Goal: Transaction & Acquisition: Purchase product/service

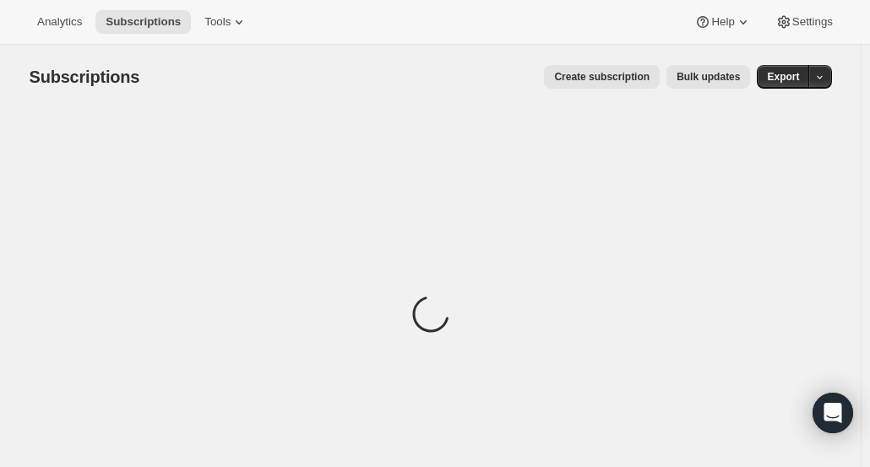
click at [65, 35] on div "Analytics Subscriptions Tools Help Settings" at bounding box center [435, 22] width 870 height 45
click at [68, 29] on span "Analytics" at bounding box center [59, 22] width 45 height 14
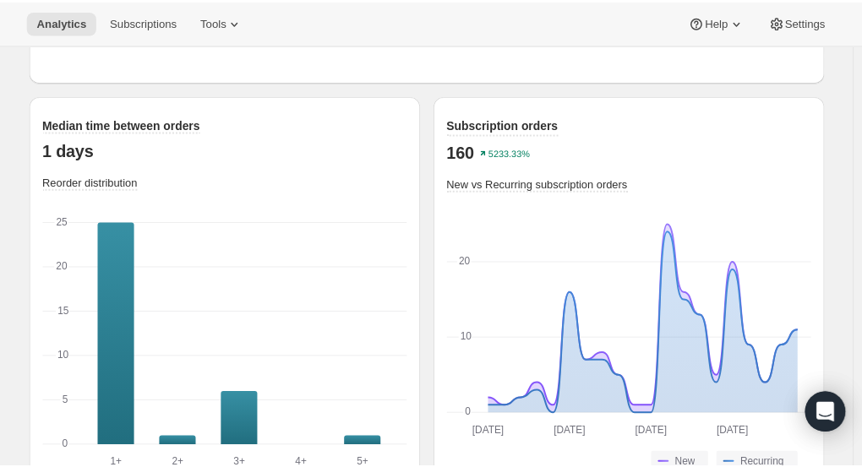
scroll to position [2392, 0]
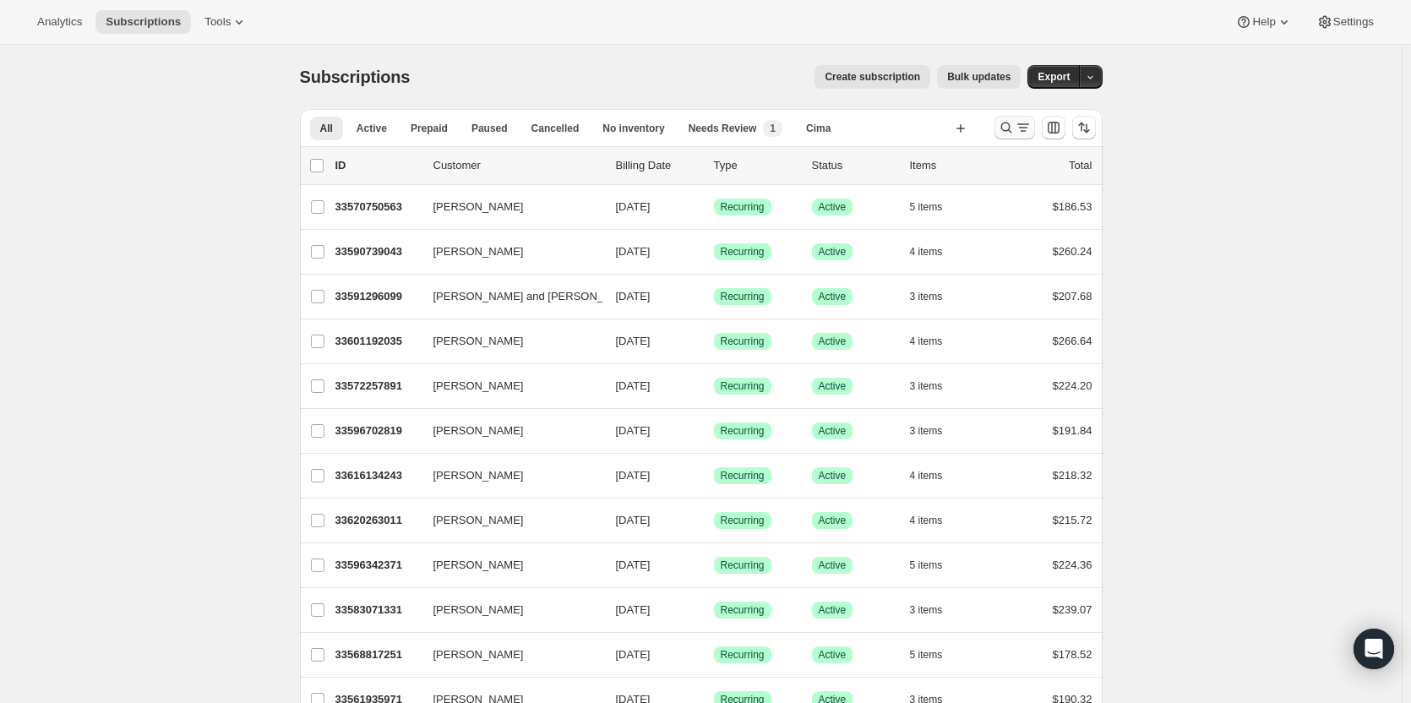
click at [1010, 126] on icon "Search and filter results" at bounding box center [1006, 127] width 17 height 17
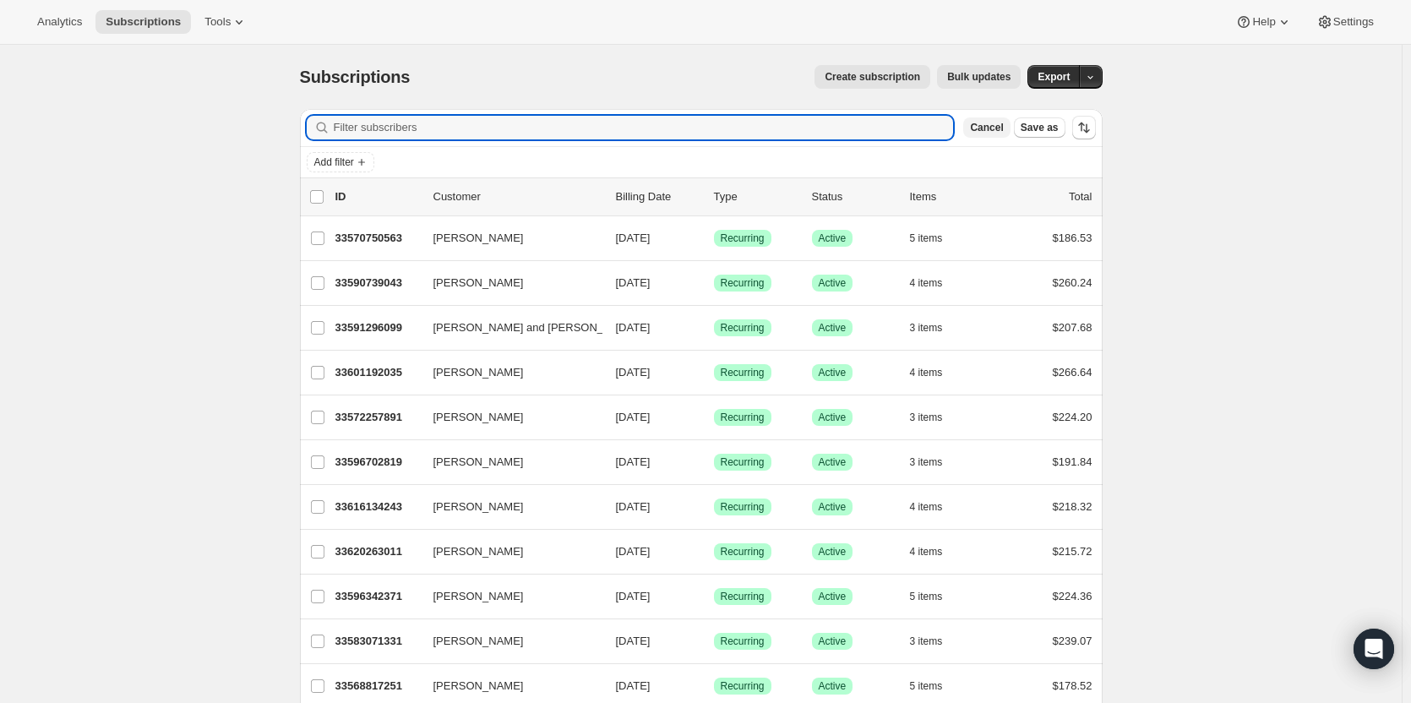
click at [1003, 126] on span "Cancel" at bounding box center [986, 128] width 33 height 14
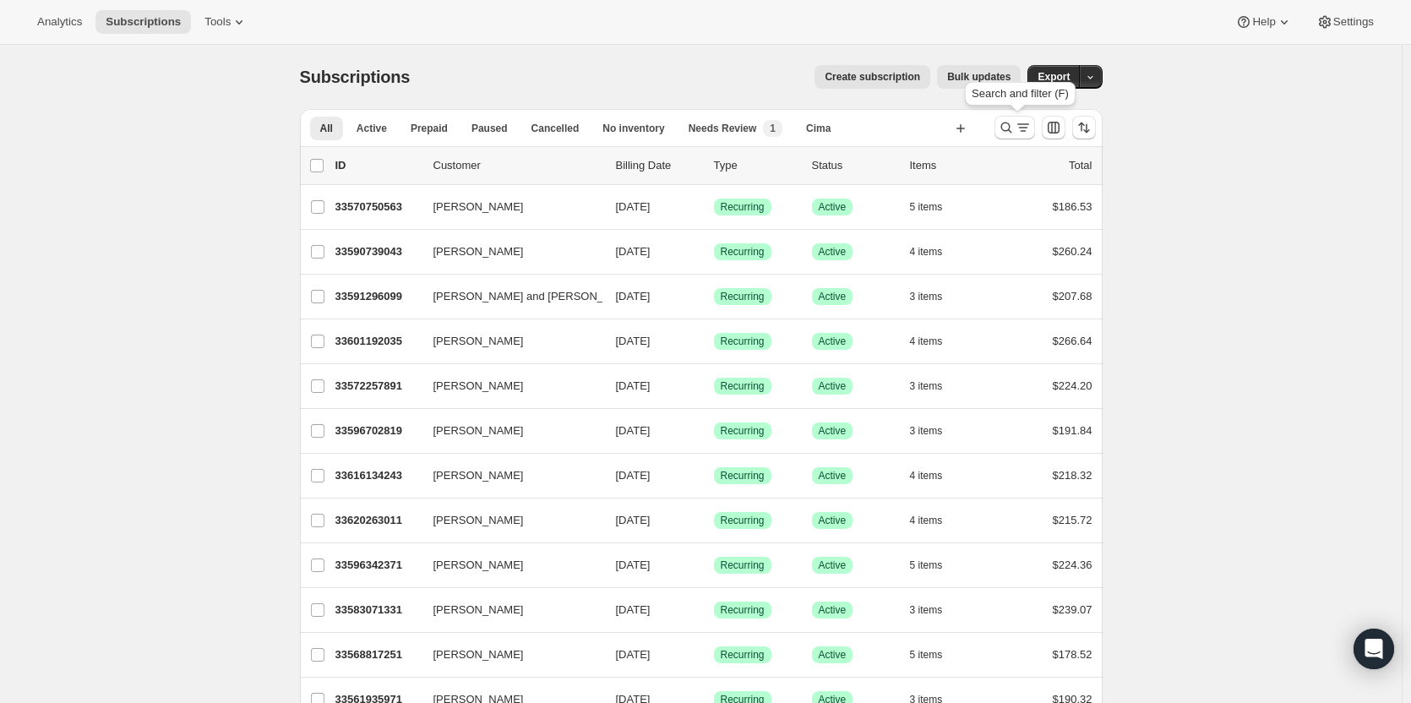
click at [1009, 126] on icon "Search and filter results" at bounding box center [1006, 127] width 17 height 17
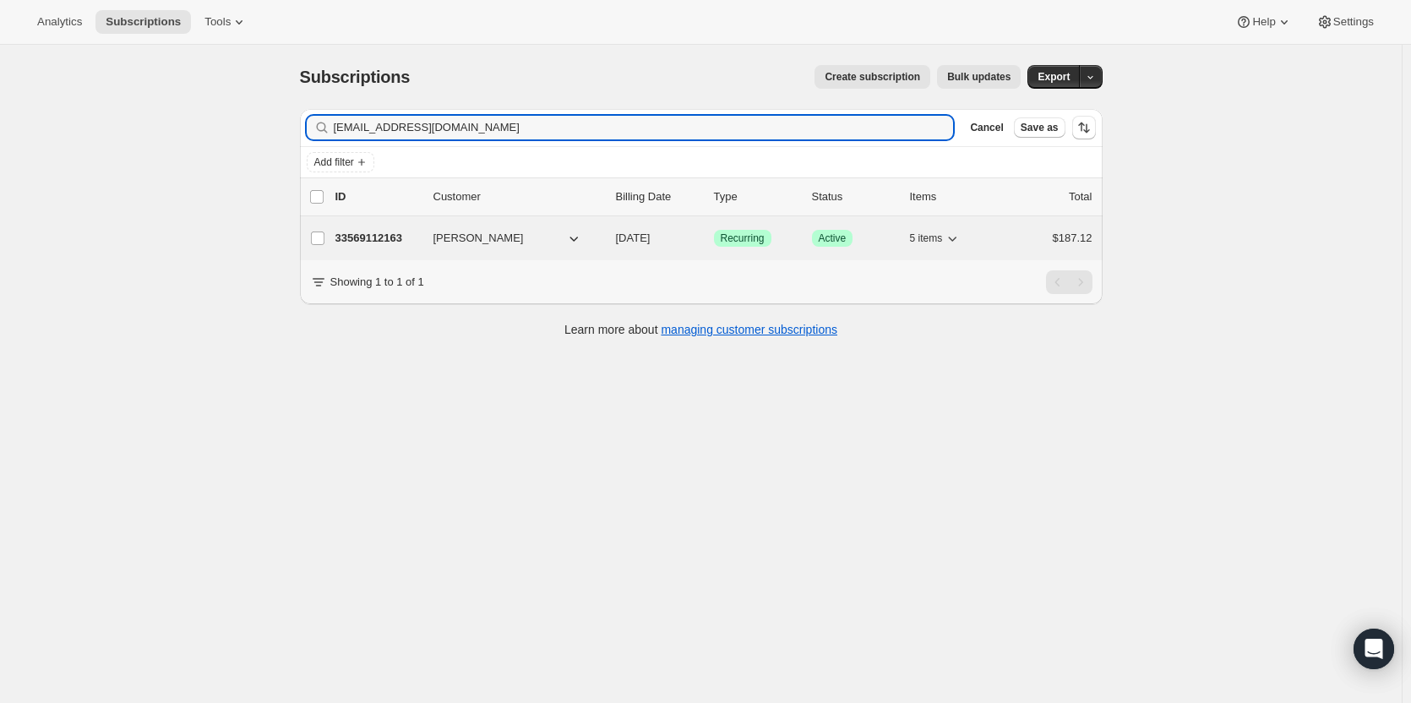
type input "biffbaby89@gmail.com"
click at [400, 242] on p "33569112163" at bounding box center [377, 238] width 84 height 17
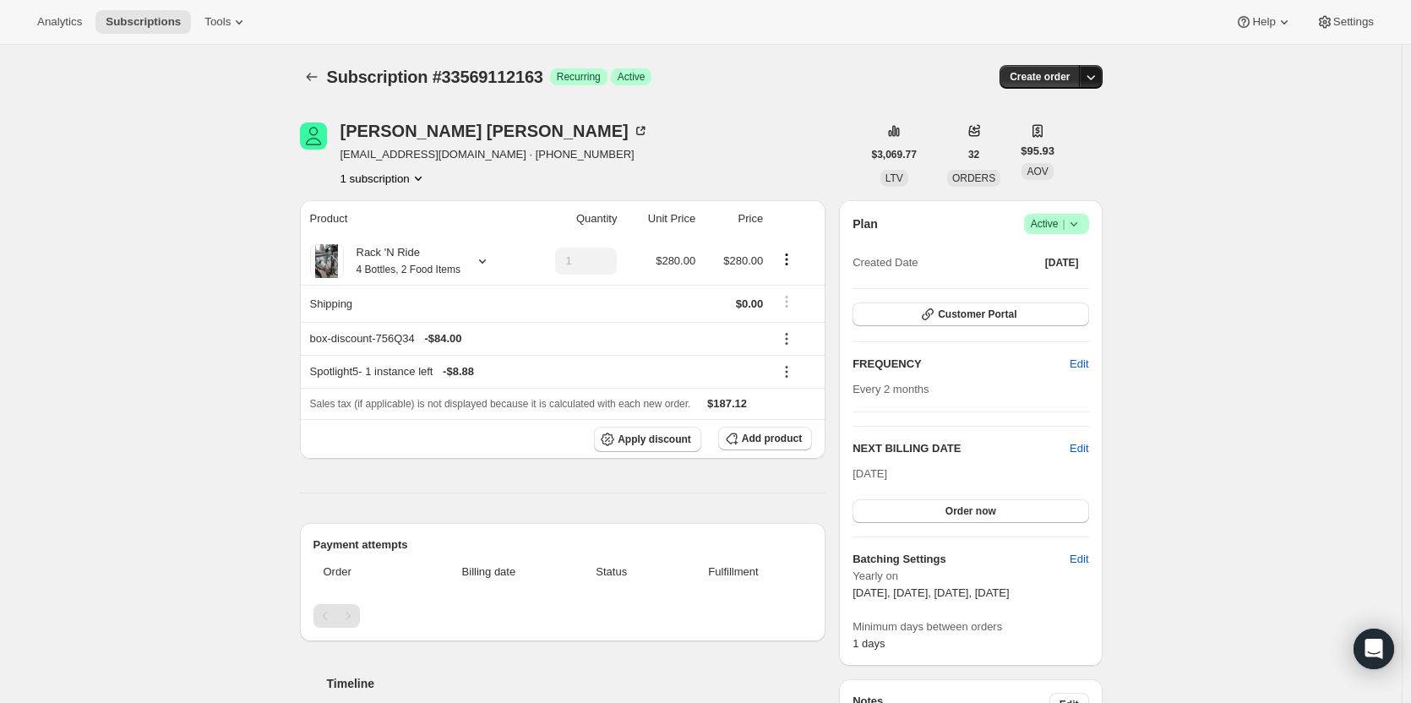
click at [1099, 84] on icon "button" at bounding box center [1090, 76] width 17 height 17
click at [1075, 147] on span "Create custom one-time order" at bounding box center [1023, 140] width 146 height 13
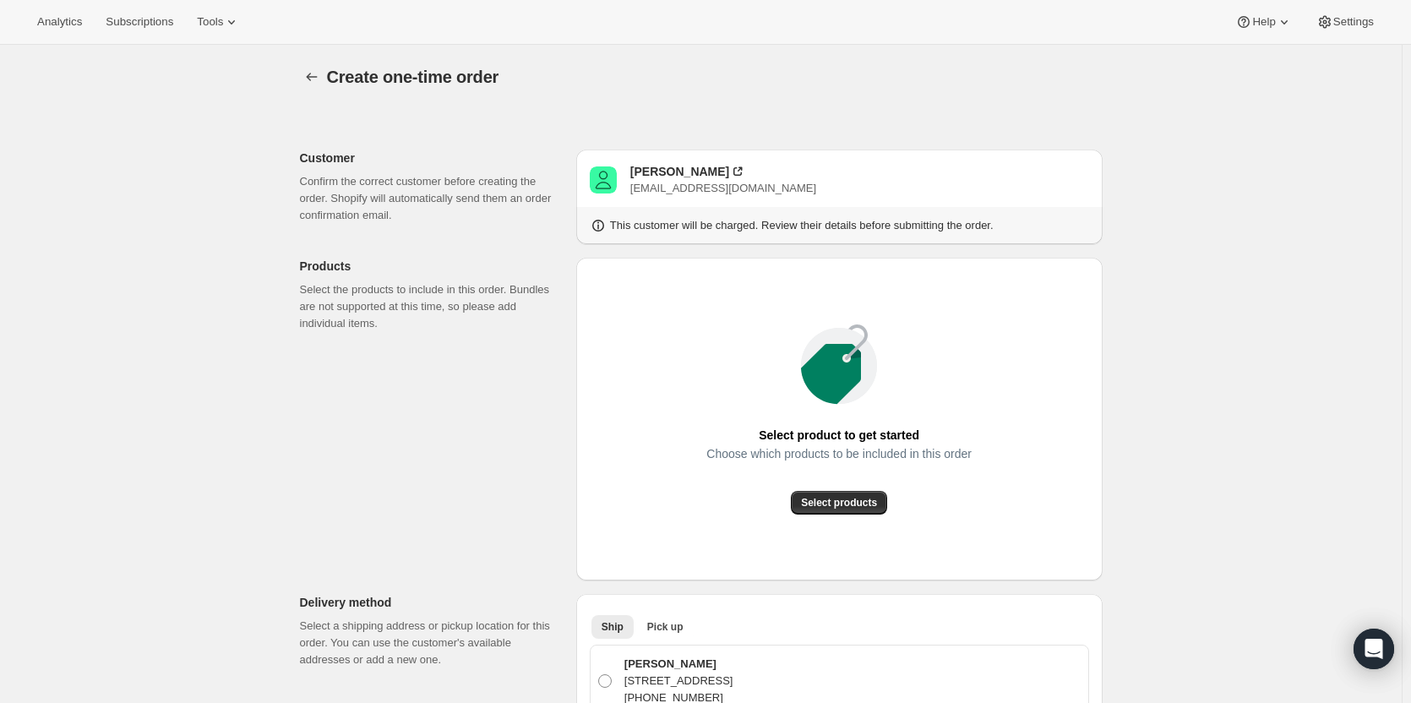
click at [847, 515] on div "Select product to get started Choose which products to be included in this orde…" at bounding box center [839, 419] width 499 height 296
click at [849, 506] on span "Select products" at bounding box center [839, 503] width 76 height 14
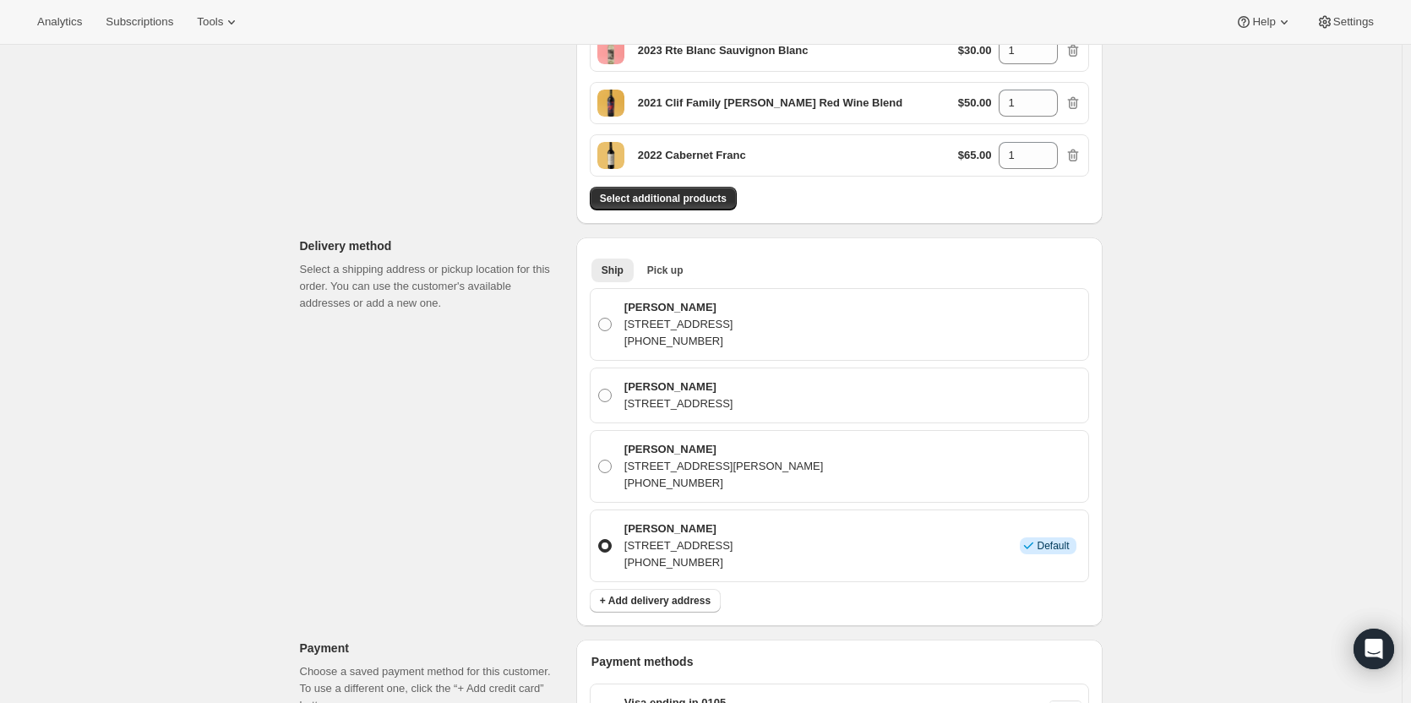
scroll to position [427, 0]
click at [666, 274] on span "Pick up" at bounding box center [665, 273] width 36 height 14
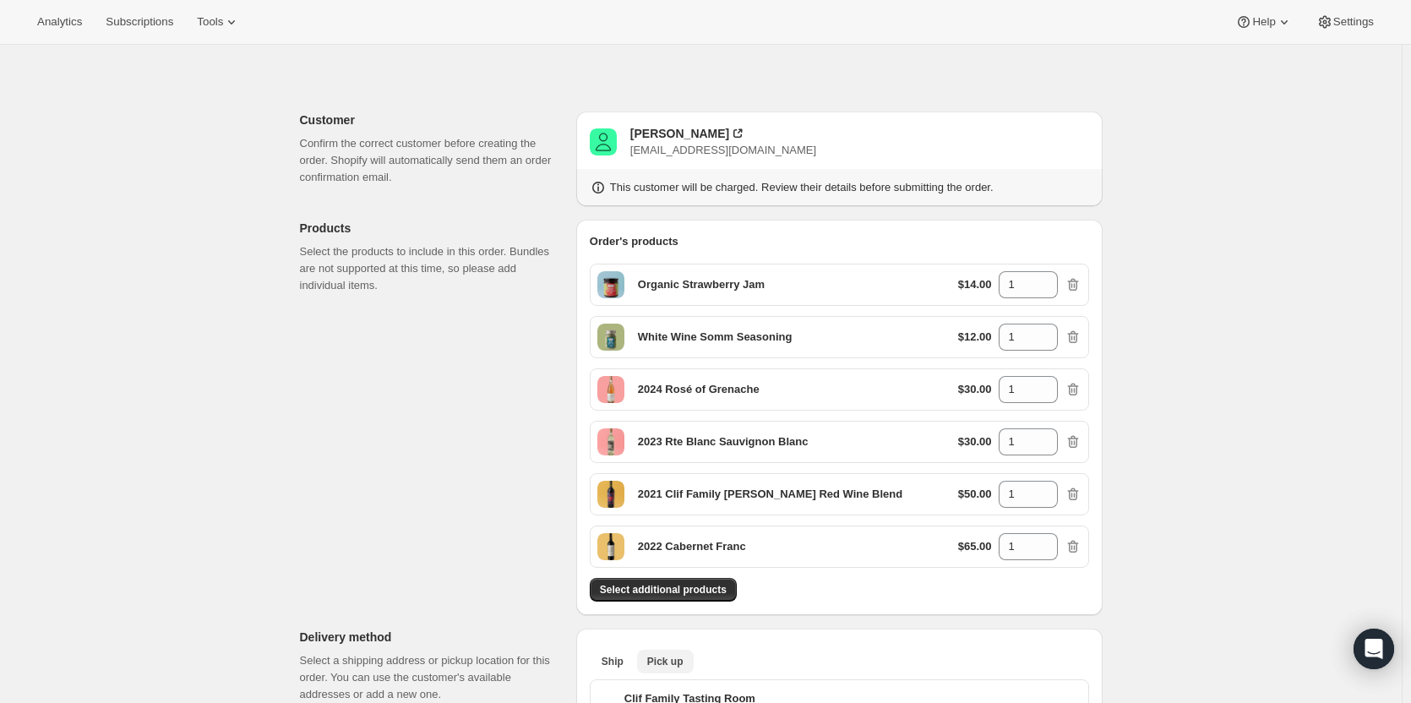
scroll to position [0, 0]
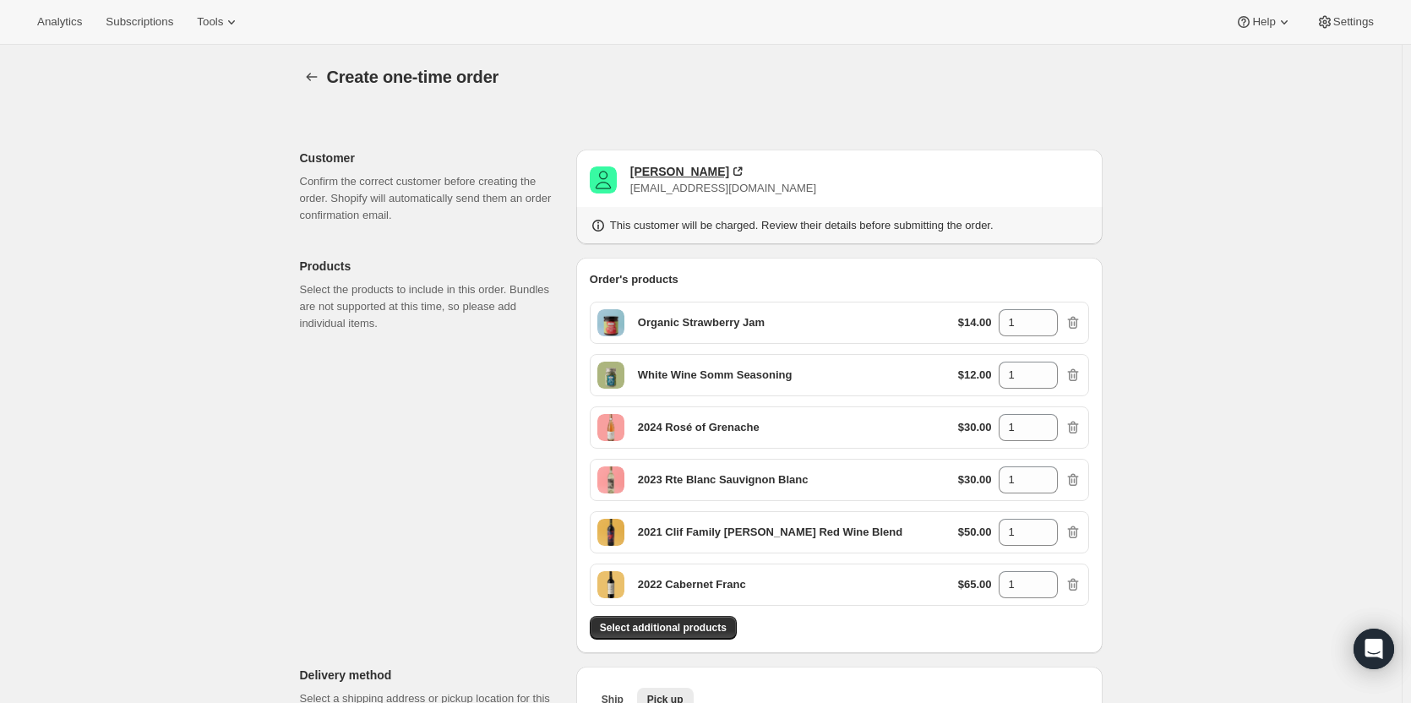
click at [700, 170] on div "Bethany Nunley" at bounding box center [679, 171] width 99 height 17
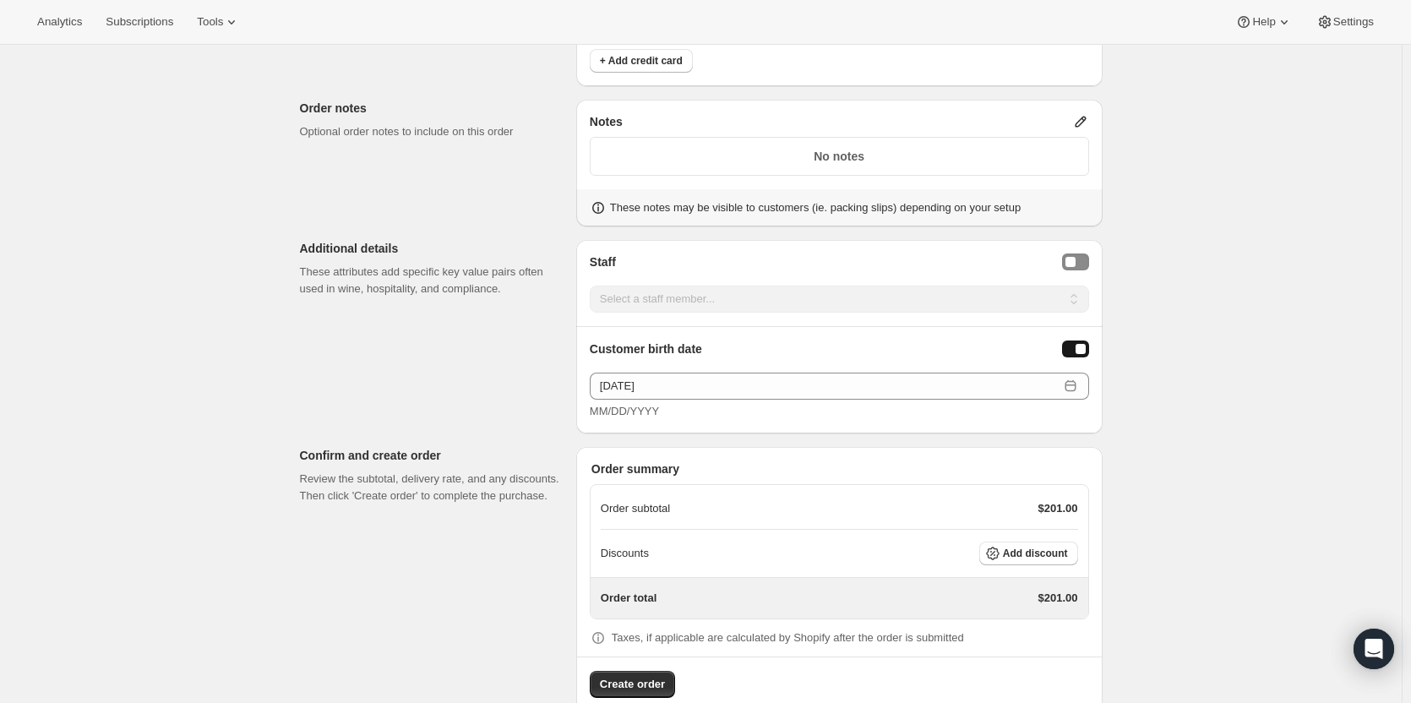
scroll to position [917, 0]
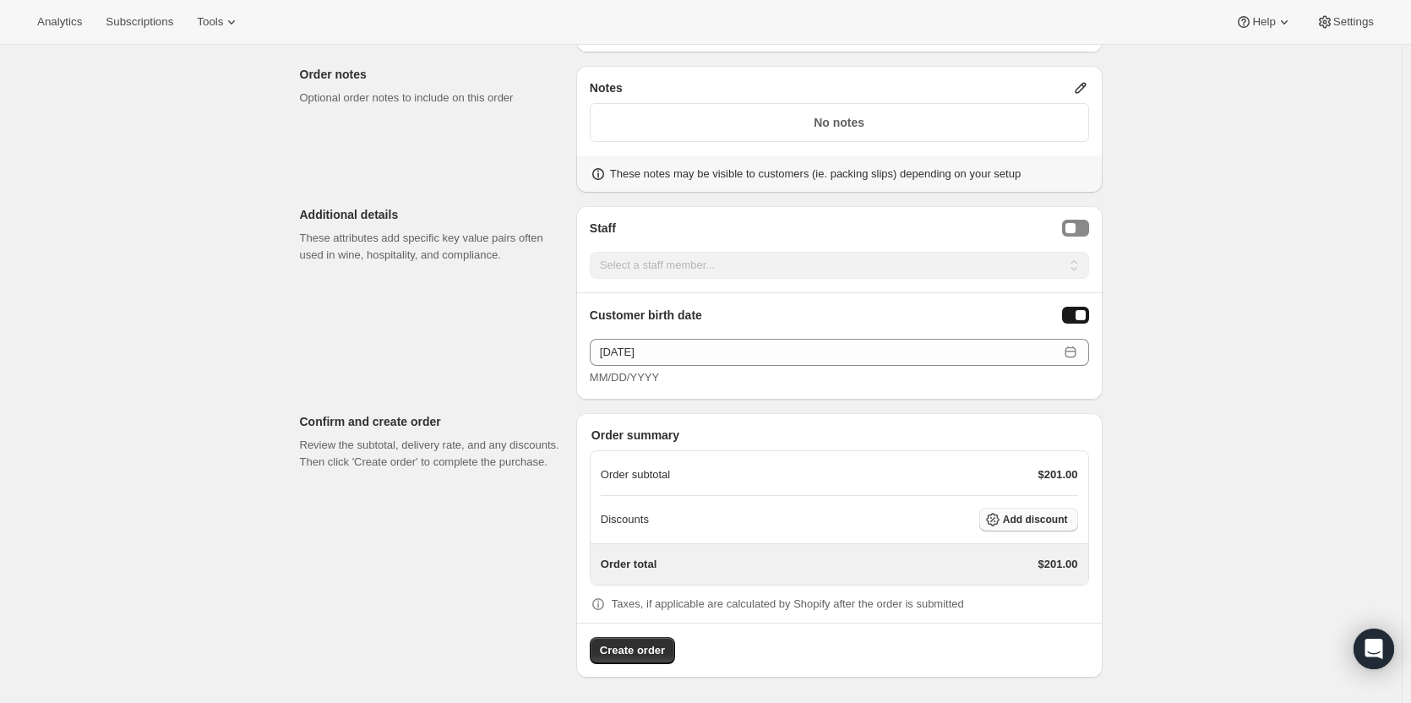
click at [1068, 520] on span "Add discount" at bounding box center [1035, 520] width 65 height 14
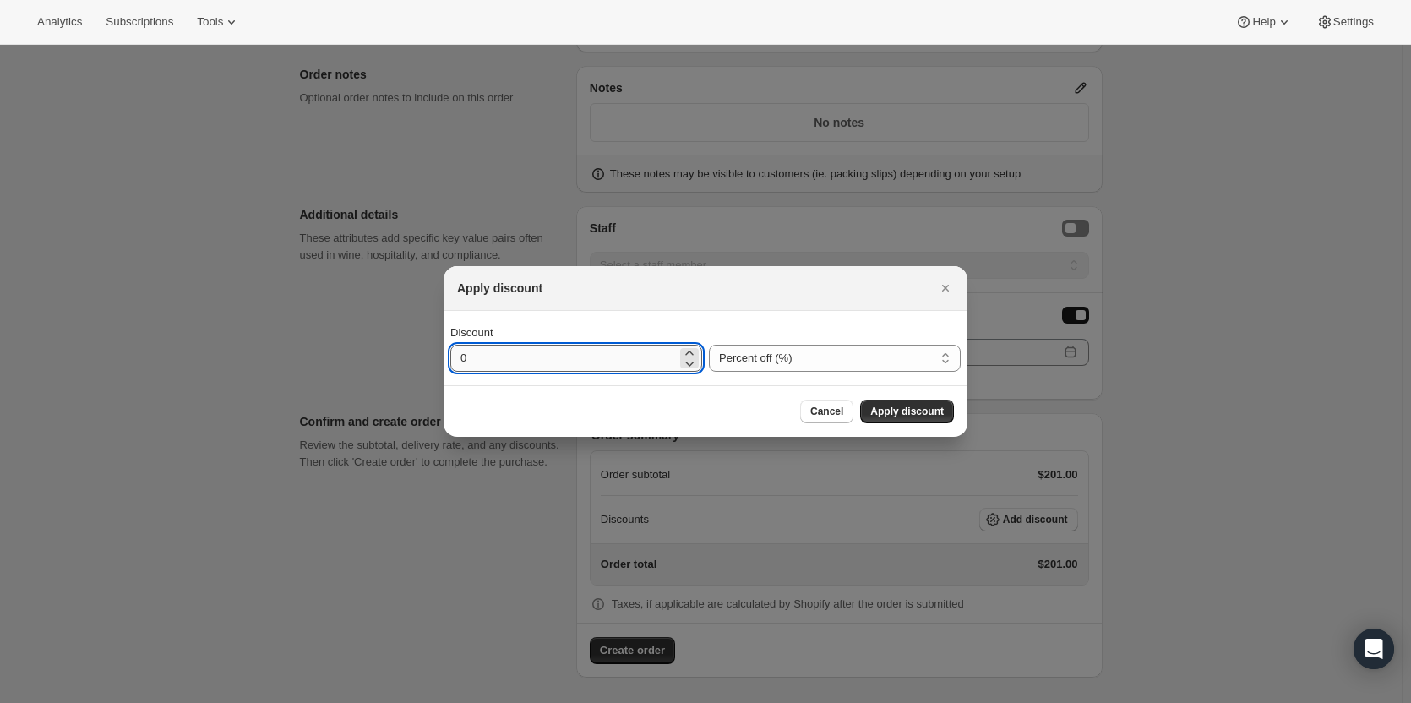
click at [525, 353] on input "0" at bounding box center [563, 358] width 226 height 27
type input "30"
click at [913, 406] on span "Apply discount" at bounding box center [907, 412] width 74 height 14
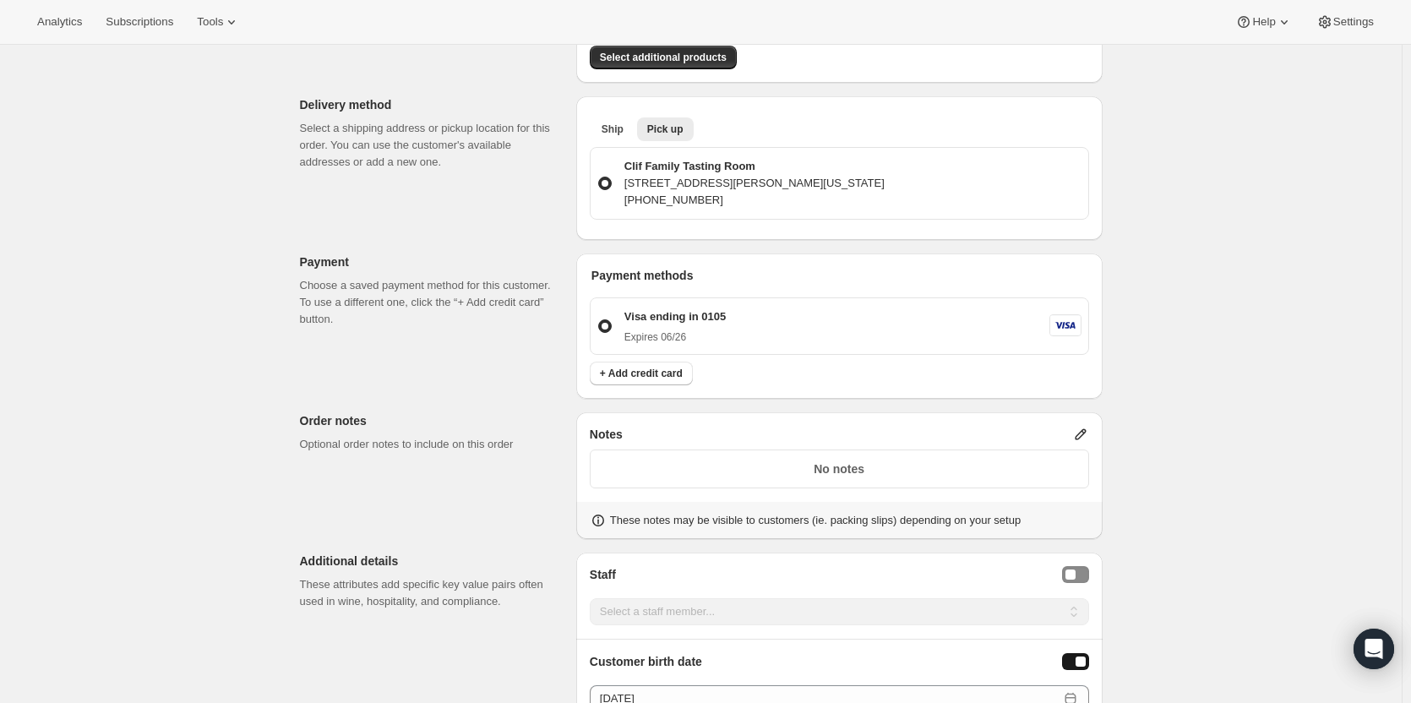
scroll to position [910, 0]
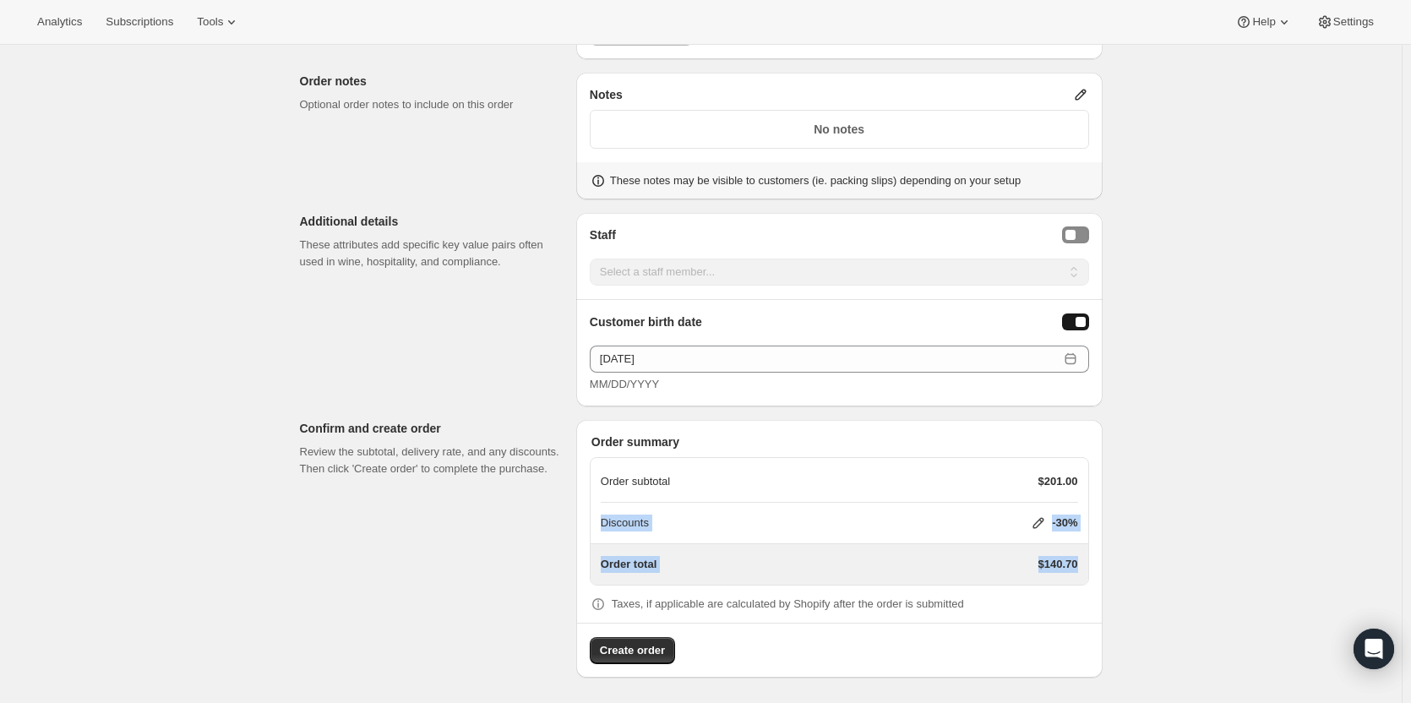
drag, startPoint x: 1410, startPoint y: 582, endPoint x: 1436, endPoint y: 489, distance: 96.6
click at [653, 646] on span "Create order" at bounding box center [632, 650] width 65 height 17
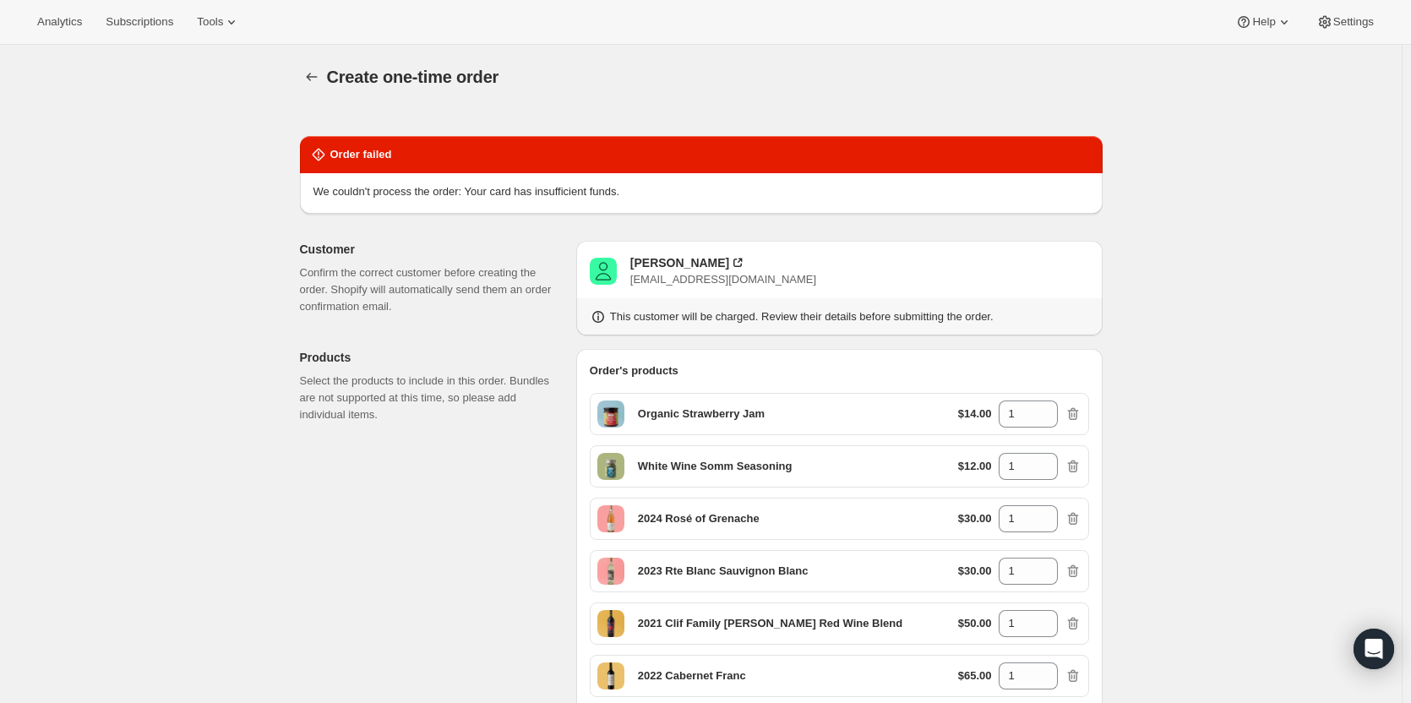
click at [446, 146] on div "Order failed" at bounding box center [701, 154] width 782 height 17
click at [315, 79] on icon "button" at bounding box center [311, 76] width 17 height 17
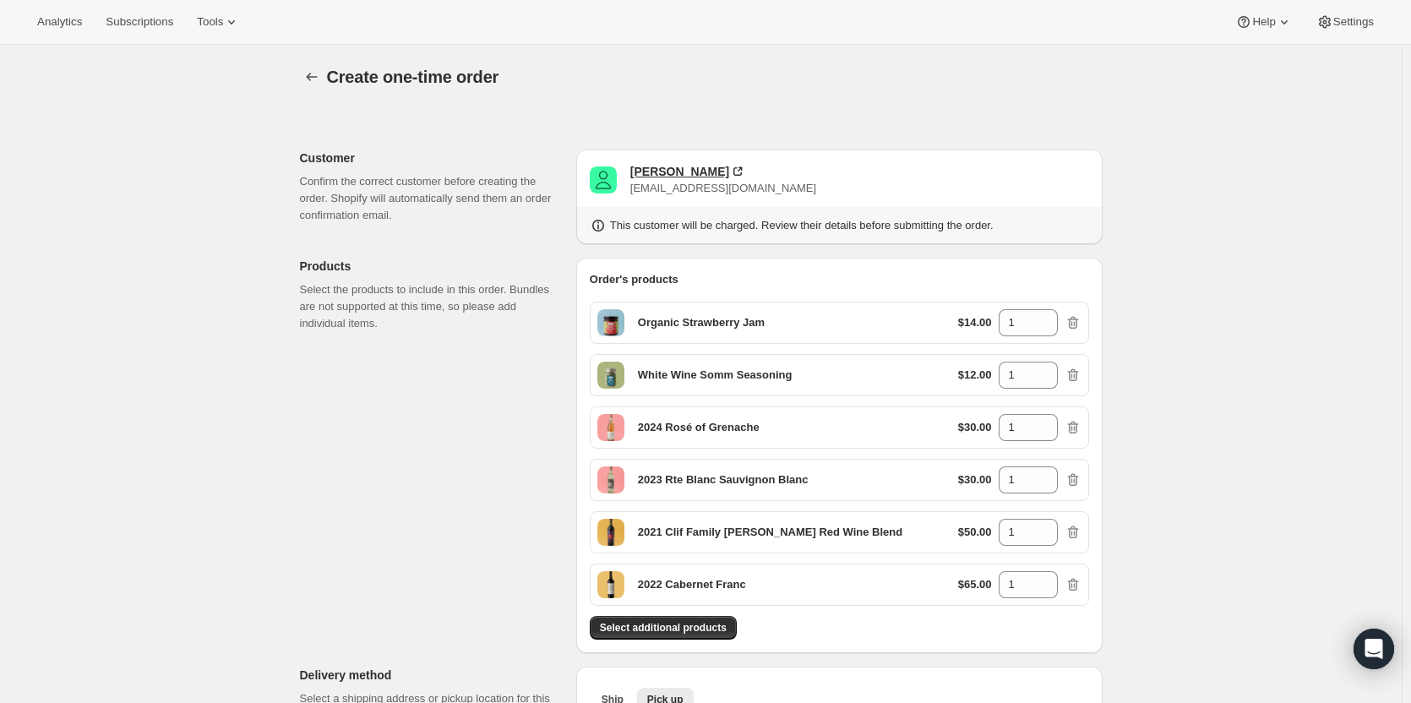
click at [706, 166] on div "Bethany Nunley" at bounding box center [679, 171] width 99 height 17
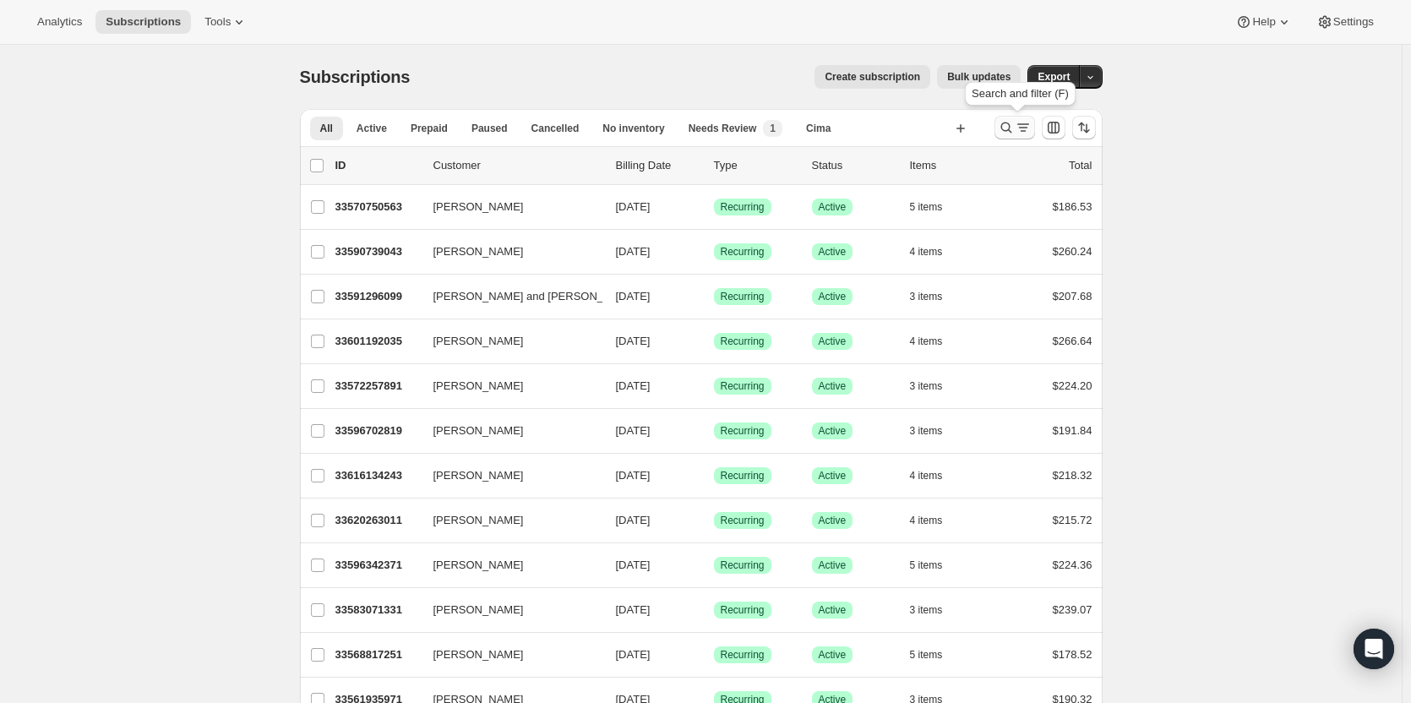
click at [1000, 126] on button "Search and filter results" at bounding box center [1014, 128] width 41 height 24
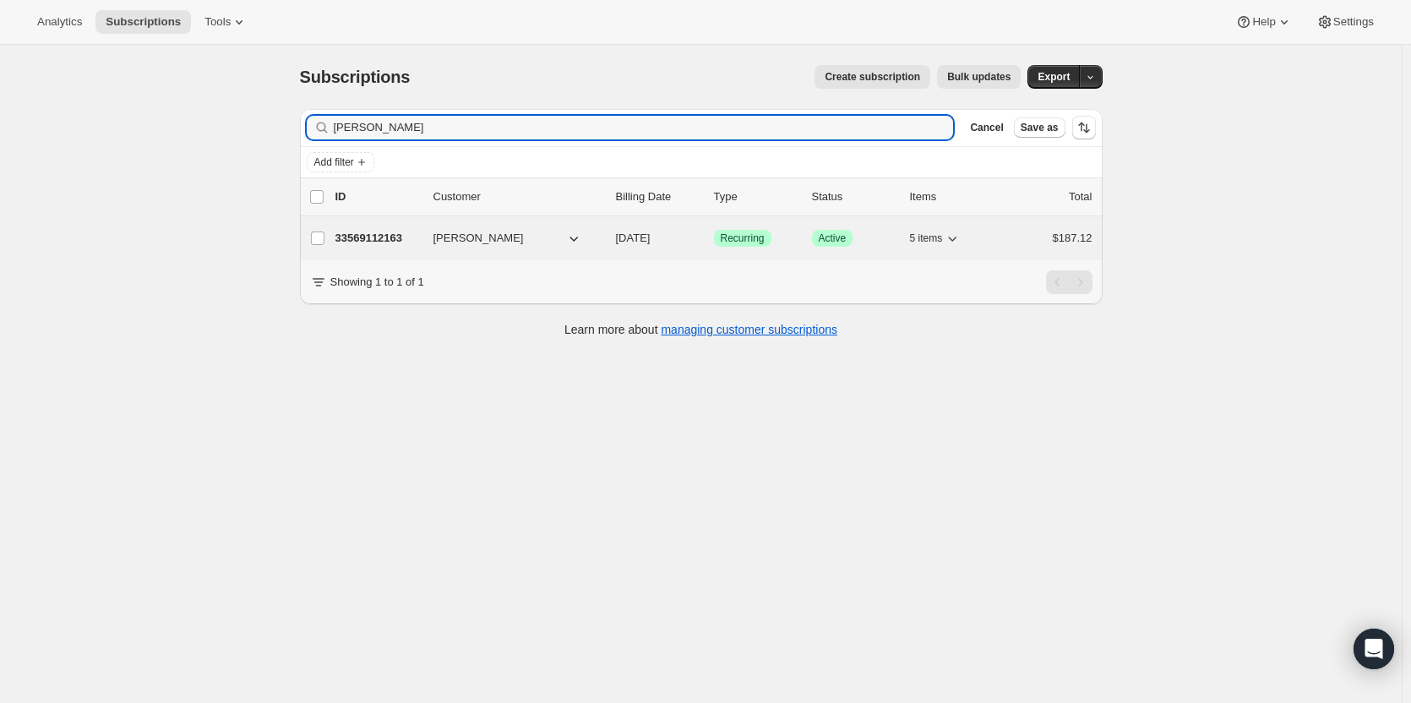
type input "Bethany Nunley"
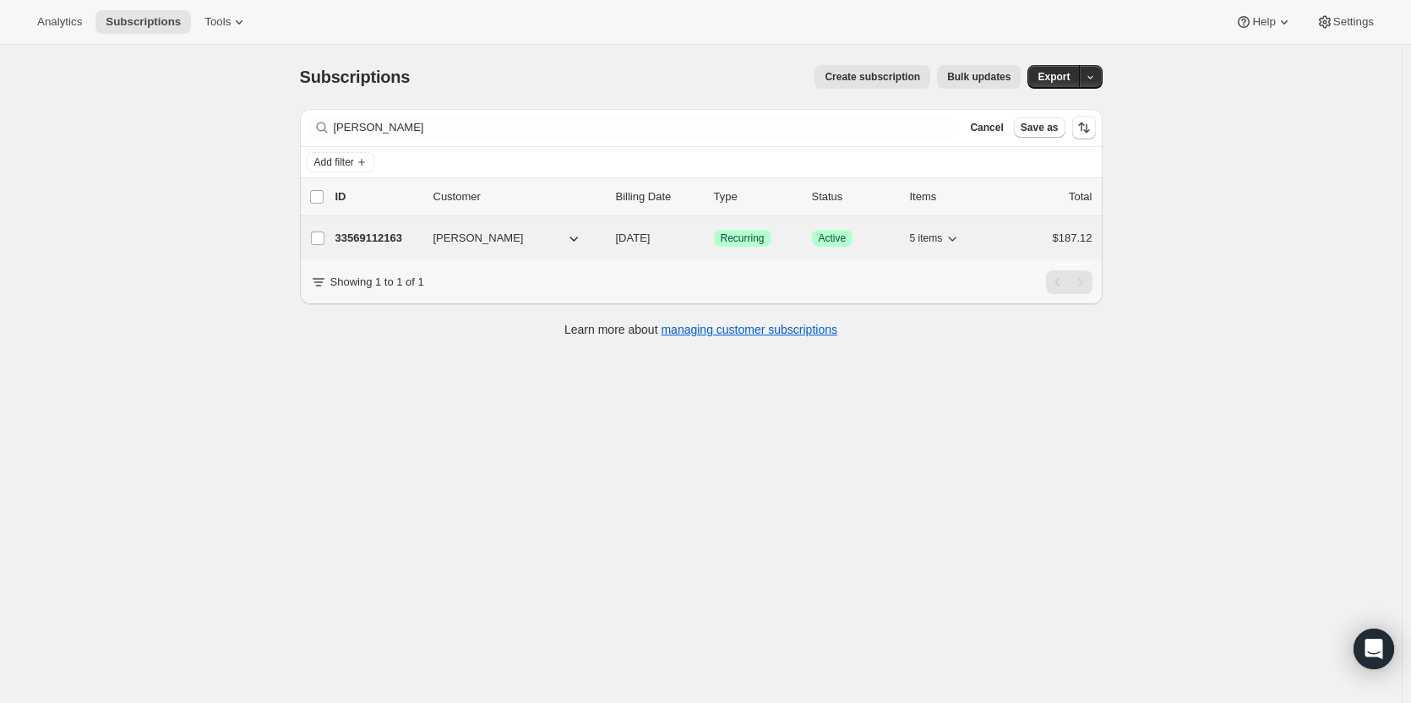
click at [372, 231] on p "33569112163" at bounding box center [377, 238] width 84 height 17
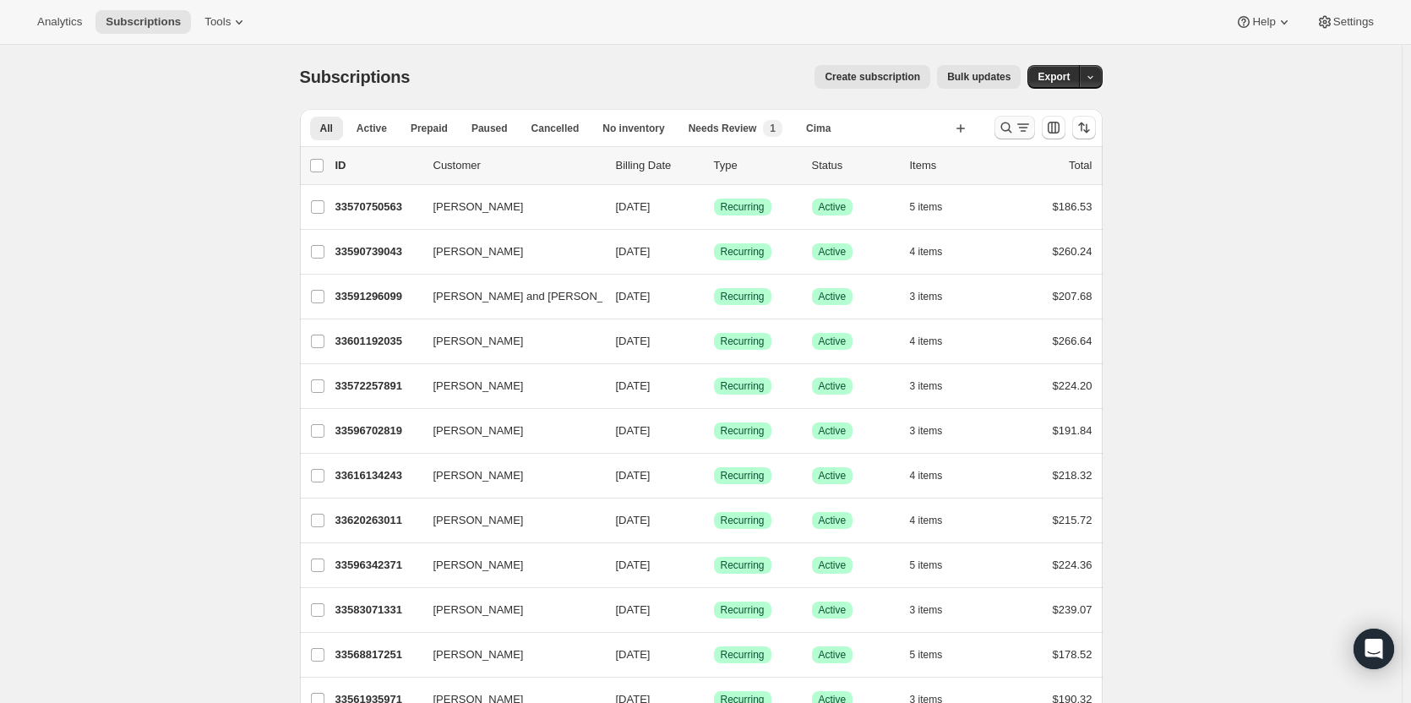
click at [1005, 126] on icon "Search and filter results" at bounding box center [1006, 127] width 17 height 17
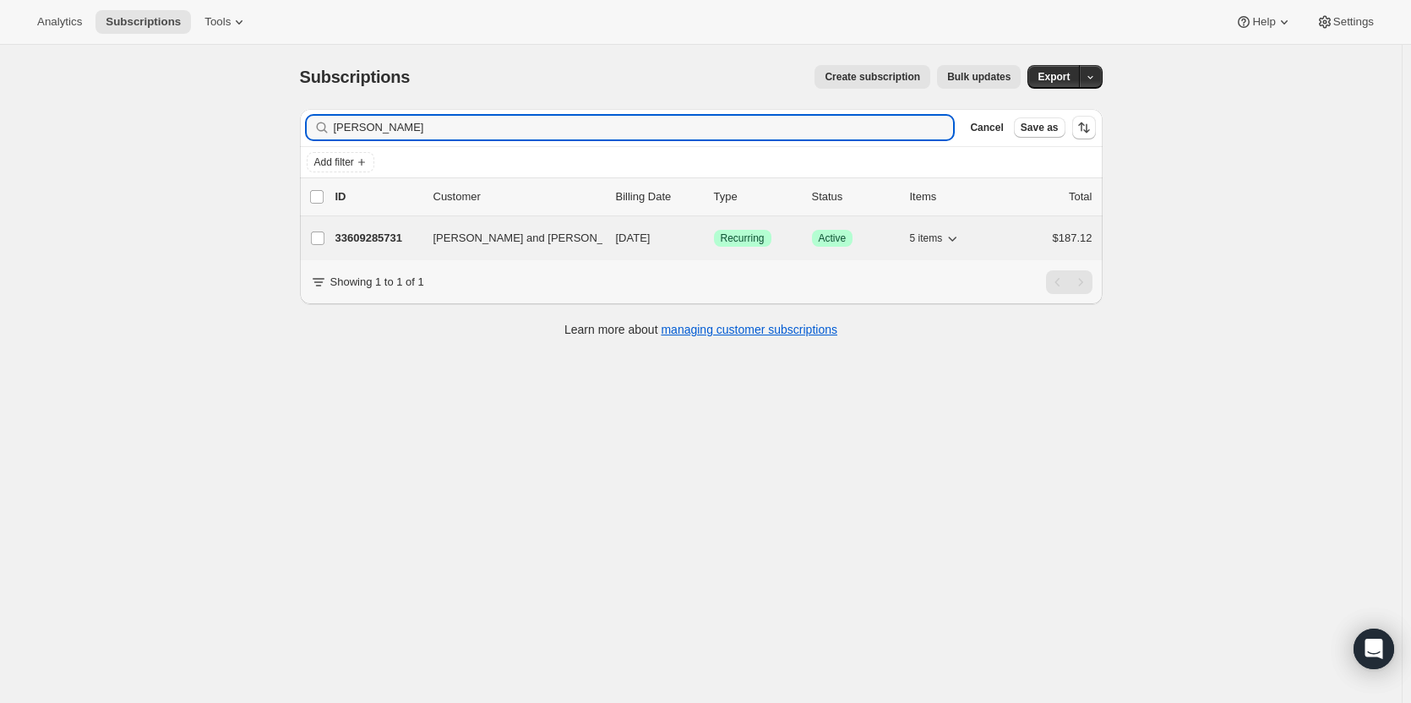
type input "[PERSON_NAME]"
click at [391, 239] on p "33609285731" at bounding box center [377, 238] width 84 height 17
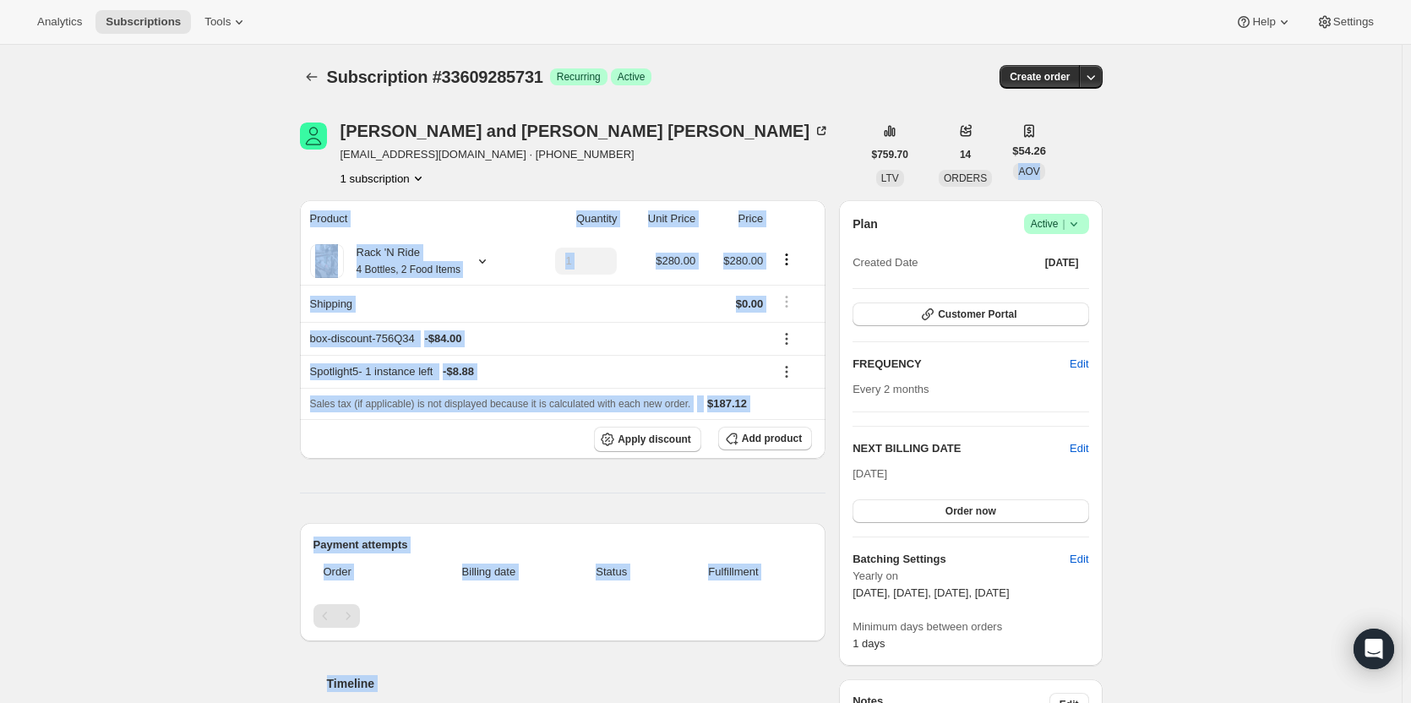
drag, startPoint x: 1386, startPoint y: 253, endPoint x: 1385, endPoint y: 286, distance: 32.1
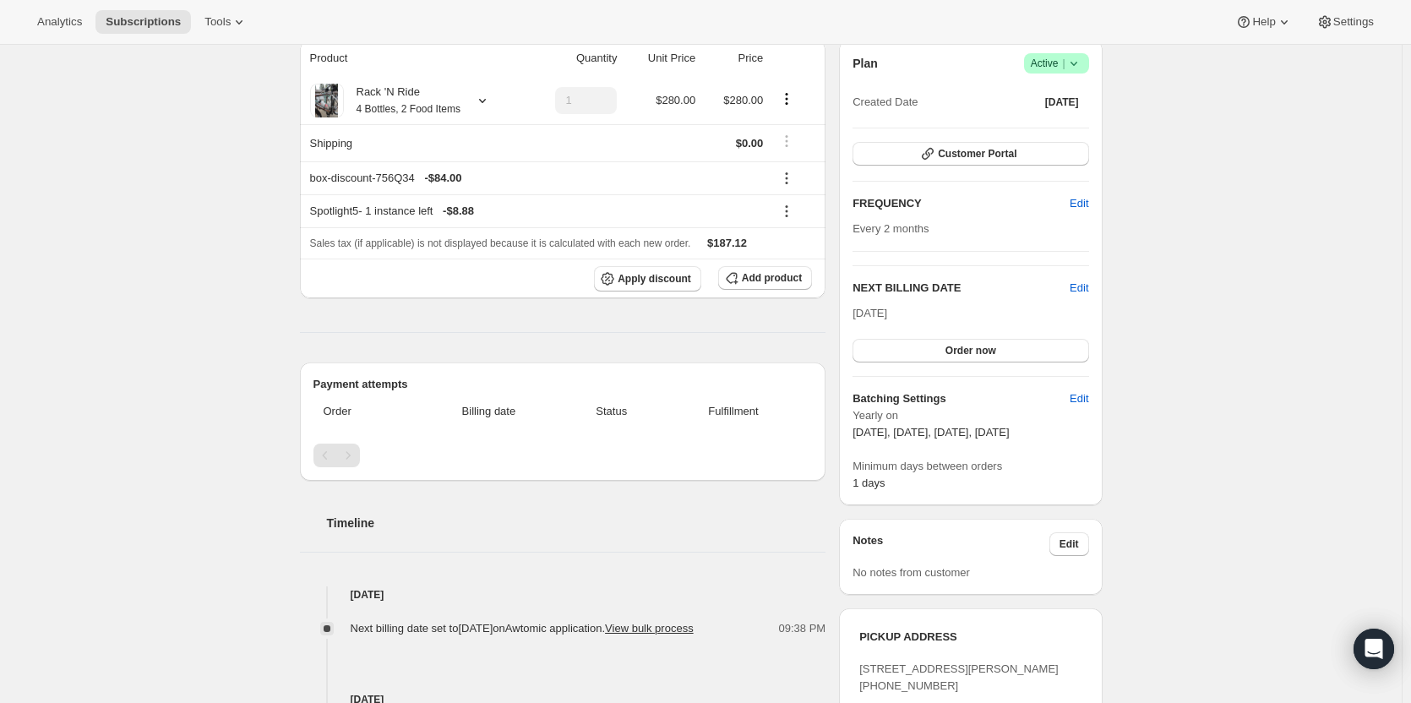
scroll to position [221, 0]
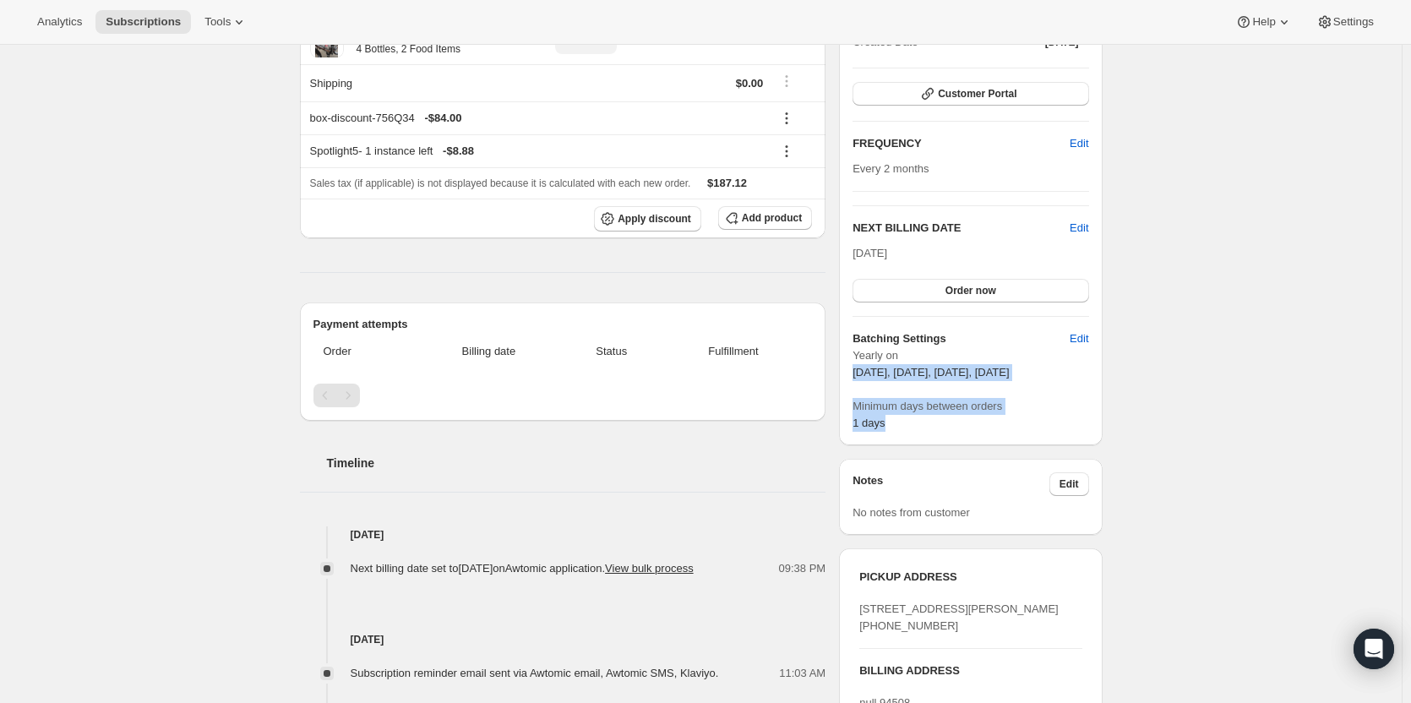
drag, startPoint x: 1405, startPoint y: 357, endPoint x: 1413, endPoint y: 418, distance: 62.3
click at [1410, 414] on html "Analytics Subscriptions Tools Help Settings Skip to content Subscription #33609…" at bounding box center [705, 130] width 1411 height 703
click at [1310, 427] on div "Subscription #33609285731. This page is ready Subscription #33609285731 Success…" at bounding box center [701, 542] width 1402 height 1436
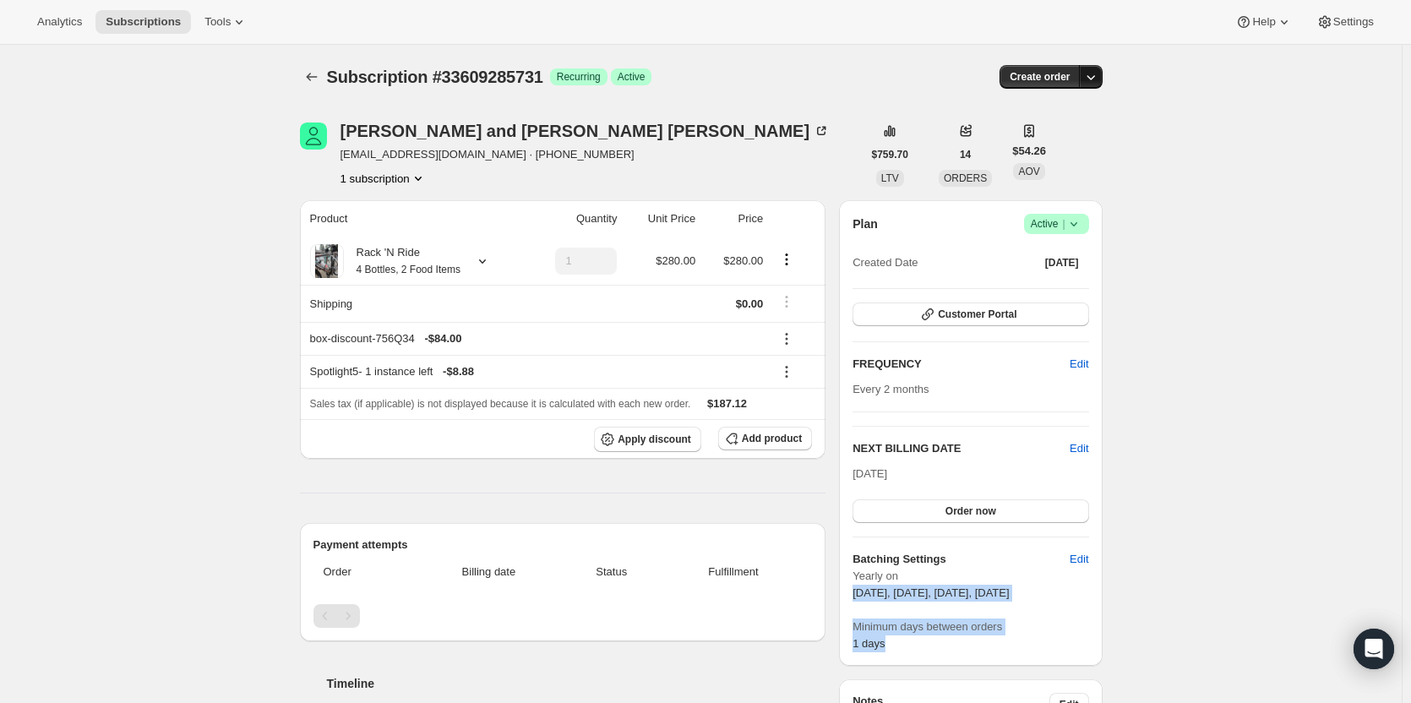
click at [1096, 78] on icon "button" at bounding box center [1090, 76] width 17 height 17
click at [1084, 140] on span "Create custom one-time order" at bounding box center [1023, 140] width 146 height 13
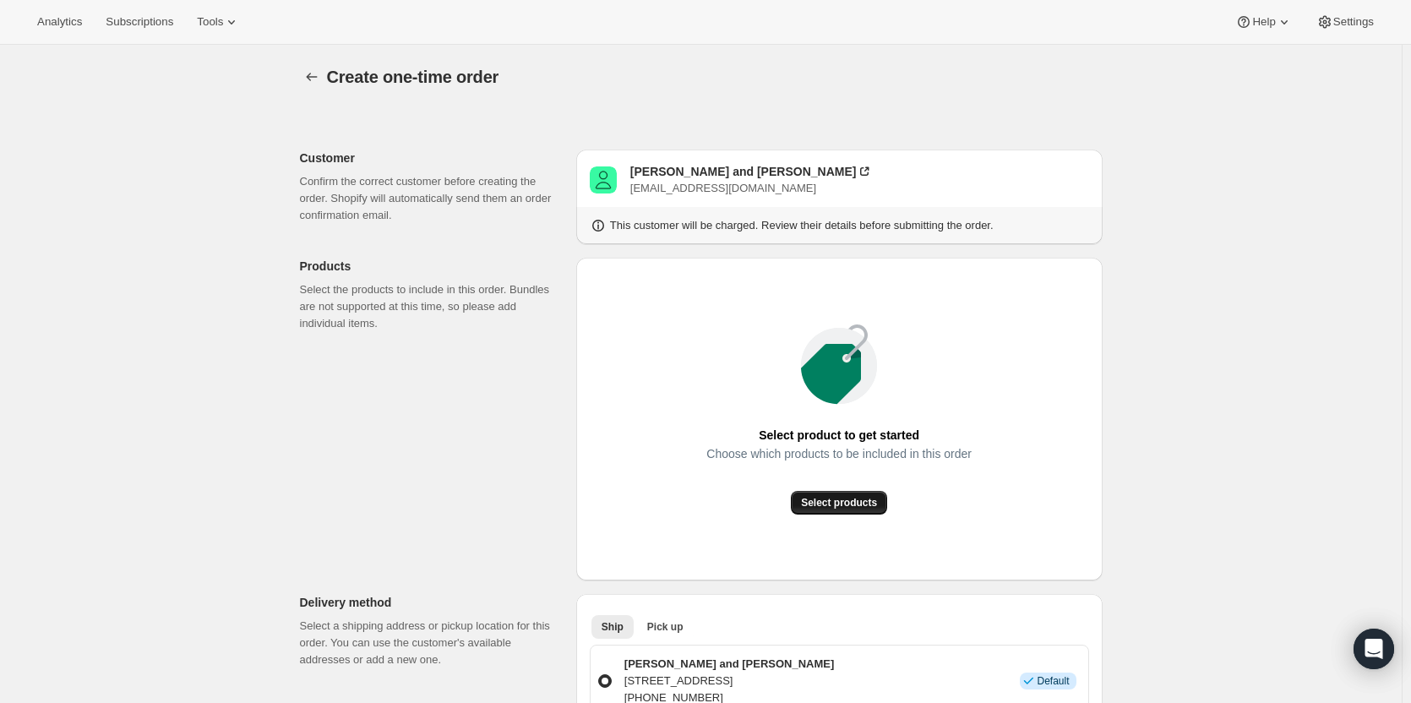
click at [859, 498] on span "Select products" at bounding box center [839, 503] width 76 height 14
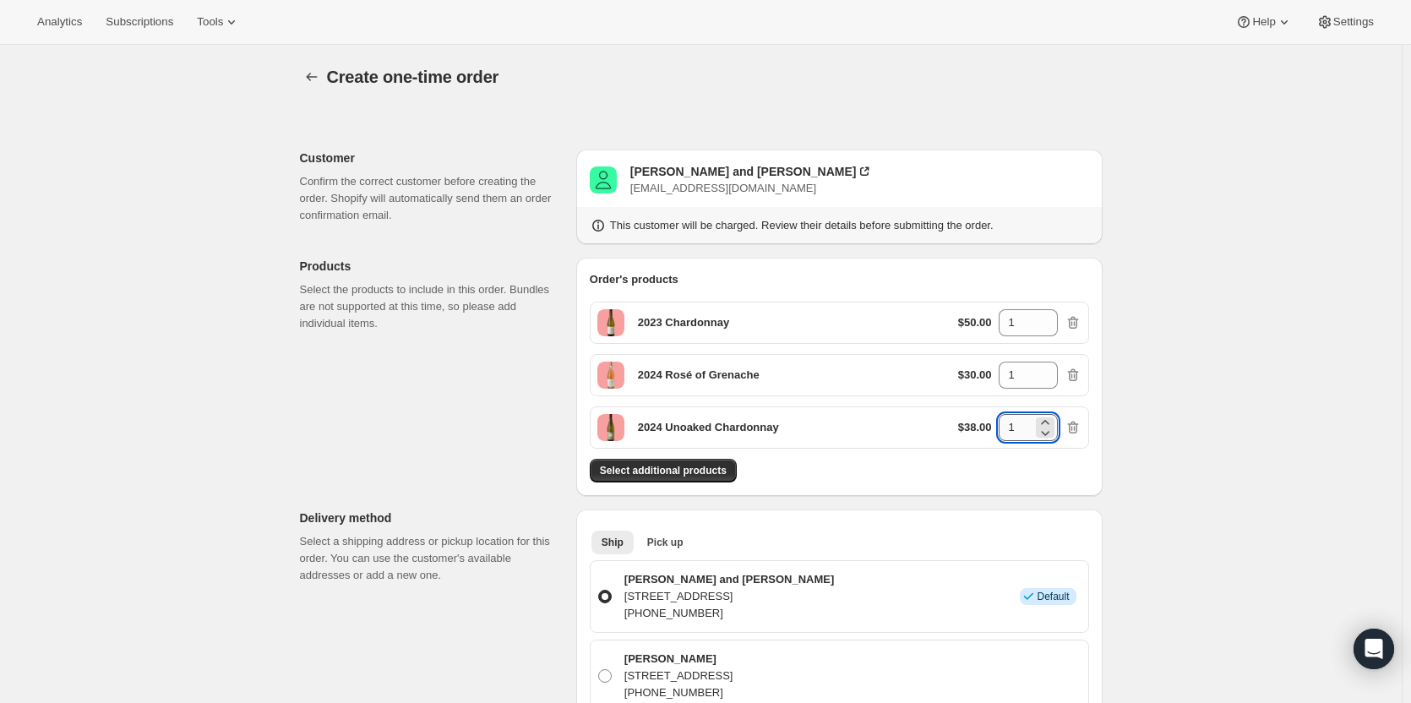
drag, startPoint x: 1022, startPoint y: 425, endPoint x: 1005, endPoint y: 425, distance: 16.9
click at [1005, 425] on input "1" at bounding box center [1016, 427] width 34 height 27
drag, startPoint x: 1021, startPoint y: 378, endPoint x: 992, endPoint y: 374, distance: 29.8
click at [992, 374] on div "$30.00 1" at bounding box center [1019, 375] width 123 height 27
type input "2"
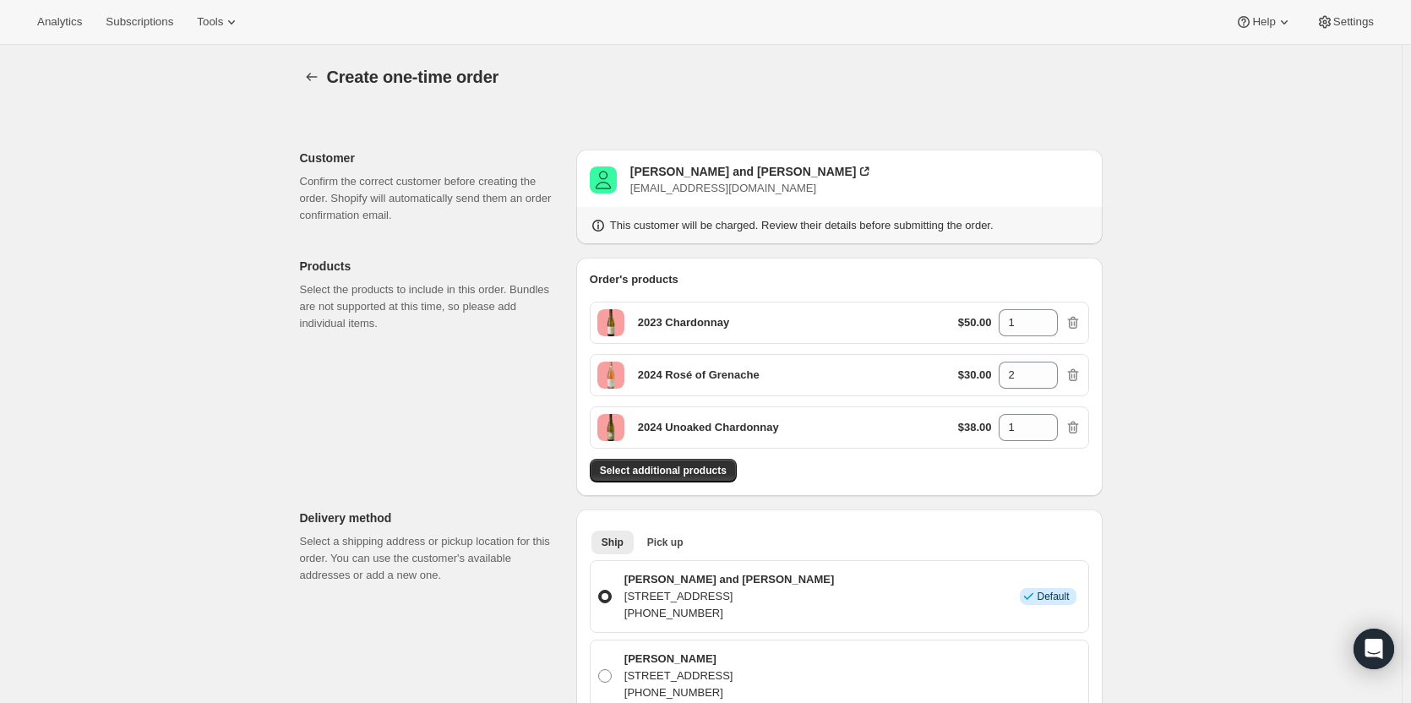
click at [1000, 487] on div "Order's products 2023 Chardonnay $50.00 1 2024 Rosé of Grenache $30.00 2 2024 U…" at bounding box center [839, 377] width 526 height 238
click at [673, 547] on span "Pick up" at bounding box center [665, 543] width 36 height 14
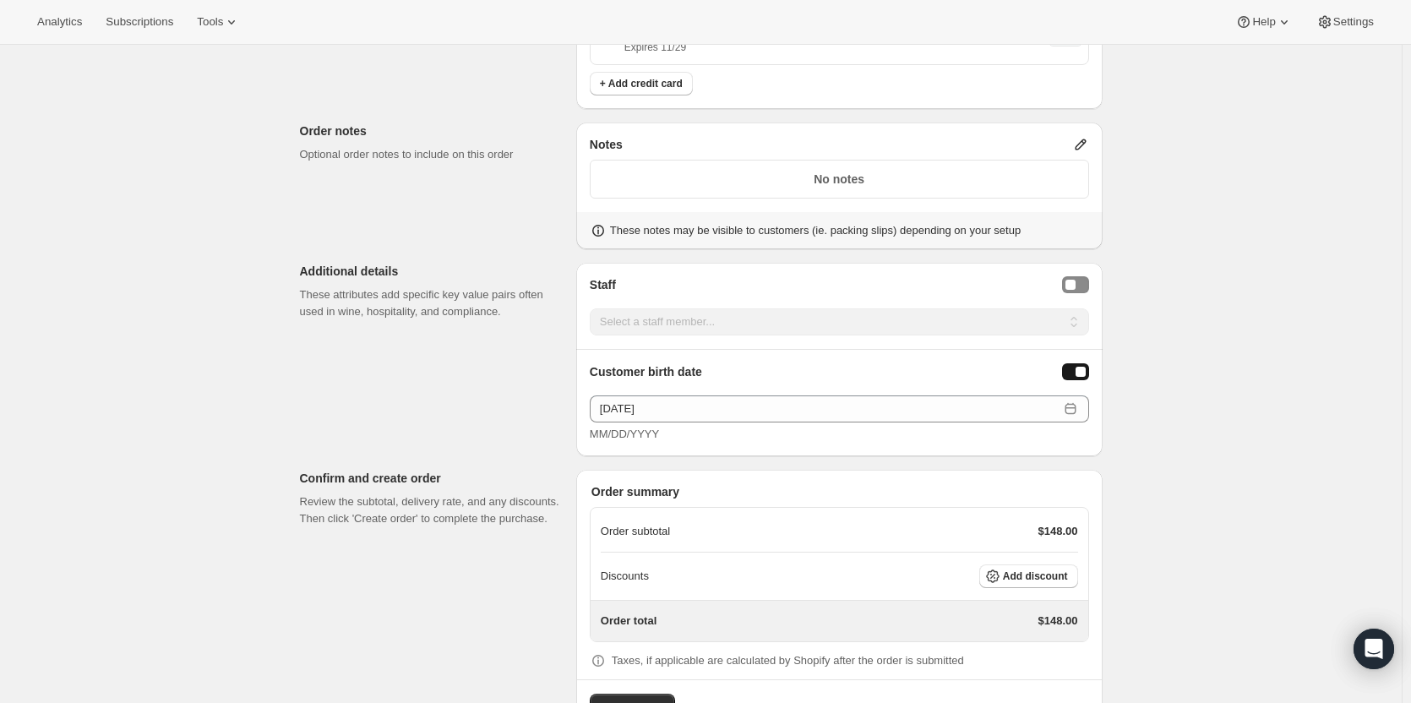
scroll to position [760, 0]
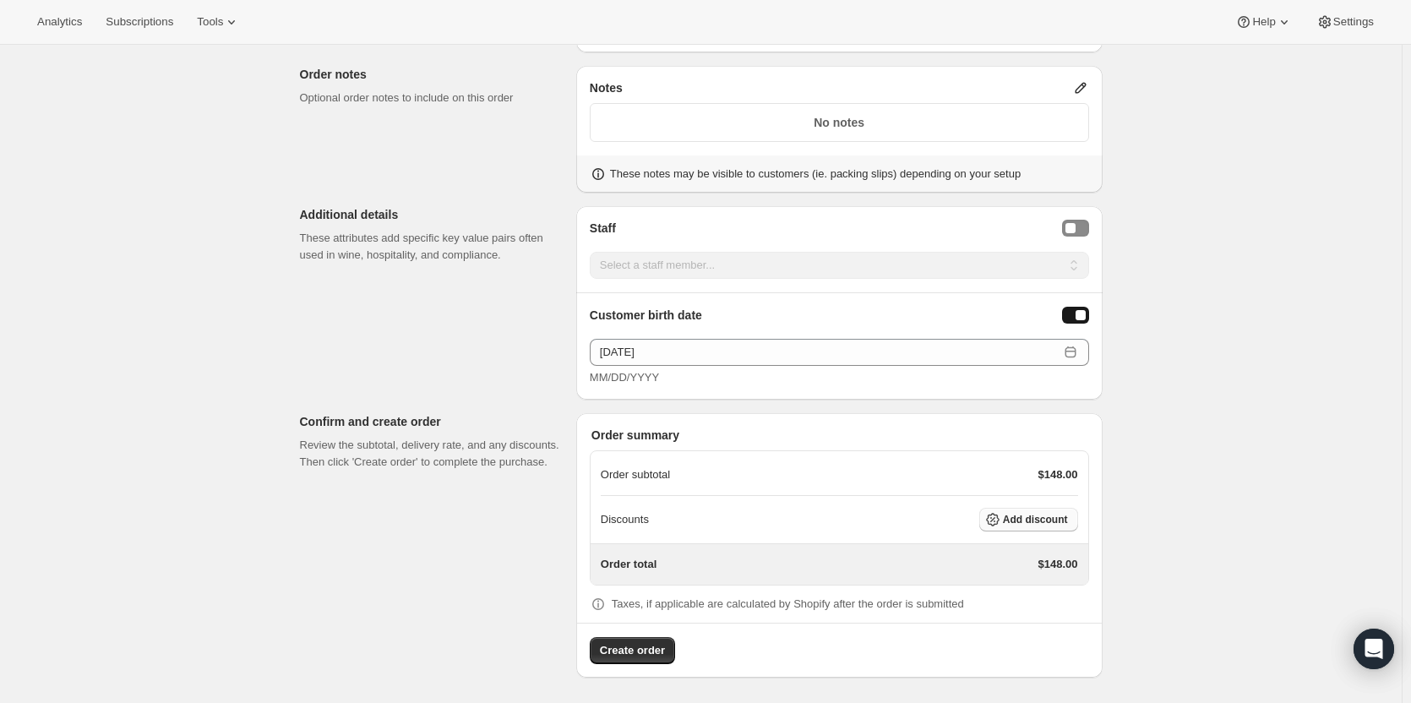
click at [1054, 518] on span "Add discount" at bounding box center [1035, 520] width 65 height 14
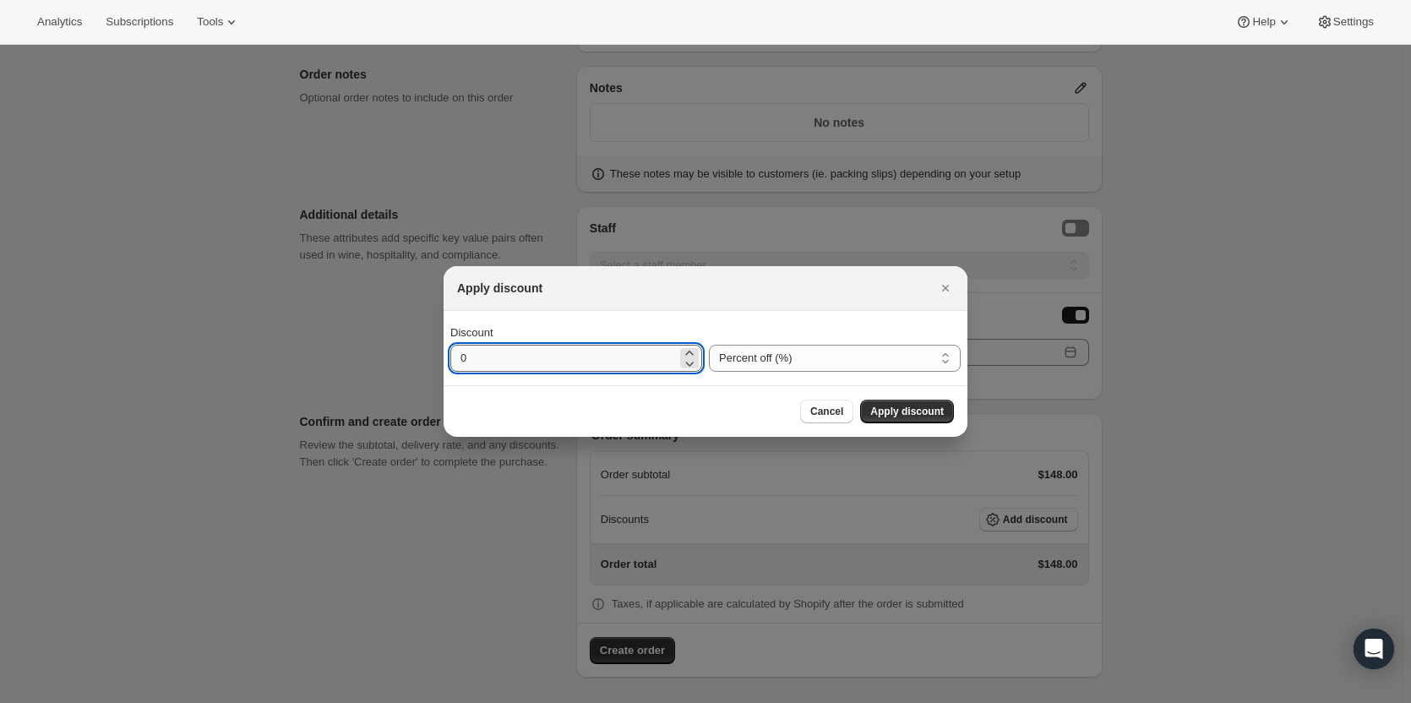
click at [562, 366] on input "0" at bounding box center [563, 358] width 226 height 27
type input "30"
click at [884, 421] on button "Apply discount" at bounding box center [907, 412] width 94 height 24
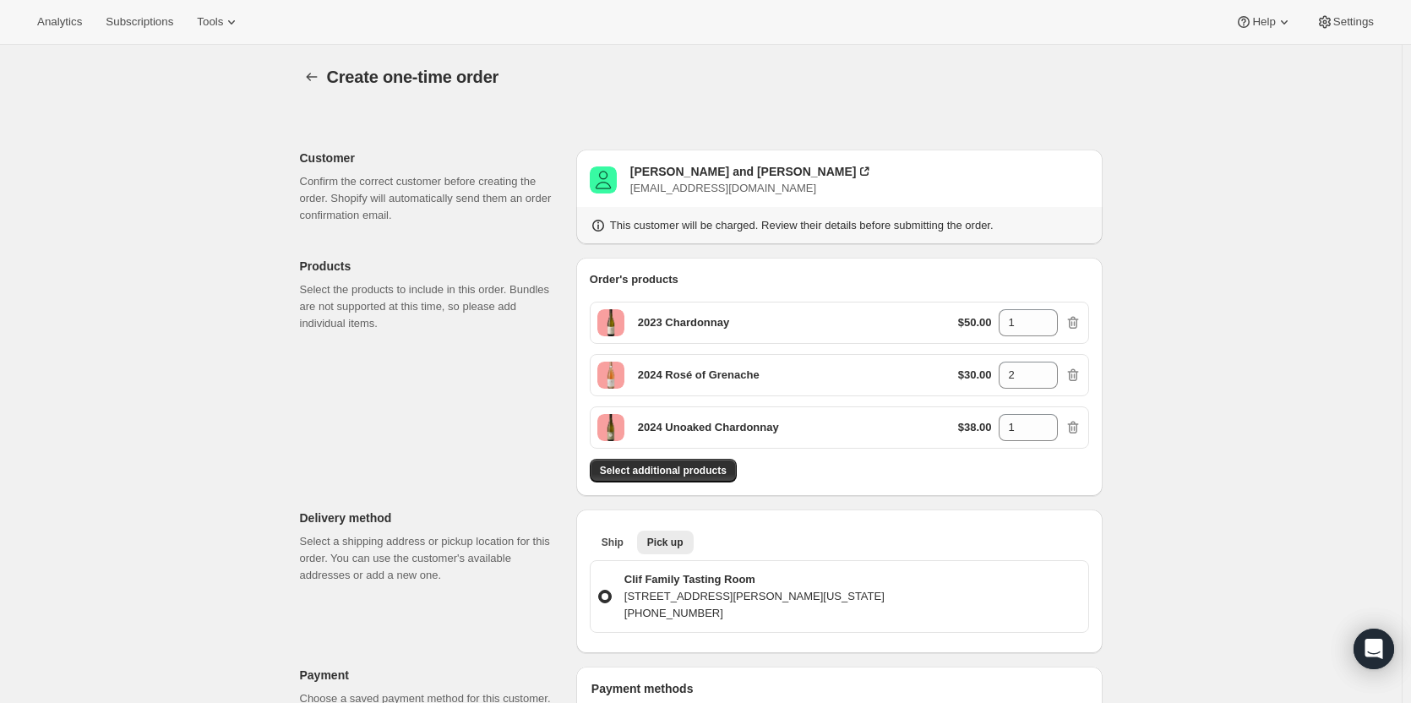
scroll to position [753, 0]
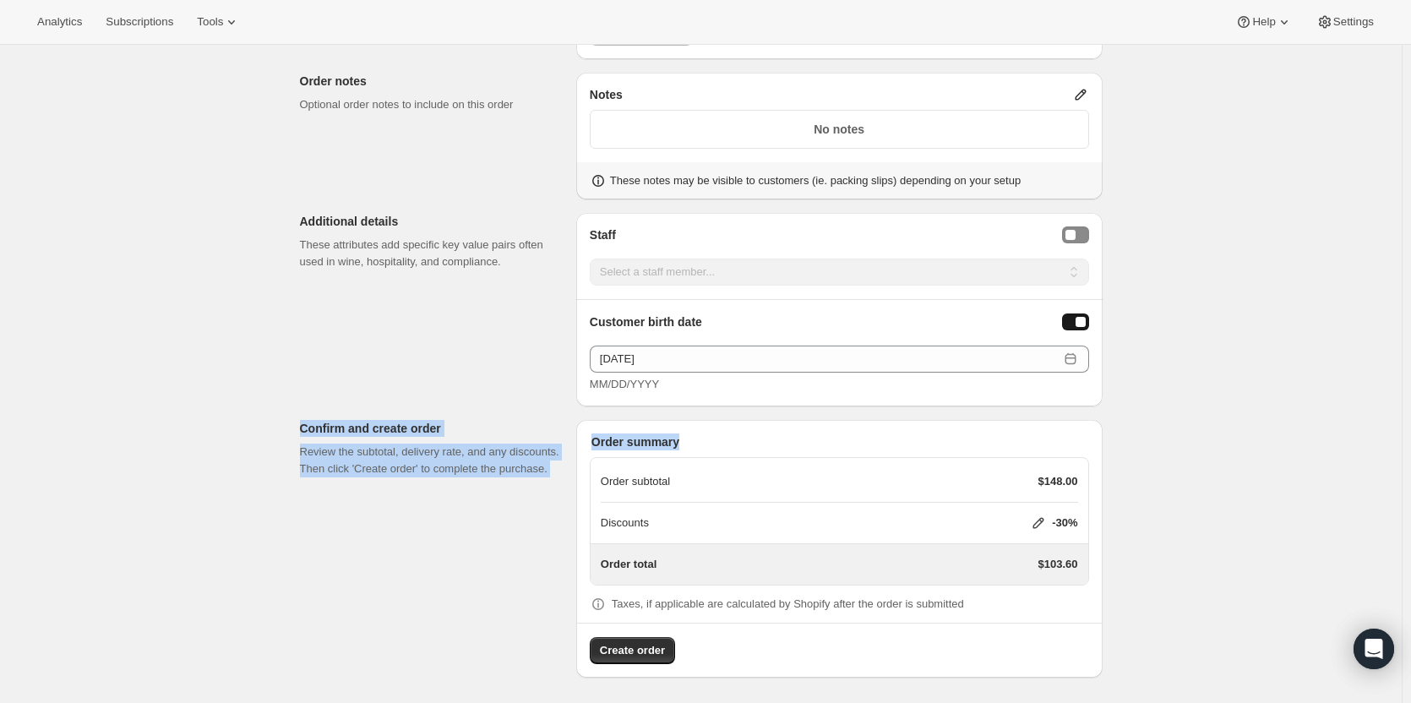
drag, startPoint x: 1409, startPoint y: 450, endPoint x: 1426, endPoint y: 374, distance: 77.9
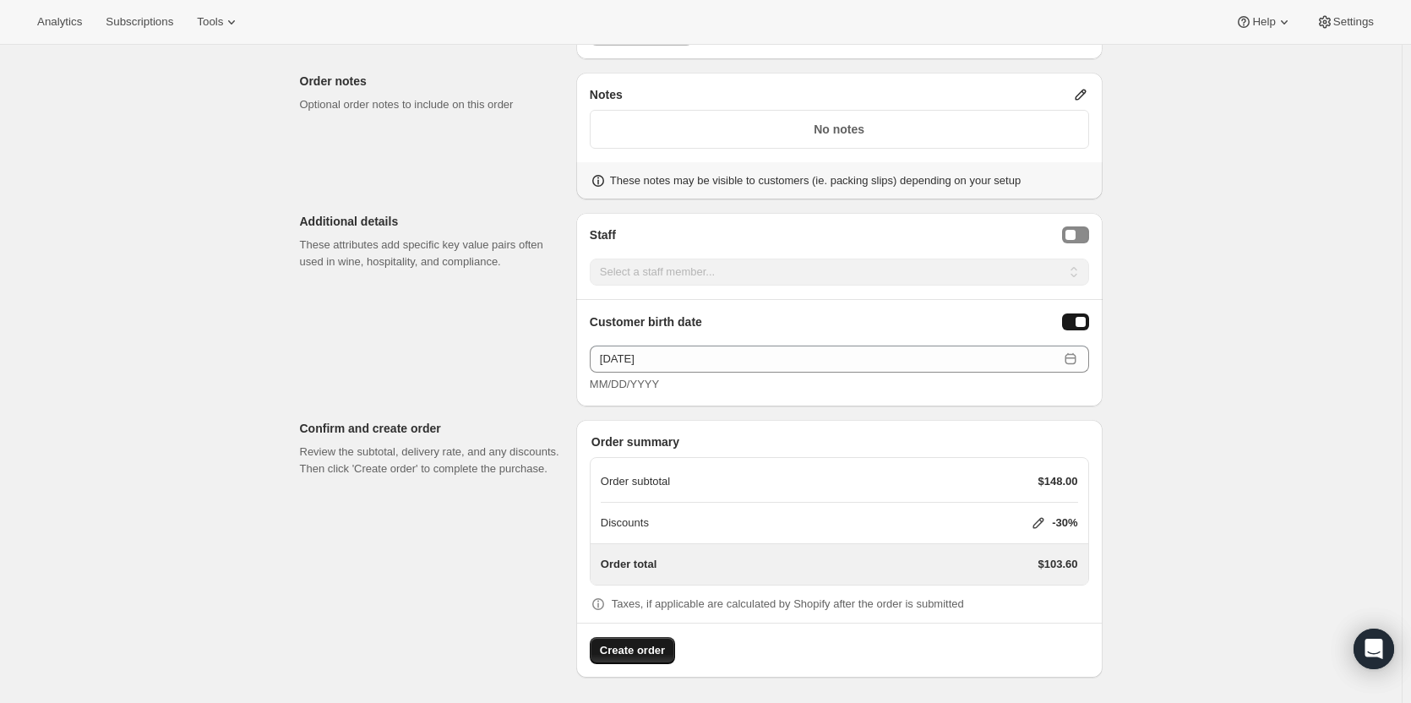
click at [656, 656] on span "Create order" at bounding box center [632, 650] width 65 height 17
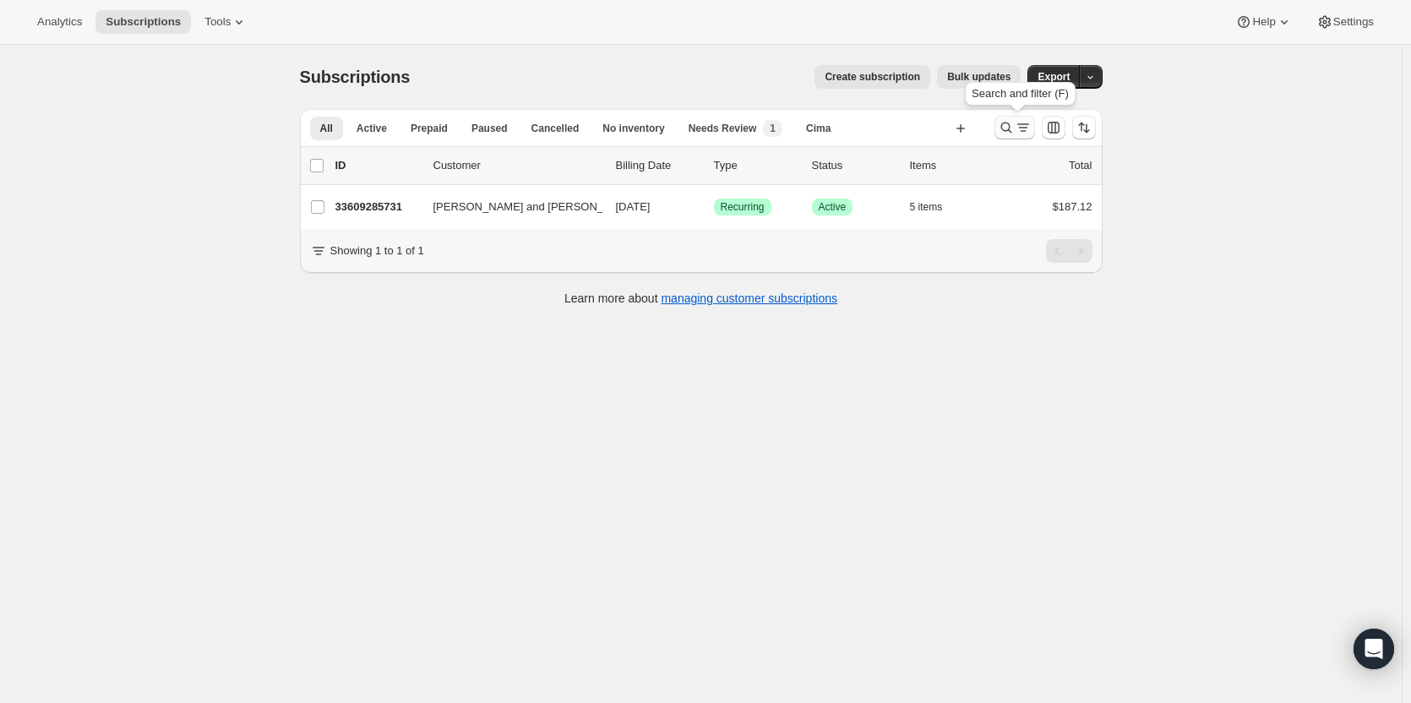
click at [1015, 126] on icon "Search and filter results" at bounding box center [1006, 127] width 17 height 17
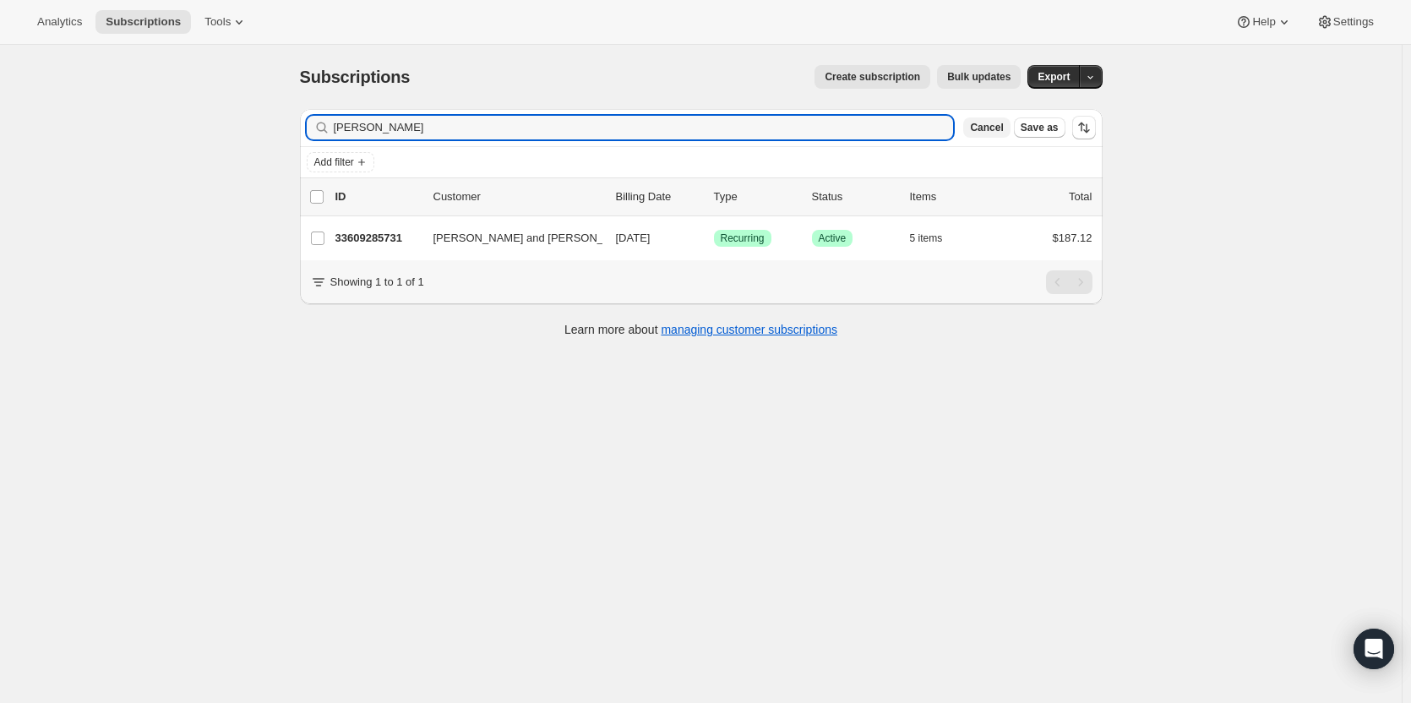
click at [1003, 128] on span "Cancel" at bounding box center [986, 128] width 33 height 14
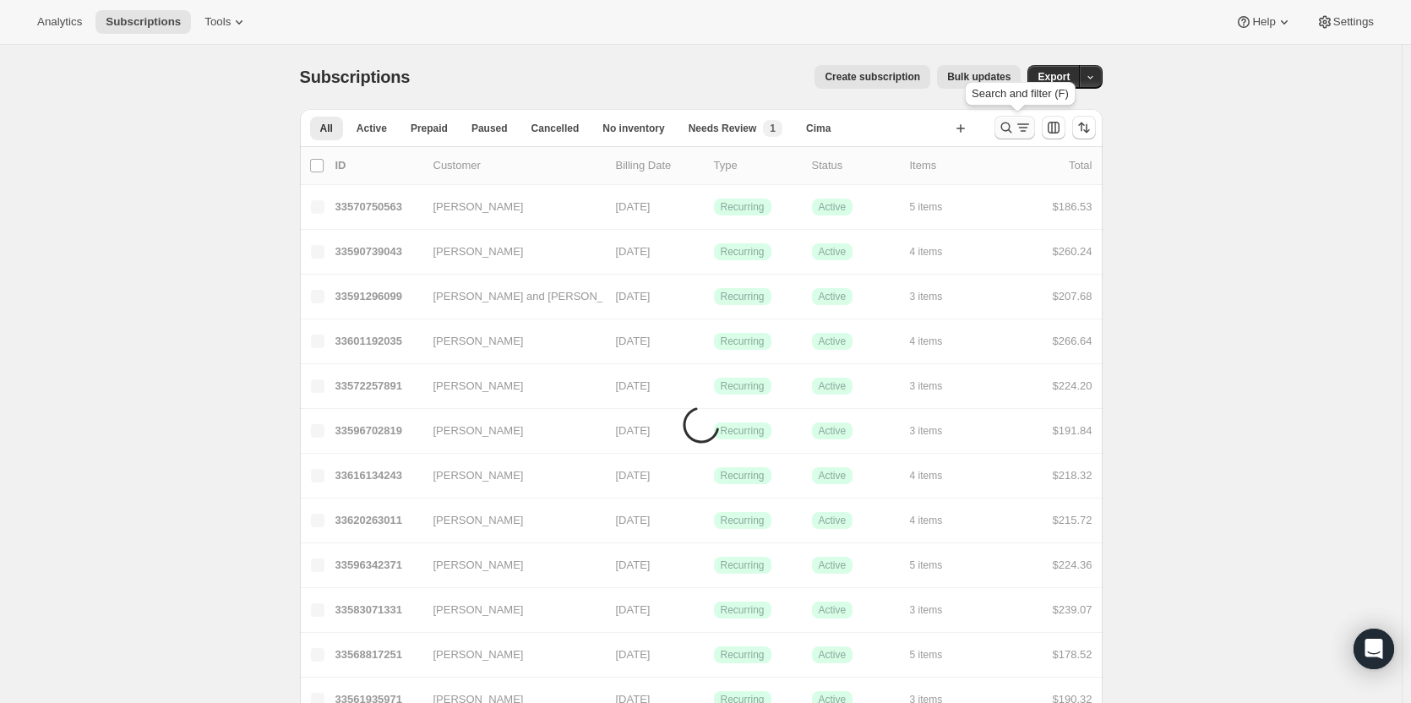
click at [1011, 131] on icon "Search and filter results" at bounding box center [1006, 127] width 17 height 17
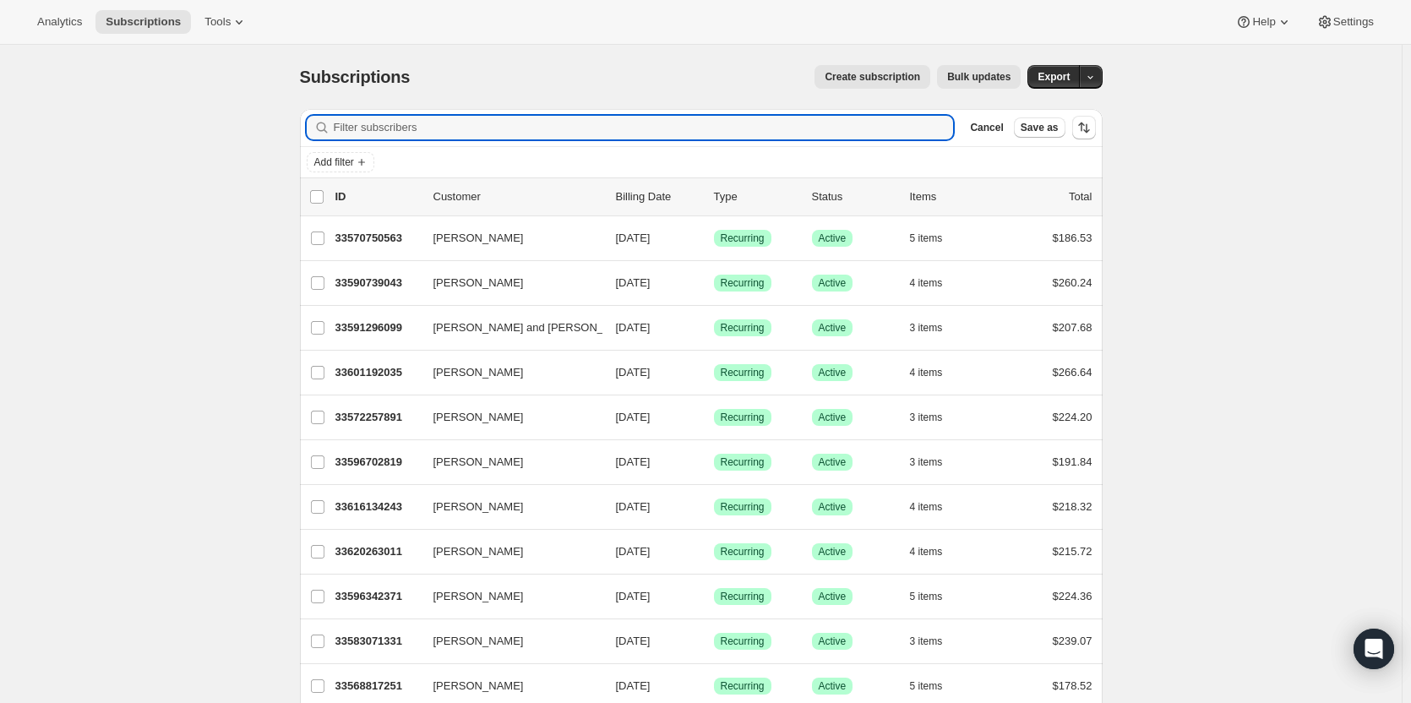
paste input "Talin"
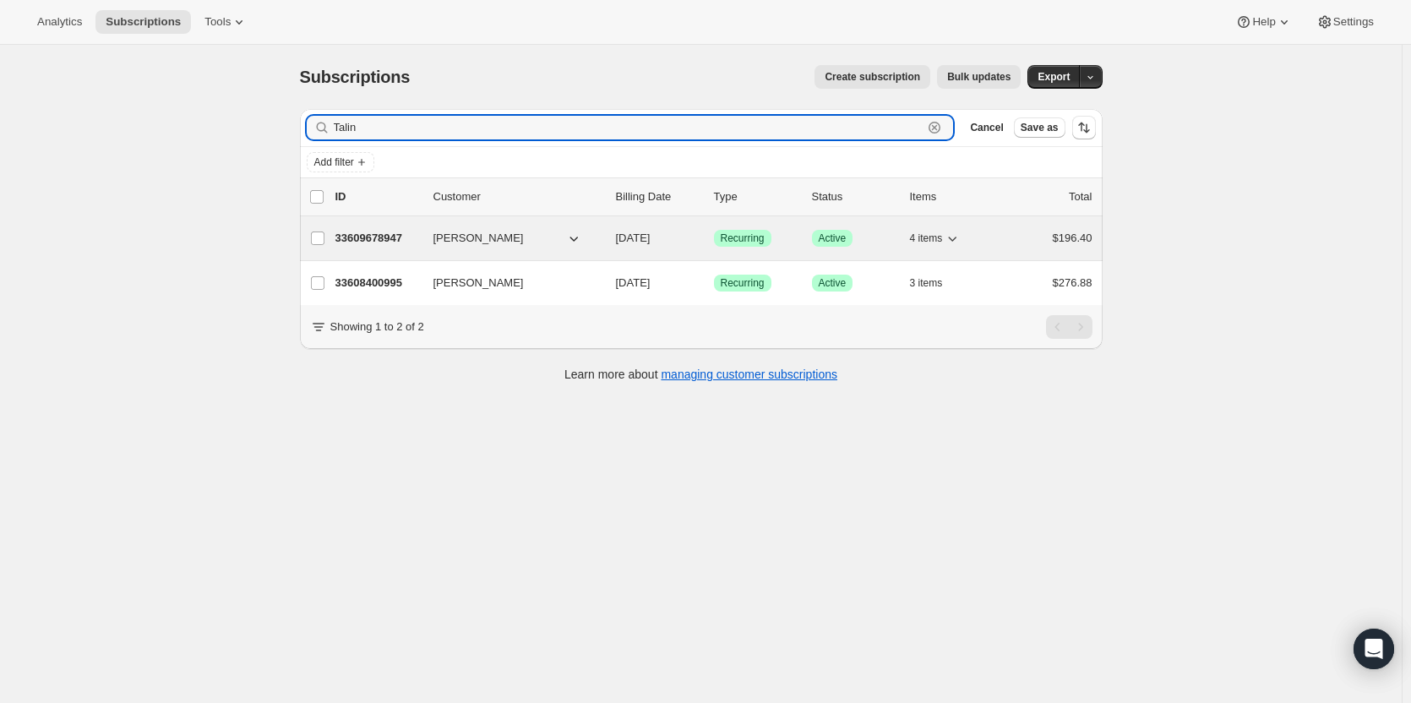
type input "Talin"
click at [369, 240] on p "33609678947" at bounding box center [377, 238] width 84 height 17
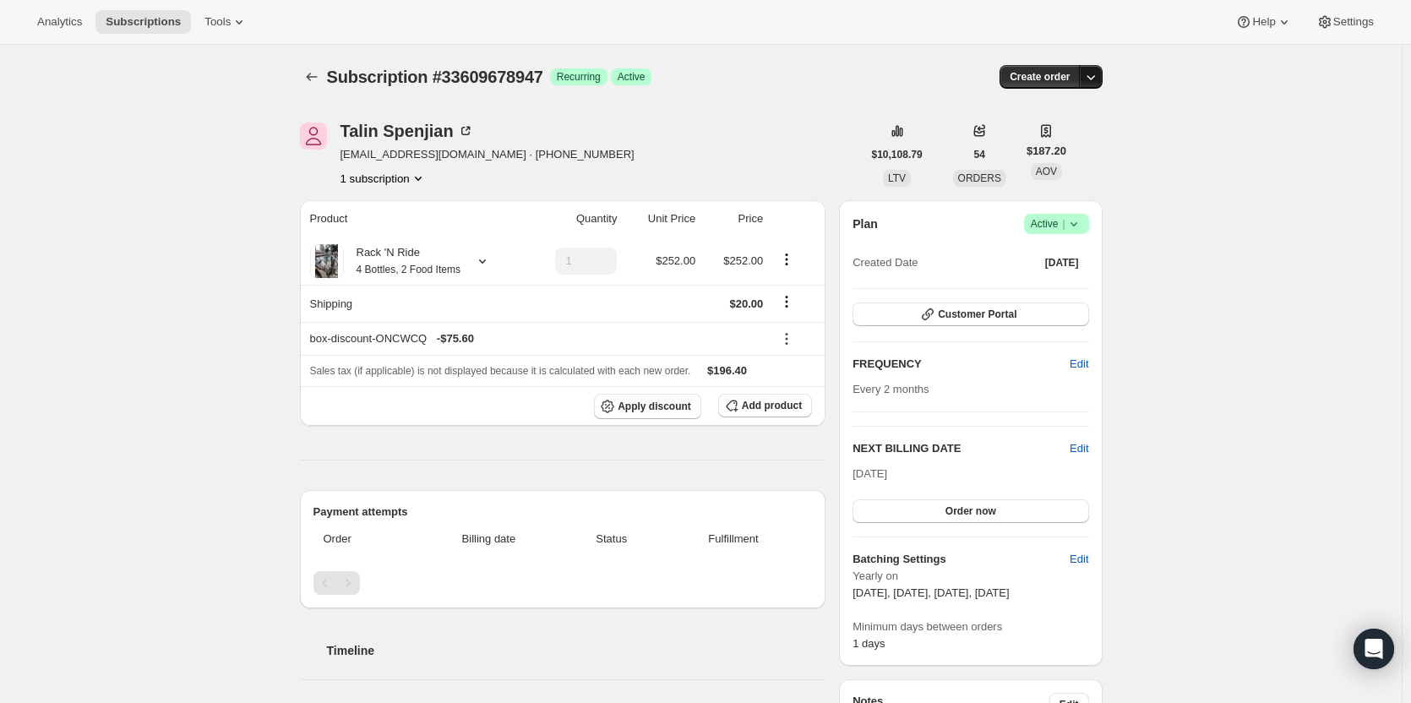
click at [1086, 79] on icon "button" at bounding box center [1090, 76] width 17 height 17
click at [1066, 143] on span "Create custom one-time order" at bounding box center [1023, 140] width 146 height 13
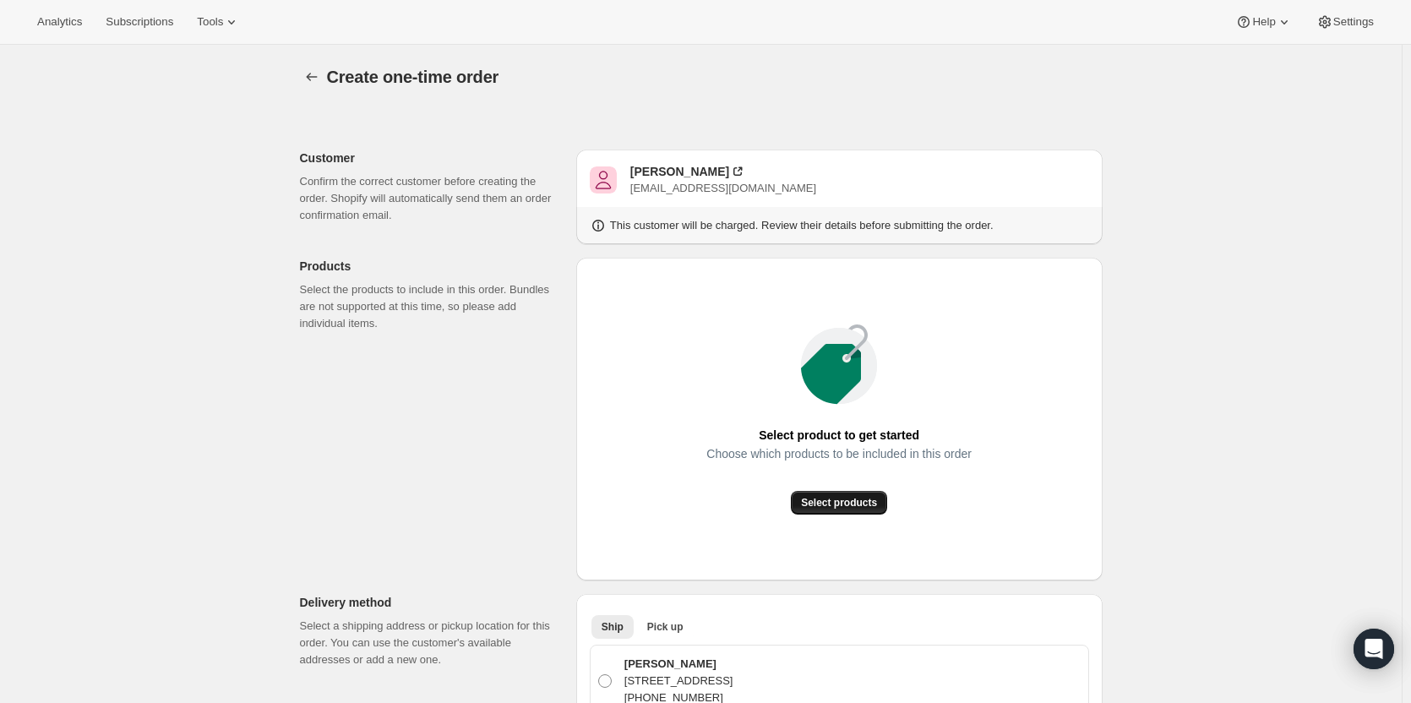
click at [831, 501] on span "Select products" at bounding box center [839, 503] width 76 height 14
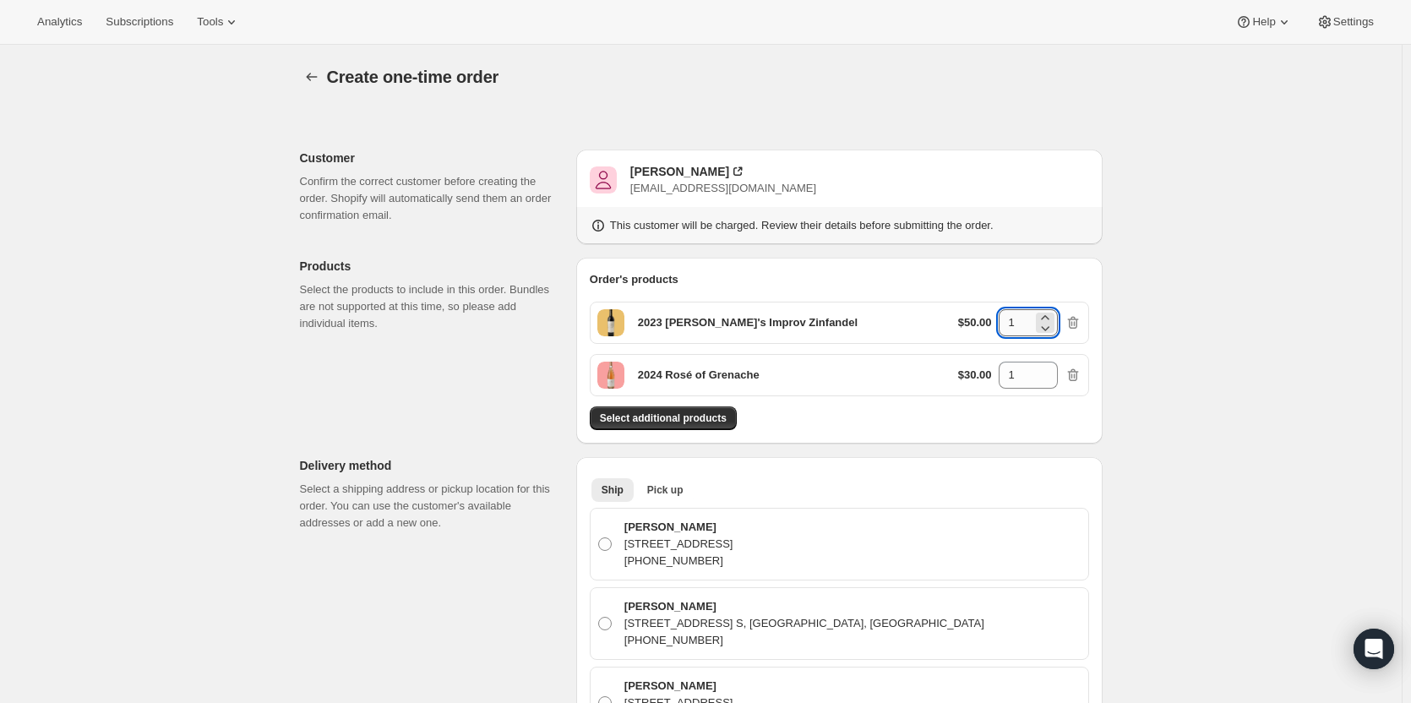
drag, startPoint x: 1023, startPoint y: 329, endPoint x: 1007, endPoint y: 318, distance: 19.9
click at [1007, 318] on input "1" at bounding box center [1016, 322] width 34 height 27
type input "2"
drag, startPoint x: 1020, startPoint y: 383, endPoint x: 1006, endPoint y: 373, distance: 16.4
click at [1006, 373] on input "1" at bounding box center [1016, 375] width 34 height 27
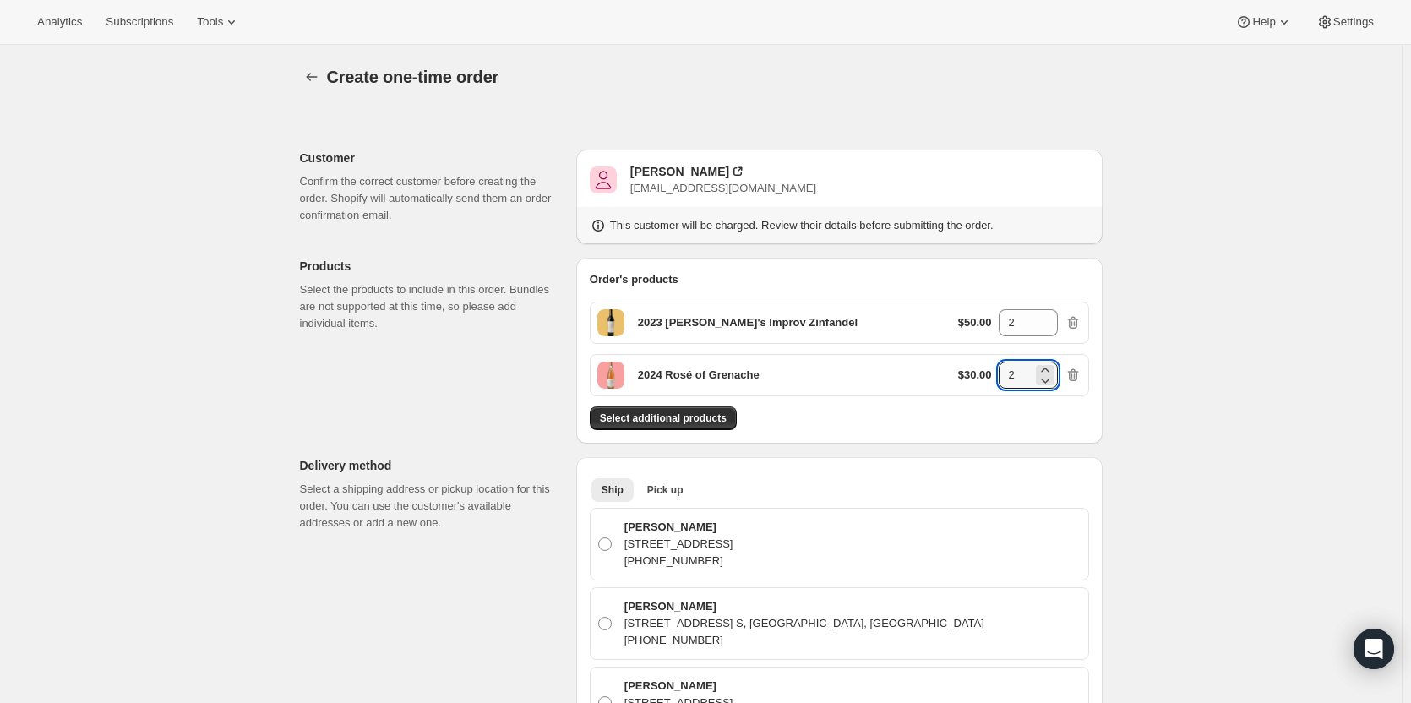
type input "2"
click at [690, 175] on div "Talin Spenjian" at bounding box center [679, 171] width 99 height 17
click at [612, 549] on span at bounding box center [605, 544] width 14 height 14
click at [599, 538] on input "Talin Spenjian 35-3 Tamaron Dr, Waldwick, NJ, 07463, United States +18454802993" at bounding box center [598, 537] width 1 height 1
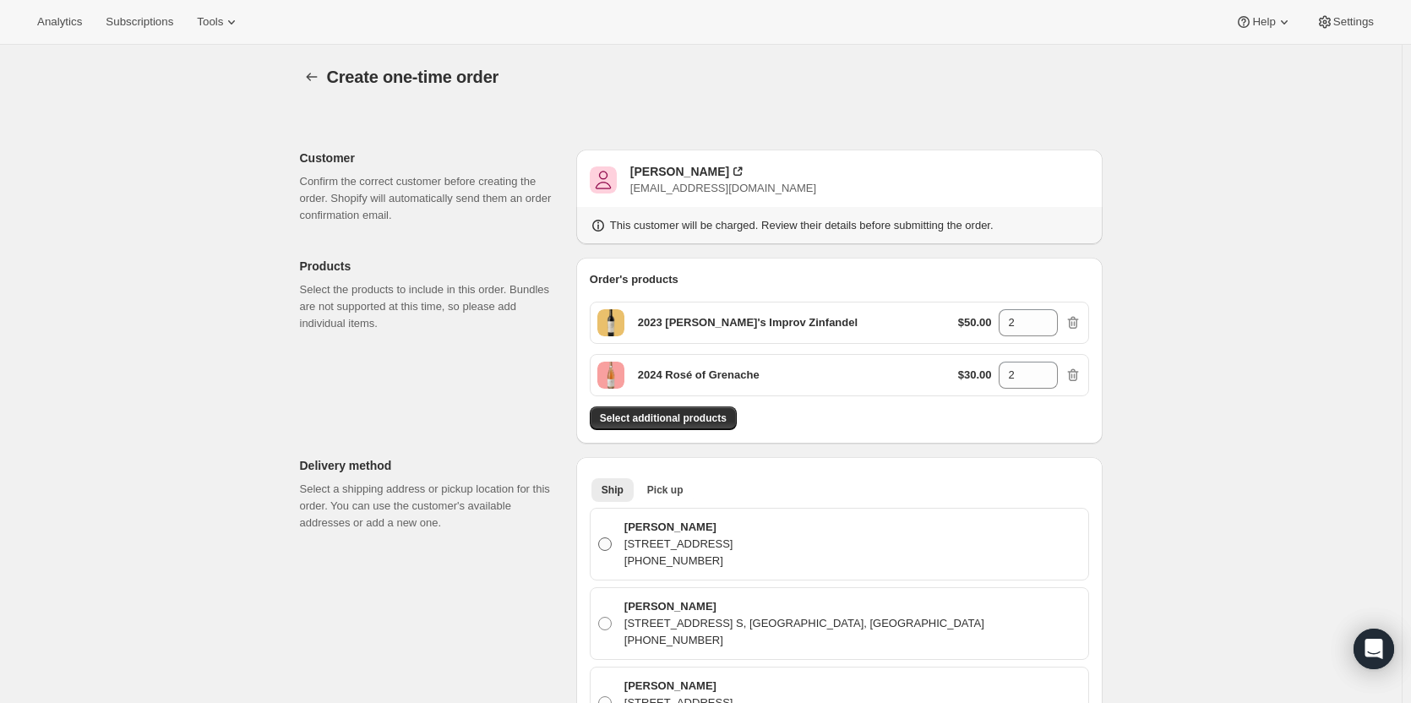
radio input "true"
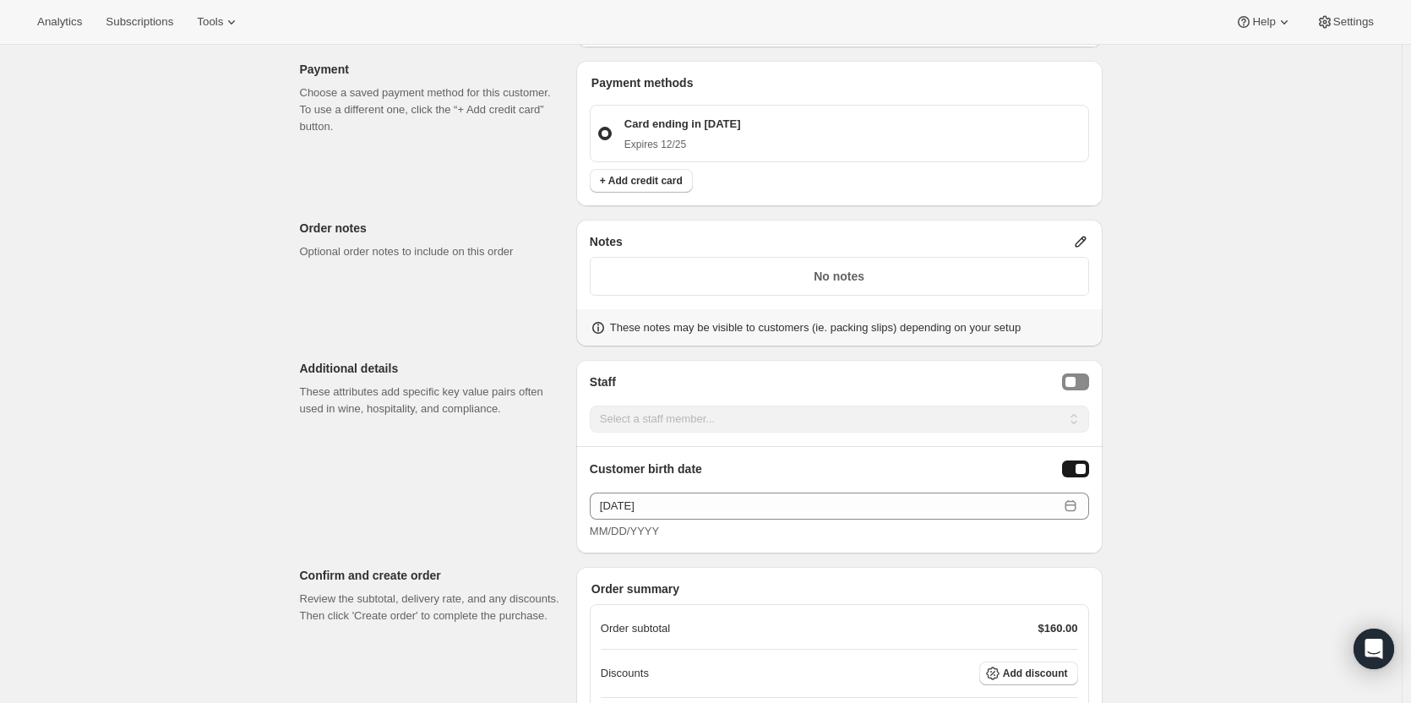
scroll to position [1845, 0]
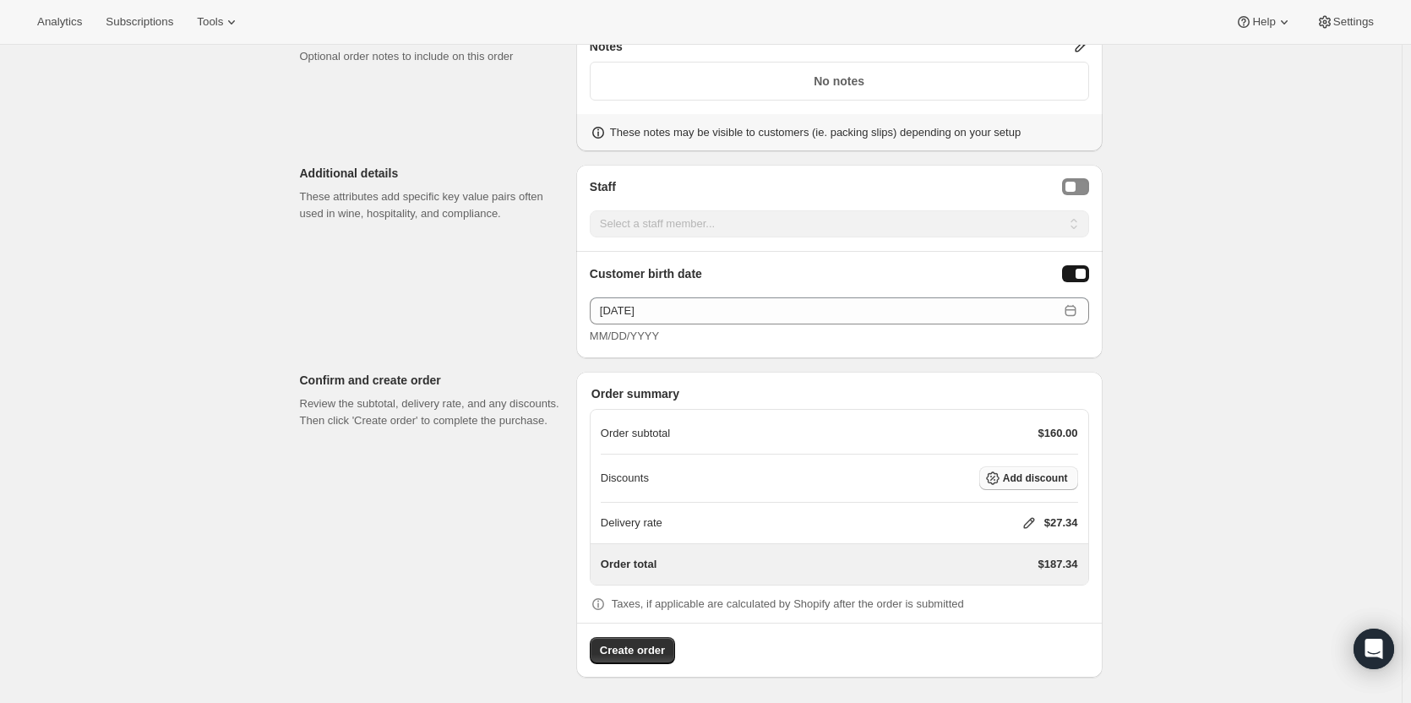
click at [1049, 473] on span "Add discount" at bounding box center [1035, 478] width 65 height 14
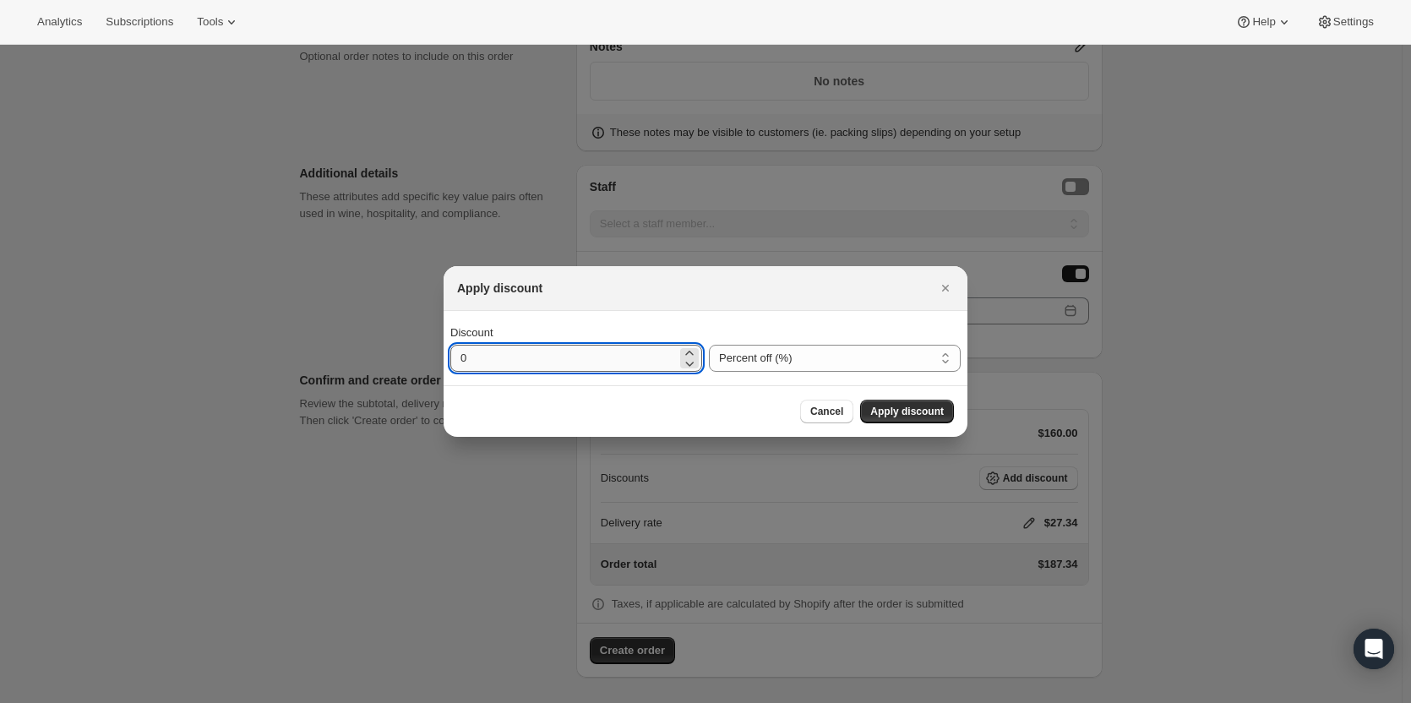
click at [517, 366] on input "0" at bounding box center [563, 358] width 226 height 27
type input "30"
click at [904, 408] on span "Apply discount" at bounding box center [907, 412] width 74 height 14
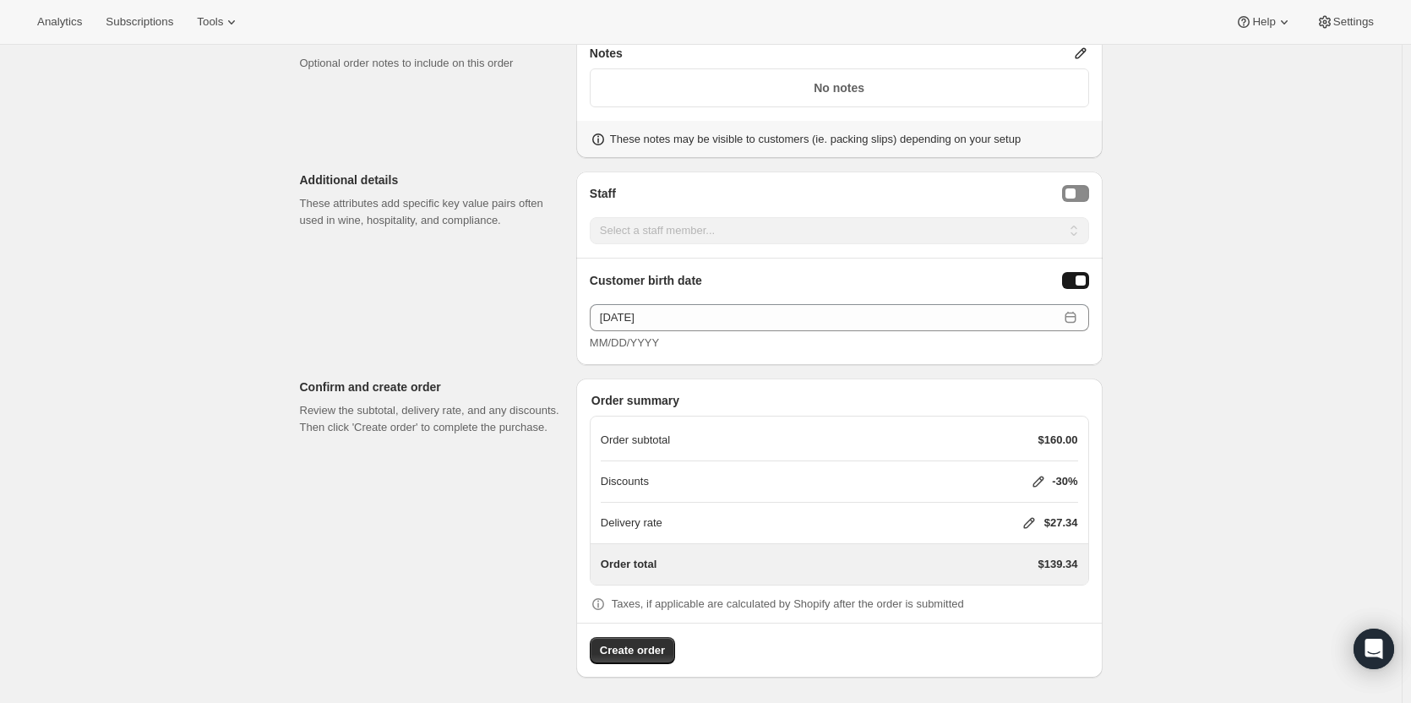
click at [1034, 521] on icon at bounding box center [1028, 523] width 11 height 11
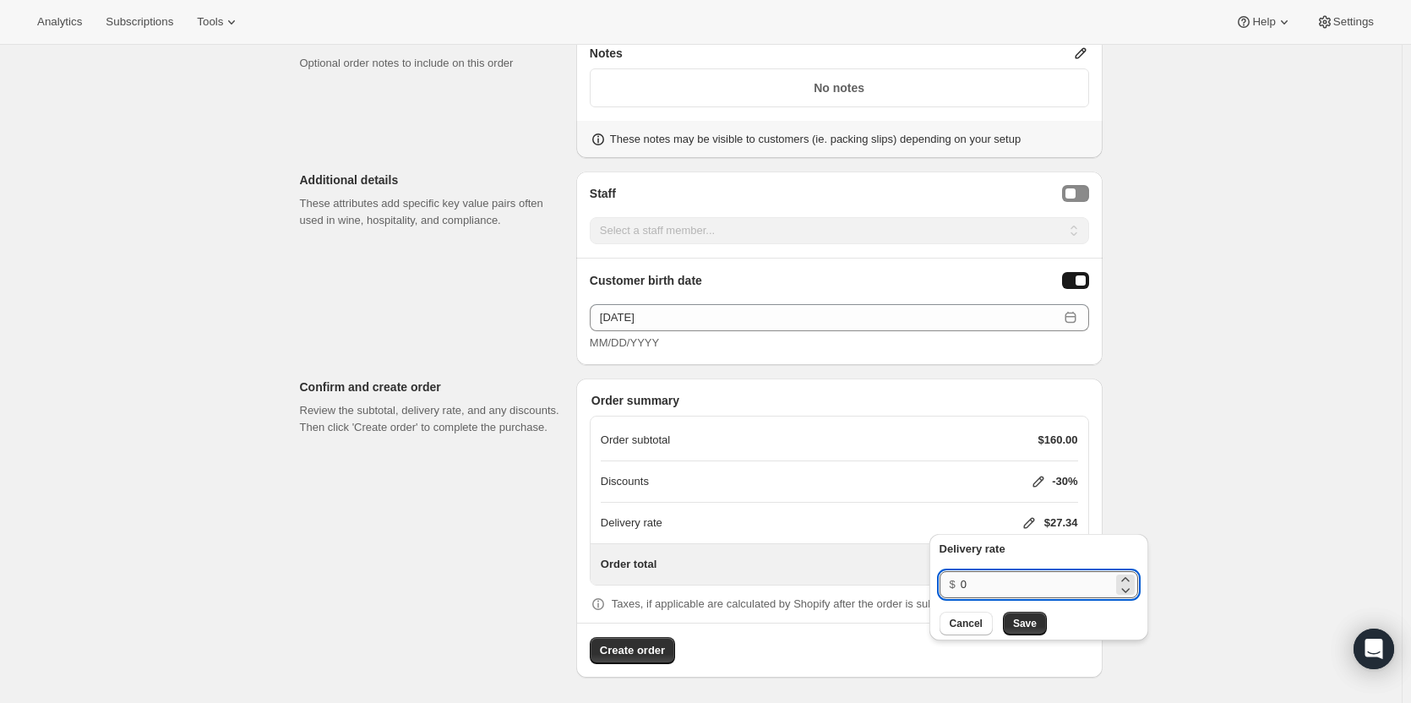
click at [977, 583] on input "0" at bounding box center [1037, 584] width 152 height 27
type input "20"
click at [1016, 621] on span "Save" at bounding box center [1025, 624] width 24 height 14
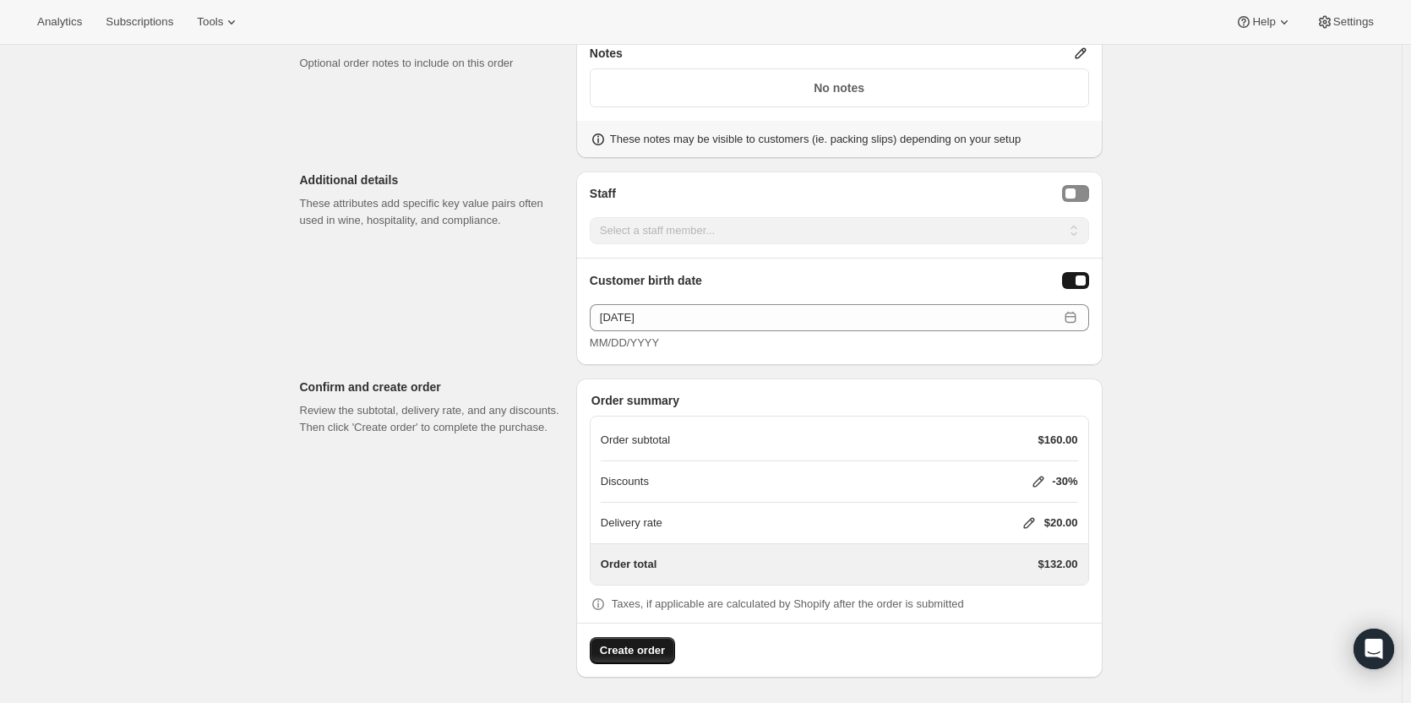
click at [631, 653] on span "Create order" at bounding box center [632, 650] width 65 height 17
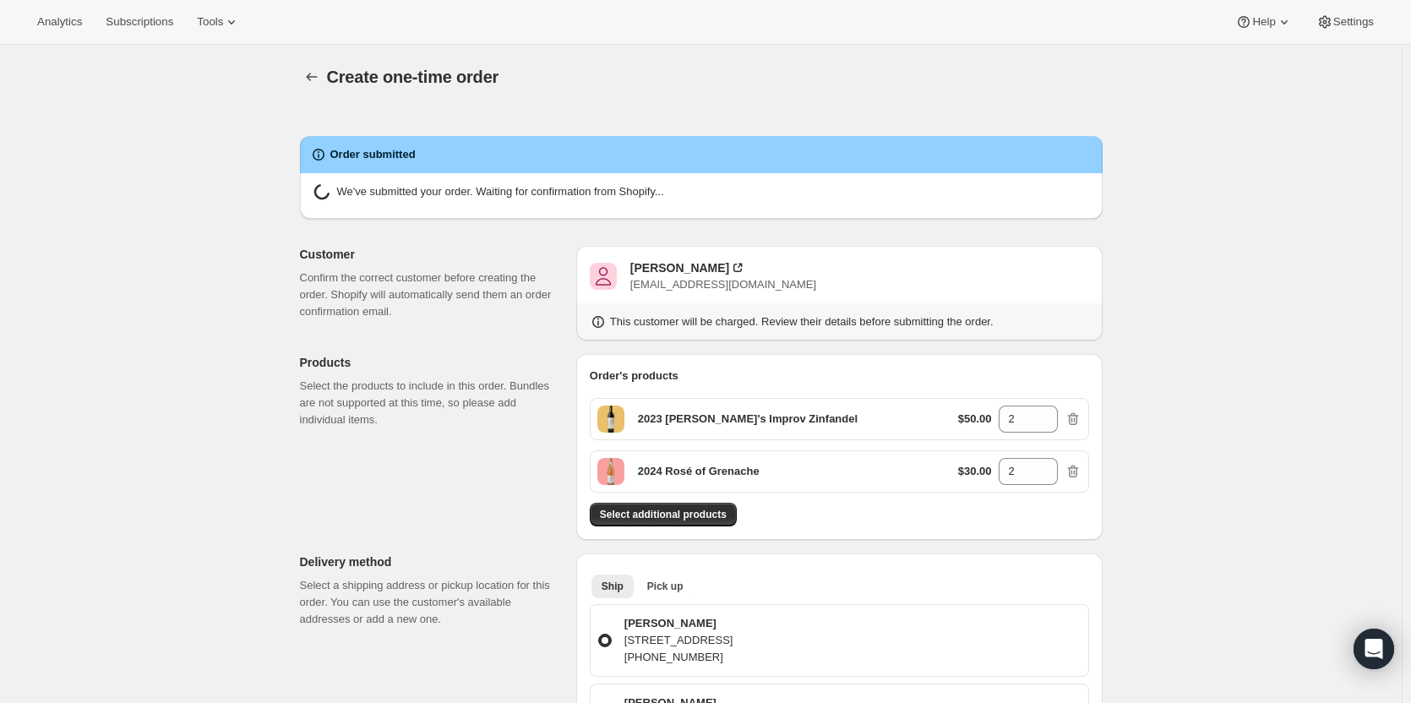
radio input "true"
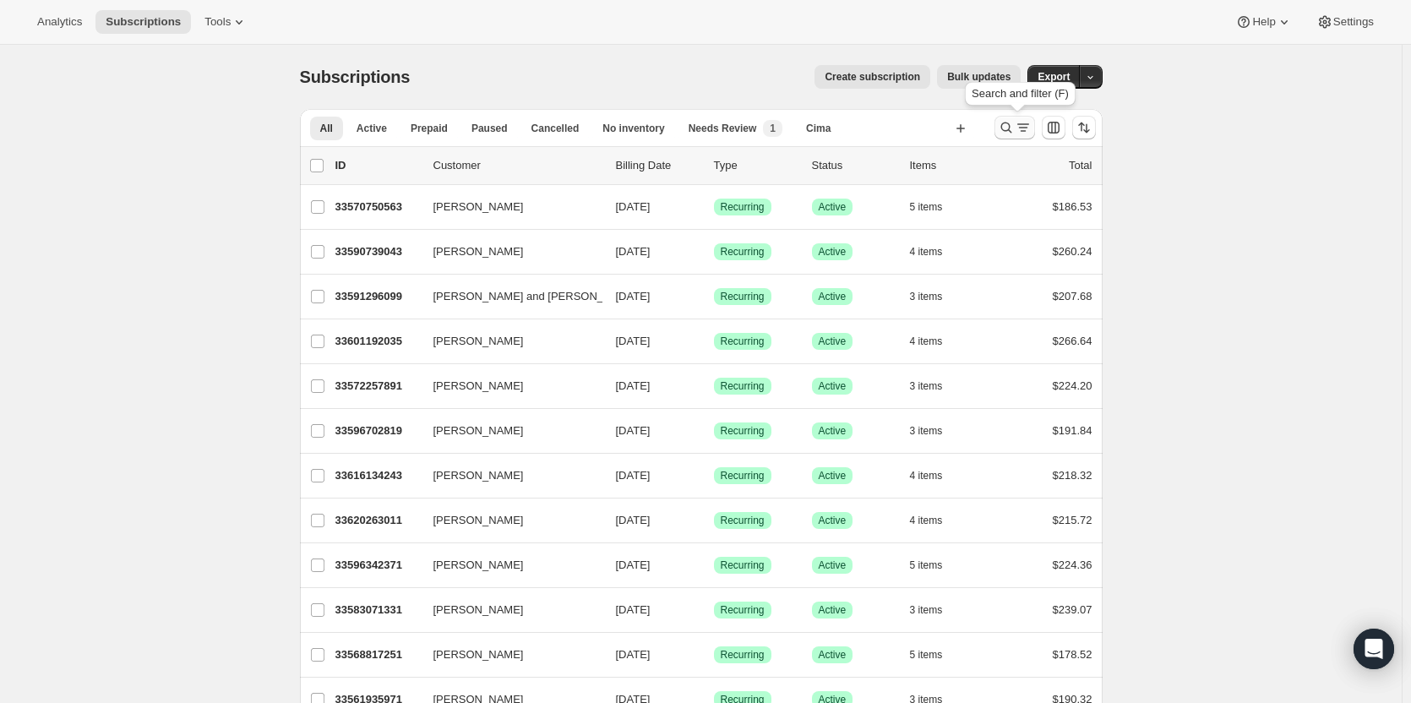
click at [1021, 128] on icon "Search and filter results" at bounding box center [1023, 127] width 17 height 17
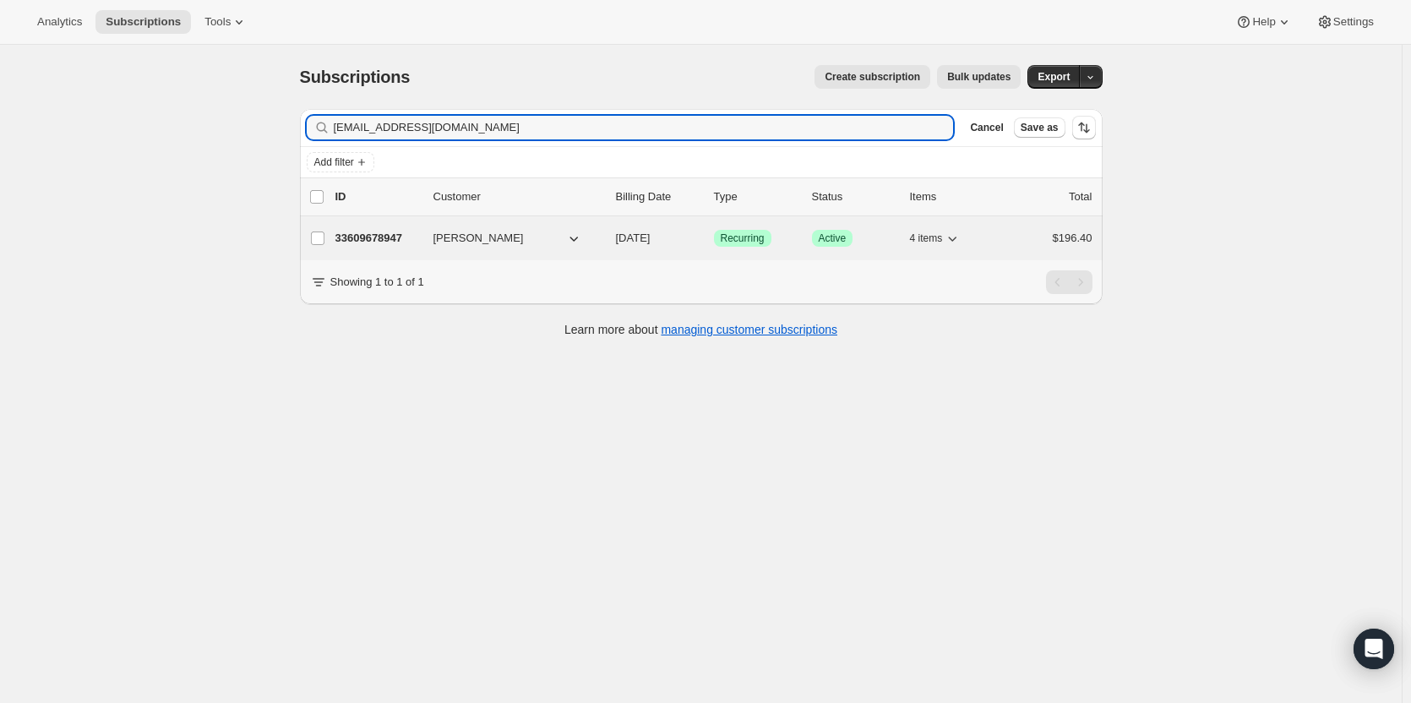
type input "talinsp@gmail.com"
click at [386, 242] on p "33609678947" at bounding box center [377, 238] width 84 height 17
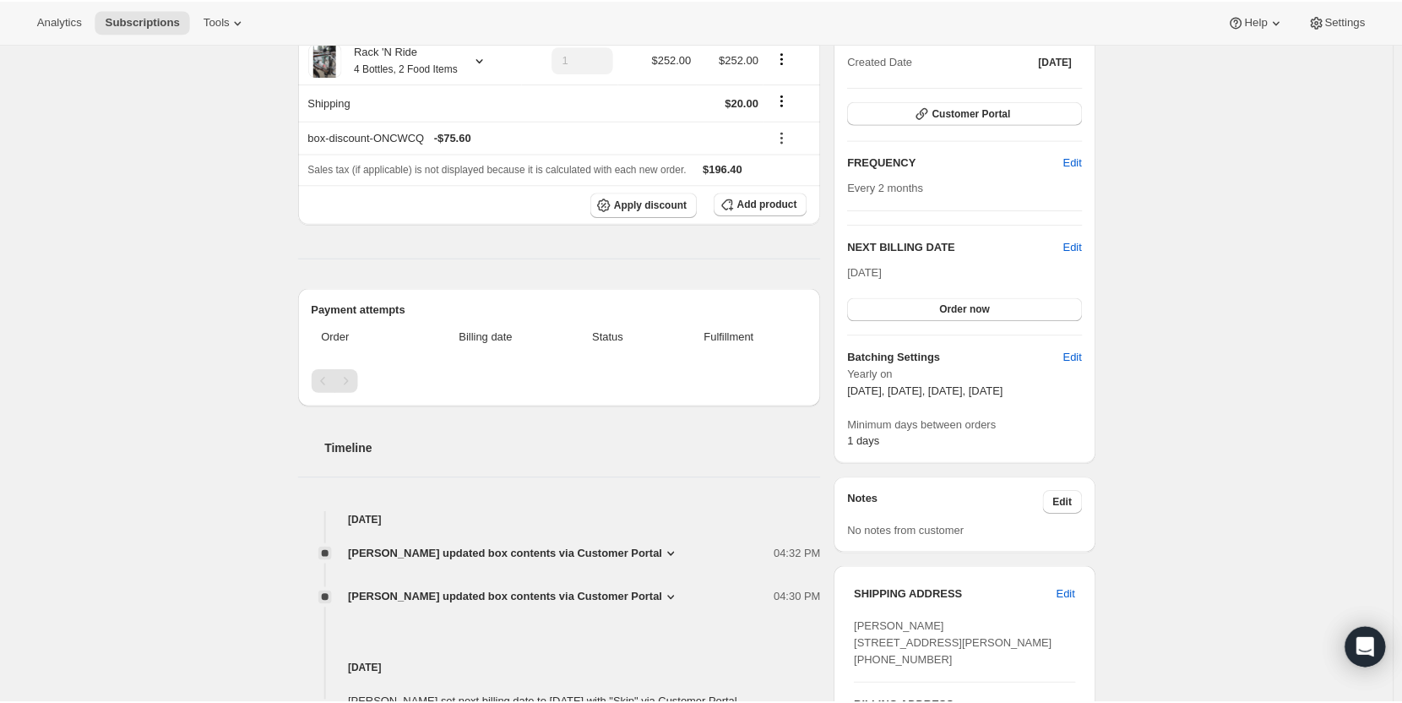
scroll to position [313, 0]
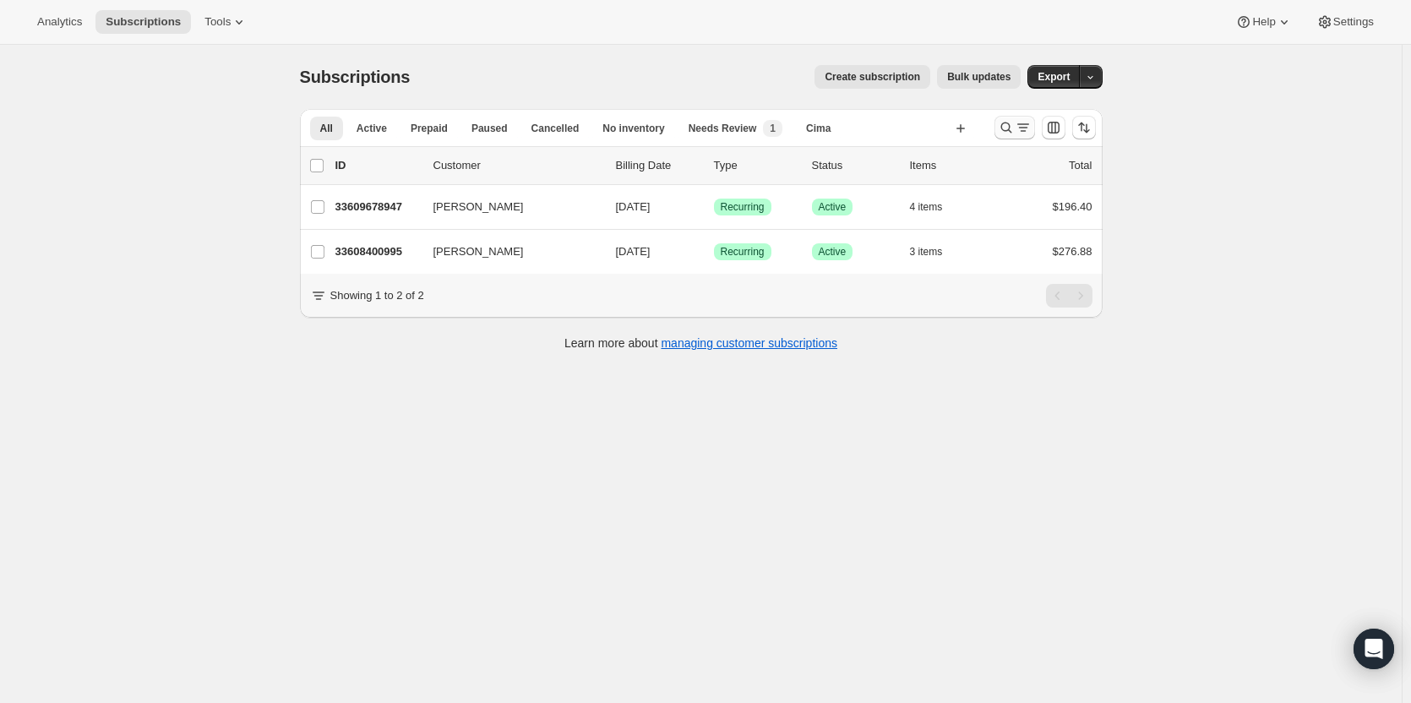
click at [1010, 132] on icon "Search and filter results" at bounding box center [1006, 127] width 17 height 17
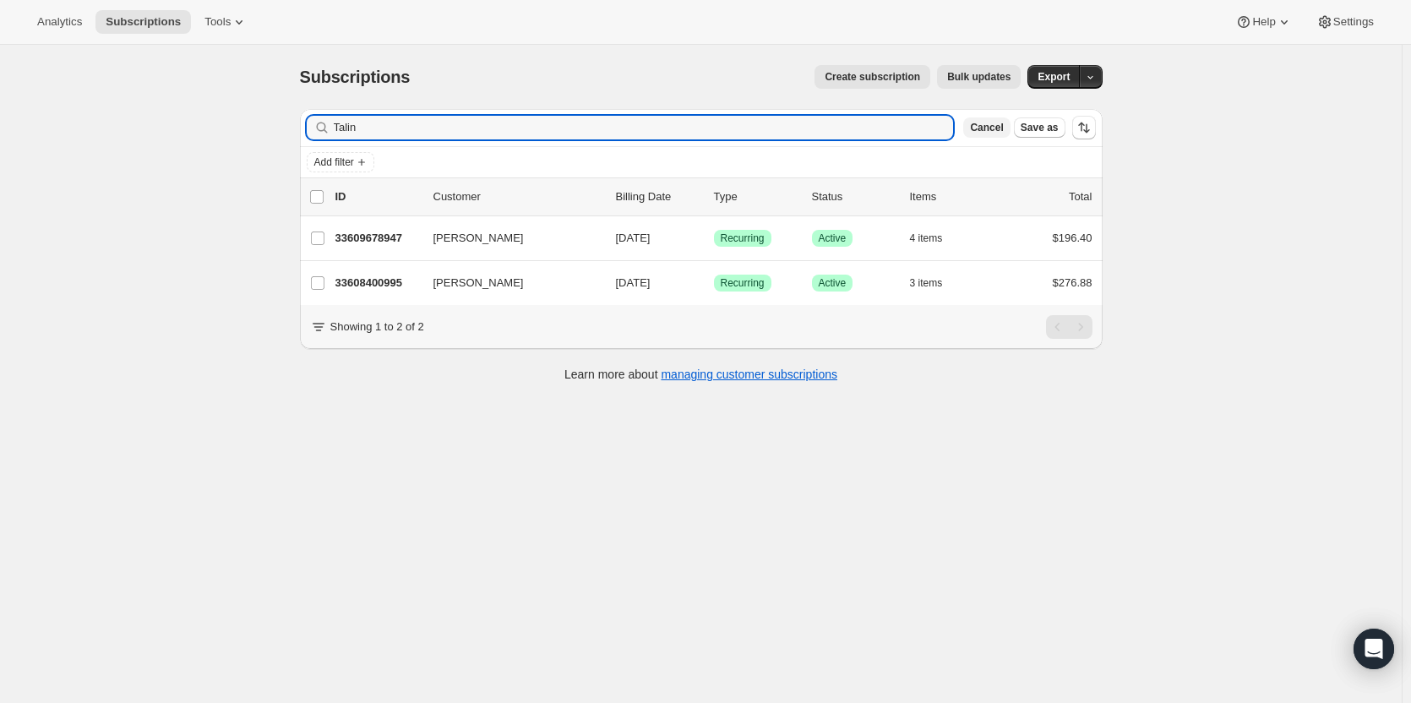
click at [1004, 136] on button "Cancel" at bounding box center [986, 127] width 46 height 20
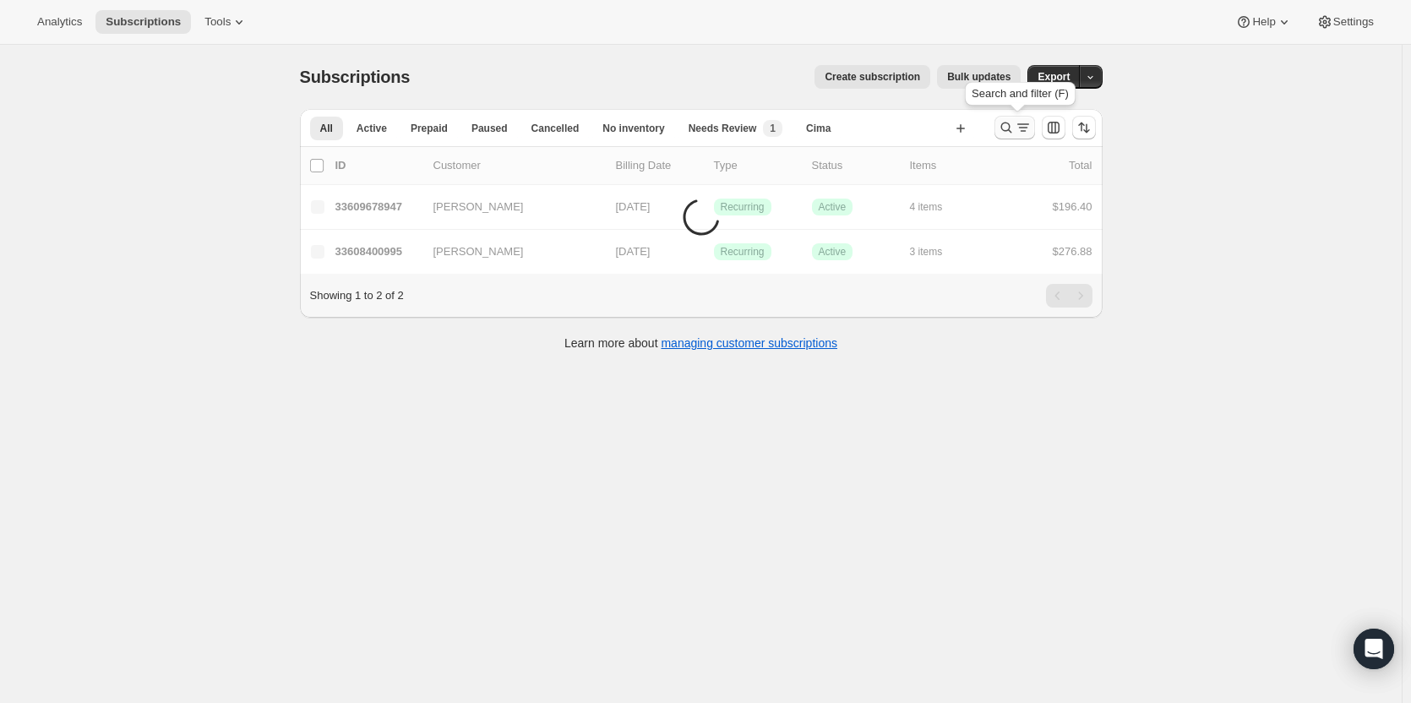
click at [1007, 131] on icon "Search and filter results" at bounding box center [1006, 127] width 17 height 17
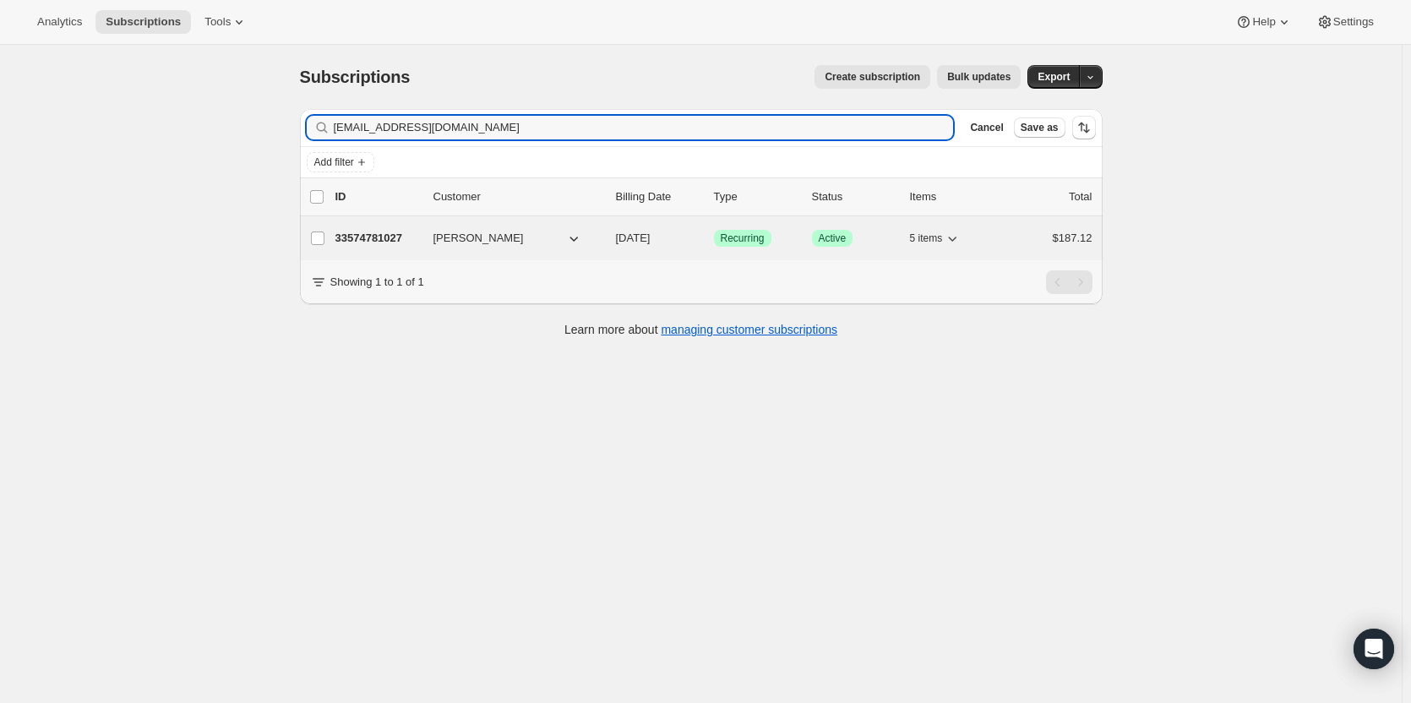
type input "[EMAIL_ADDRESS][DOMAIN_NAME]"
click at [378, 247] on div "33574781027 [PERSON_NAME] [DATE] Success Recurring Success Active 5 items $187.…" at bounding box center [713, 238] width 757 height 24
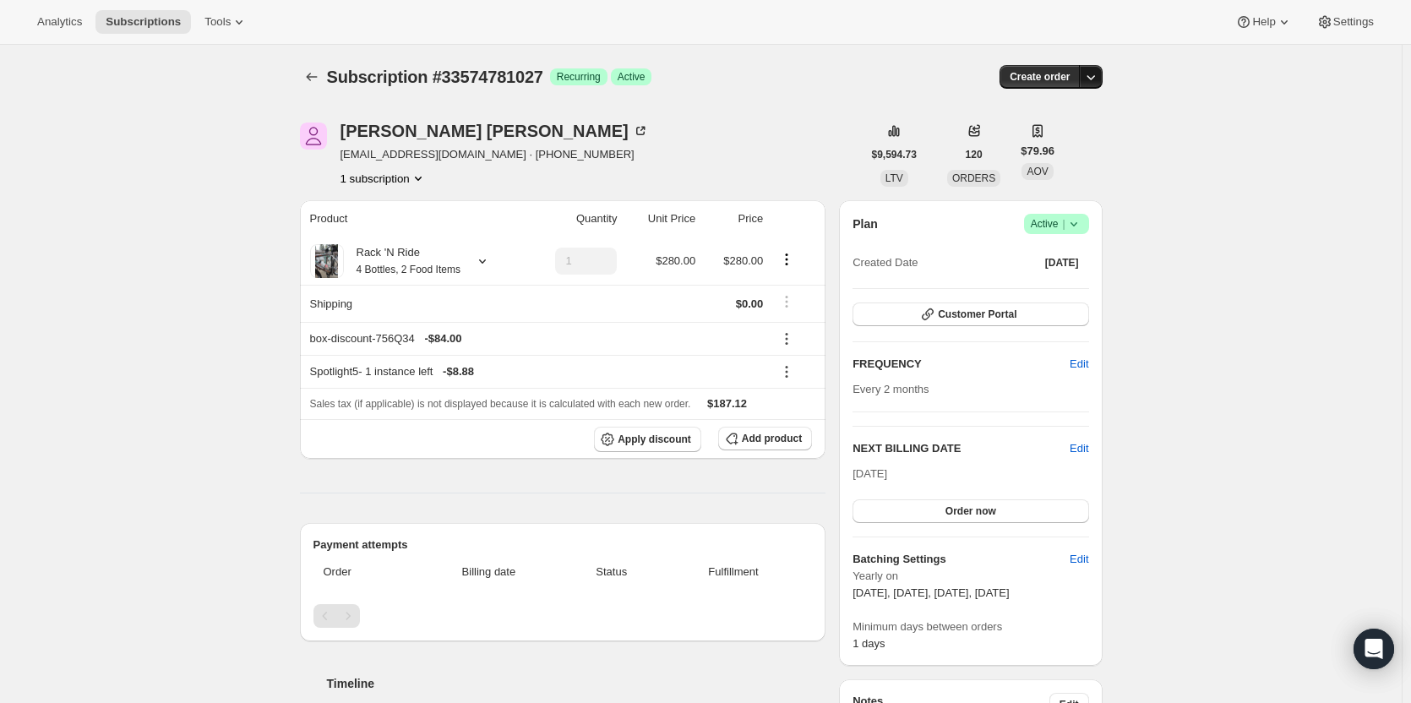
click at [1097, 86] on button "button" at bounding box center [1091, 77] width 24 height 24
click at [1082, 144] on span "Create custom one-time order" at bounding box center [1023, 140] width 146 height 13
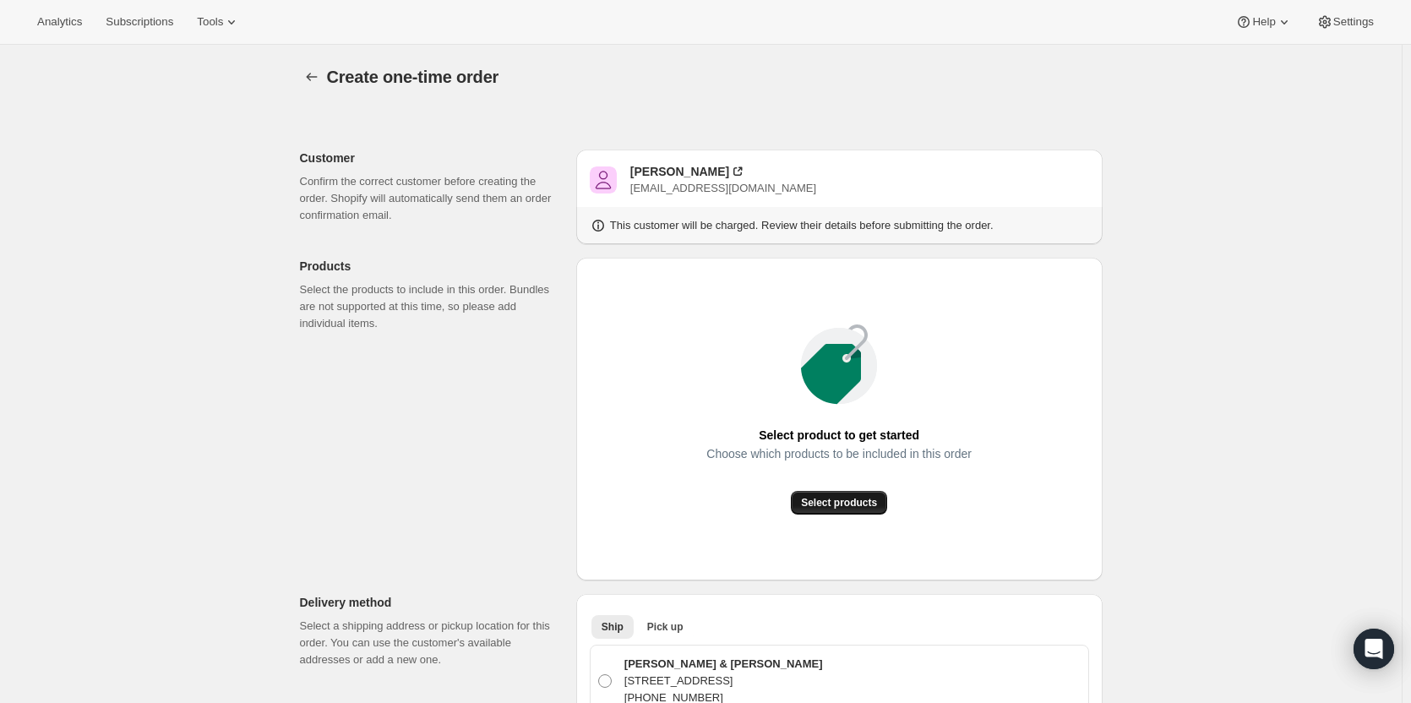
click at [861, 499] on span "Select products" at bounding box center [839, 503] width 76 height 14
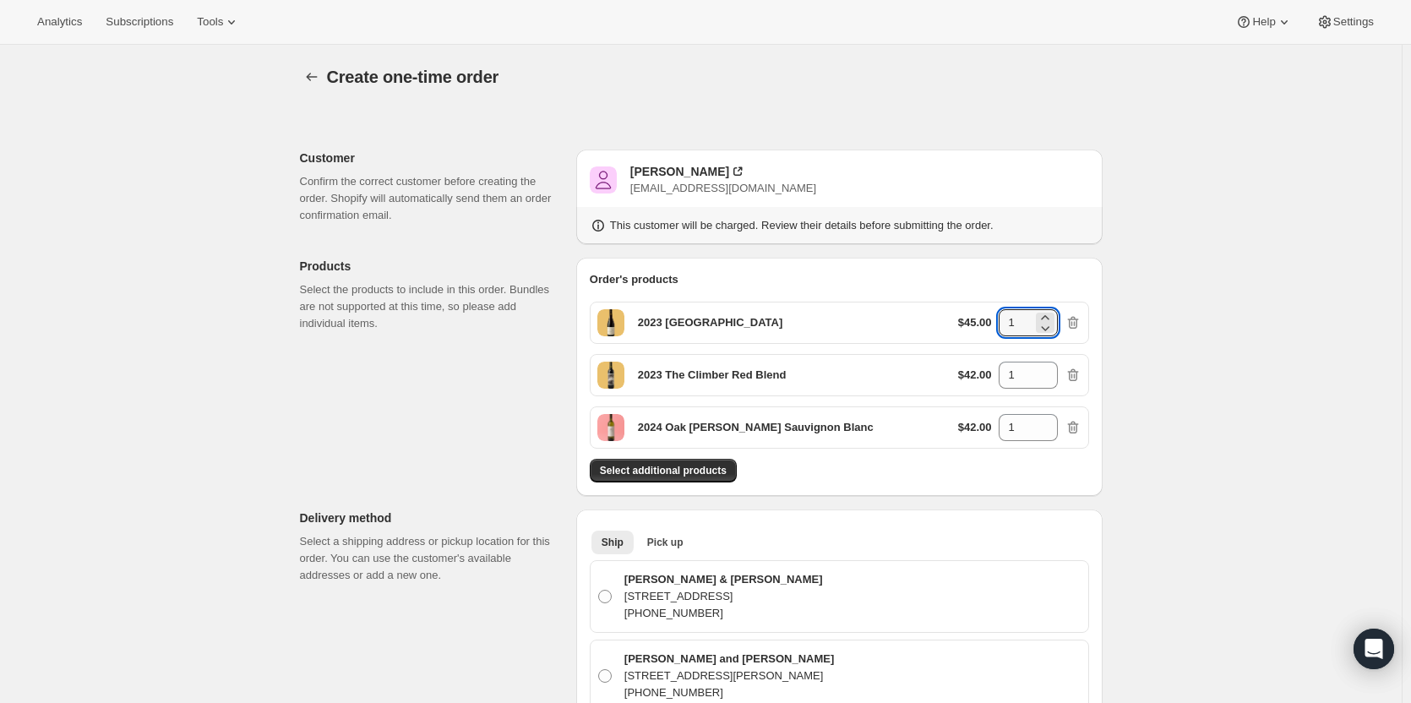
drag, startPoint x: 1023, startPoint y: 317, endPoint x: 999, endPoint y: 320, distance: 24.7
click at [999, 319] on div "$45.00 1" at bounding box center [1019, 322] width 123 height 27
type input "2"
click at [998, 465] on div "Select additional products" at bounding box center [839, 471] width 499 height 24
click at [677, 539] on span "Pick up" at bounding box center [665, 543] width 36 height 14
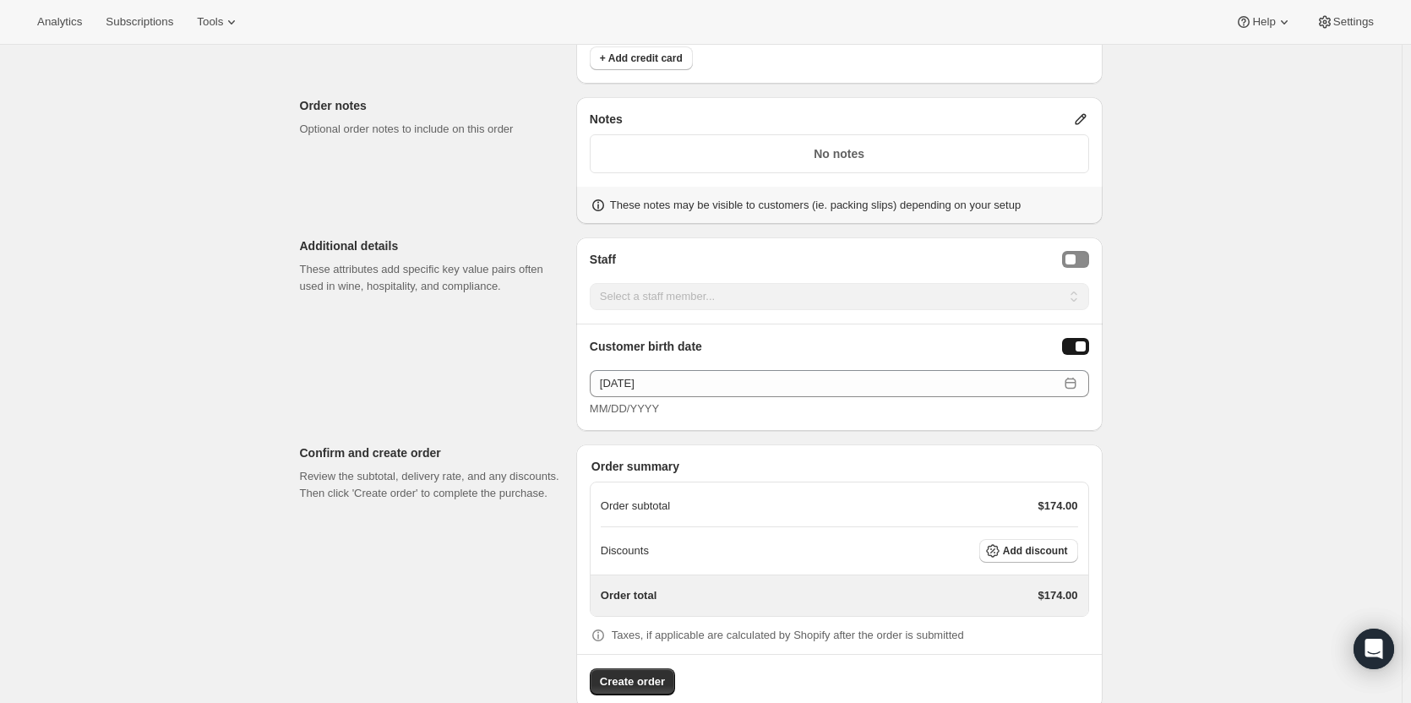
scroll to position [760, 0]
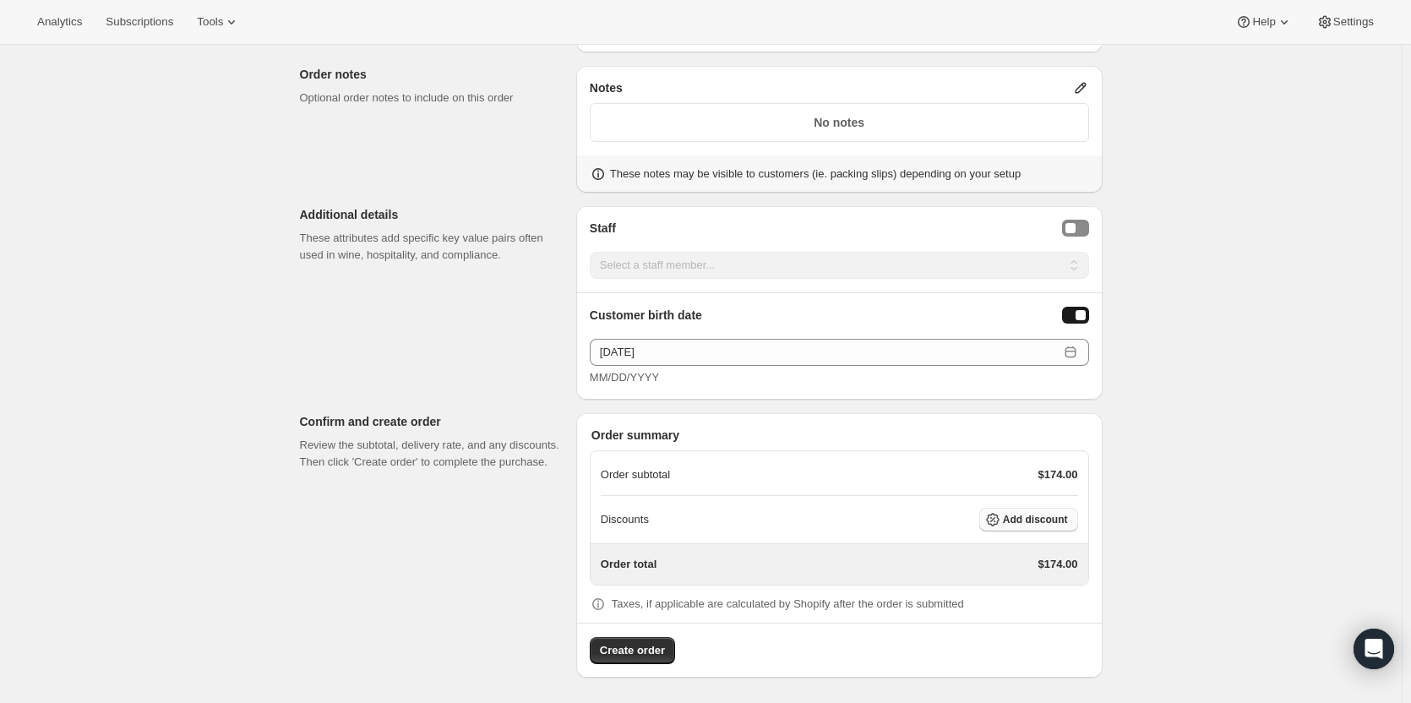
click at [1032, 518] on span "Add discount" at bounding box center [1035, 520] width 65 height 14
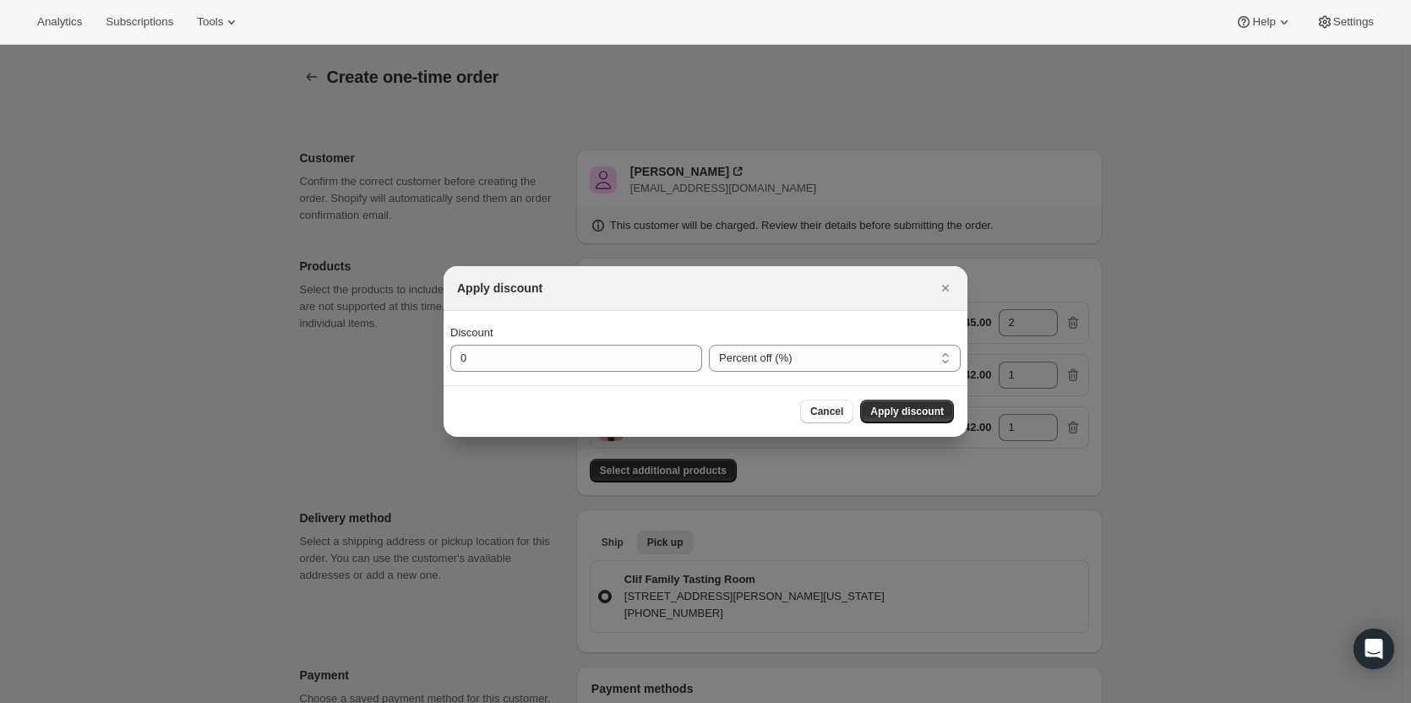
scroll to position [0, 0]
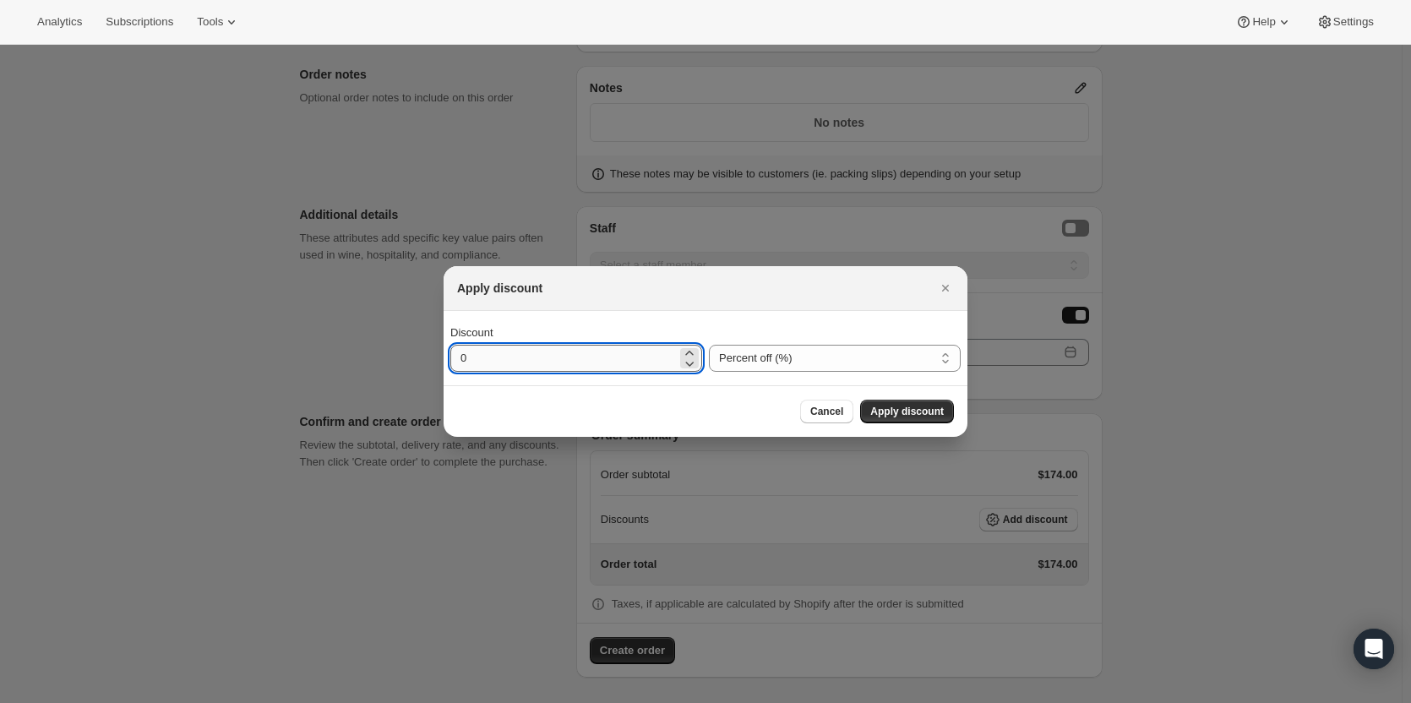
click at [481, 353] on input "0" at bounding box center [563, 358] width 226 height 27
type input "30"
click at [930, 406] on span "Apply discount" at bounding box center [907, 412] width 74 height 14
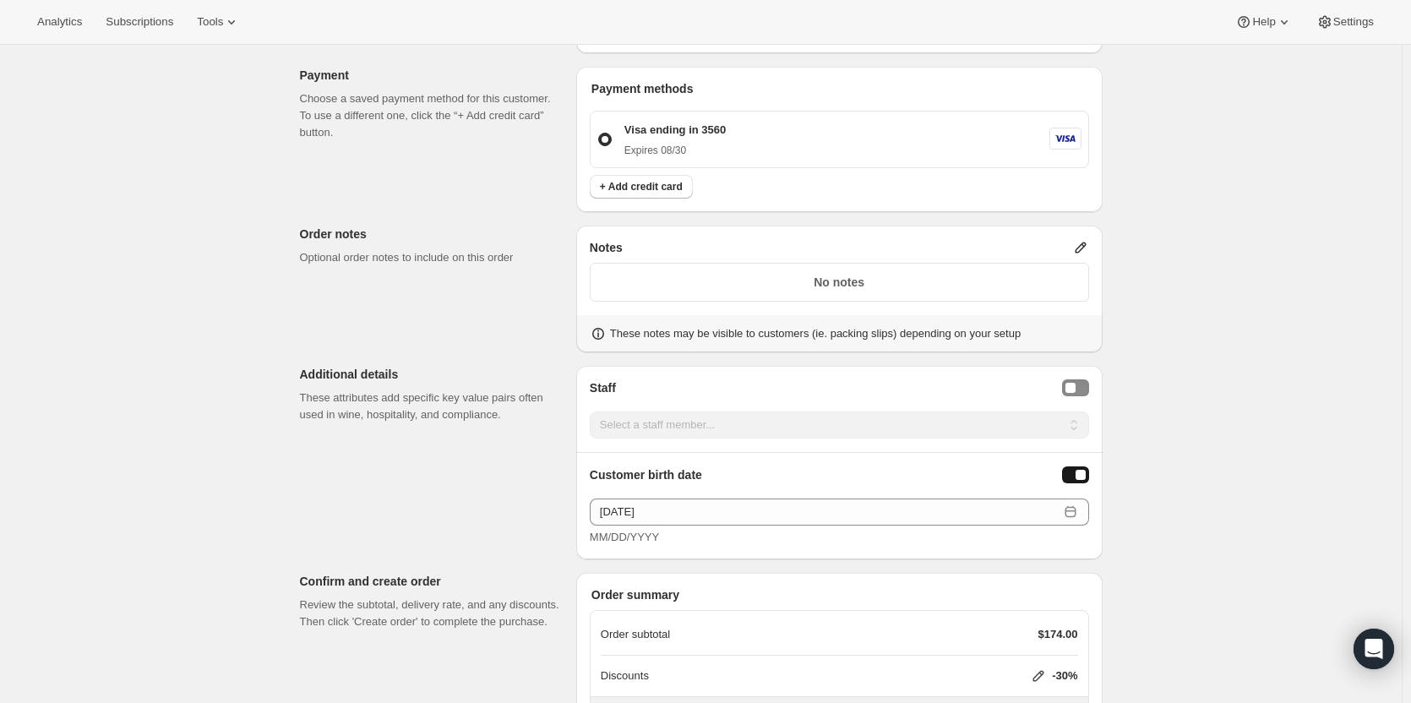
scroll to position [753, 0]
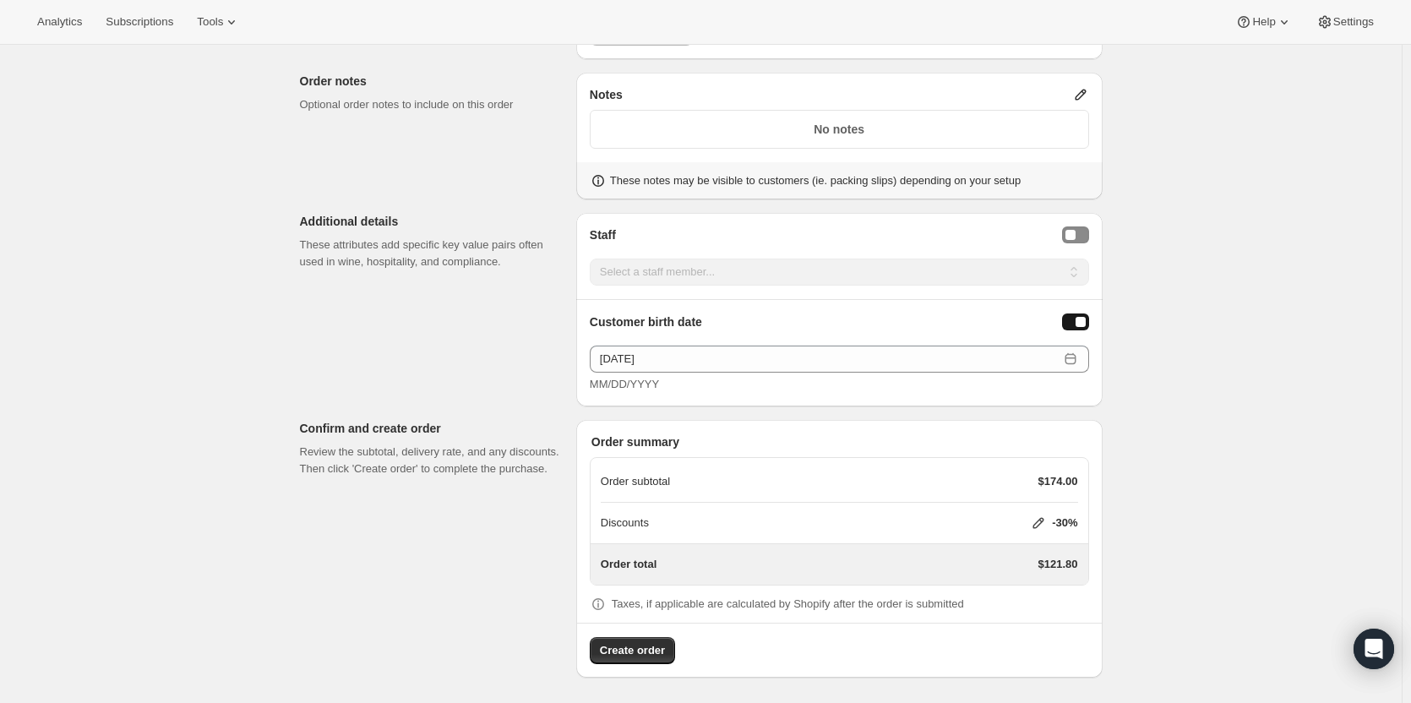
click at [632, 650] on span "Create order" at bounding box center [632, 650] width 65 height 17
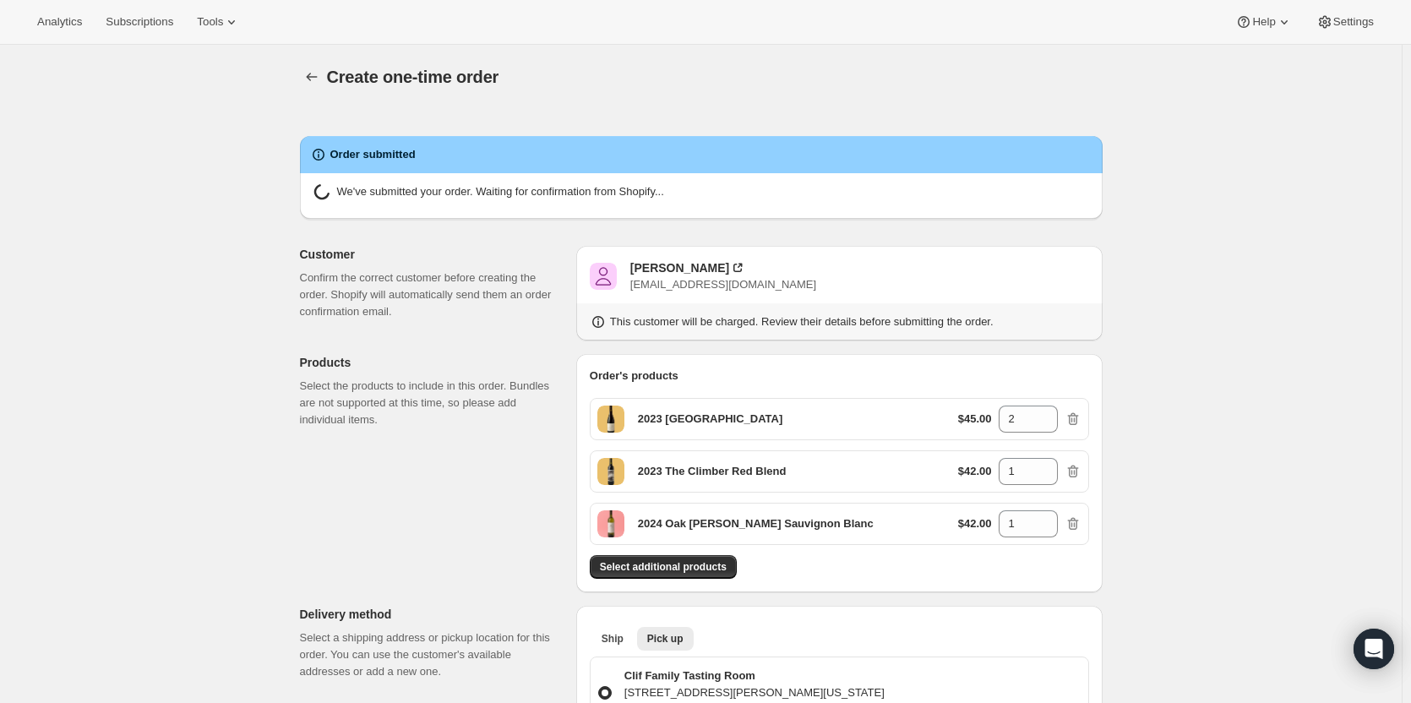
radio input "true"
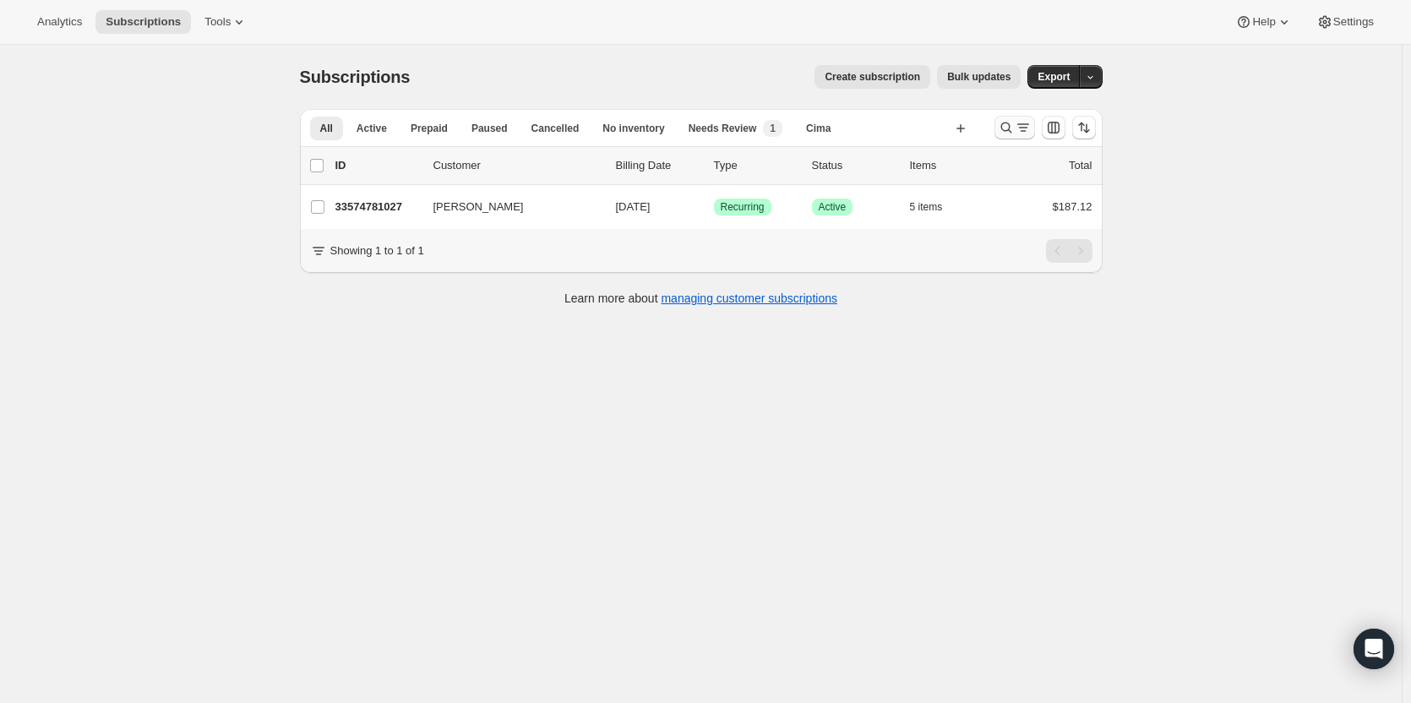
click at [1015, 123] on icon "Search and filter results" at bounding box center [1006, 127] width 17 height 17
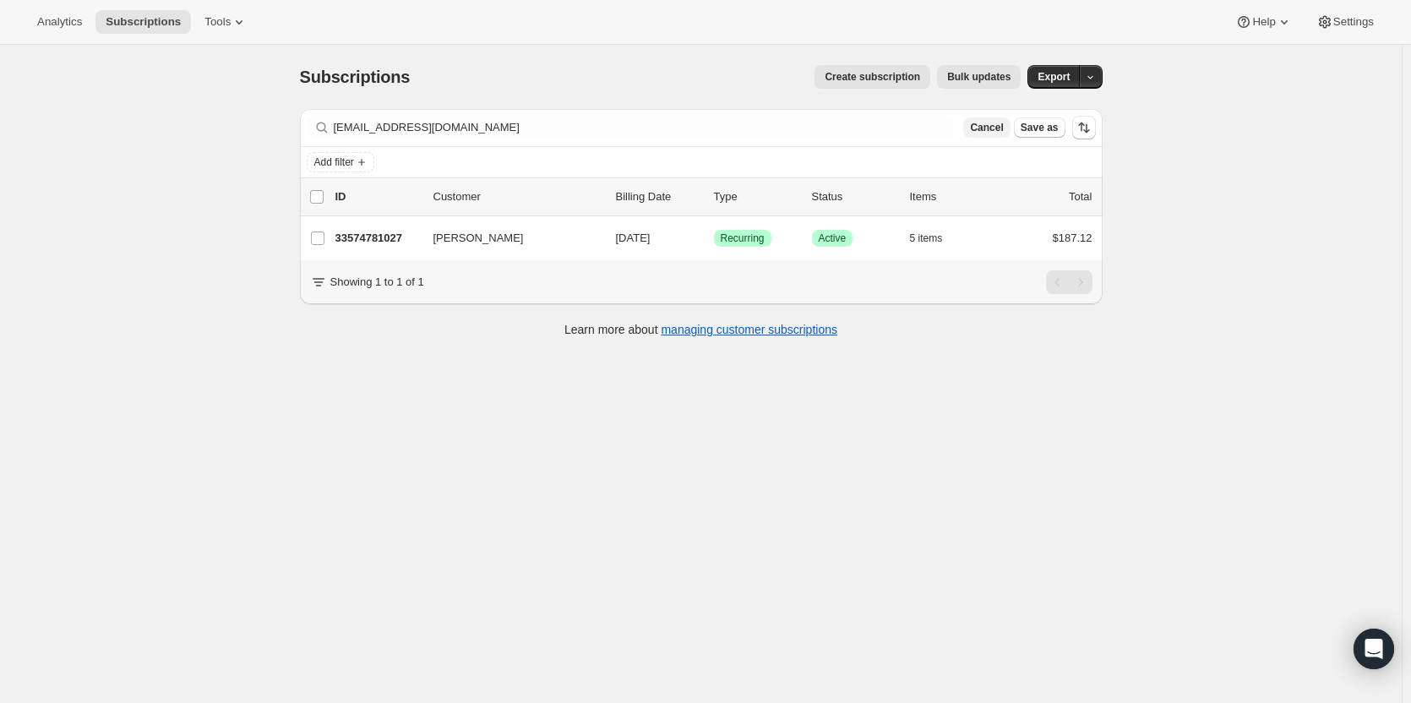
click at [1003, 126] on span "Cancel" at bounding box center [986, 128] width 33 height 14
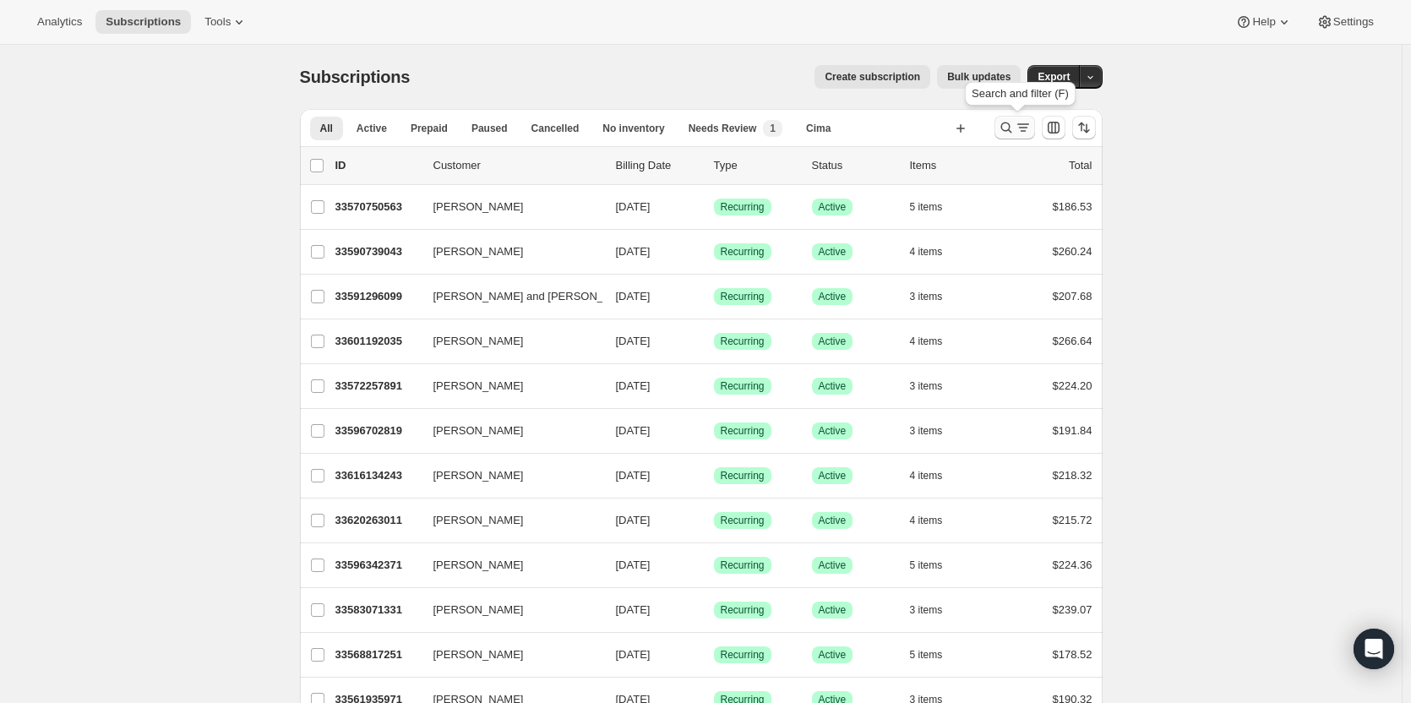
click at [1008, 128] on icon "Search and filter results" at bounding box center [1006, 127] width 17 height 17
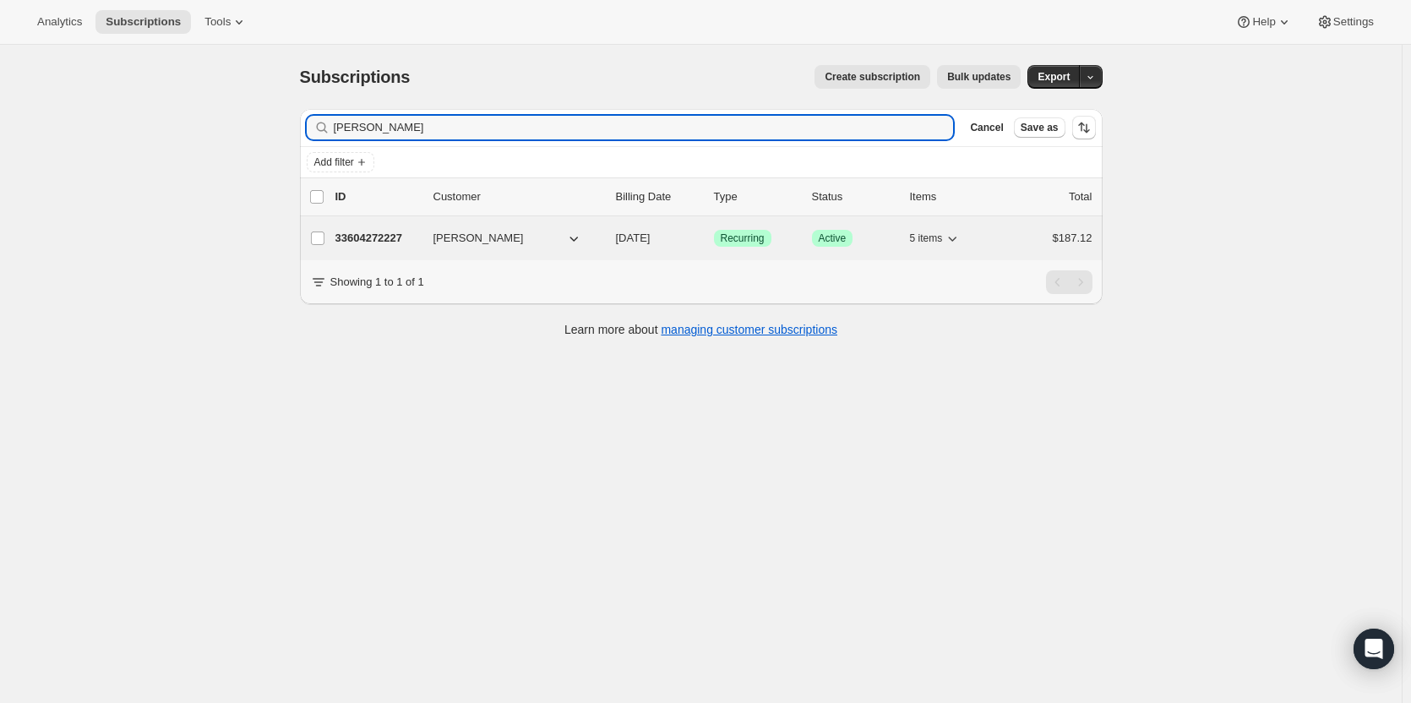
type input "[PERSON_NAME]"
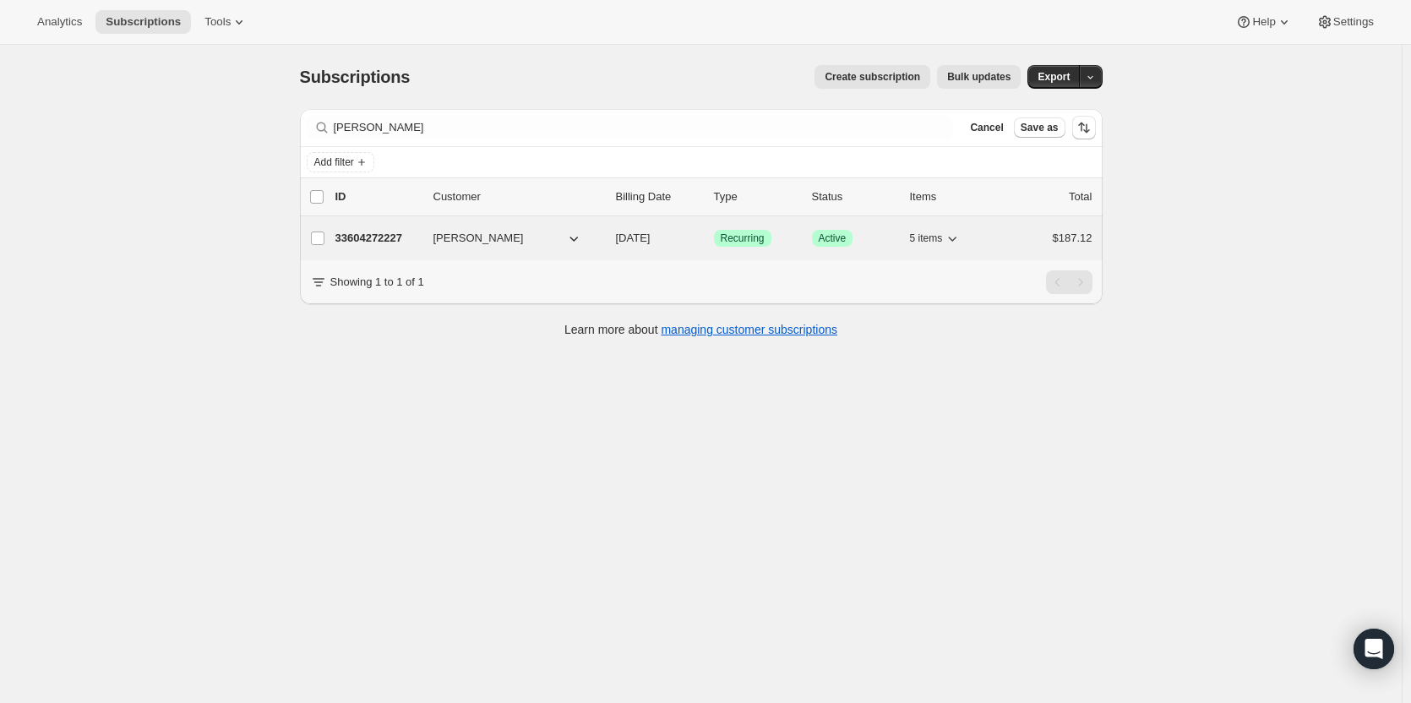
click at [388, 231] on p "33604272227" at bounding box center [377, 238] width 84 height 17
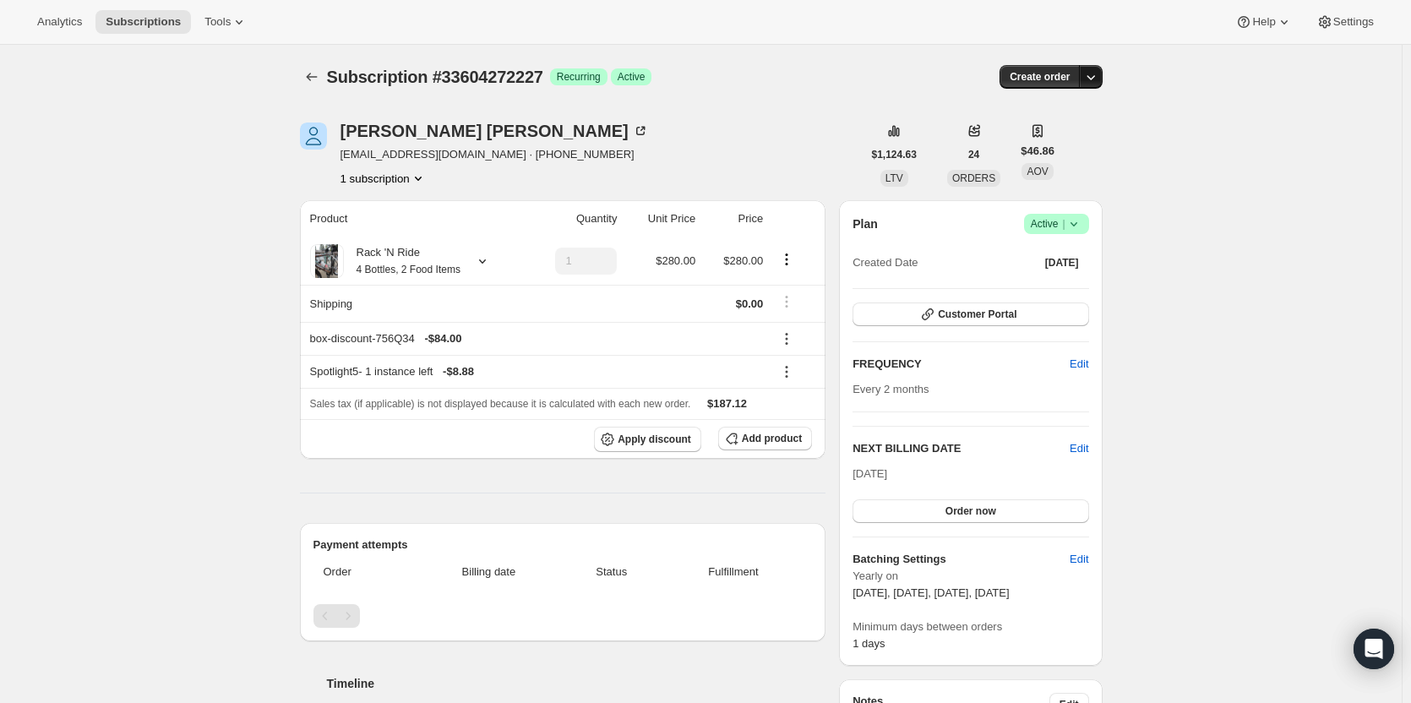
click at [1103, 78] on button "button" at bounding box center [1091, 77] width 24 height 24
click at [1074, 141] on span "Create custom one-time order" at bounding box center [1023, 140] width 146 height 13
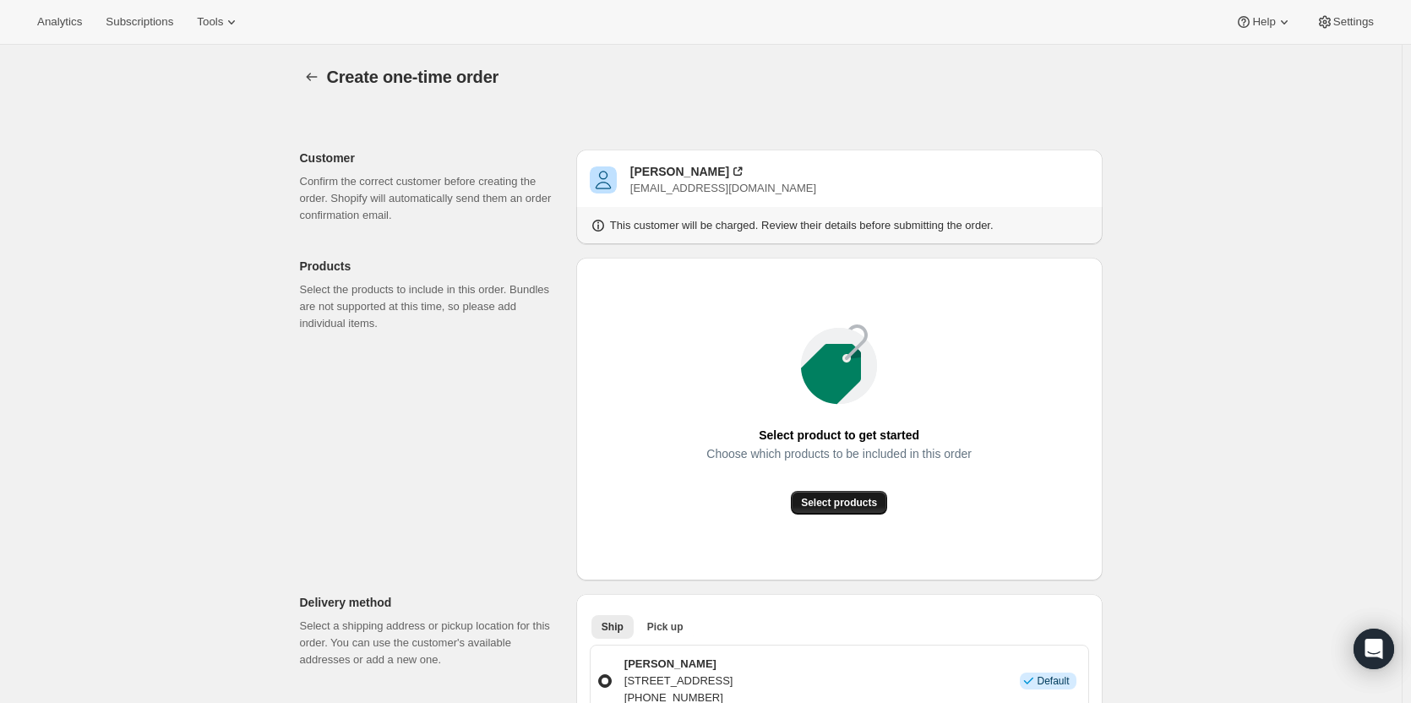
click at [858, 498] on span "Select products" at bounding box center [839, 503] width 76 height 14
click at [331, 84] on span "Create one-time order" at bounding box center [413, 77] width 172 height 19
click at [320, 81] on icon "button" at bounding box center [311, 76] width 17 height 17
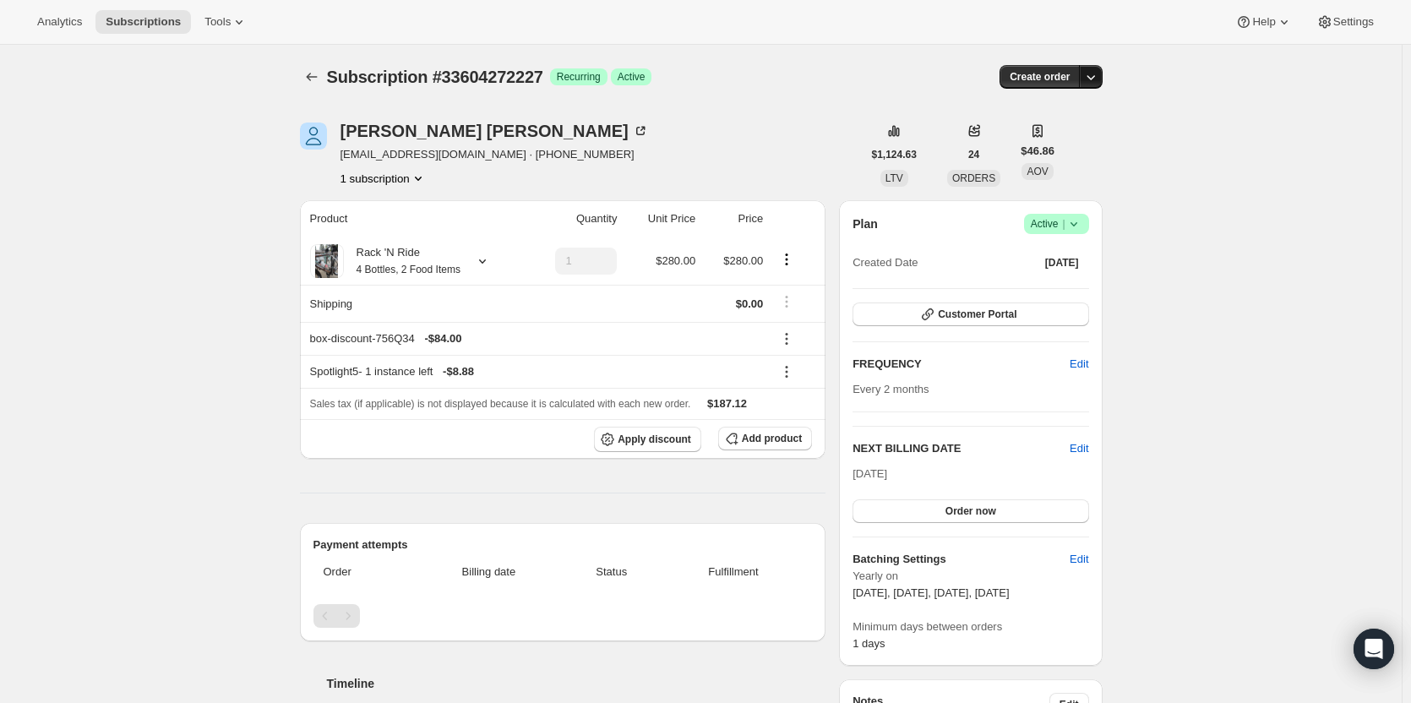
click at [1098, 78] on icon "button" at bounding box center [1090, 76] width 17 height 17
click at [1053, 135] on span "Create custom one-time order" at bounding box center [1023, 140] width 146 height 13
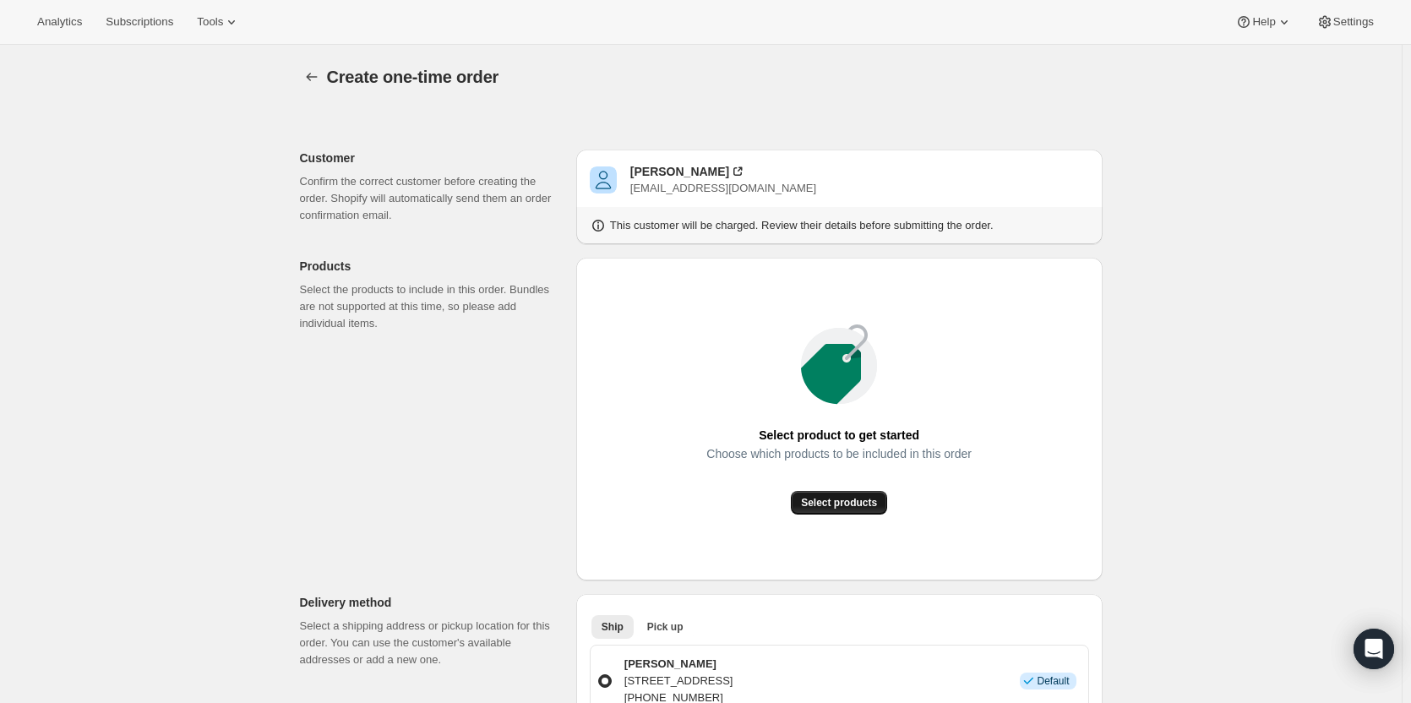
click at [847, 492] on button "Select products" at bounding box center [839, 503] width 96 height 24
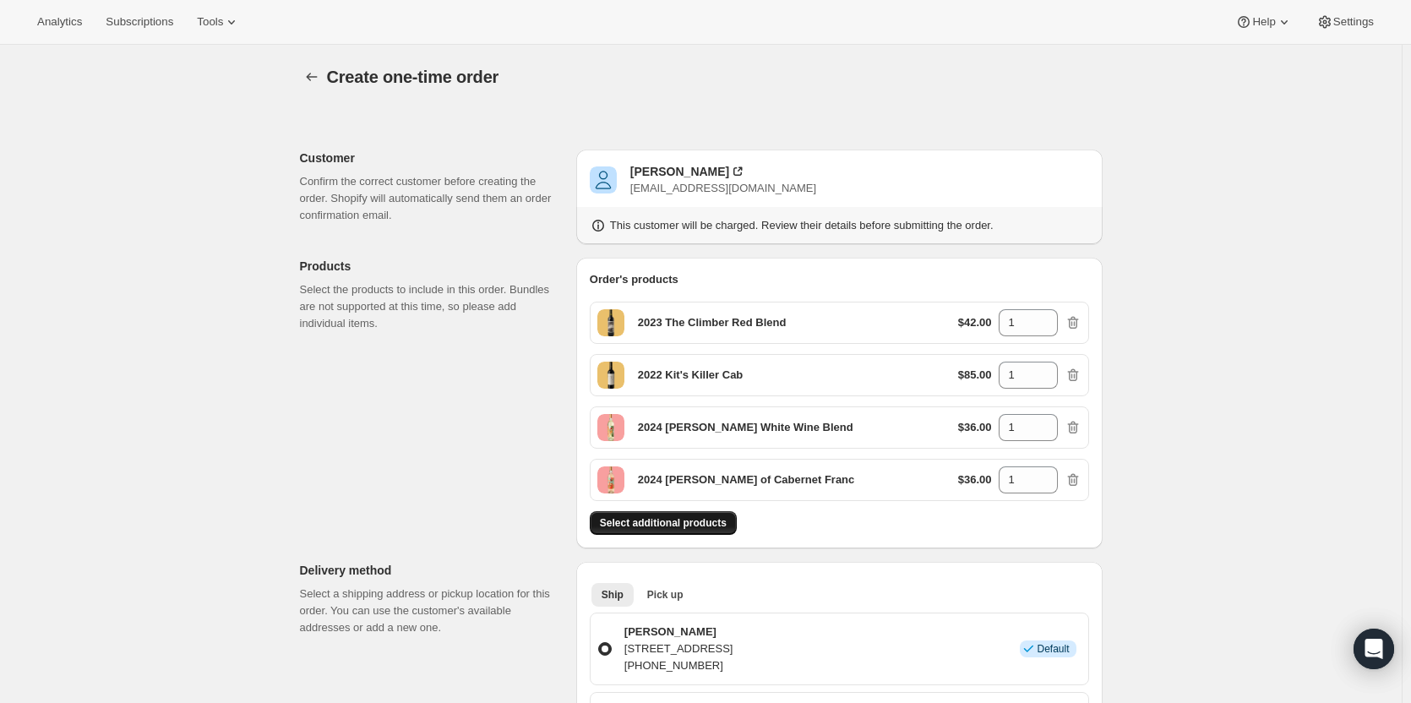
click at [704, 513] on button "Select additional products" at bounding box center [663, 523] width 147 height 24
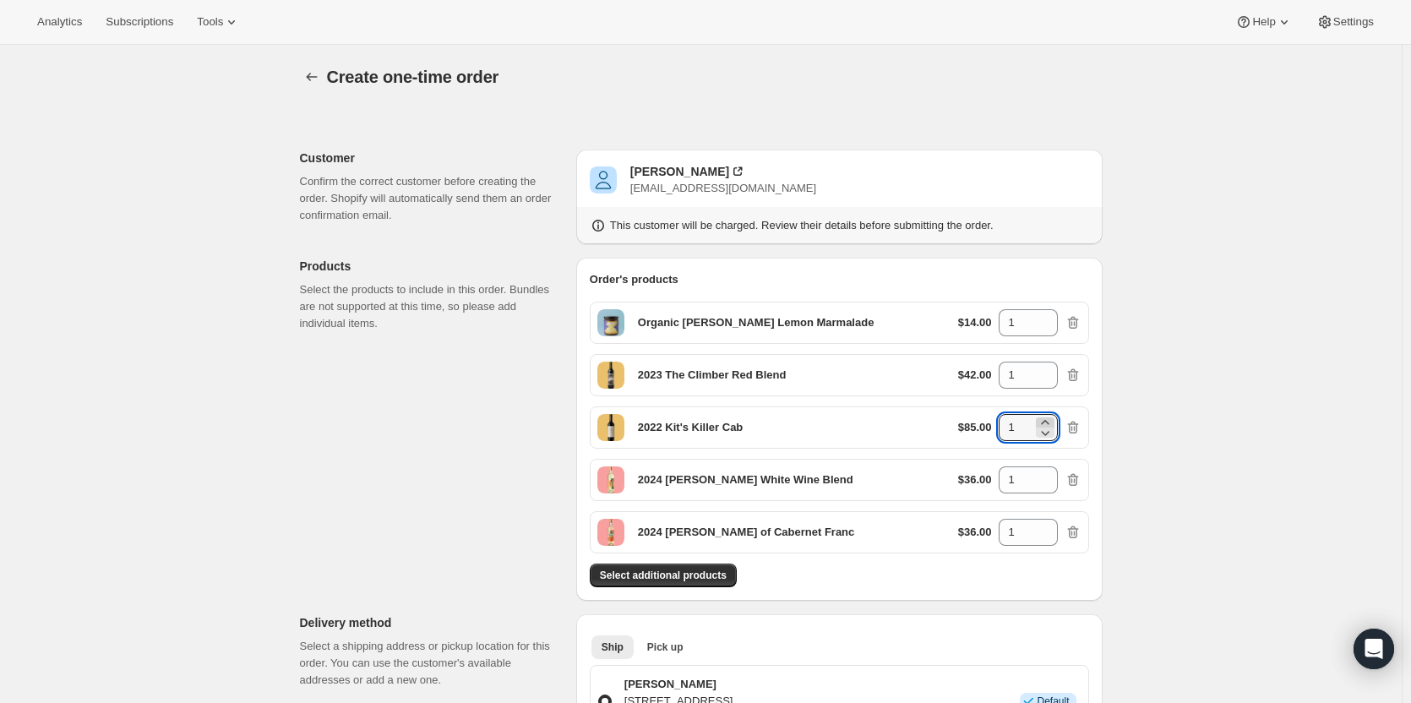
click at [1053, 420] on icon at bounding box center [1045, 422] width 17 height 17
type input "2"
click at [901, 575] on div "Select additional products" at bounding box center [839, 576] width 499 height 24
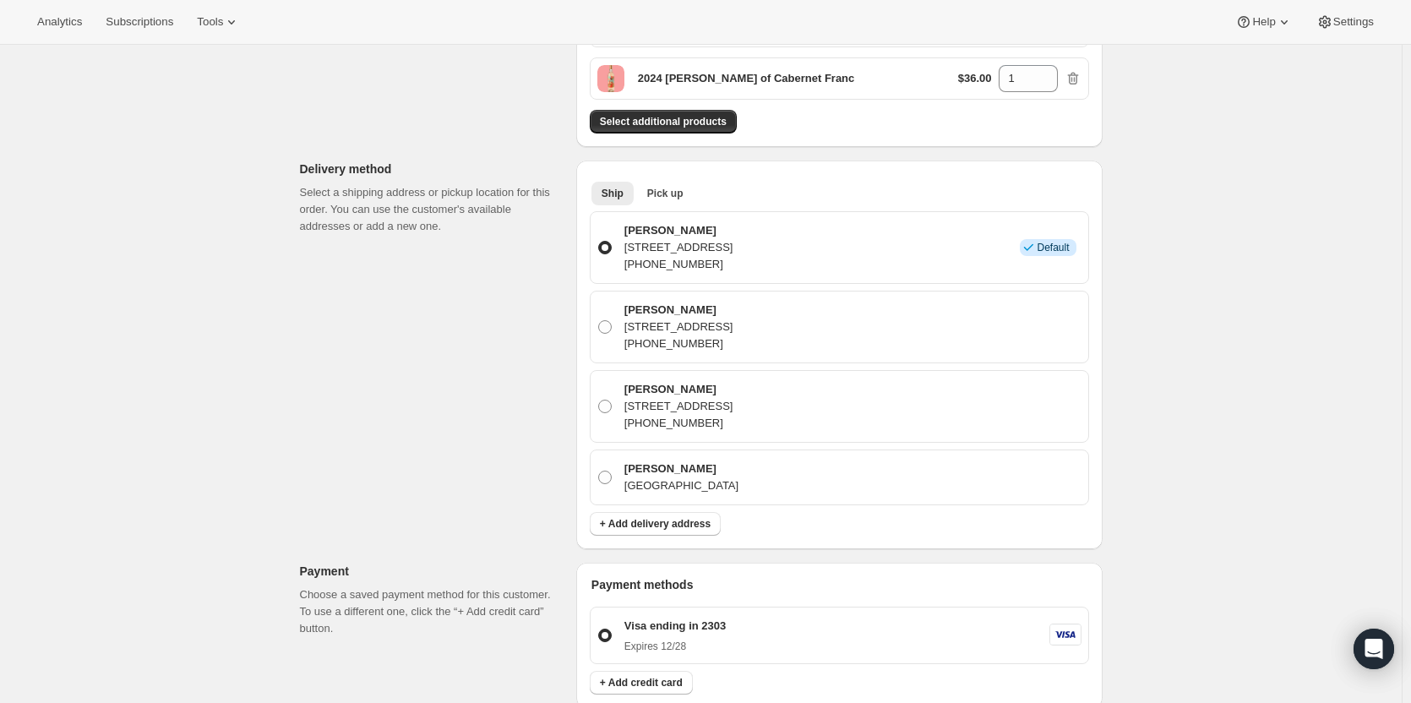
scroll to position [438, 0]
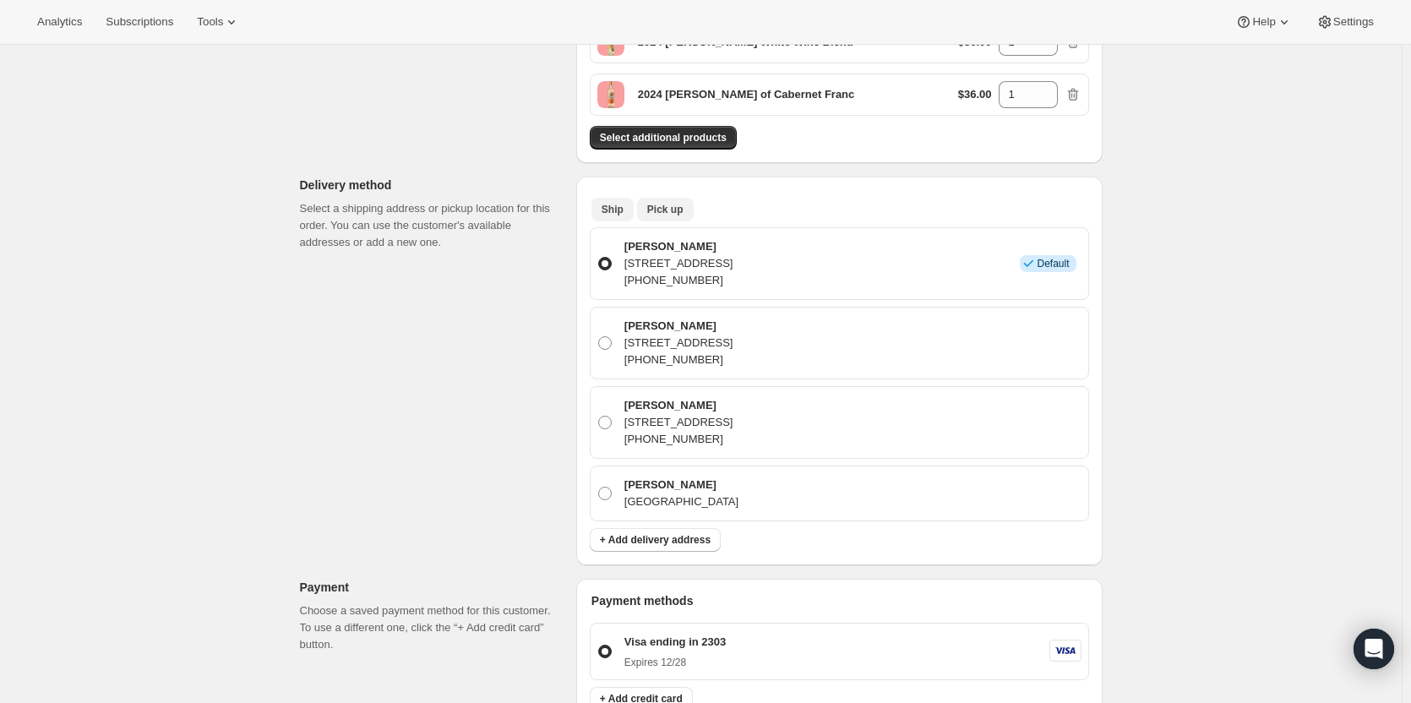
click at [672, 215] on span "Pick up" at bounding box center [665, 210] width 36 height 14
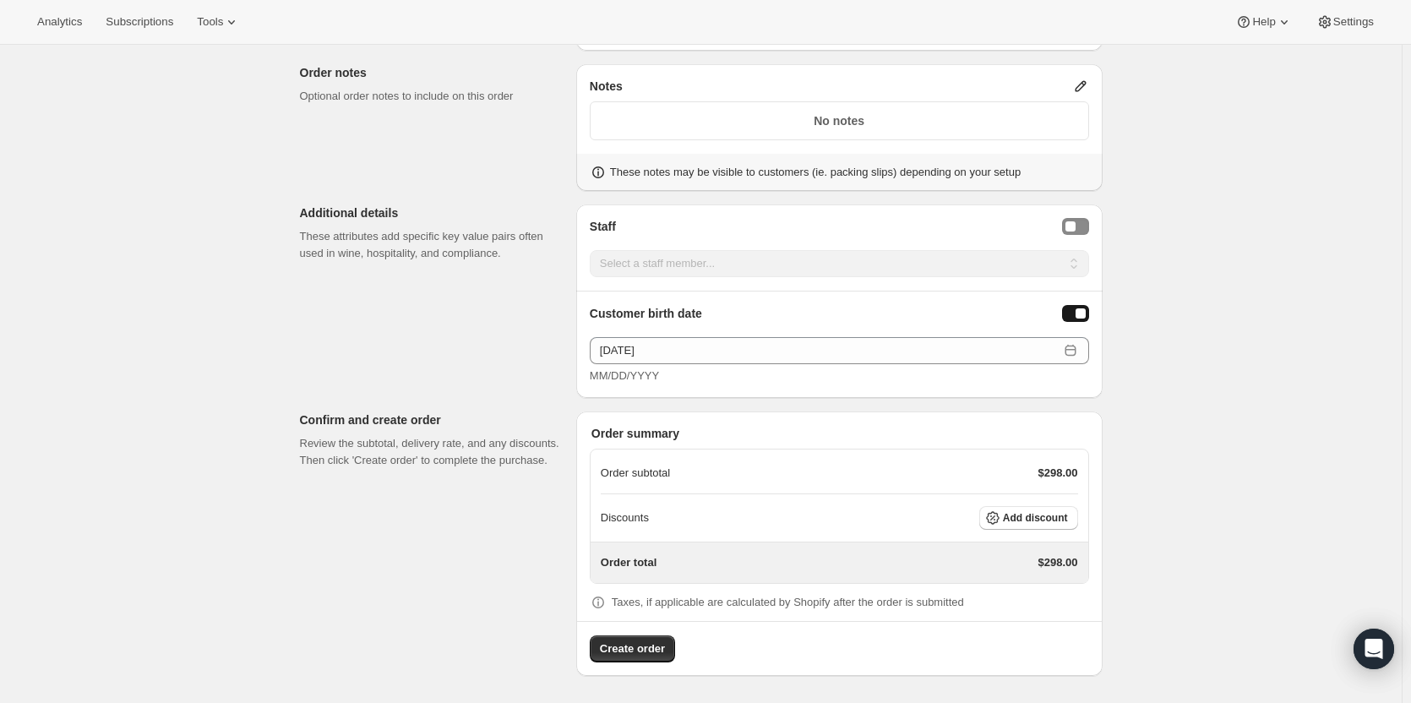
scroll to position [864, 0]
click at [1022, 514] on span "Add discount" at bounding box center [1035, 520] width 65 height 14
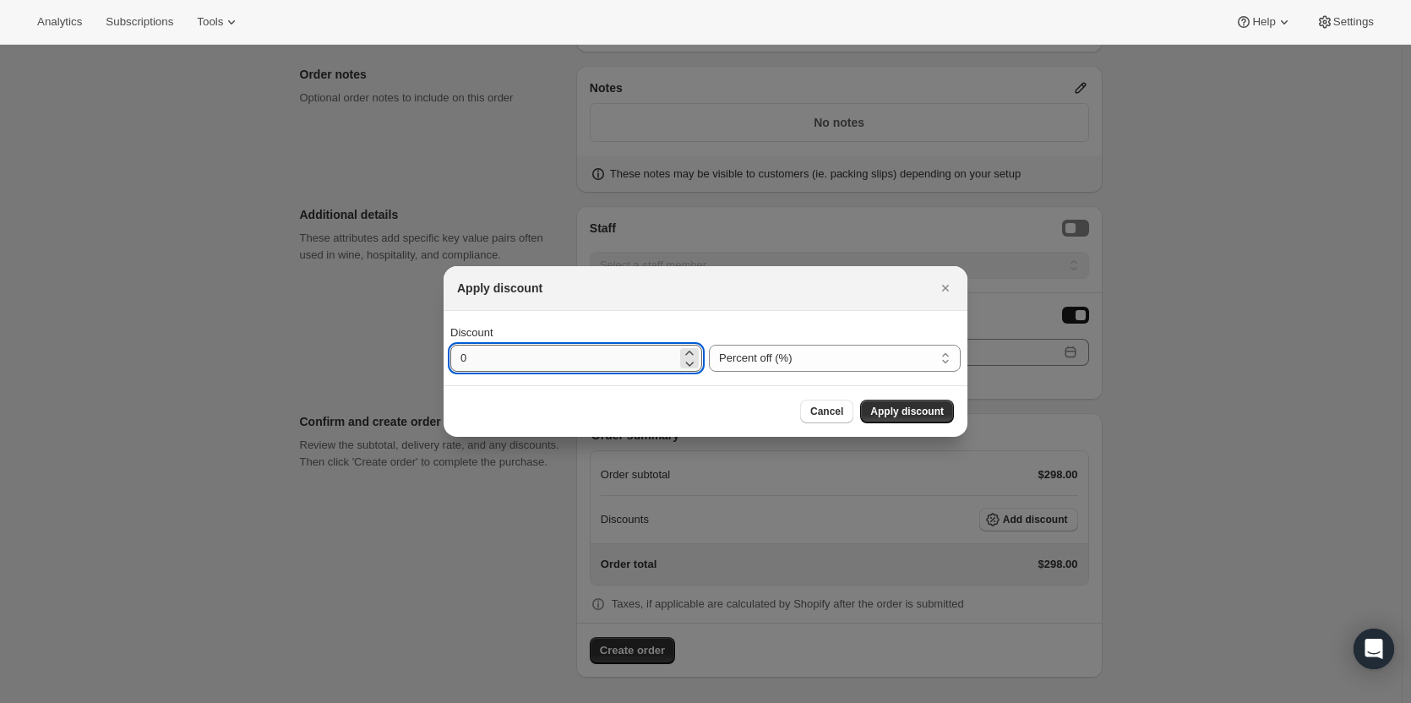
click at [547, 353] on input "0" at bounding box center [563, 358] width 226 height 27
type input "35"
click at [931, 403] on button "Apply discount" at bounding box center [907, 412] width 94 height 24
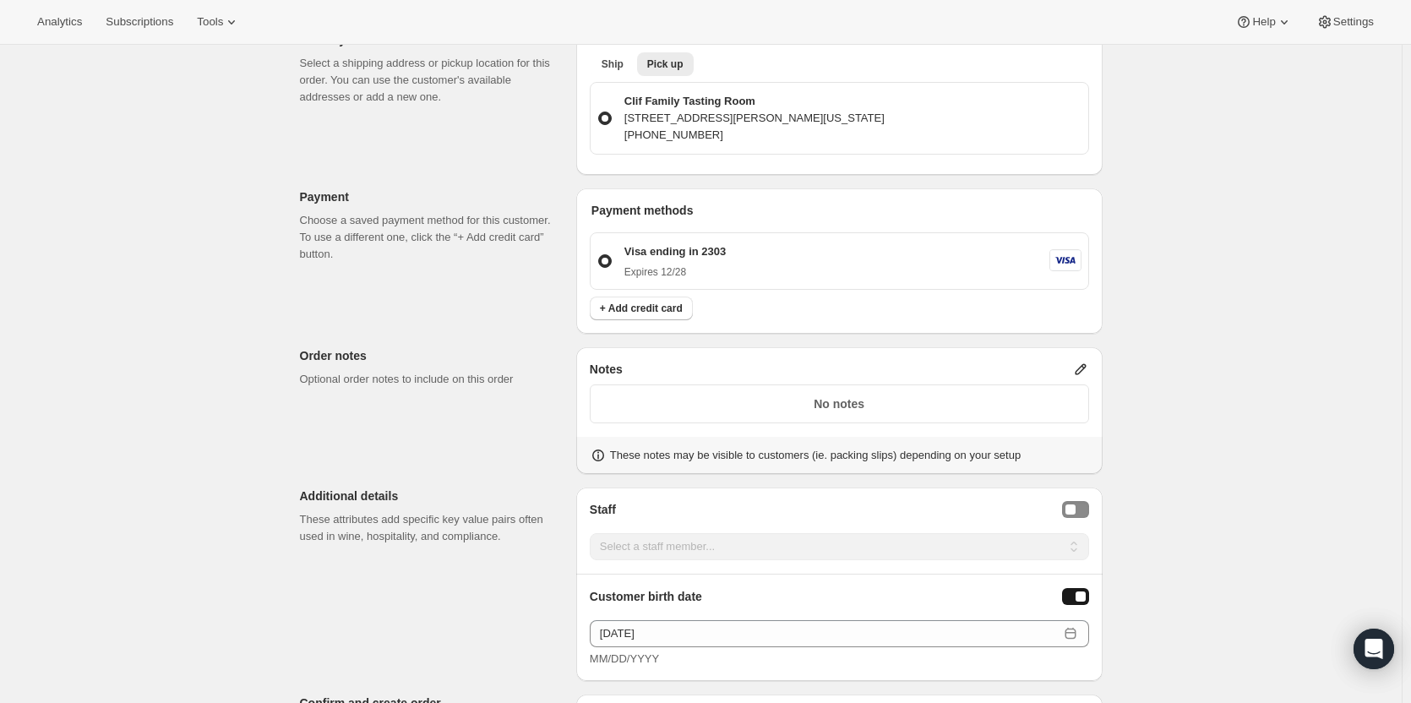
scroll to position [819, 0]
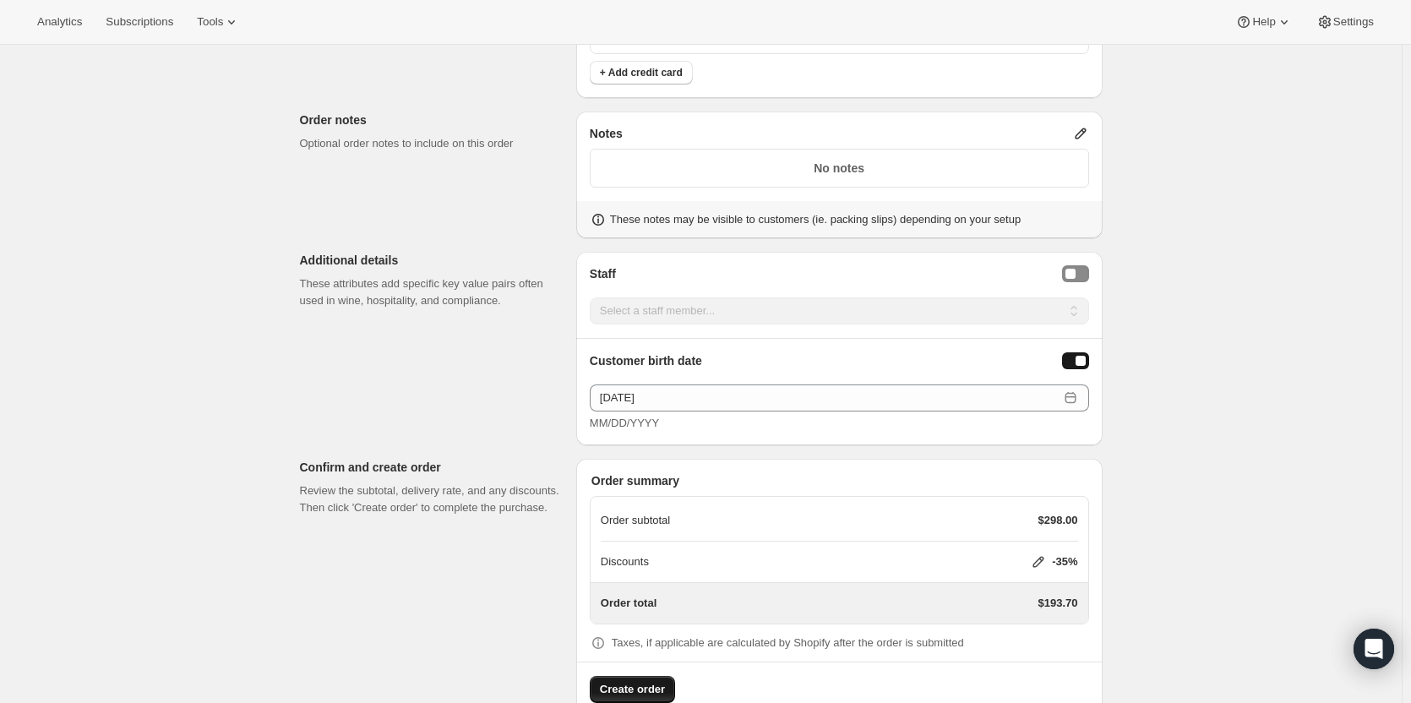
click at [645, 687] on span "Create order" at bounding box center [632, 689] width 65 height 17
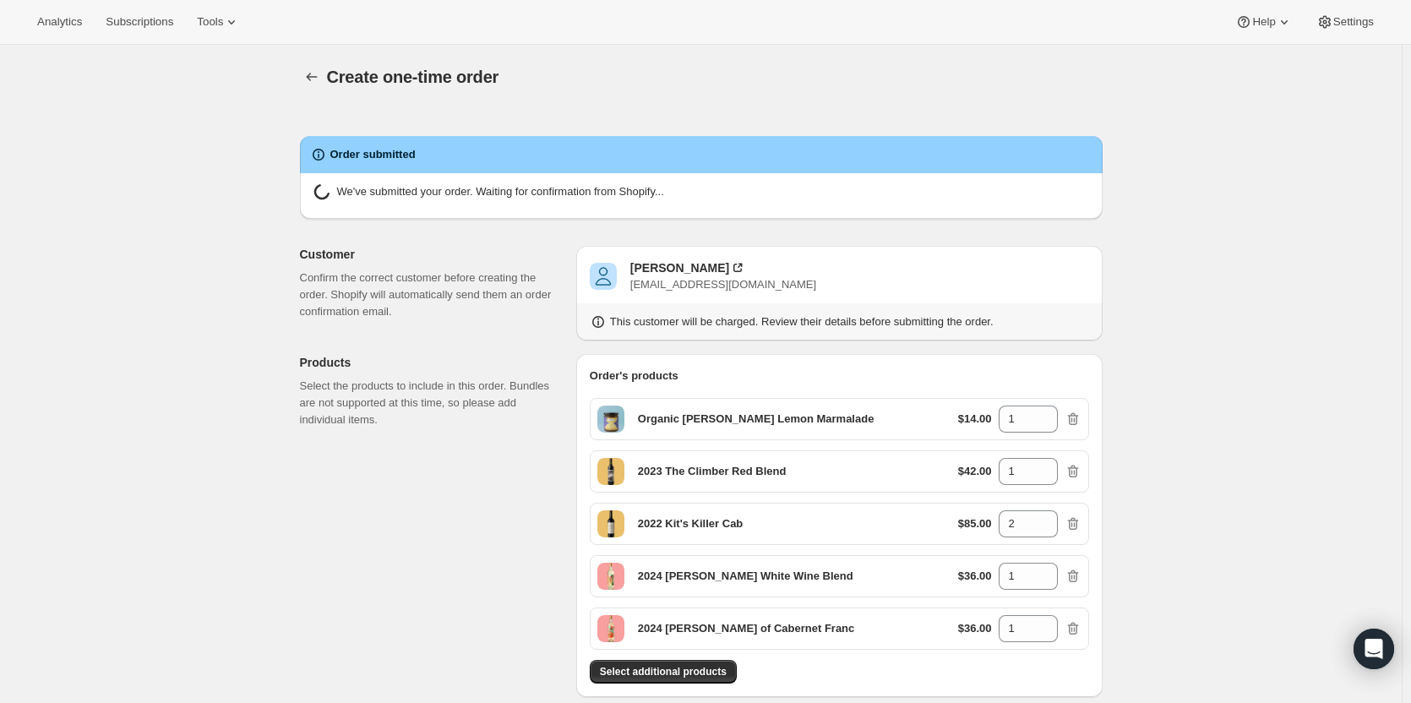
radio input "true"
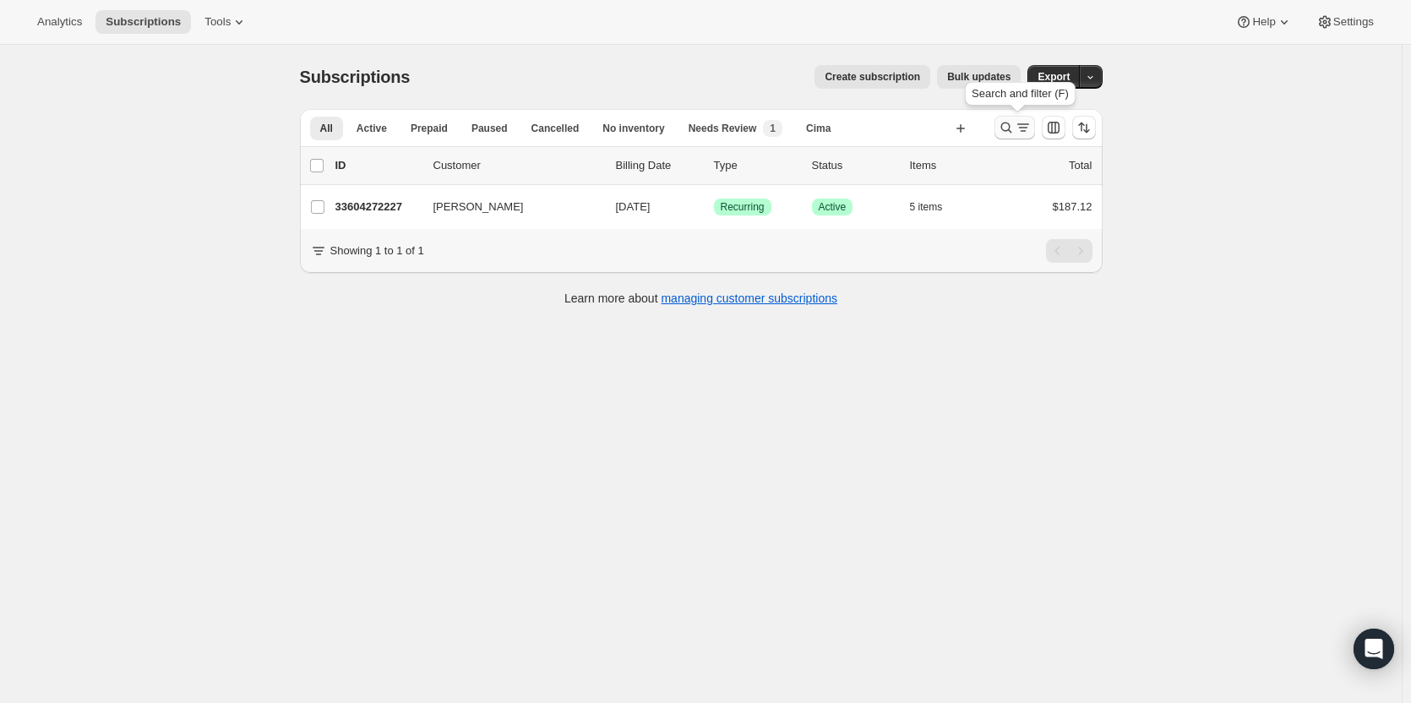
click at [1009, 129] on icon "Search and filter results" at bounding box center [1006, 127] width 17 height 17
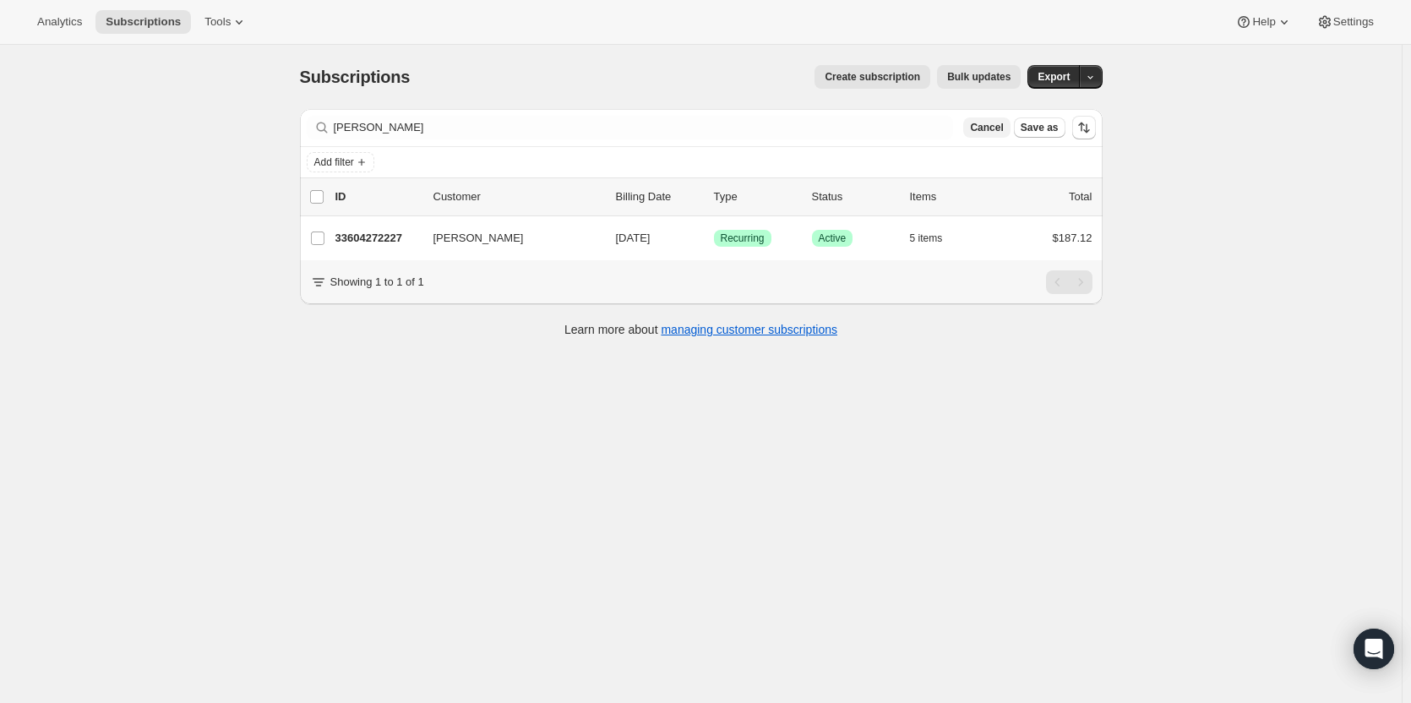
click at [1003, 128] on span "Cancel" at bounding box center [986, 128] width 33 height 14
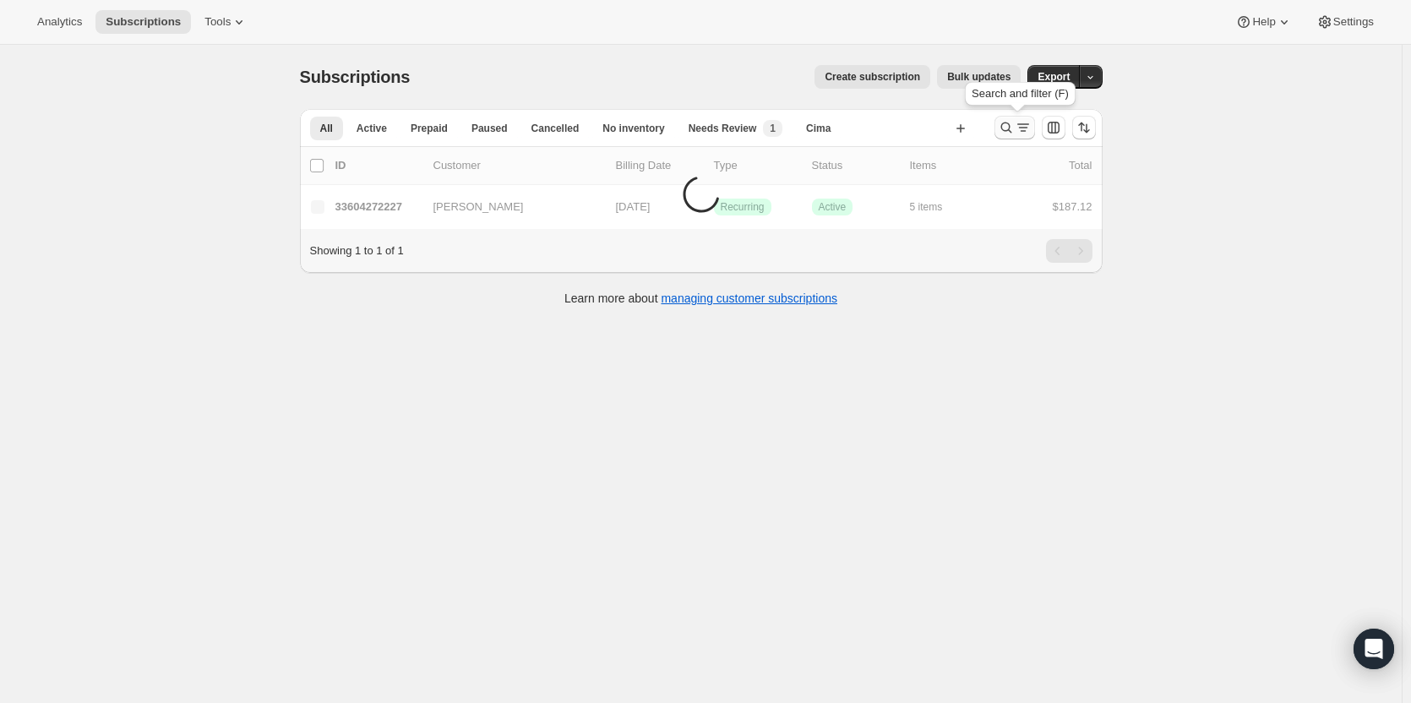
click at [1008, 130] on icon "Search and filter results" at bounding box center [1006, 127] width 17 height 17
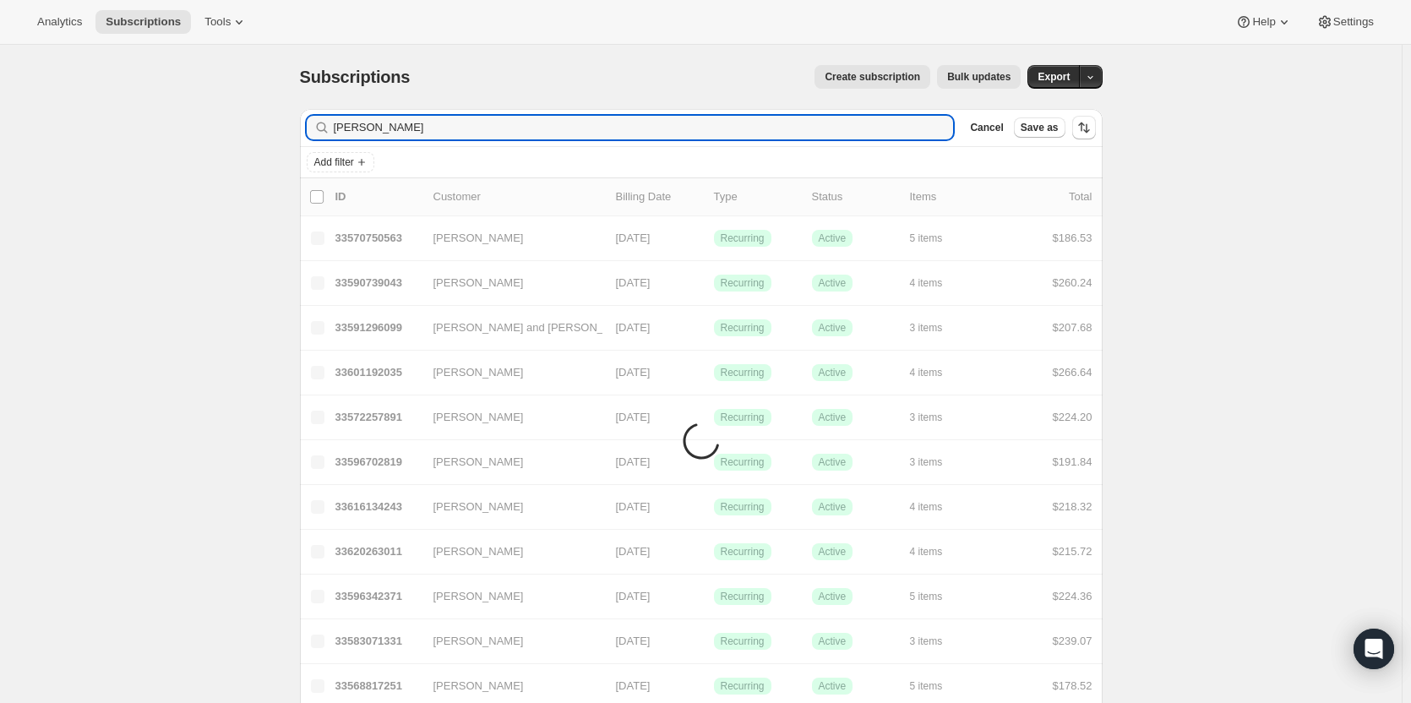
type input "Rebecca Snipes"
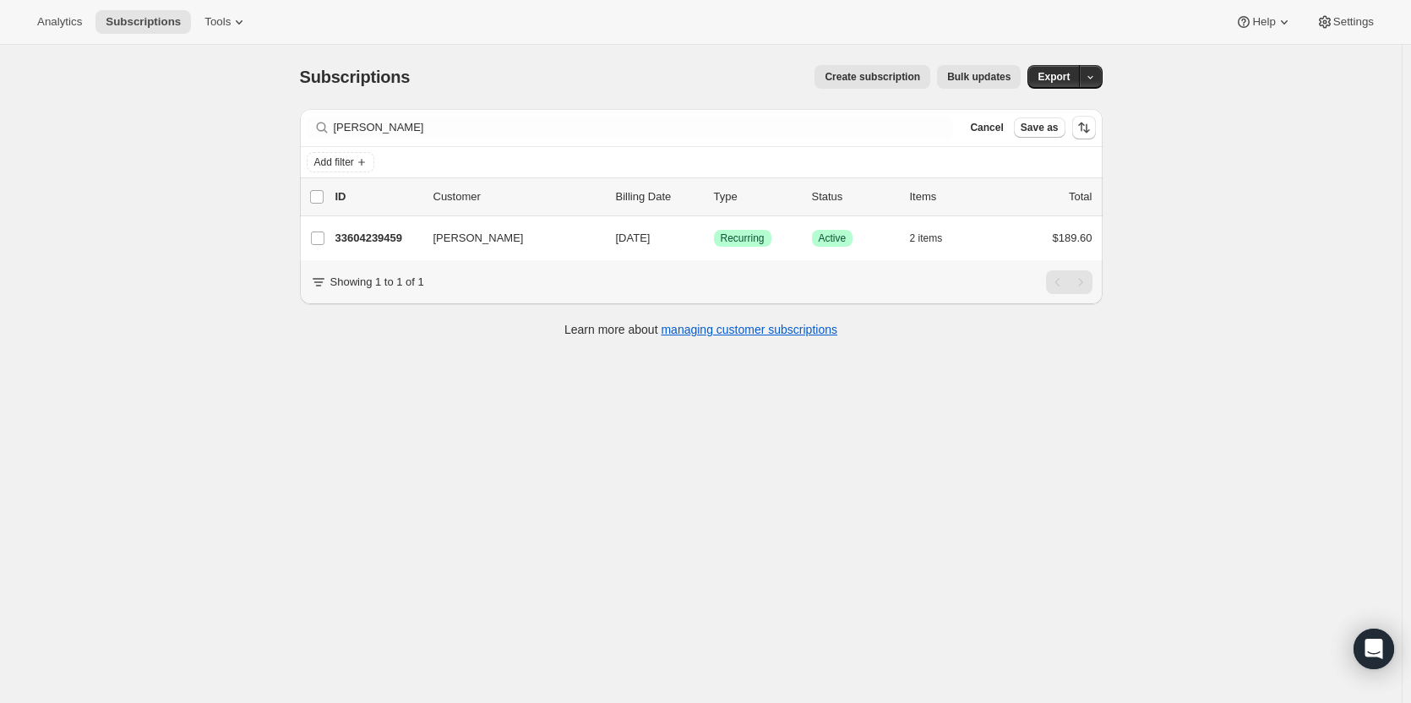
drag, startPoint x: 467, startPoint y: 238, endPoint x: 353, endPoint y: 350, distance: 159.5
click at [353, 338] on div "Learn more about managing customer subscriptions" at bounding box center [701, 329] width 769 height 17
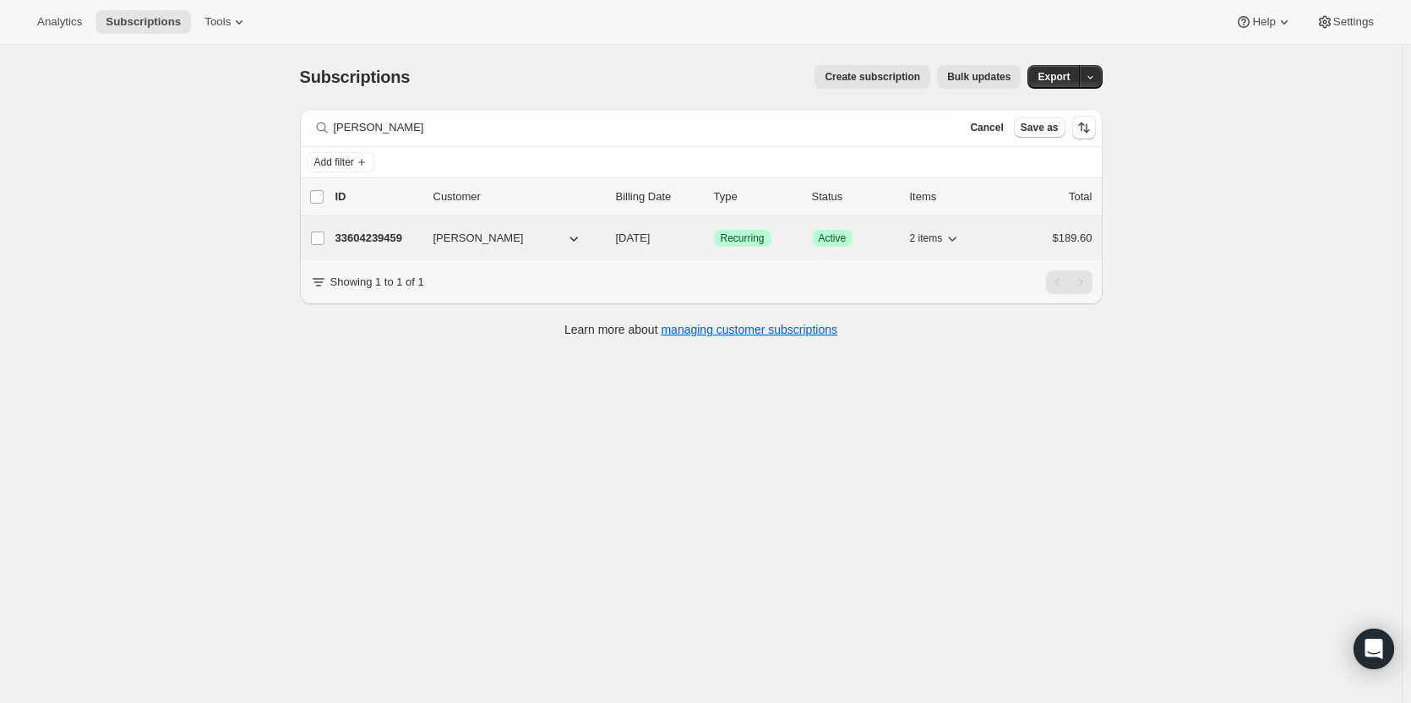
click at [384, 240] on p "33604239459" at bounding box center [377, 238] width 84 height 17
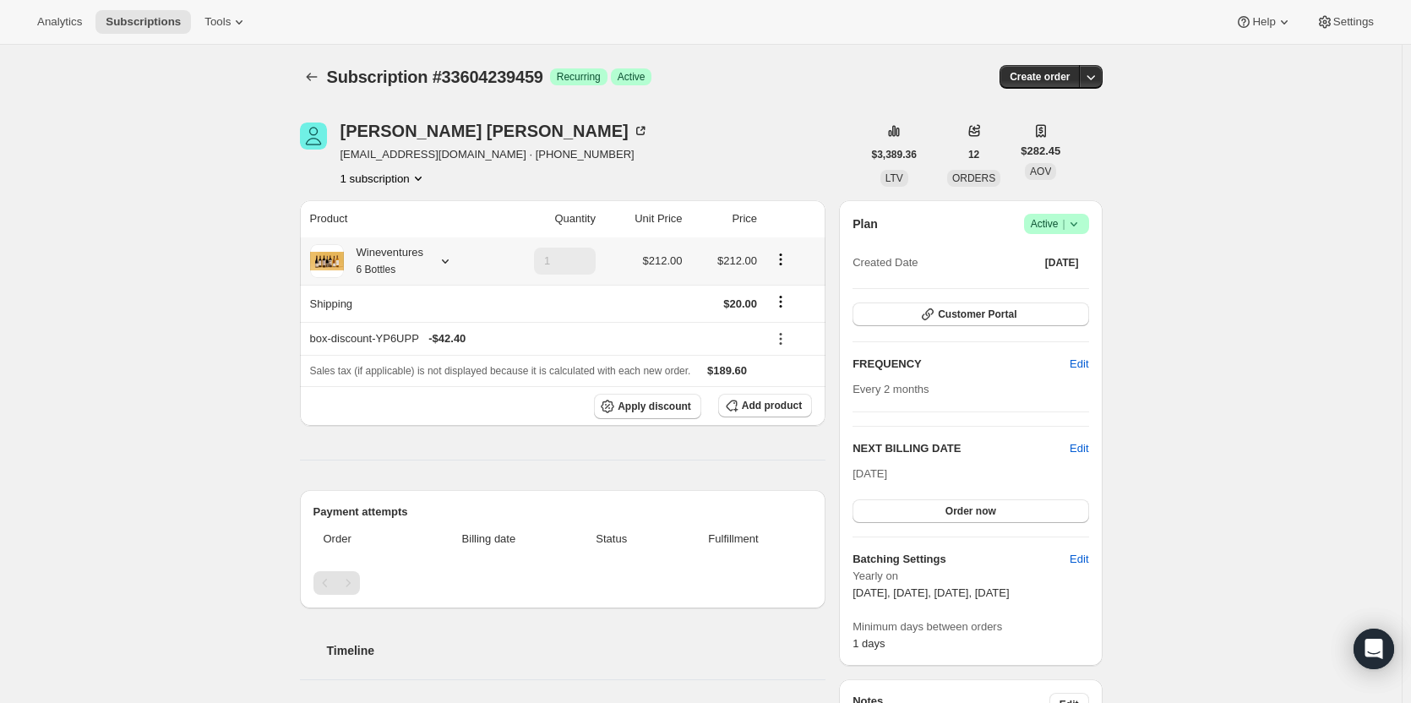
click at [445, 267] on icon at bounding box center [445, 261] width 17 height 17
click at [446, 267] on icon at bounding box center [445, 261] width 17 height 17
click at [1099, 84] on icon "button" at bounding box center [1090, 76] width 17 height 17
click at [1077, 143] on span "Create custom one-time order" at bounding box center [1023, 140] width 146 height 13
click at [1077, 143] on div "Rebecca Snipes s_snipes@bellsouth.net · +18649072929 1 subscription $3,389.36 L…" at bounding box center [701, 155] width 803 height 64
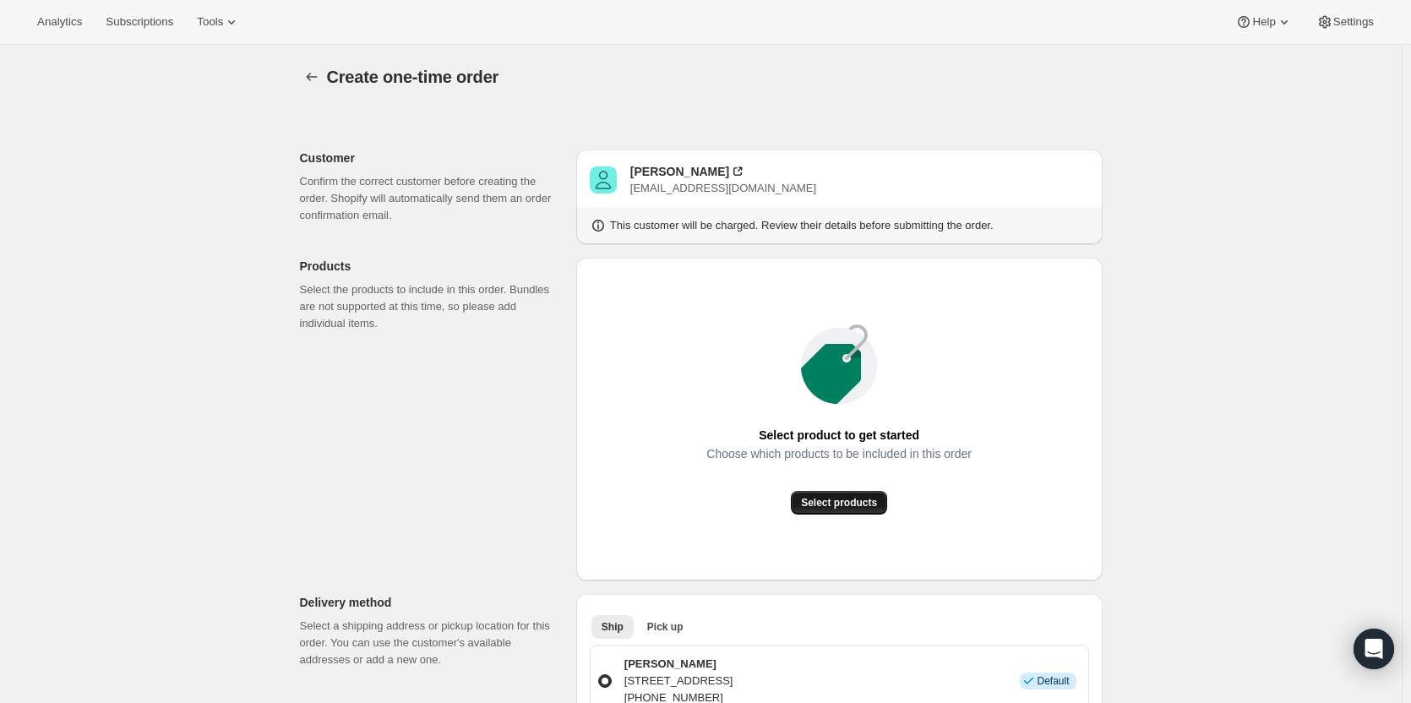
click at [877, 498] on span "Select products" at bounding box center [839, 503] width 76 height 14
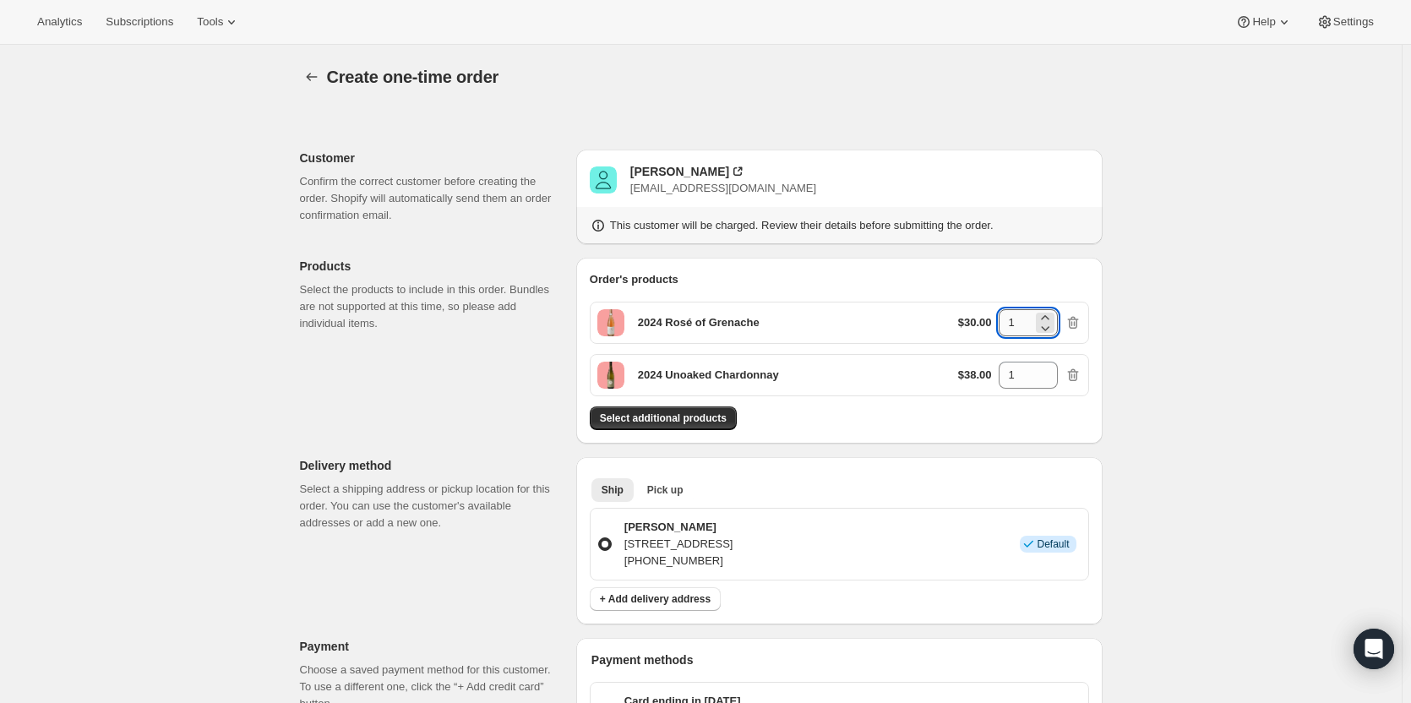
click at [1025, 321] on input "1" at bounding box center [1016, 322] width 34 height 27
type input "6"
click at [1023, 370] on input "1" at bounding box center [1016, 375] width 34 height 27
type input "6"
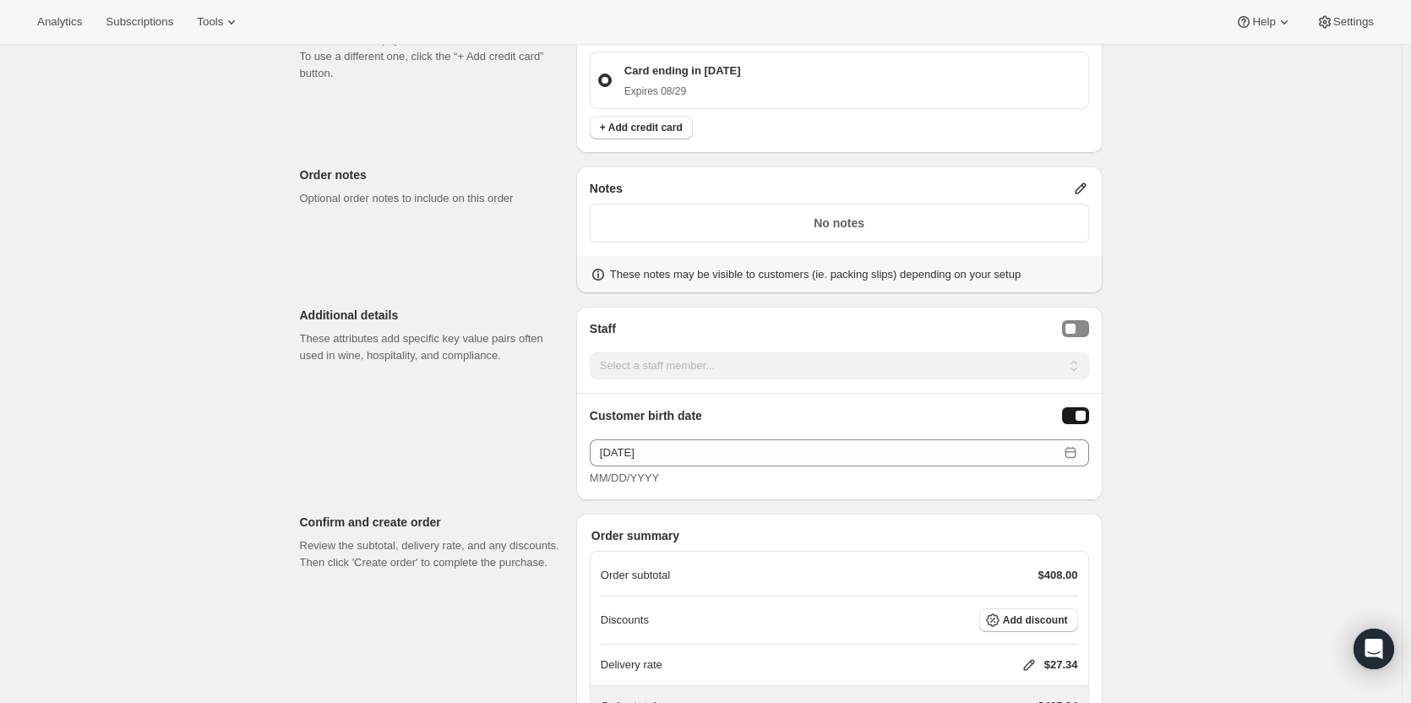
scroll to position [723, 0]
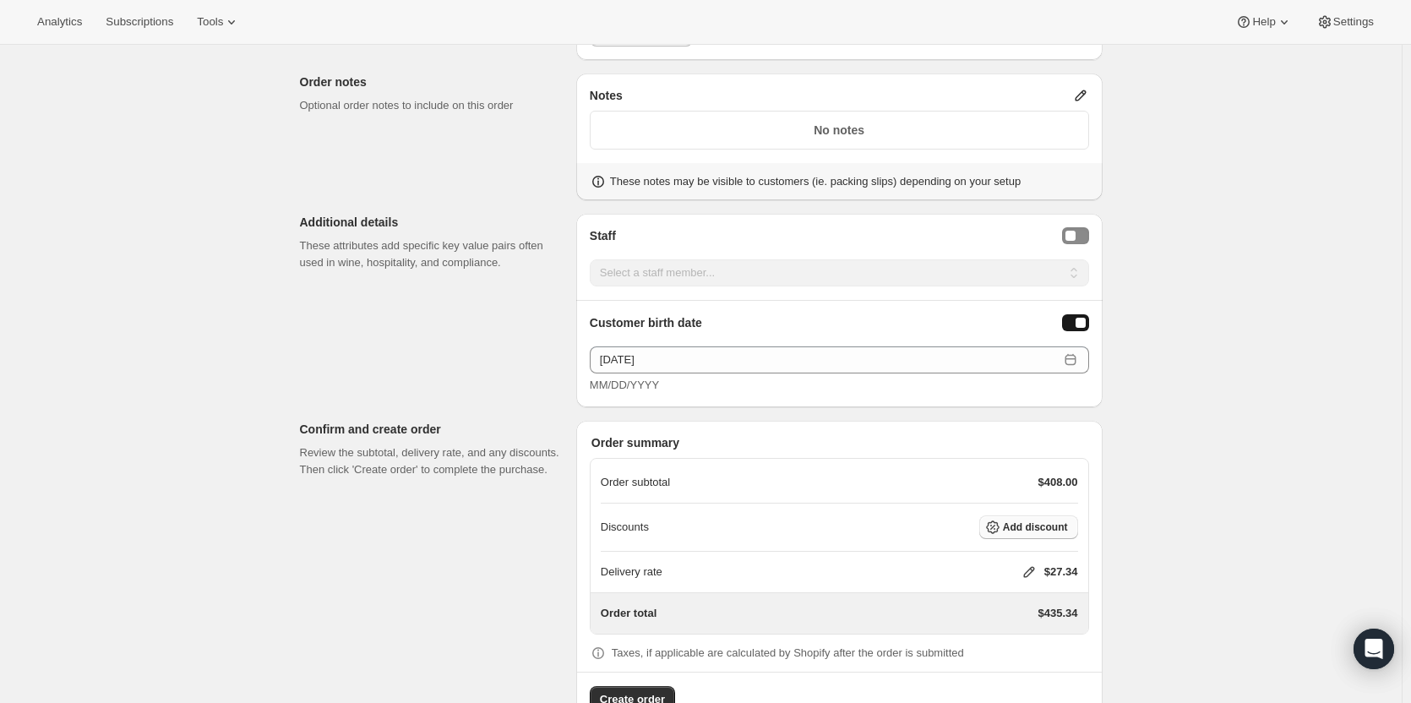
click at [1043, 517] on button "Add discount" at bounding box center [1028, 527] width 99 height 24
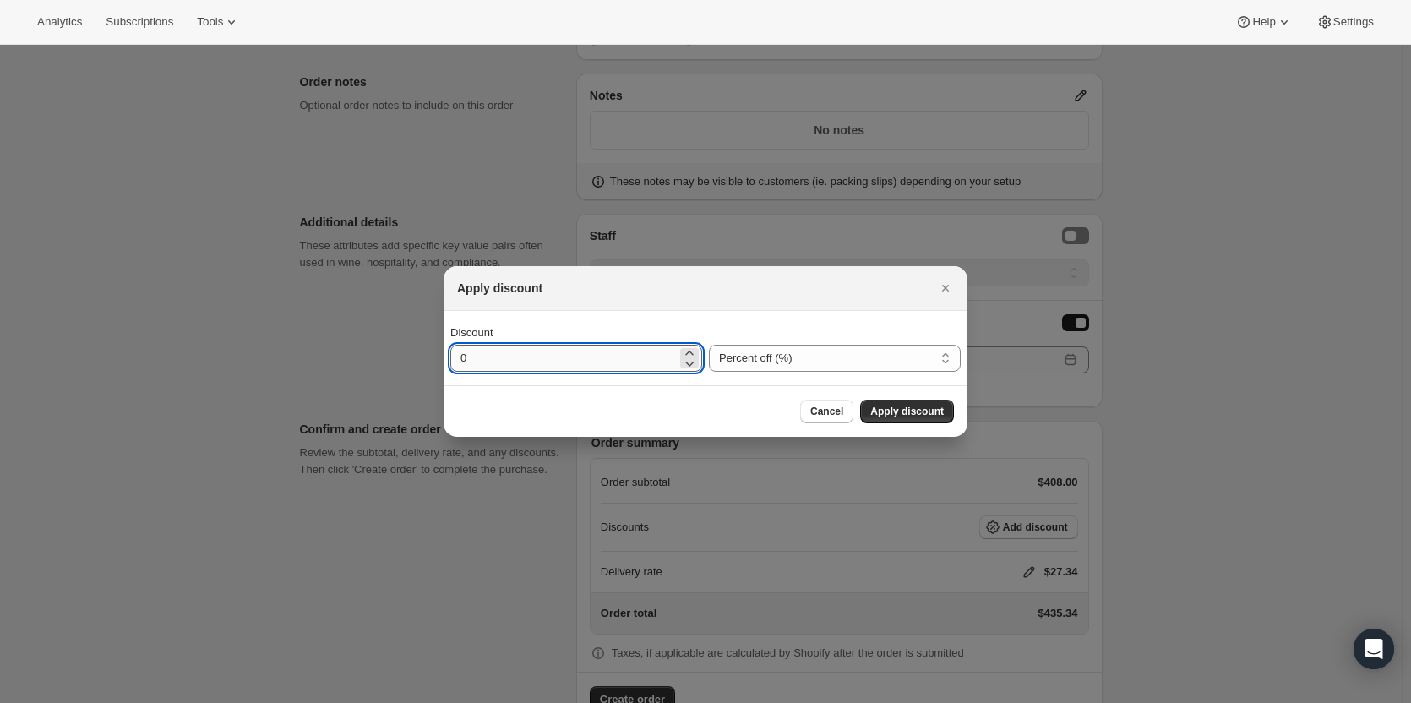
click at [538, 357] on input "0" at bounding box center [563, 358] width 226 height 27
type input "20"
click at [880, 413] on span "Apply discount" at bounding box center [907, 412] width 74 height 14
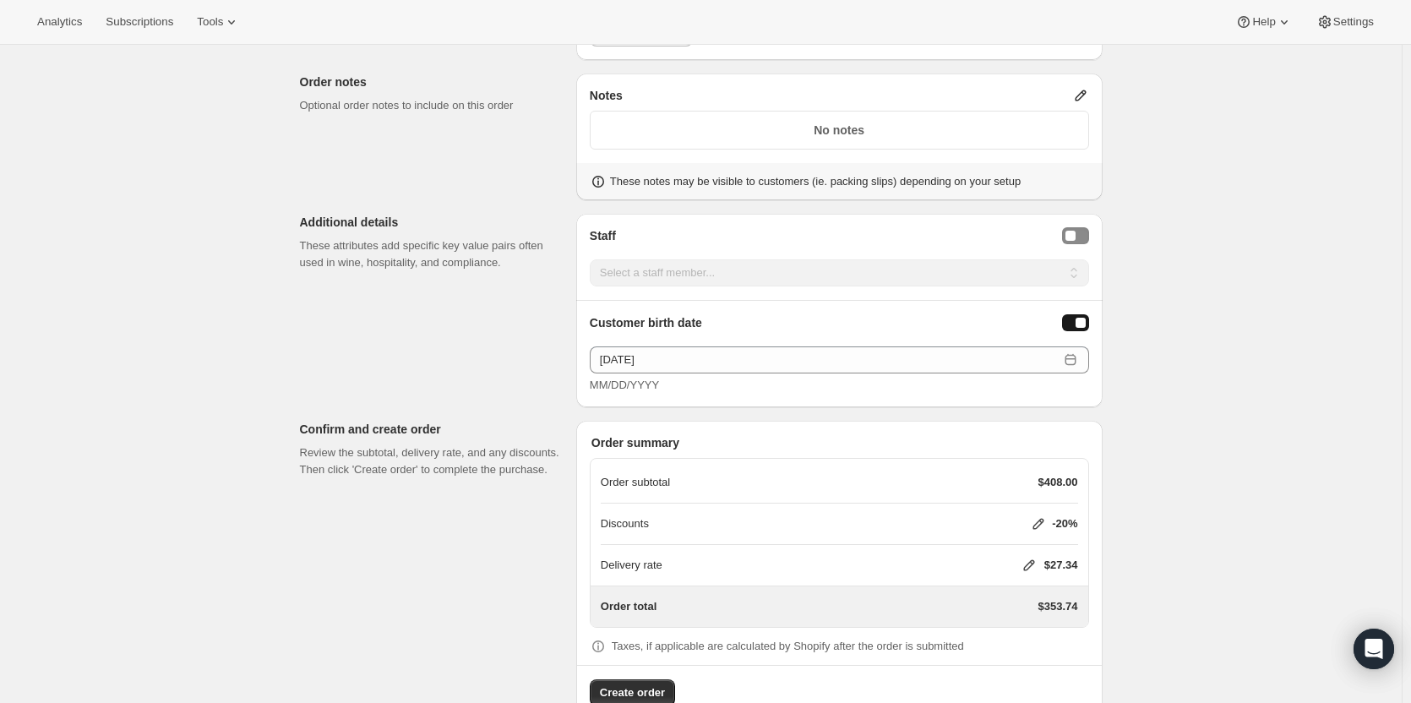
click at [1035, 564] on icon at bounding box center [1029, 565] width 17 height 17
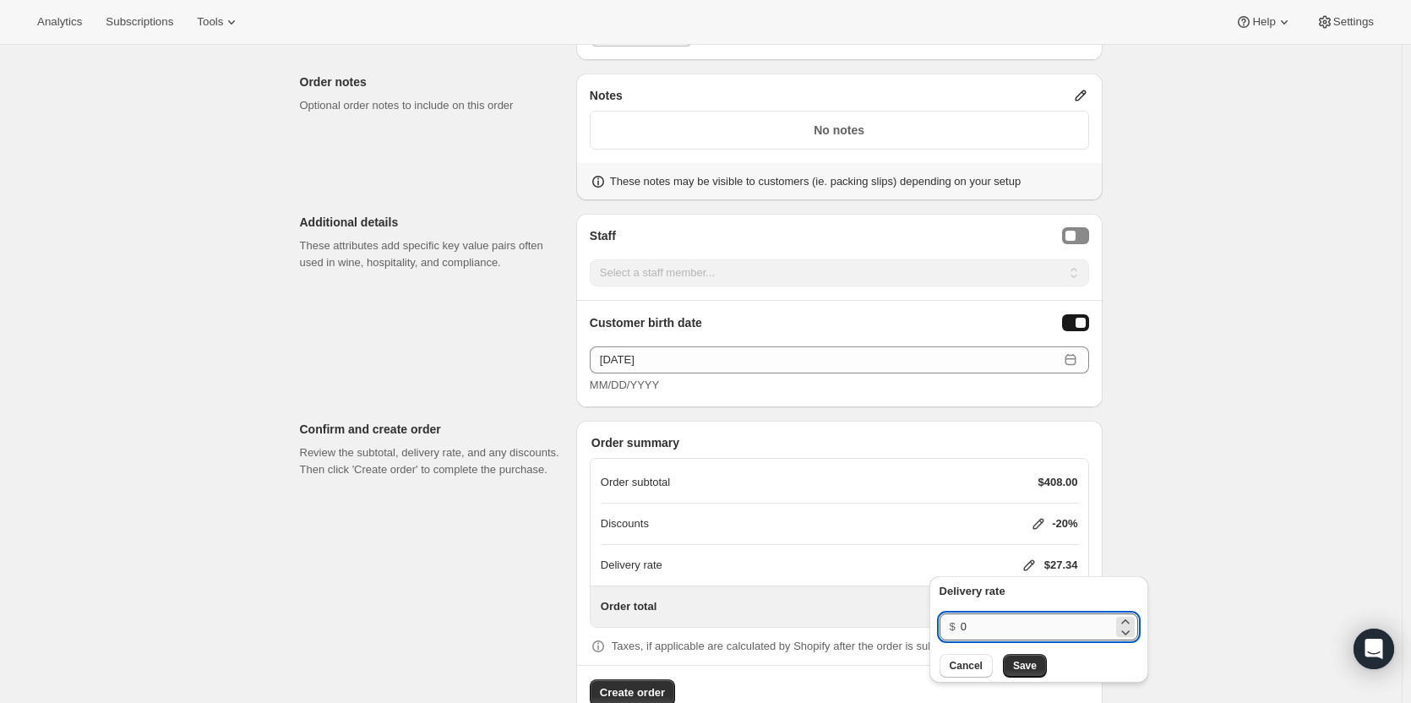
click at [984, 628] on input "0" at bounding box center [1037, 626] width 152 height 27
type input "2"
type input "0"
click at [1020, 665] on span "Save" at bounding box center [1025, 666] width 24 height 14
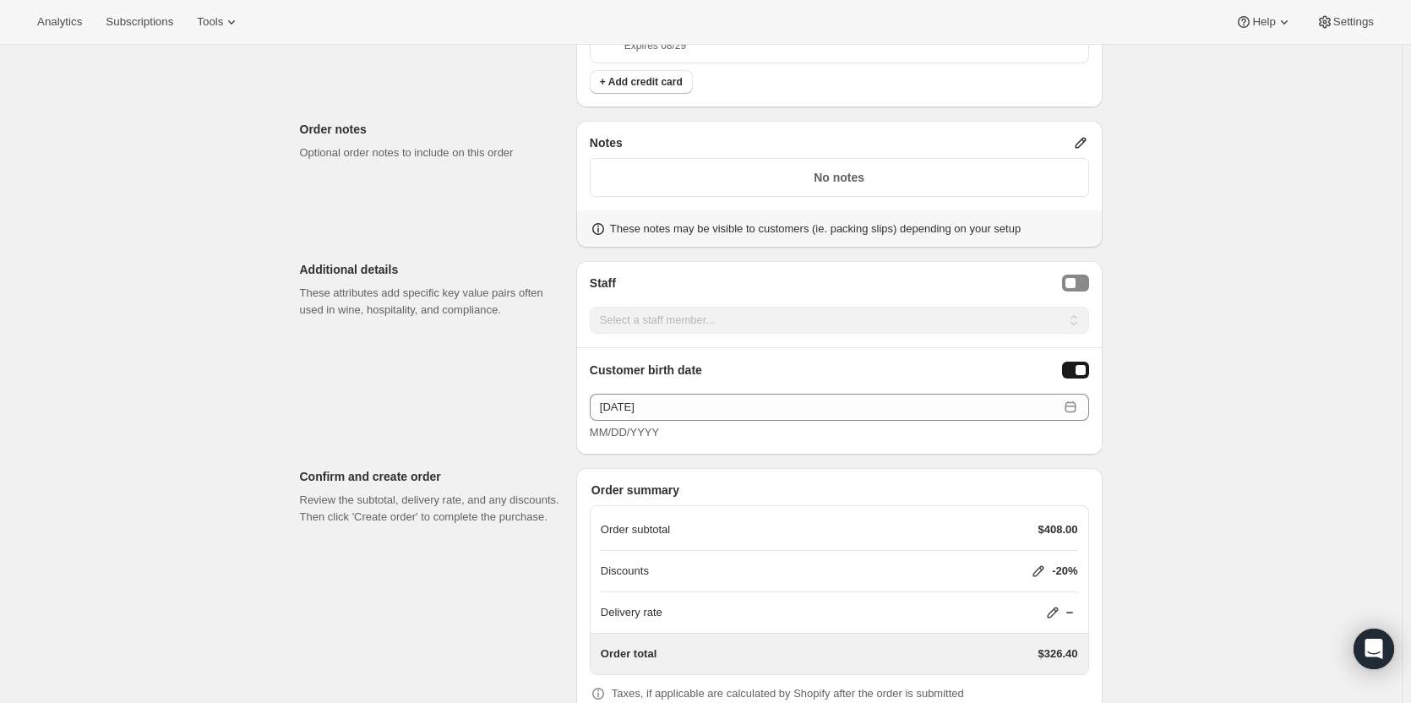
scroll to position [765, 0]
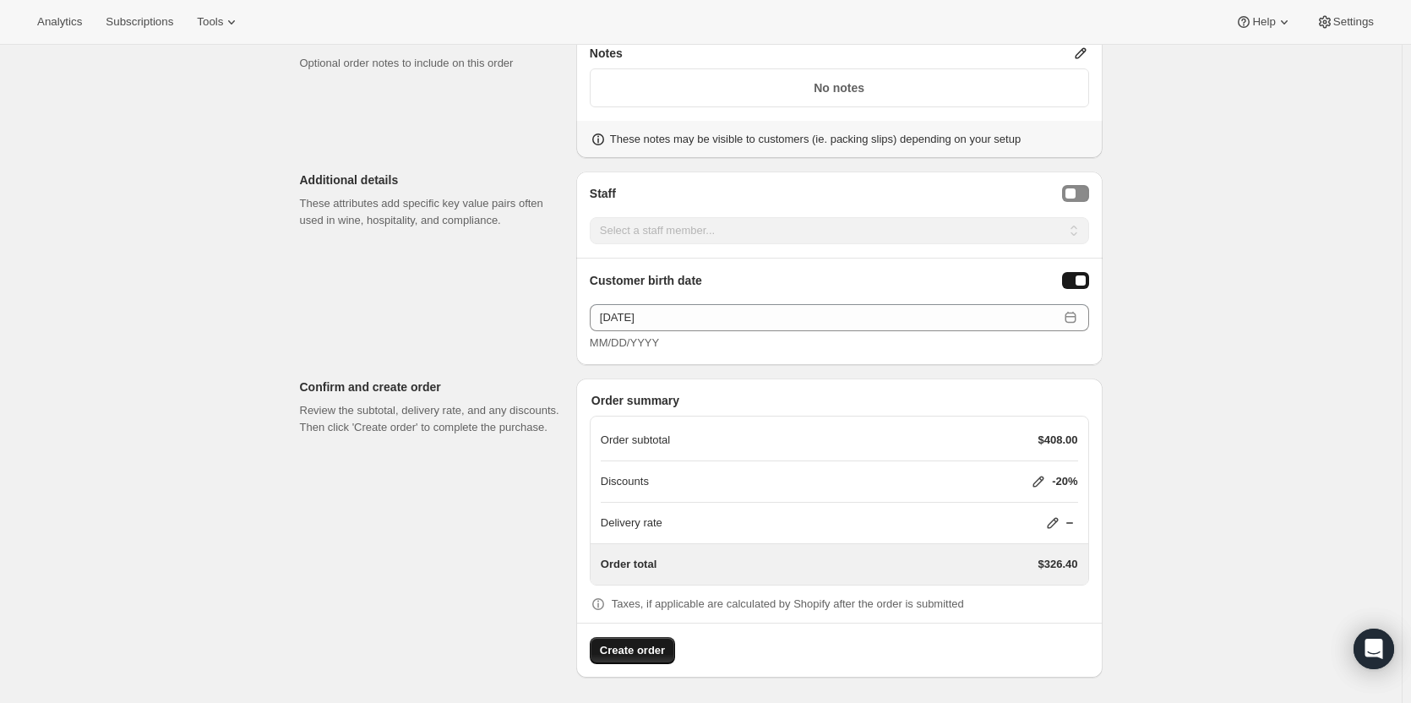
click at [658, 637] on button "Create order" at bounding box center [632, 650] width 85 height 27
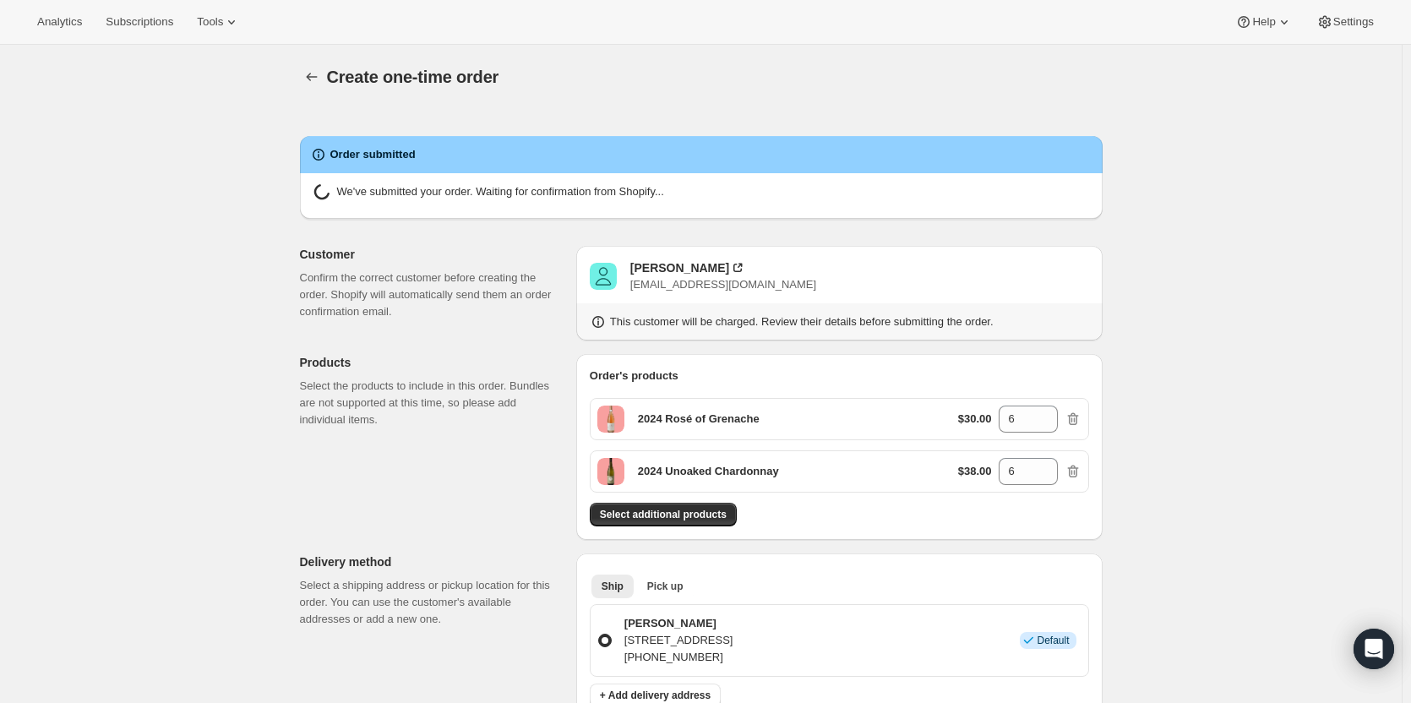
radio input "true"
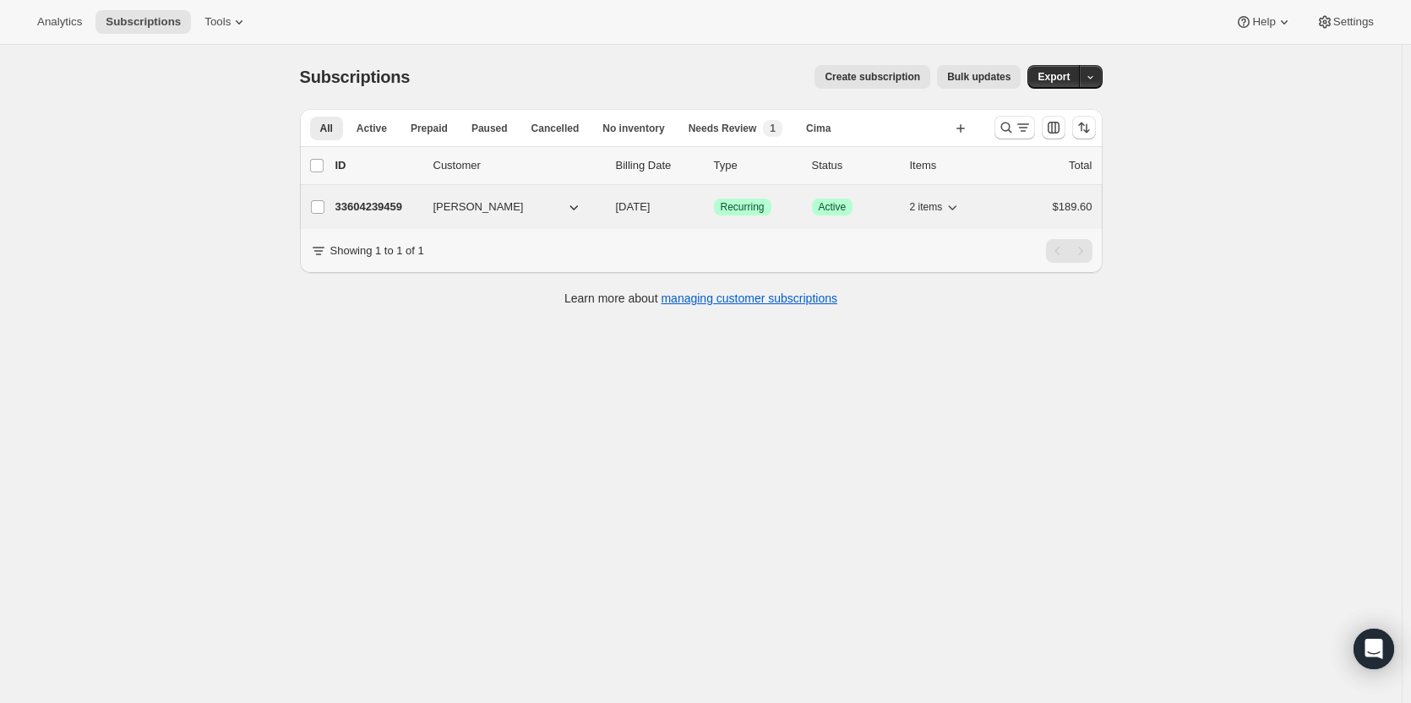
click at [374, 204] on p "33604239459" at bounding box center [377, 207] width 84 height 17
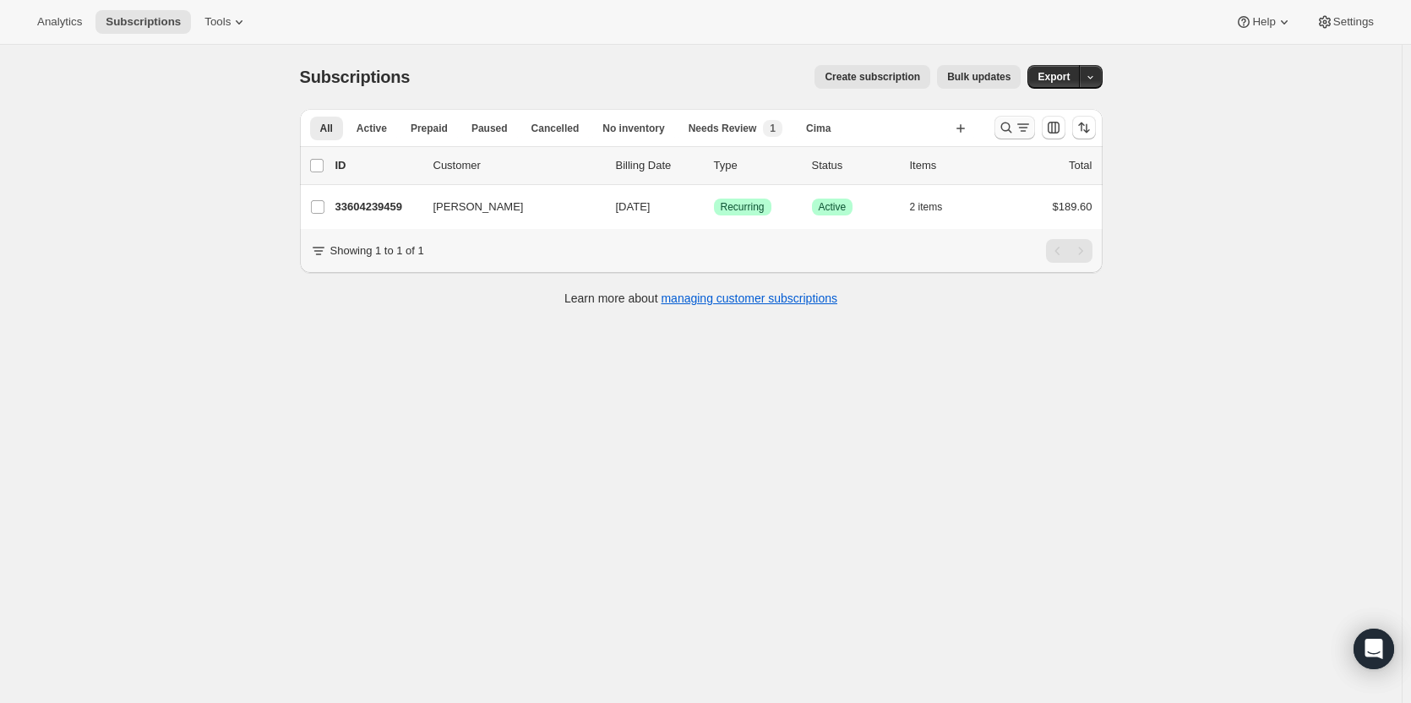
click at [1010, 131] on icon "Search and filter results" at bounding box center [1005, 128] width 11 height 11
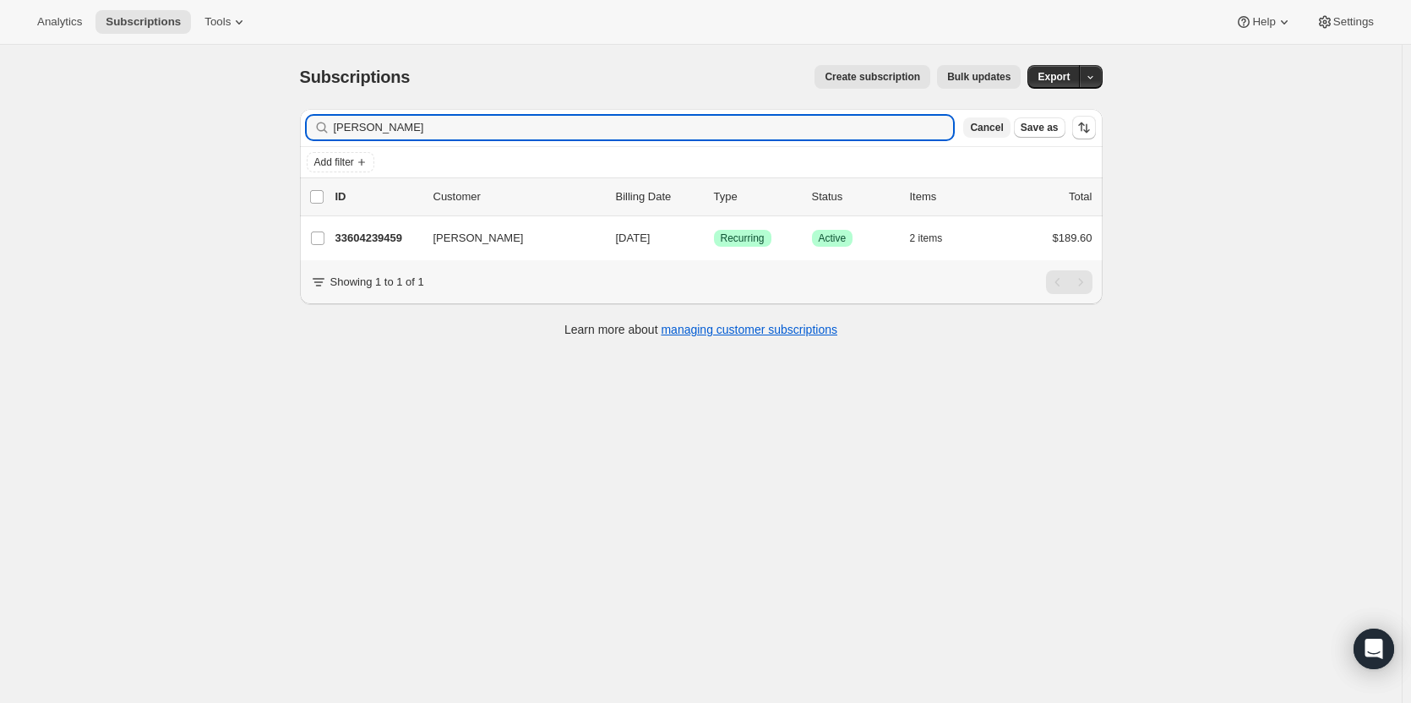
click at [1003, 130] on span "Cancel" at bounding box center [986, 128] width 33 height 14
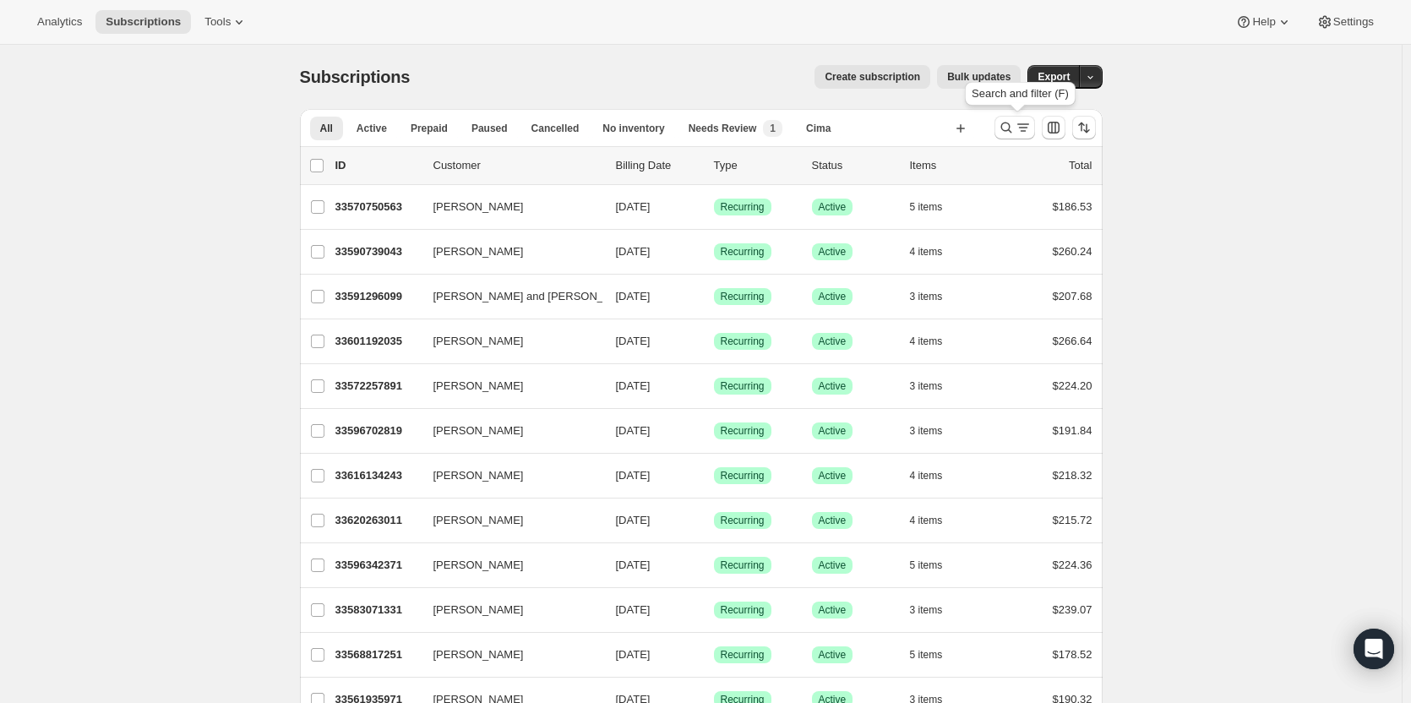
click at [1006, 131] on icon "Search and filter results" at bounding box center [1006, 127] width 17 height 17
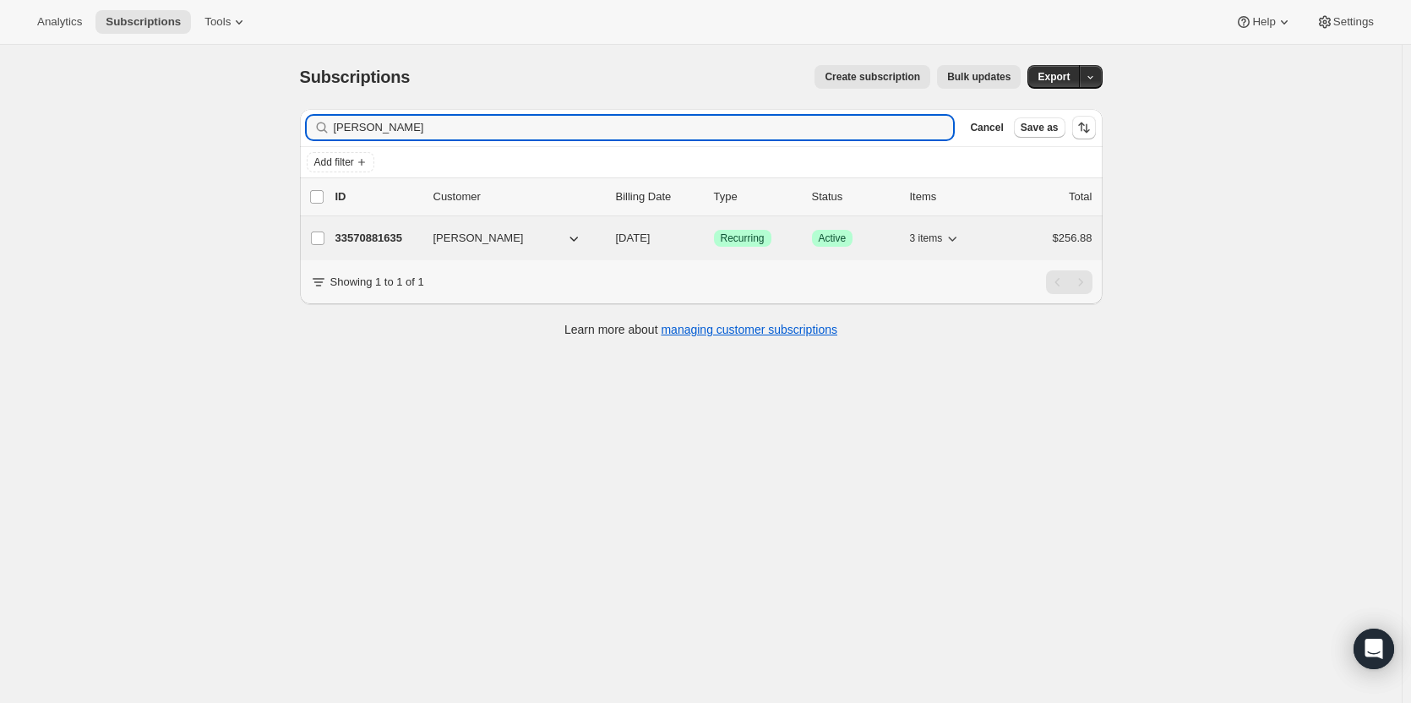
type input "[PERSON_NAME]"
click at [367, 247] on div "33570881635 Susan Deicke 11/05/2025 Success Recurring Success Active 3 items $2…" at bounding box center [713, 238] width 757 height 24
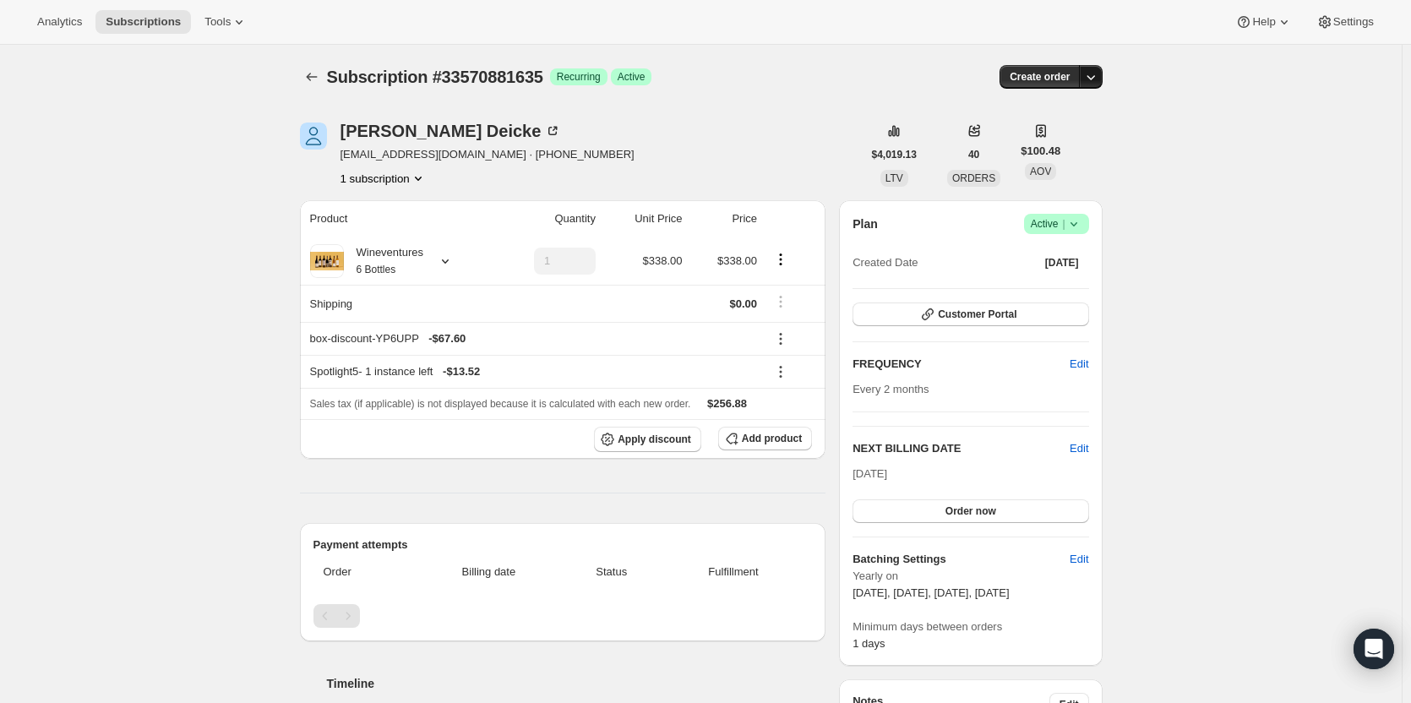
click at [1103, 82] on button "button" at bounding box center [1091, 77] width 24 height 24
click at [1069, 143] on span "Create custom one-time order" at bounding box center [1023, 140] width 146 height 13
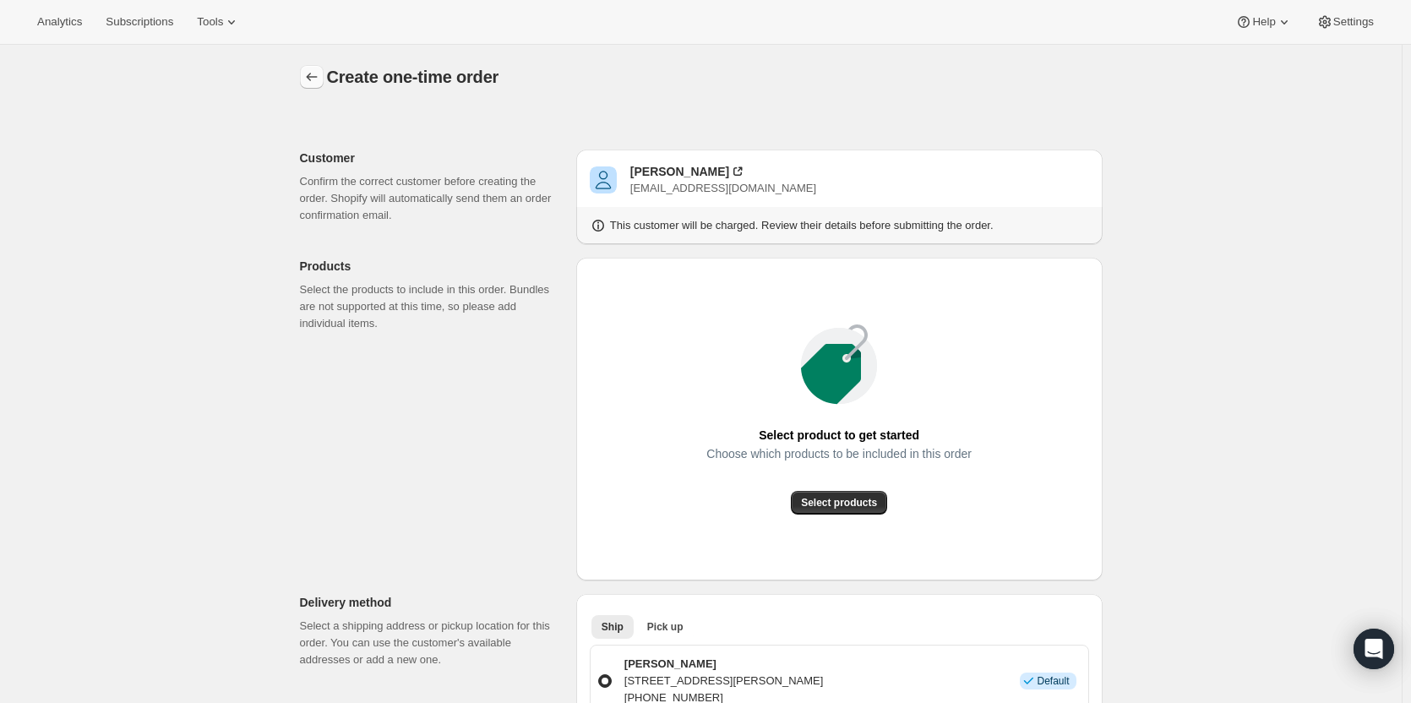
click at [320, 84] on icon "button" at bounding box center [311, 76] width 17 height 17
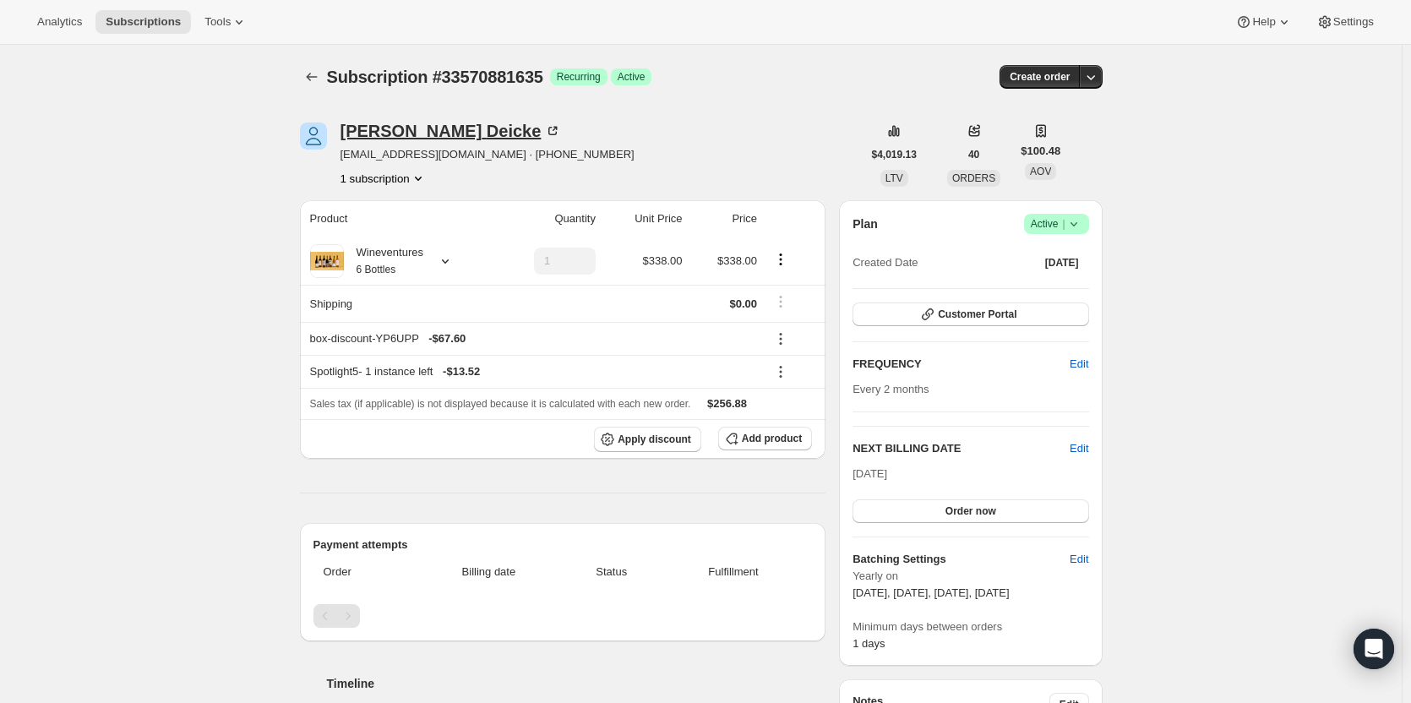
click at [380, 131] on div "Susan Deicke" at bounding box center [450, 131] width 221 height 17
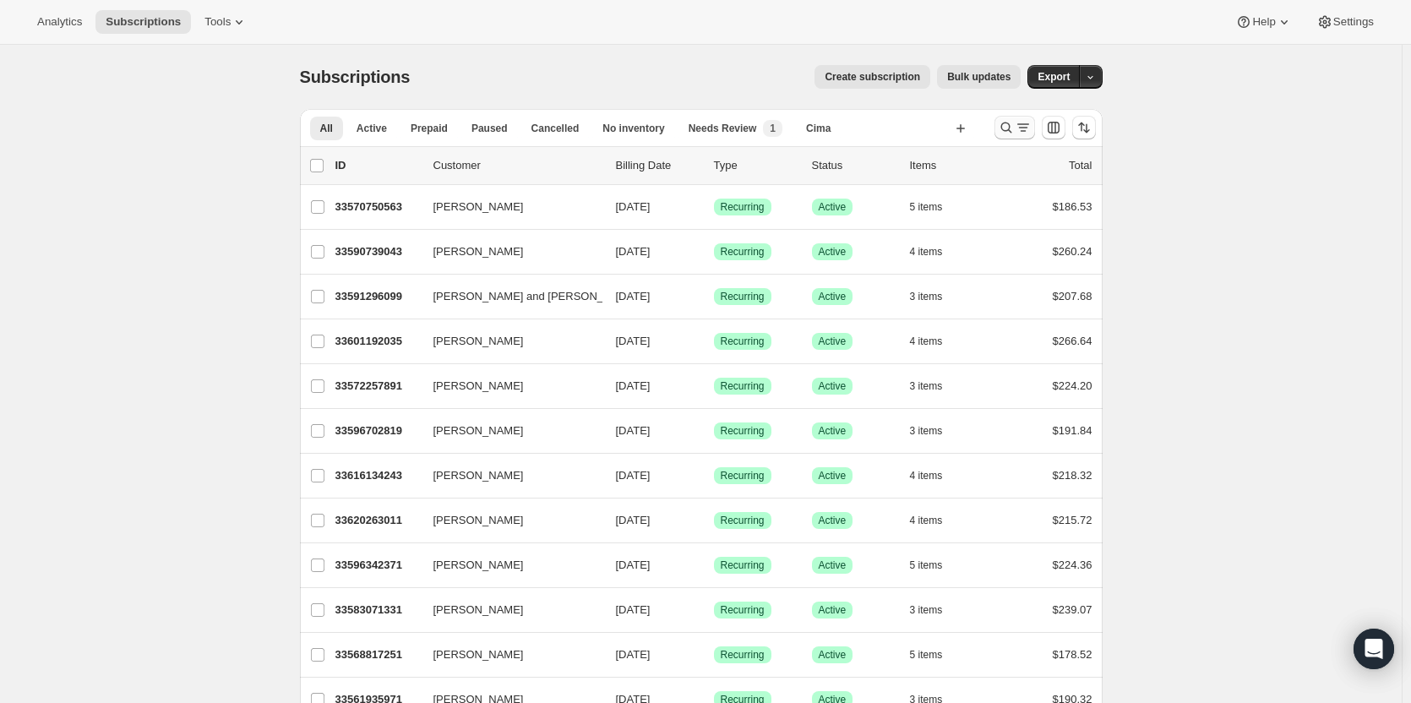
click at [999, 131] on button "Search and filter results" at bounding box center [1014, 128] width 41 height 24
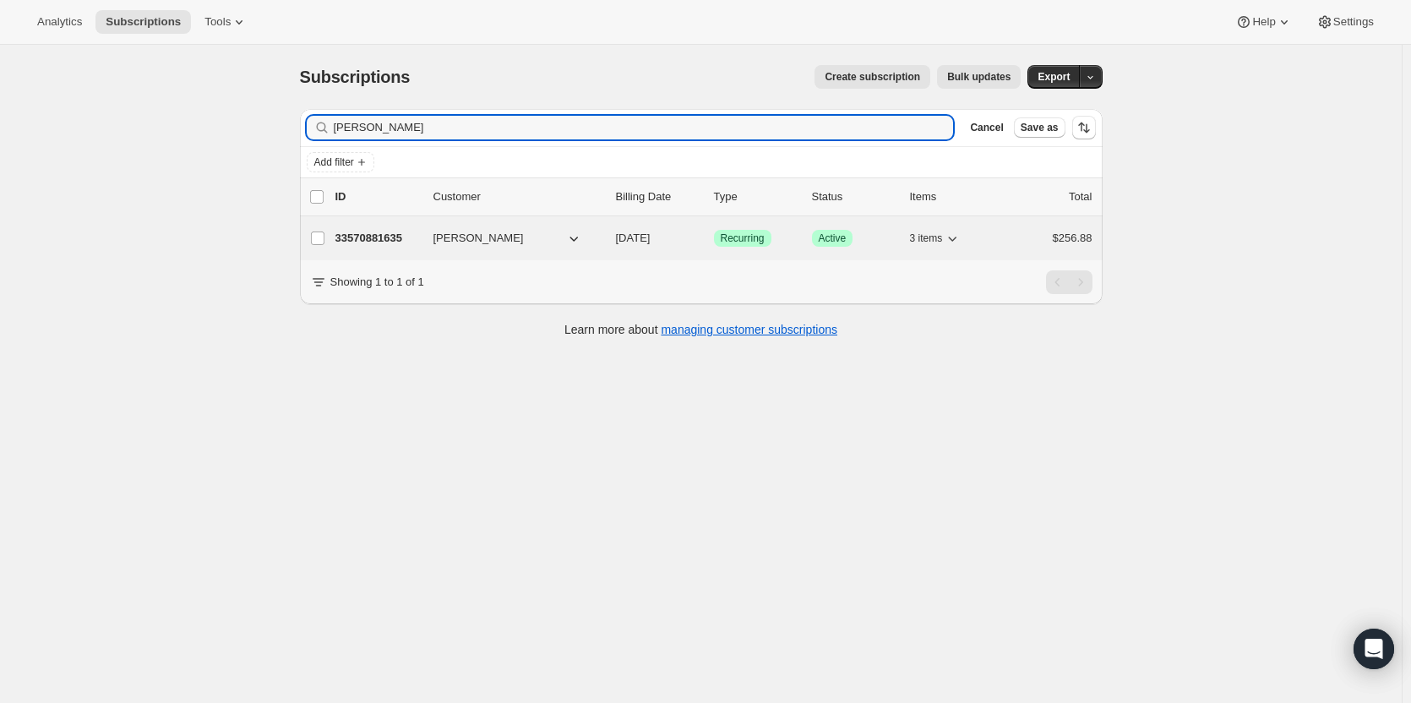
type input "[PERSON_NAME]"
click at [360, 235] on p "33570881635" at bounding box center [377, 238] width 84 height 17
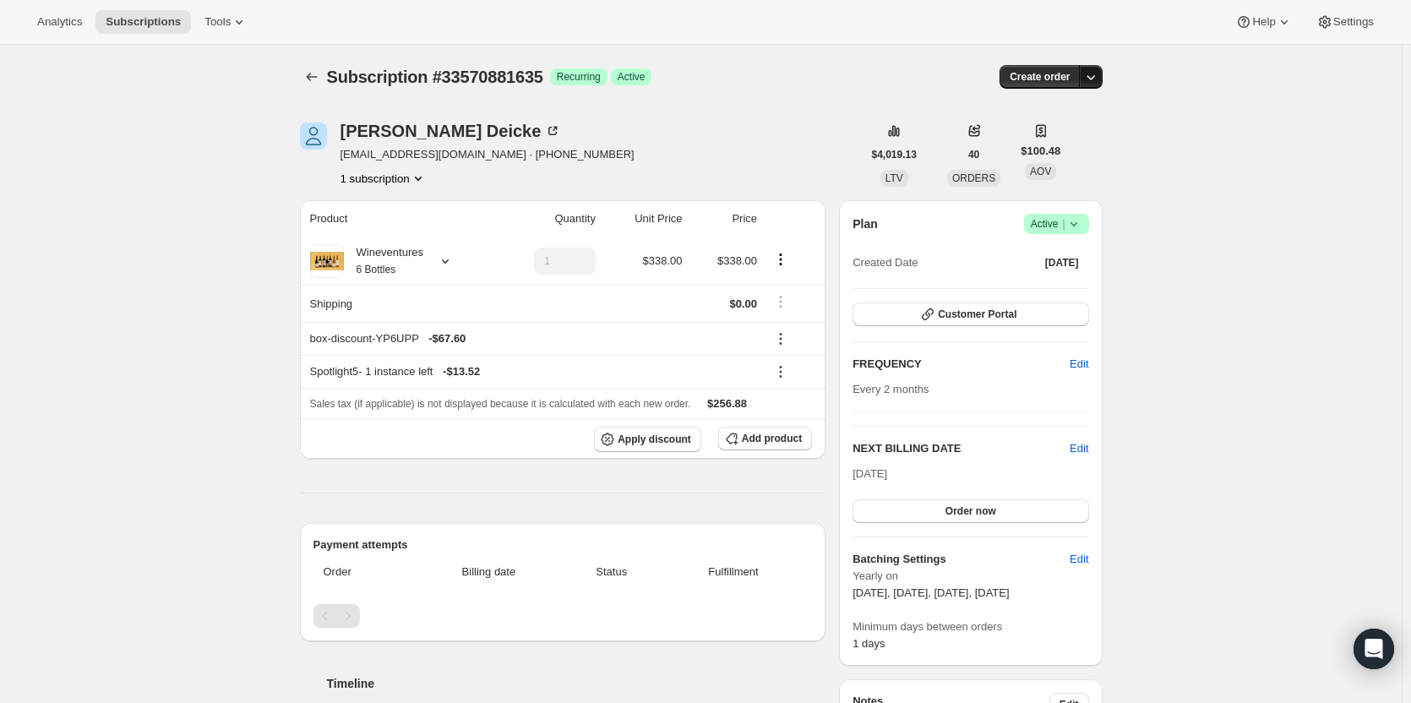
click at [1097, 82] on icon "button" at bounding box center [1090, 76] width 17 height 17
click at [1071, 147] on span "Create custom one-time order" at bounding box center [1023, 140] width 146 height 13
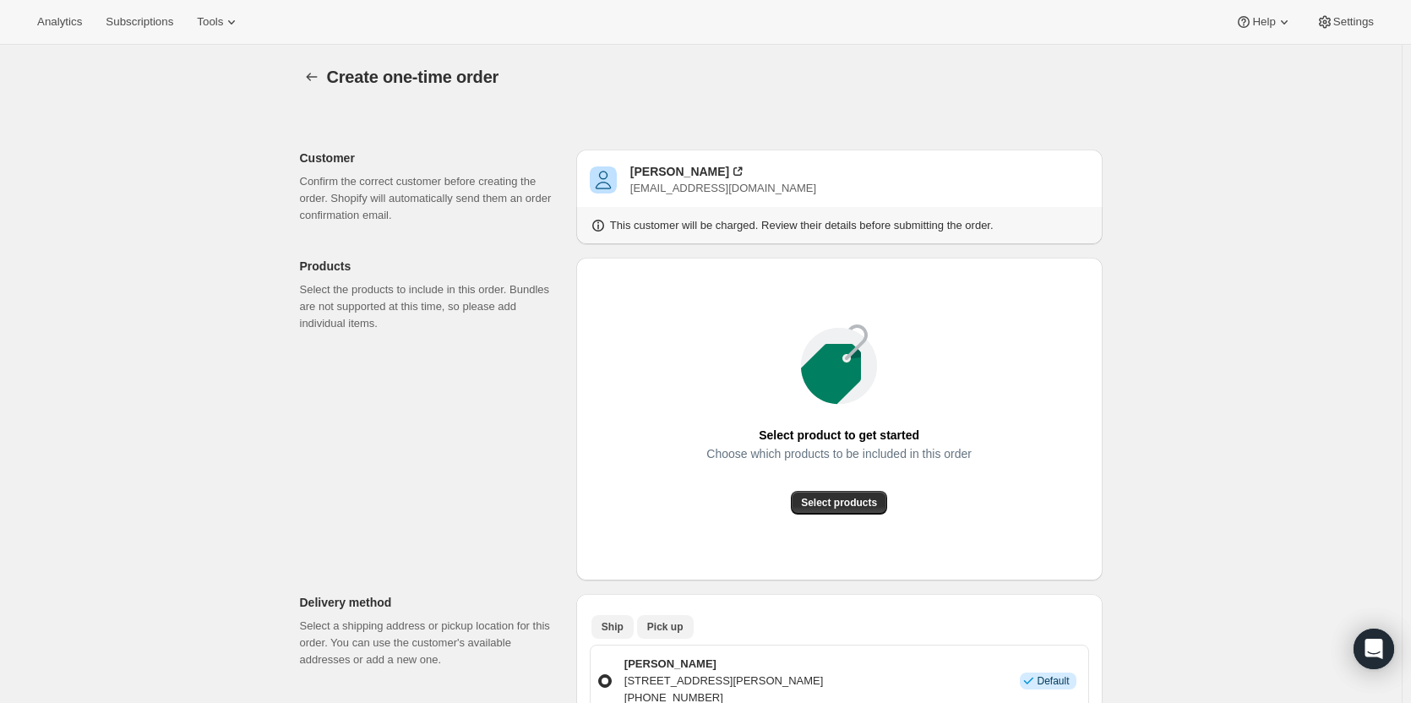
click at [656, 628] on span "Pick up" at bounding box center [665, 627] width 36 height 14
click at [813, 507] on span "Select products" at bounding box center [839, 503] width 76 height 14
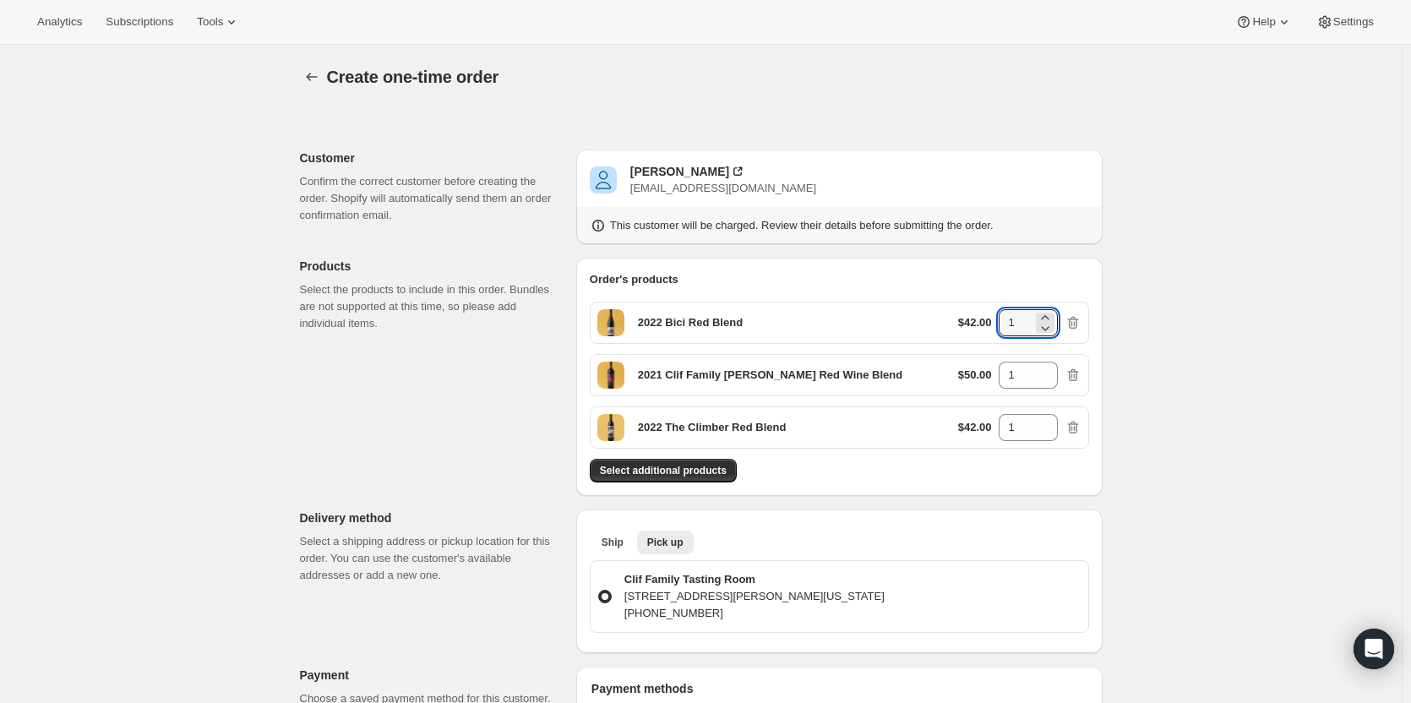
drag, startPoint x: 1018, startPoint y: 327, endPoint x: 990, endPoint y: 329, distance: 28.0
click at [990, 329] on div "$42.00 1" at bounding box center [1019, 322] width 123 height 27
type input "2"
drag, startPoint x: 1030, startPoint y: 369, endPoint x: 996, endPoint y: 373, distance: 34.0
click at [996, 373] on div "$50.00 1" at bounding box center [1019, 375] width 123 height 27
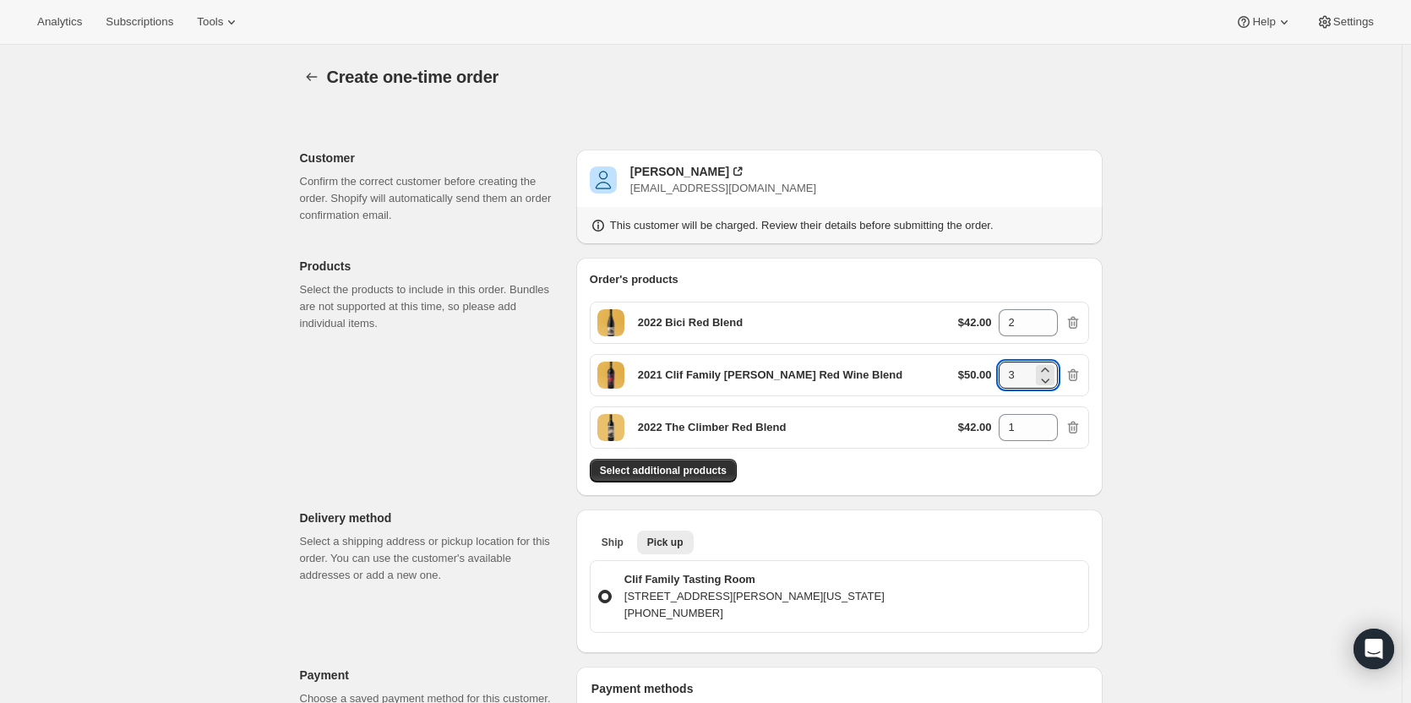
type input "3"
click at [672, 167] on div "[PERSON_NAME]" at bounding box center [679, 171] width 99 height 17
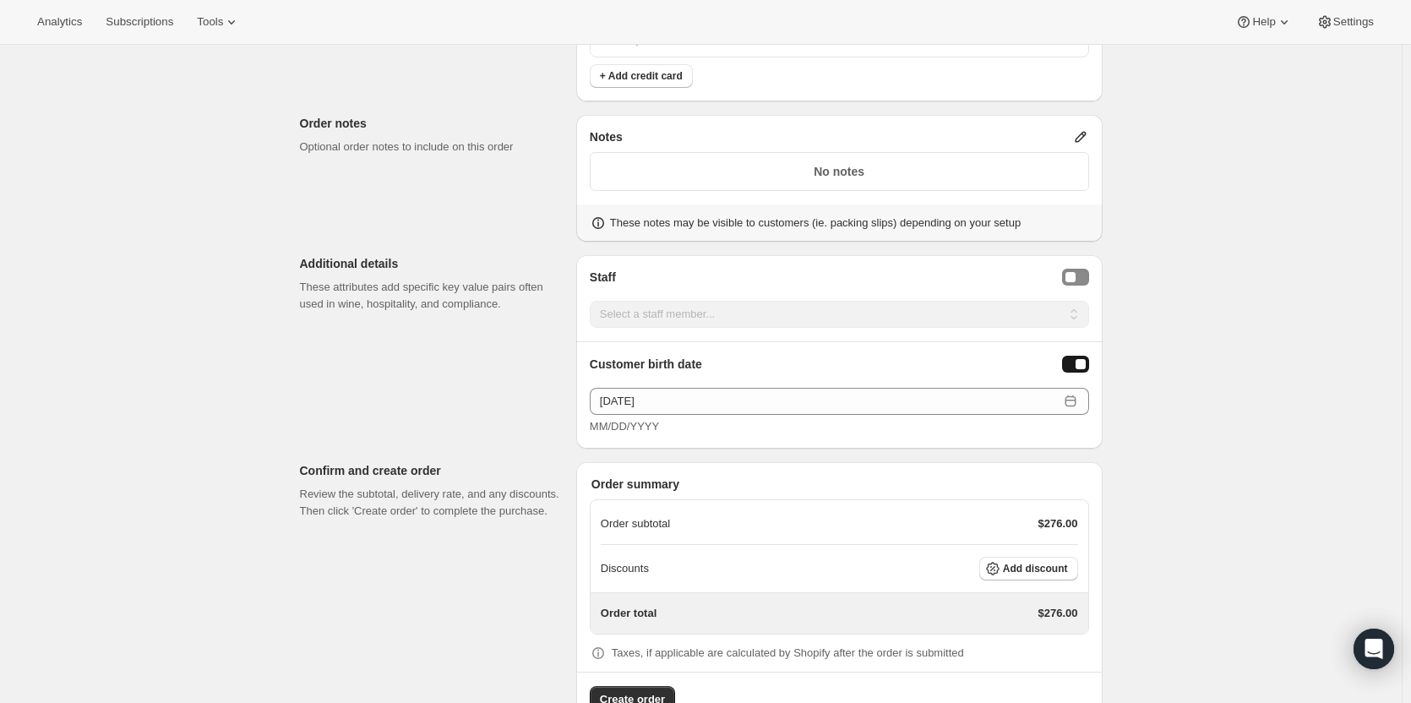
scroll to position [760, 0]
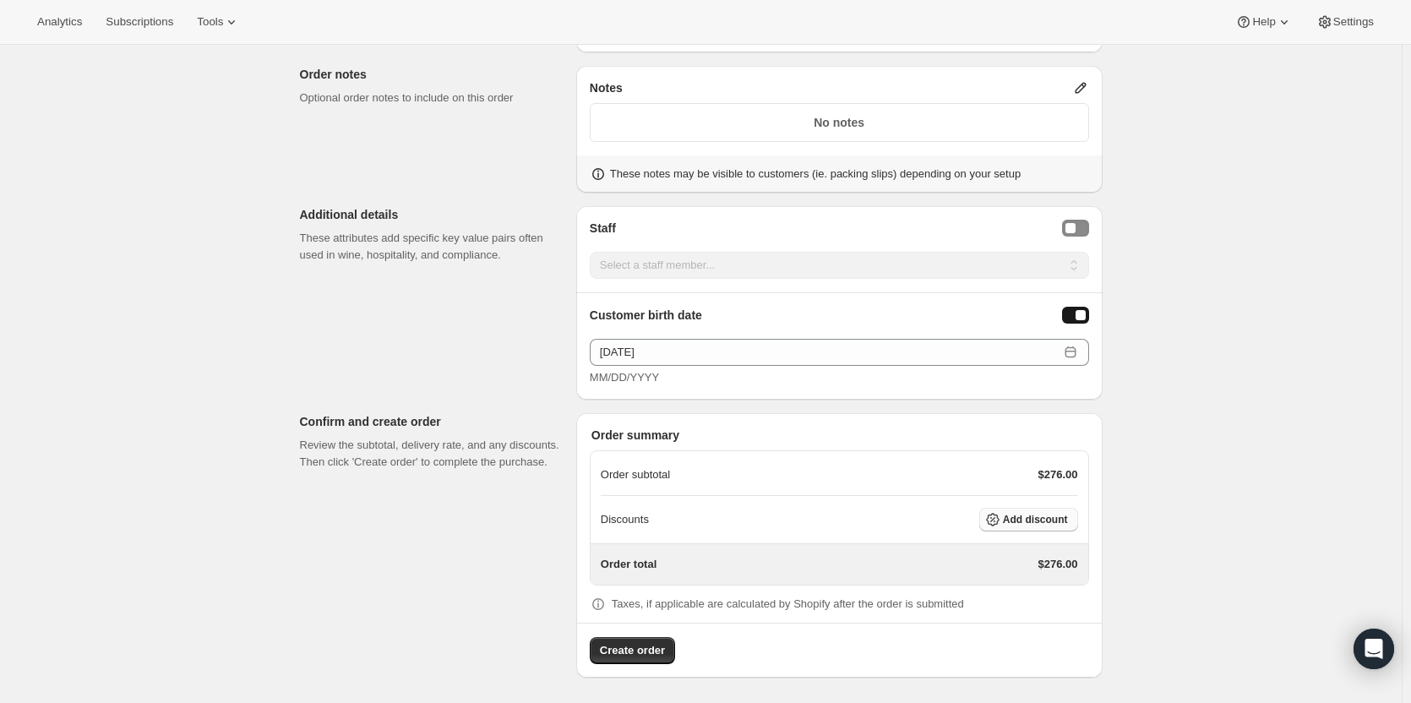
click at [1049, 515] on span "Add discount" at bounding box center [1035, 520] width 65 height 14
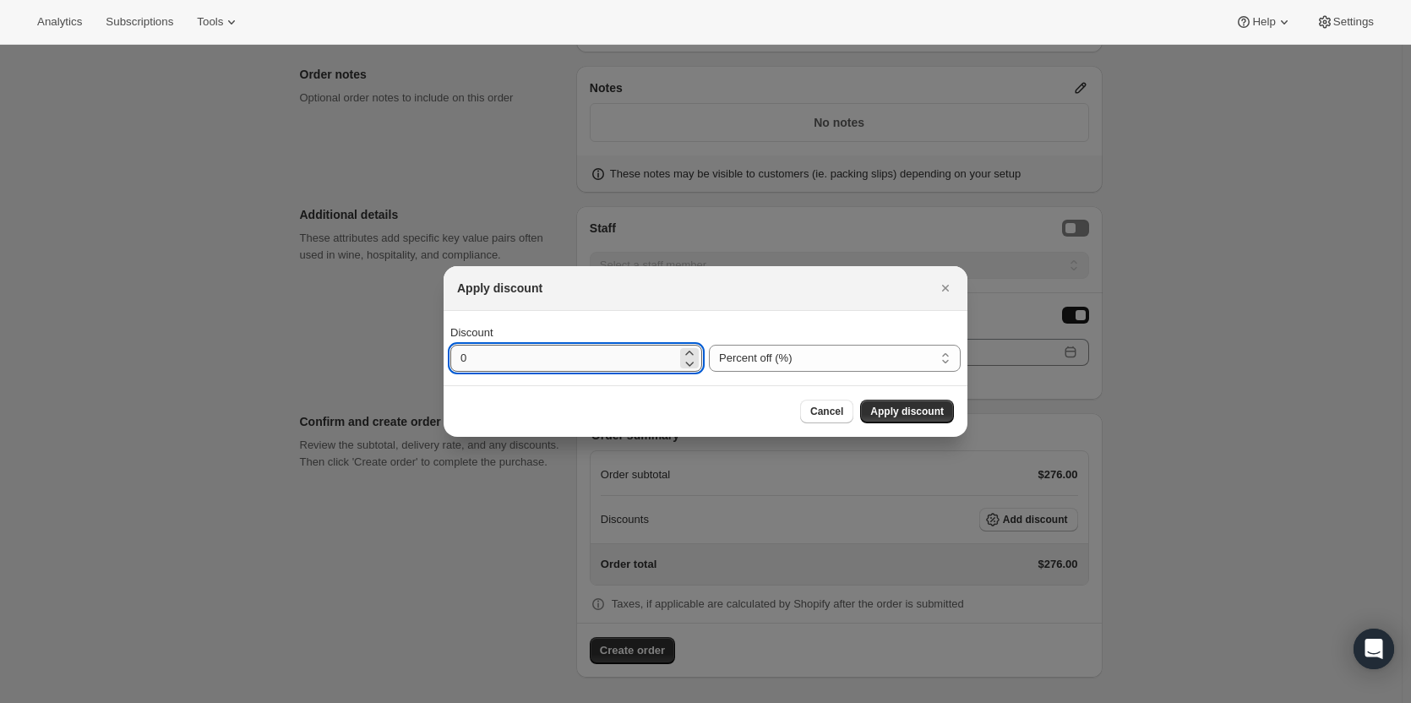
click at [601, 353] on input "0" at bounding box center [563, 358] width 226 height 27
type input "20"
click at [939, 415] on span "Apply discount" at bounding box center [907, 412] width 74 height 14
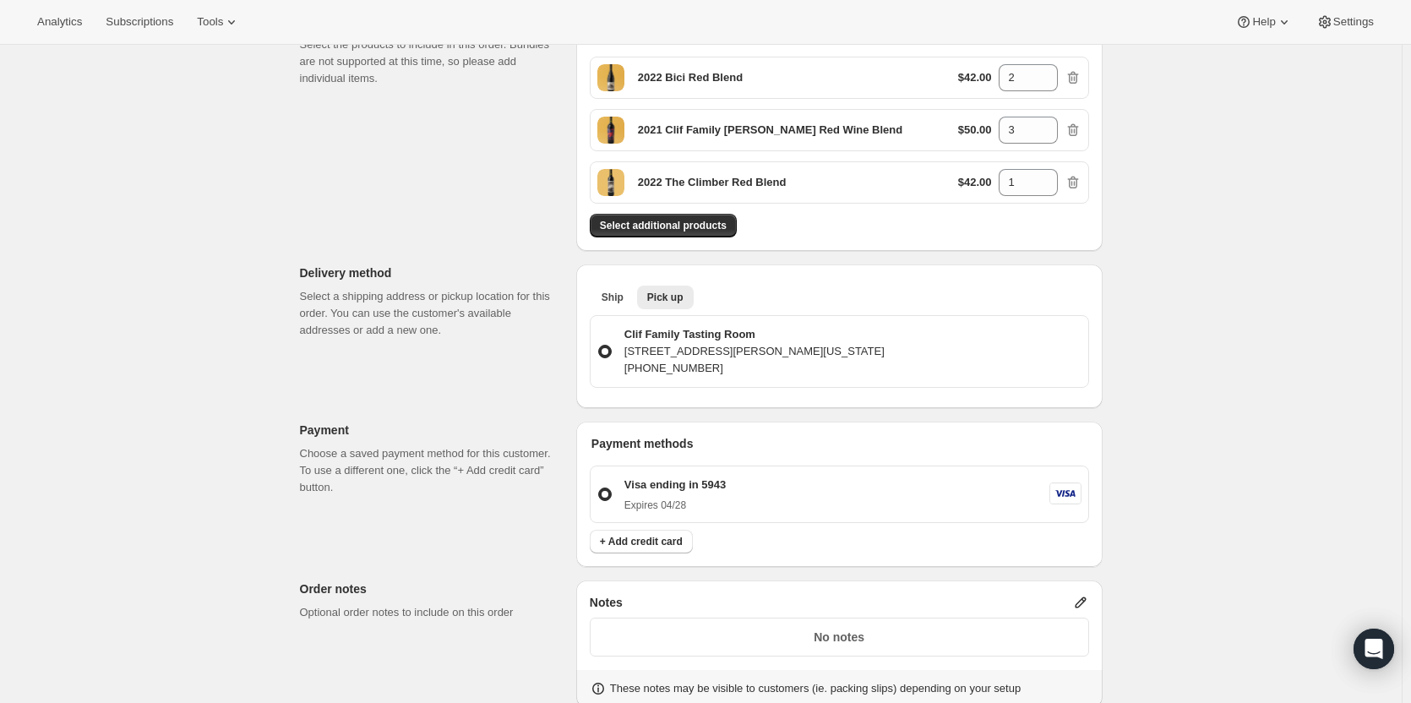
scroll to position [753, 0]
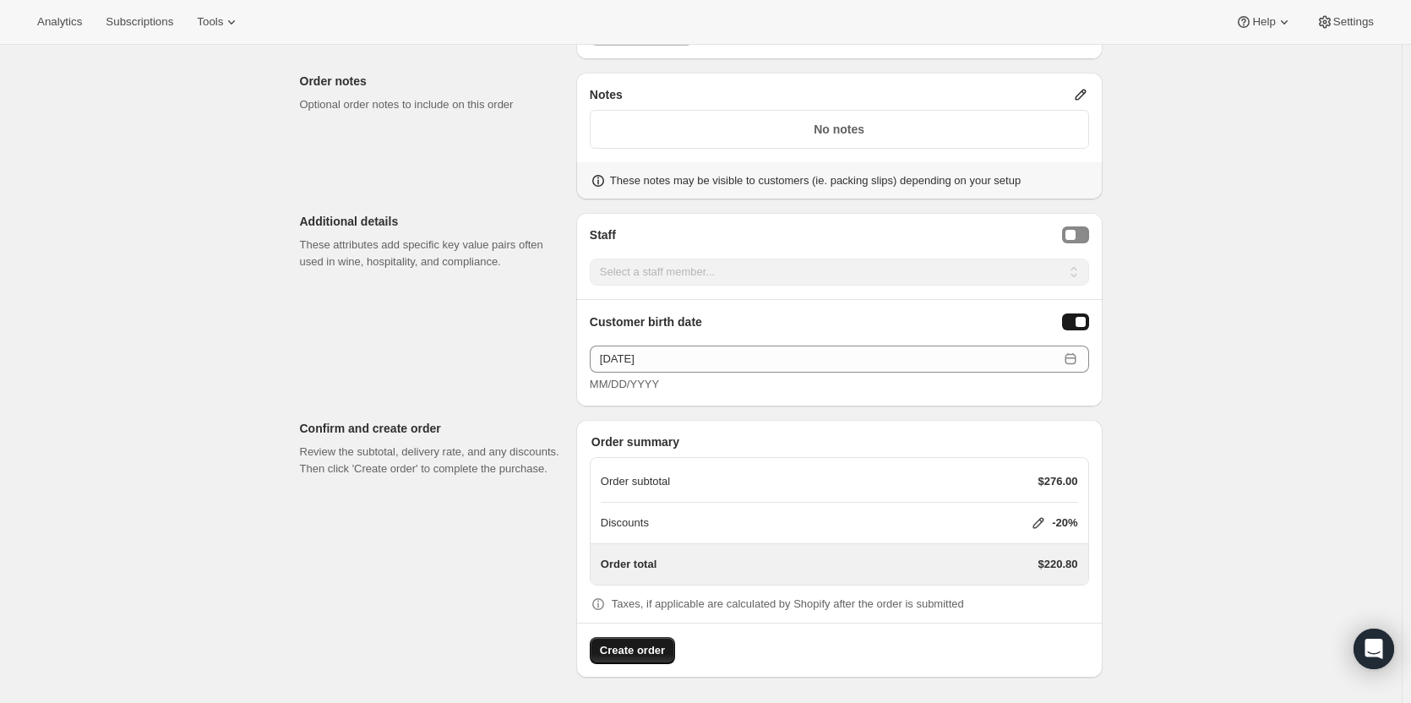
click at [645, 652] on span "Create order" at bounding box center [632, 650] width 65 height 17
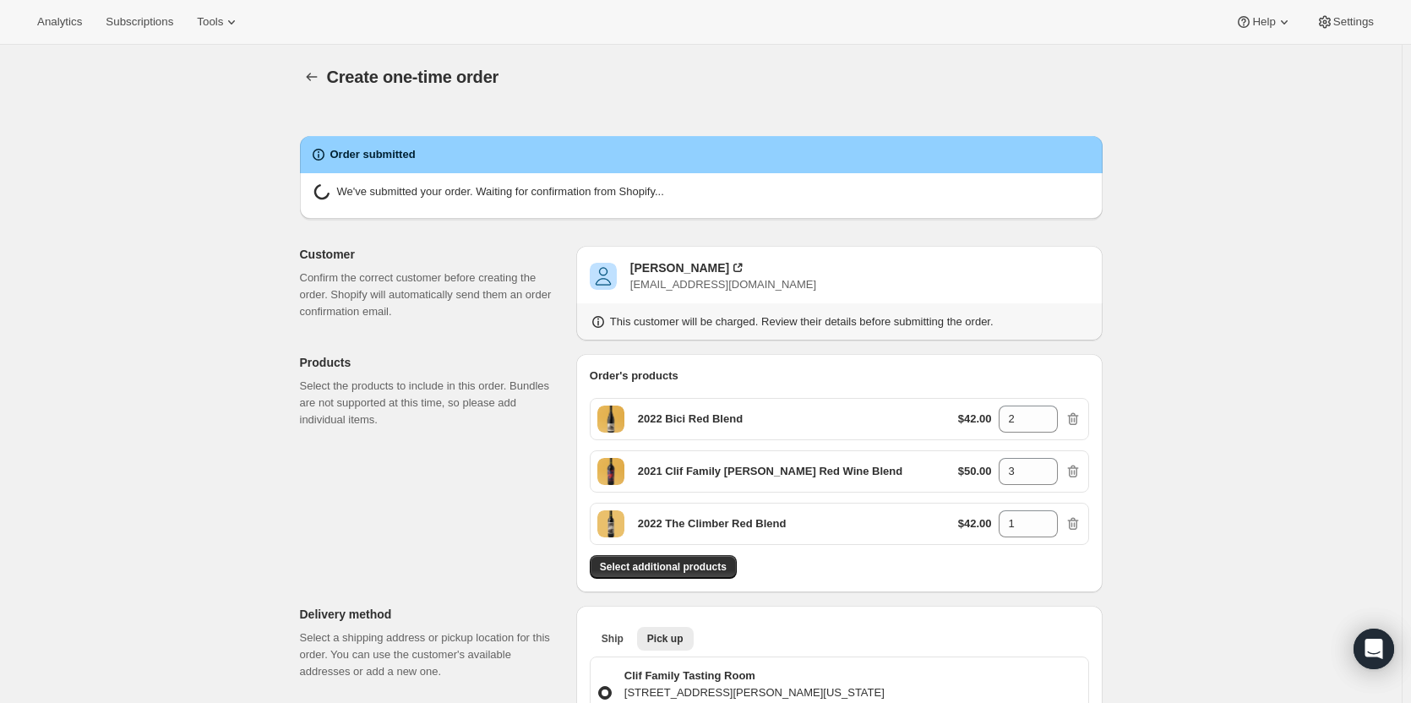
radio input "true"
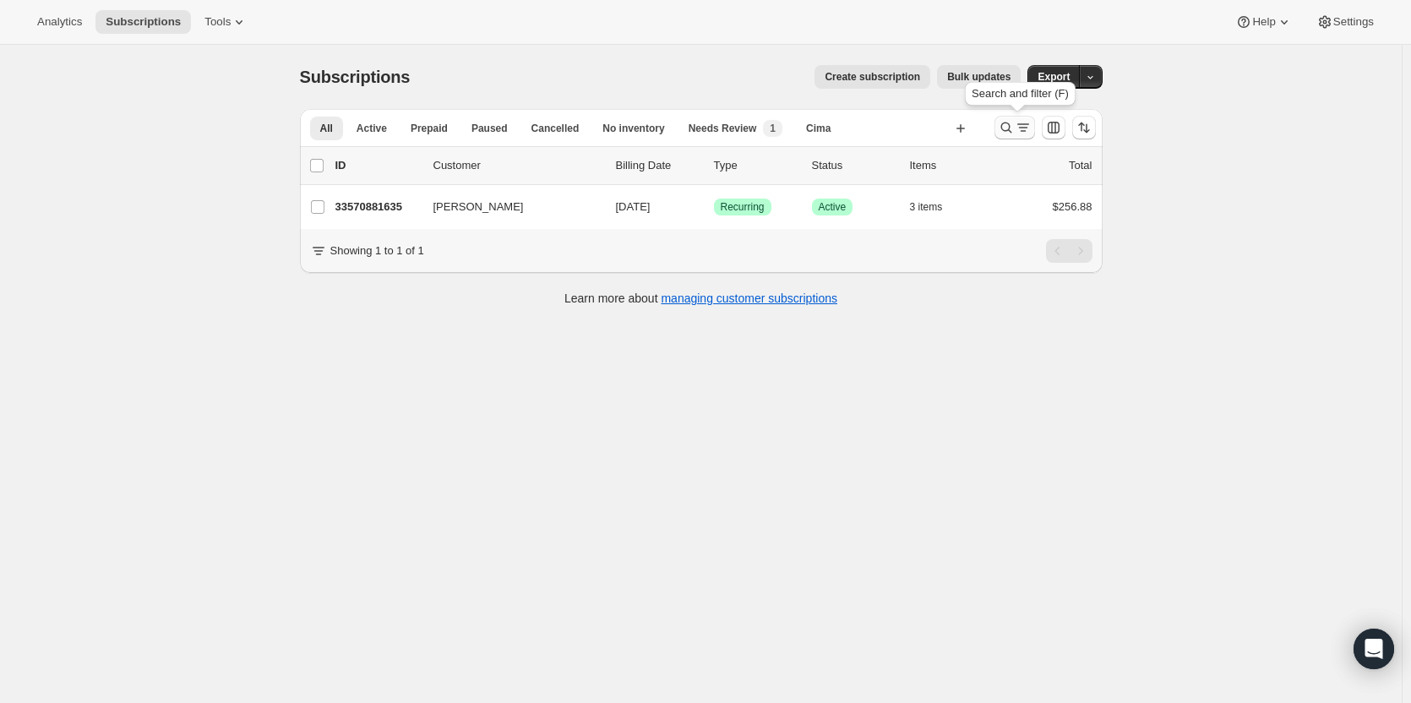
click at [1009, 127] on icon "Search and filter results" at bounding box center [1006, 127] width 17 height 17
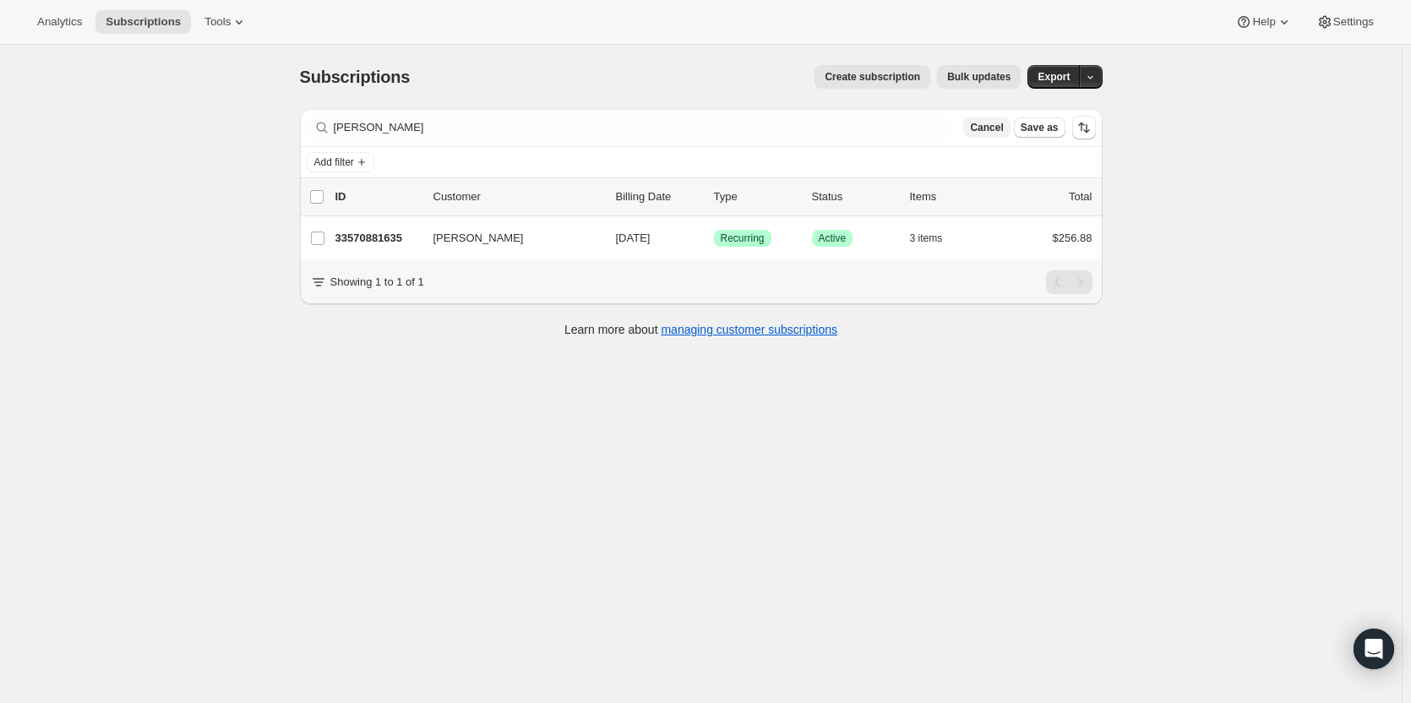
click at [1000, 133] on span "Cancel" at bounding box center [986, 128] width 33 height 14
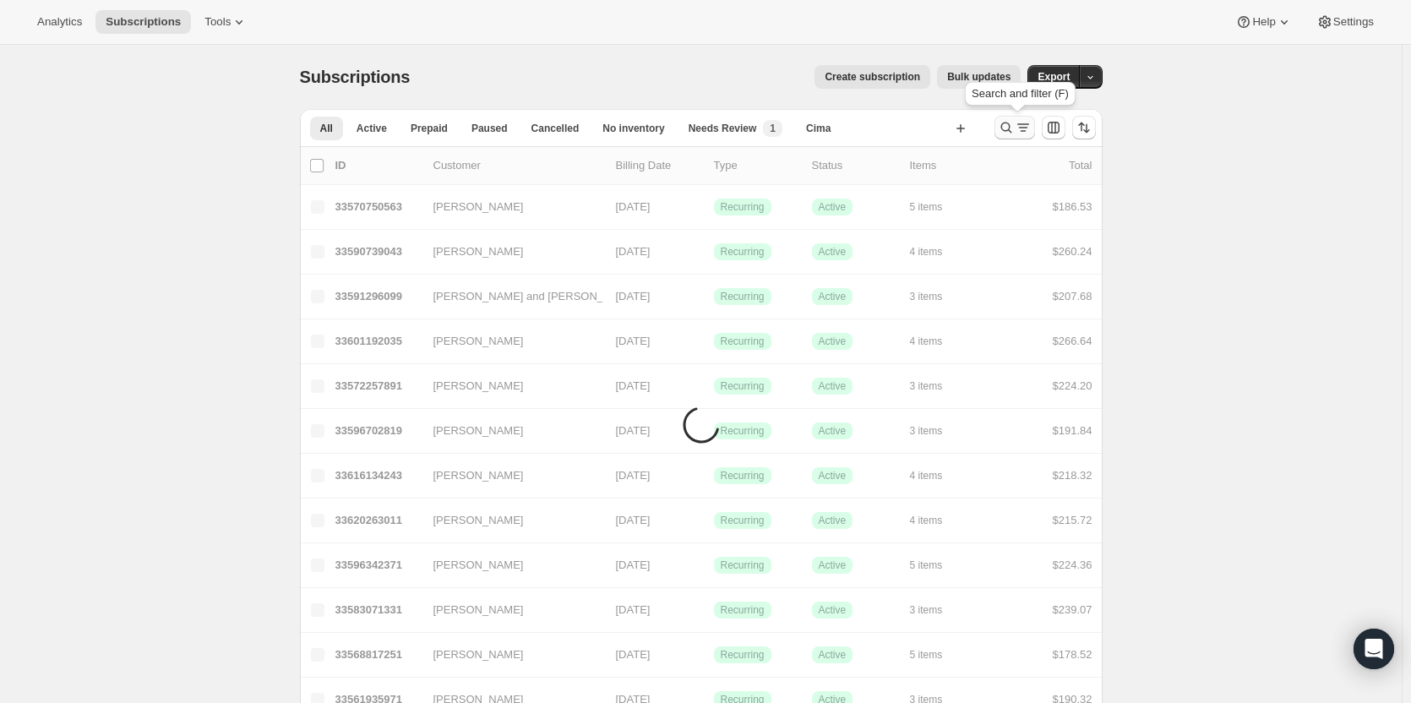
click at [1015, 126] on icon "Search and filter results" at bounding box center [1006, 127] width 17 height 17
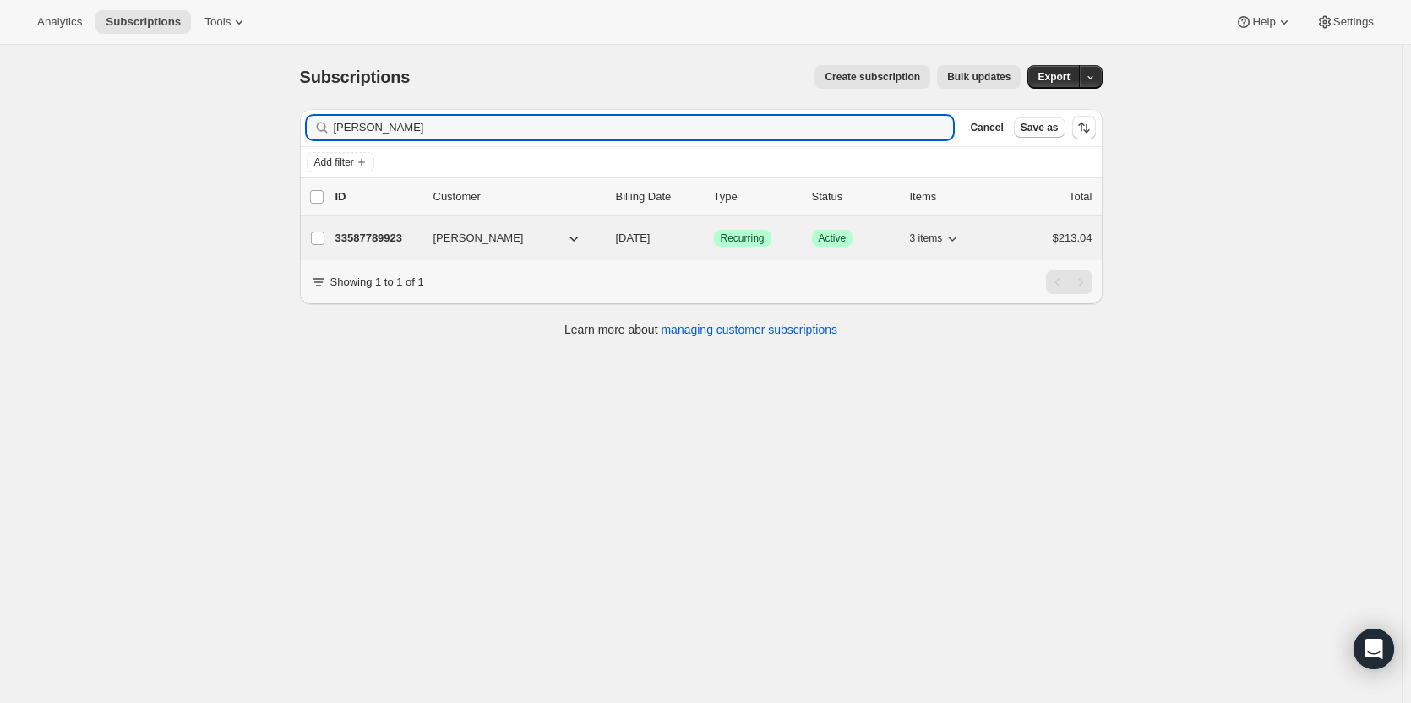
type input "Melissa Mendoza"
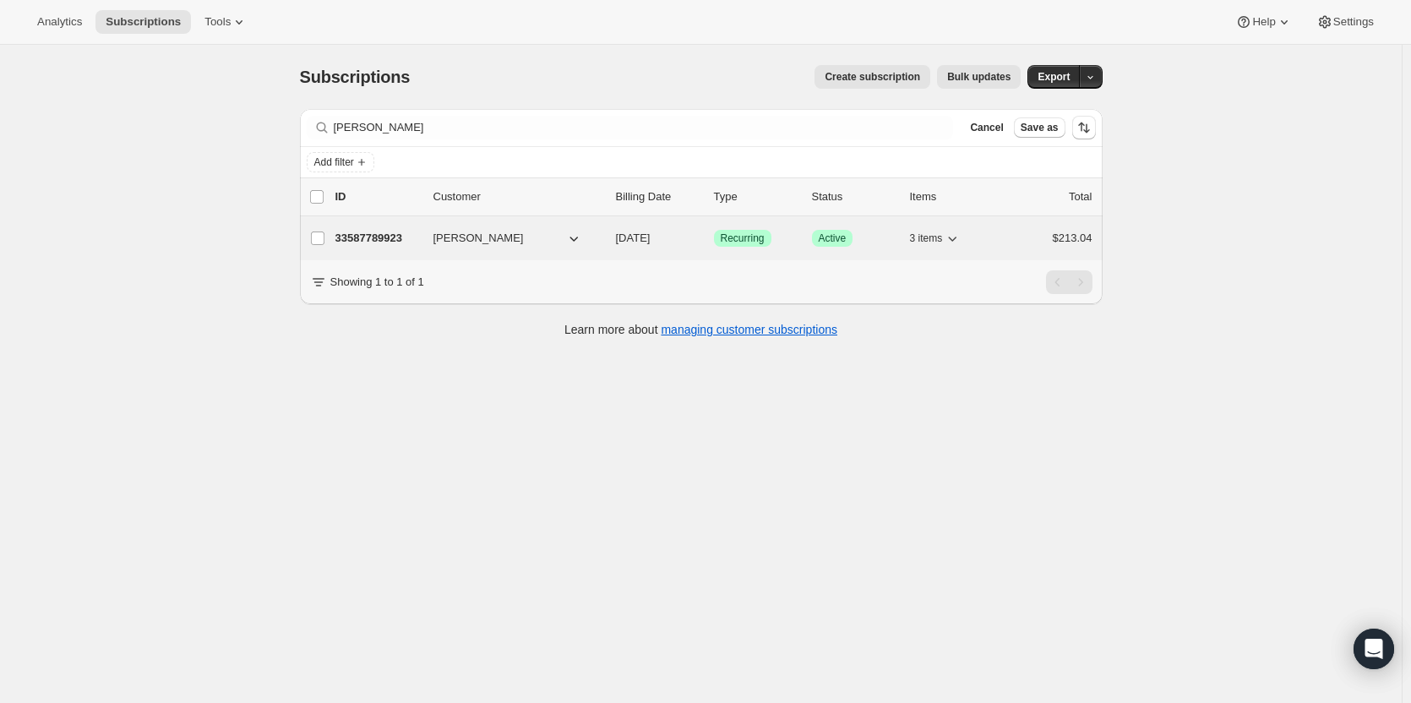
click at [386, 245] on p "33587789923" at bounding box center [377, 238] width 84 height 17
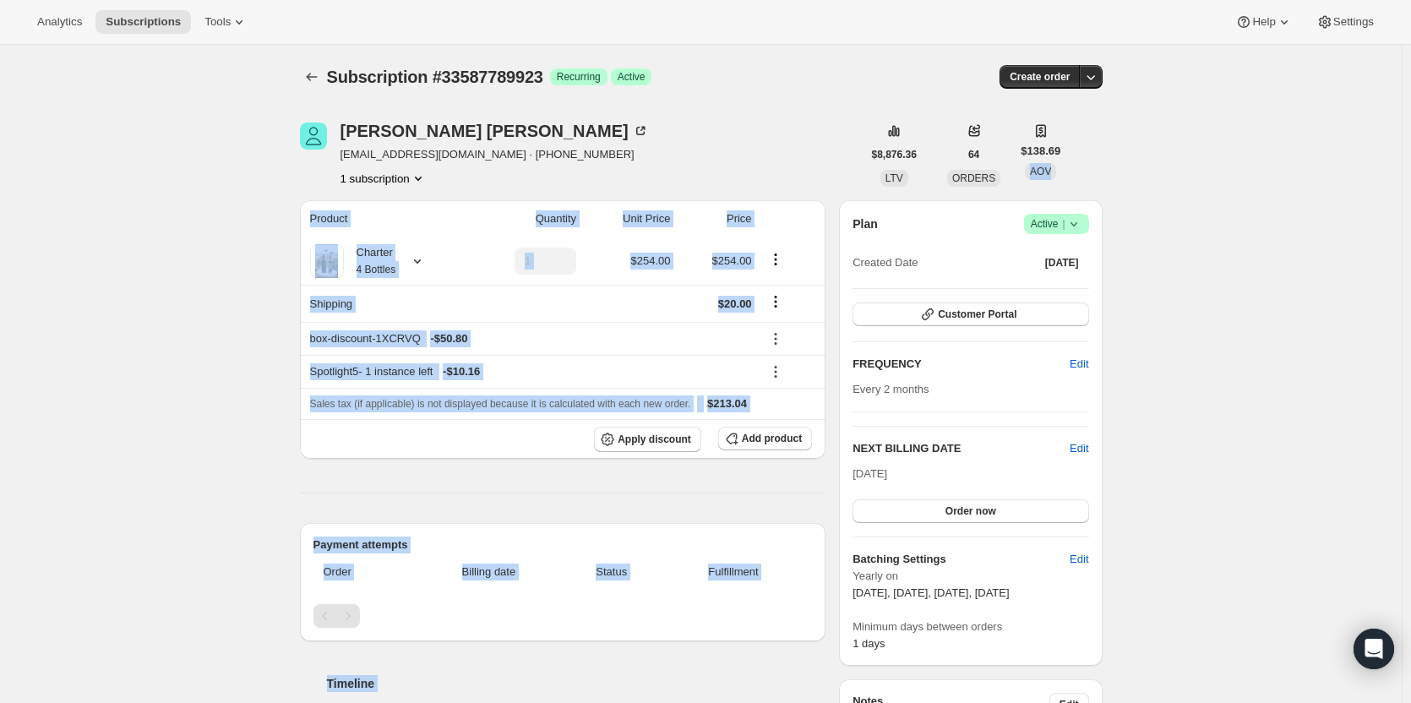
drag, startPoint x: 1410, startPoint y: 167, endPoint x: 1404, endPoint y: 247, distance: 79.6
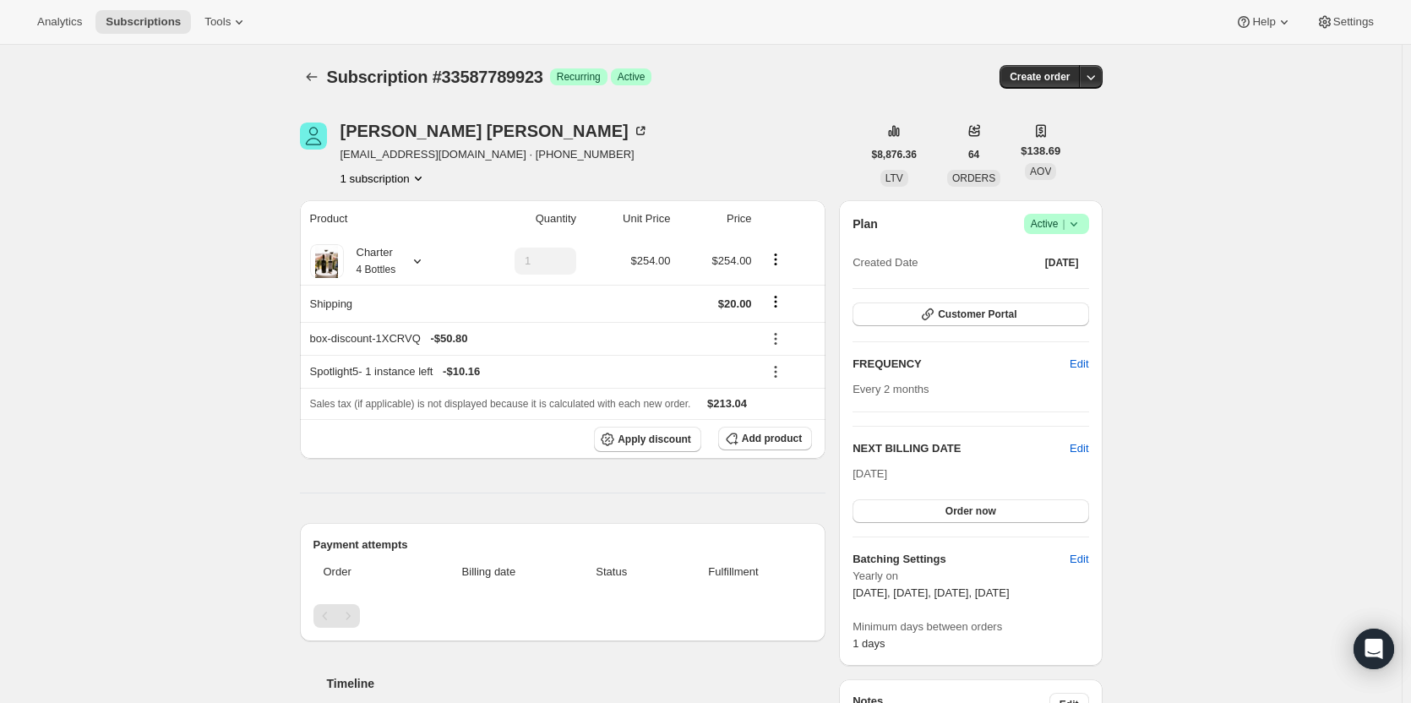
click at [1097, 87] on button "button" at bounding box center [1091, 77] width 24 height 24
click at [1055, 136] on span "Create custom one-time order" at bounding box center [1023, 140] width 146 height 13
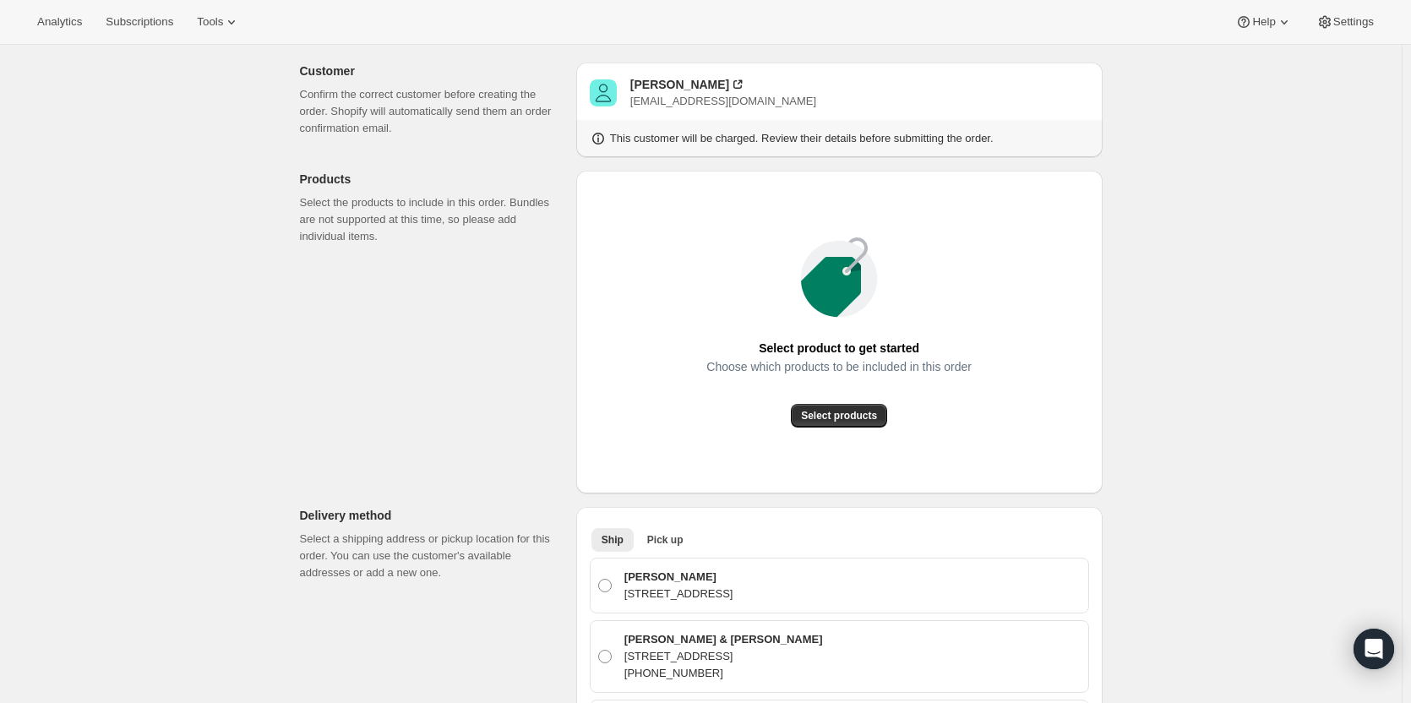
scroll to position [119, 0]
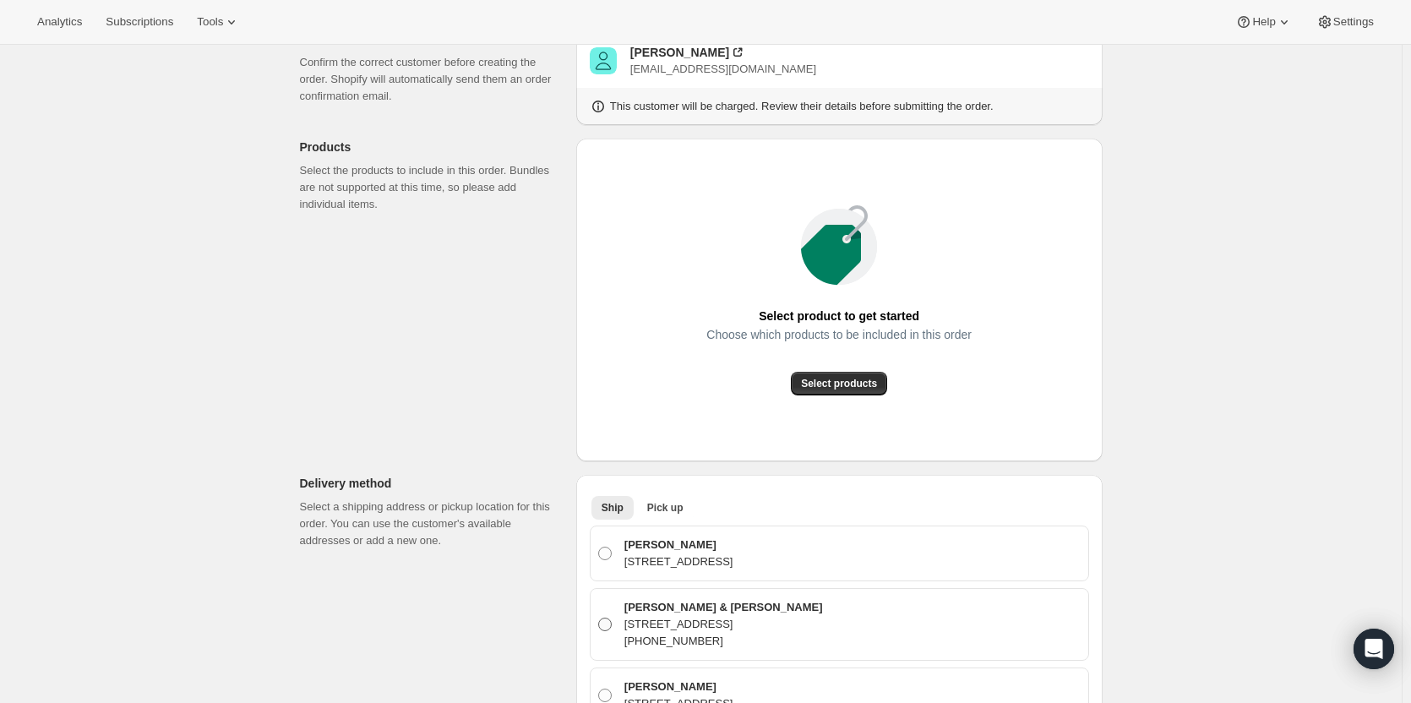
click at [607, 625] on span at bounding box center [605, 625] width 14 height 14
click at [599, 618] on input "Melissa & Joe Mendoza-Campos 14216 Whiterock Dr, La Mirada, CA, 90638, United S…" at bounding box center [598, 618] width 1 height 1
radio input "true"
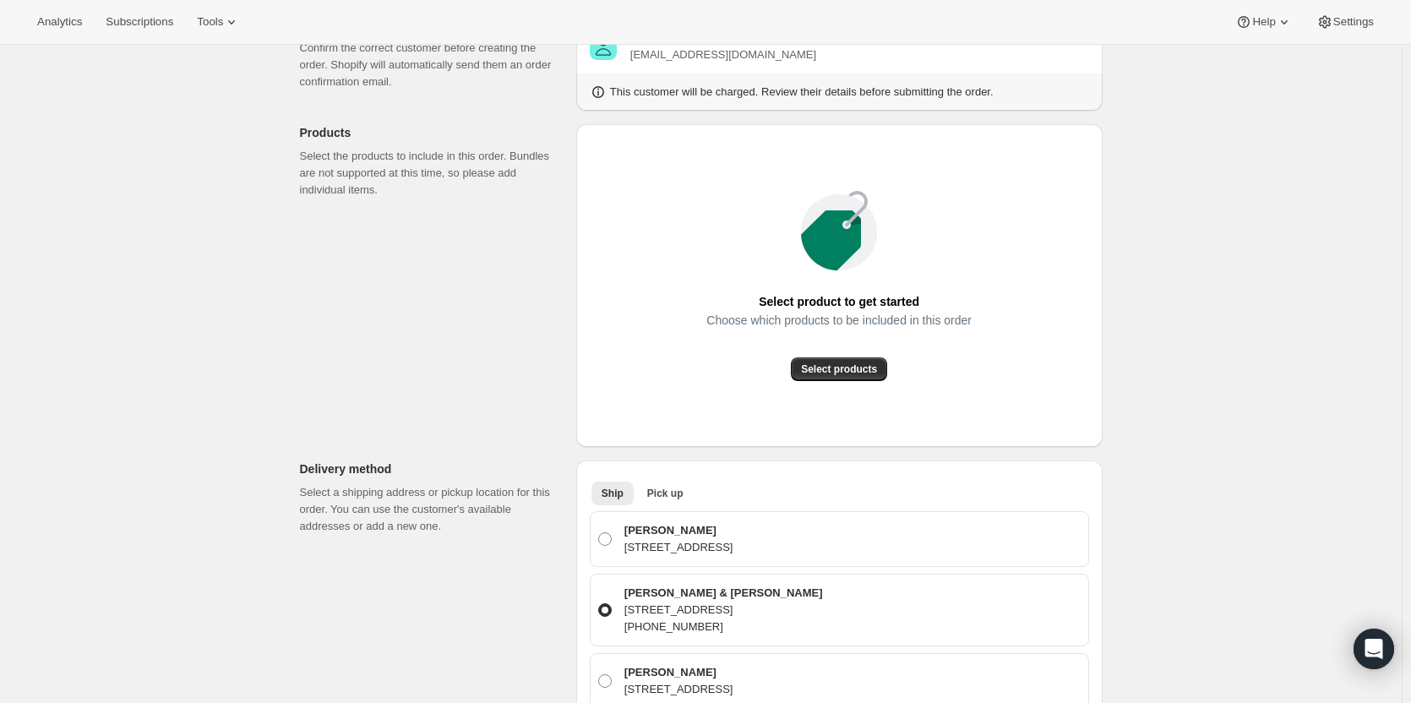
scroll to position [0, 0]
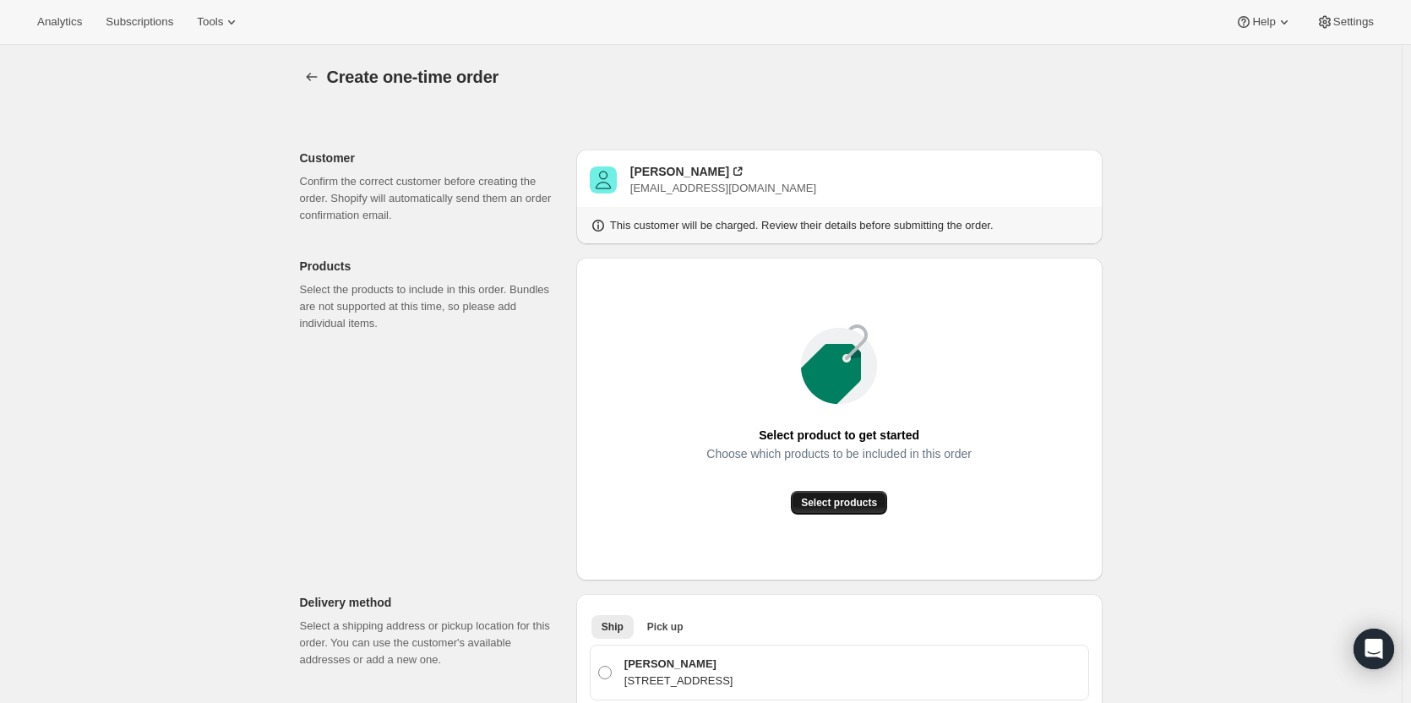
click at [848, 503] on span "Select products" at bounding box center [839, 503] width 76 height 14
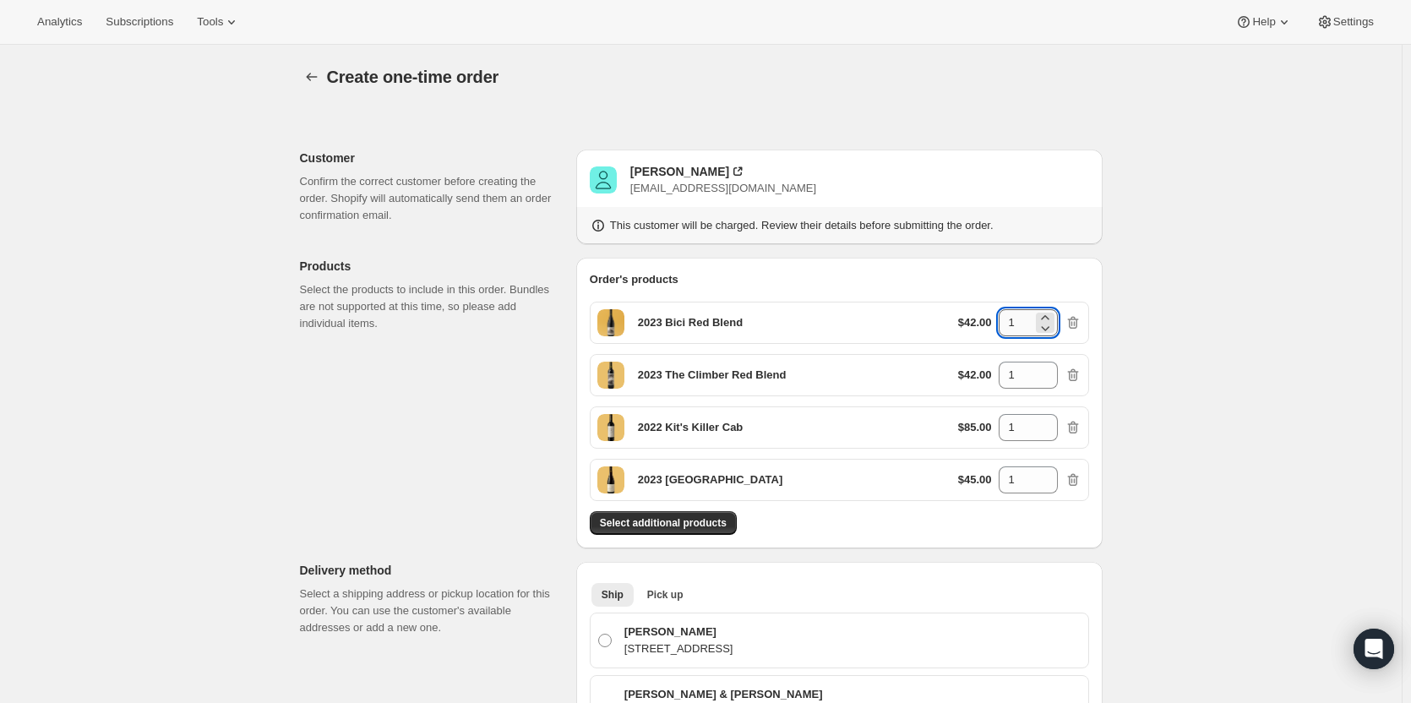
drag, startPoint x: 1028, startPoint y: 324, endPoint x: 1004, endPoint y: 320, distance: 24.9
click at [1004, 321] on input "1" at bounding box center [1016, 322] width 34 height 27
type input "2"
click at [1023, 373] on input "1" at bounding box center [1016, 375] width 34 height 27
drag, startPoint x: 1021, startPoint y: 482, endPoint x: 998, endPoint y: 476, distance: 24.4
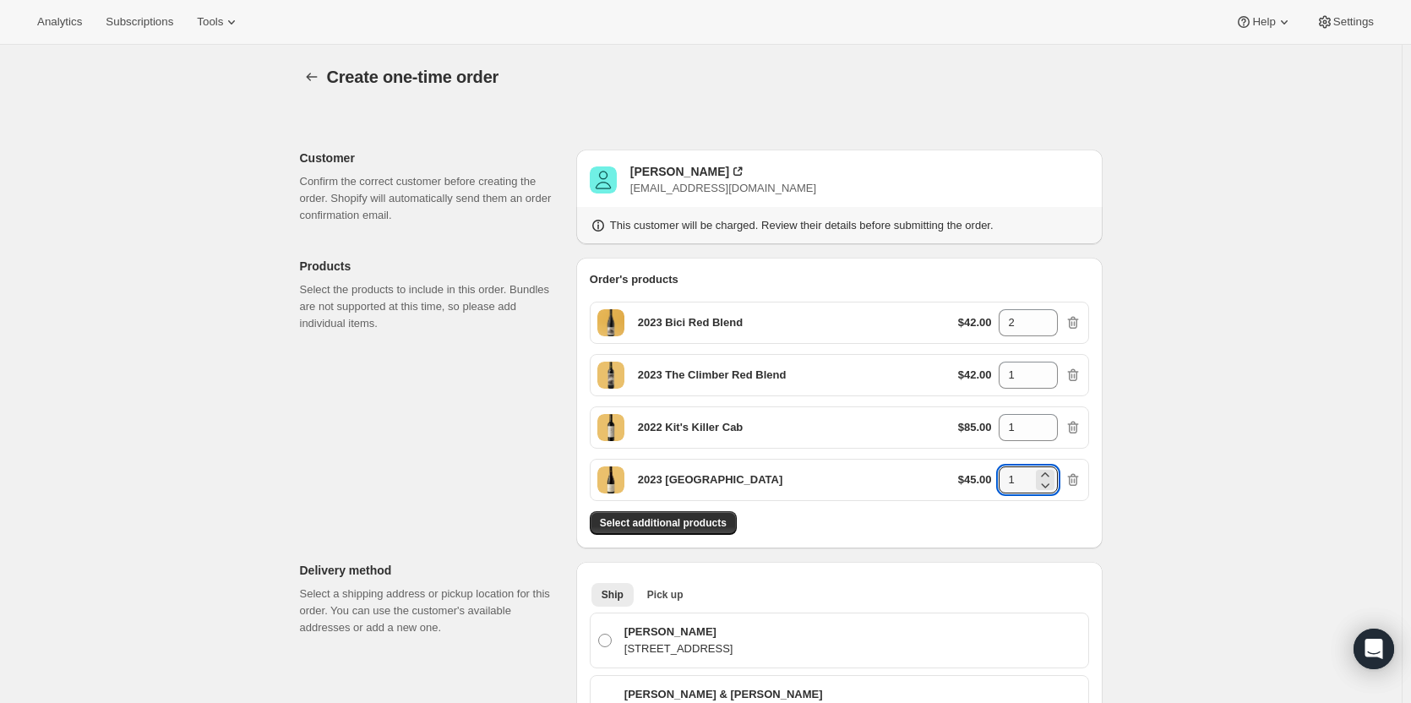
click at [998, 476] on div "$45.00 1" at bounding box center [1019, 479] width 123 height 27
type input "2"
click at [999, 537] on div "Order's products 2023 Bici Red Blend $42.00 2 2023 The Climber Red Blend $42.00…" at bounding box center [839, 403] width 526 height 291
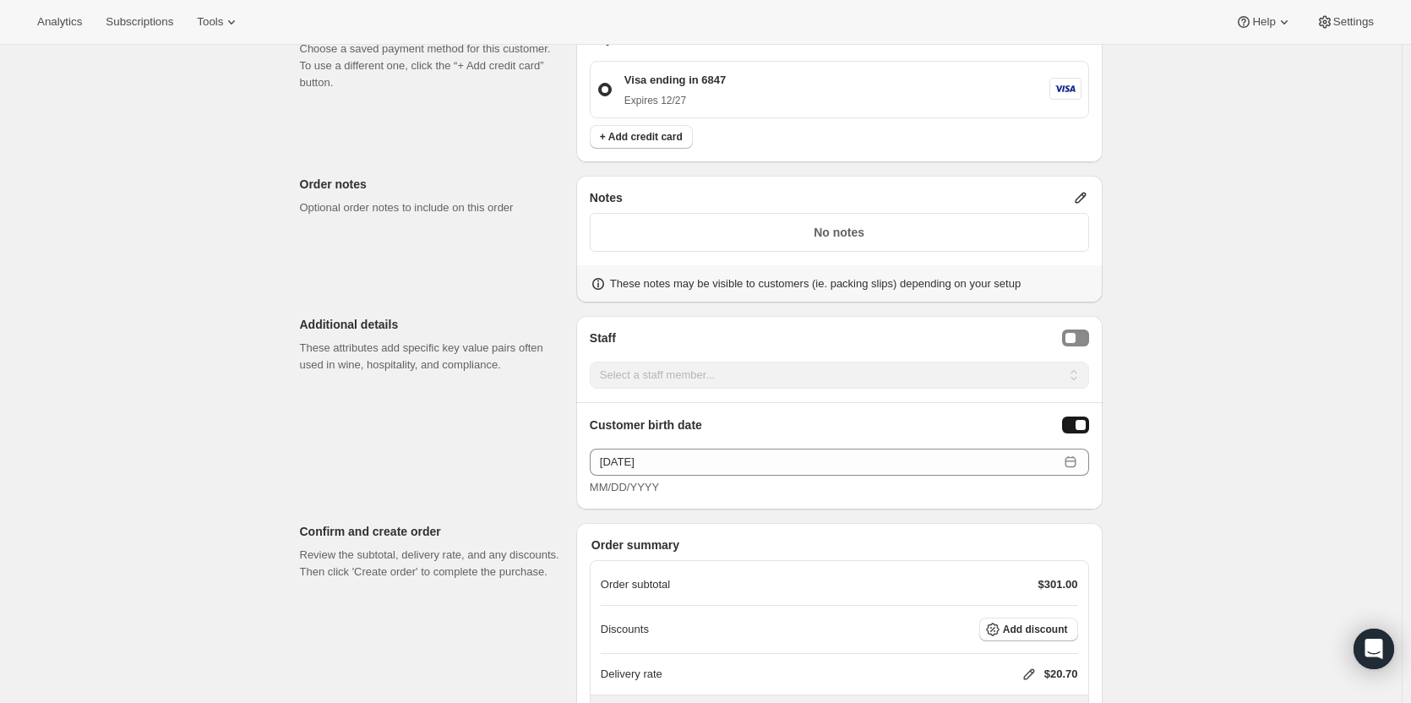
scroll to position [1269, 0]
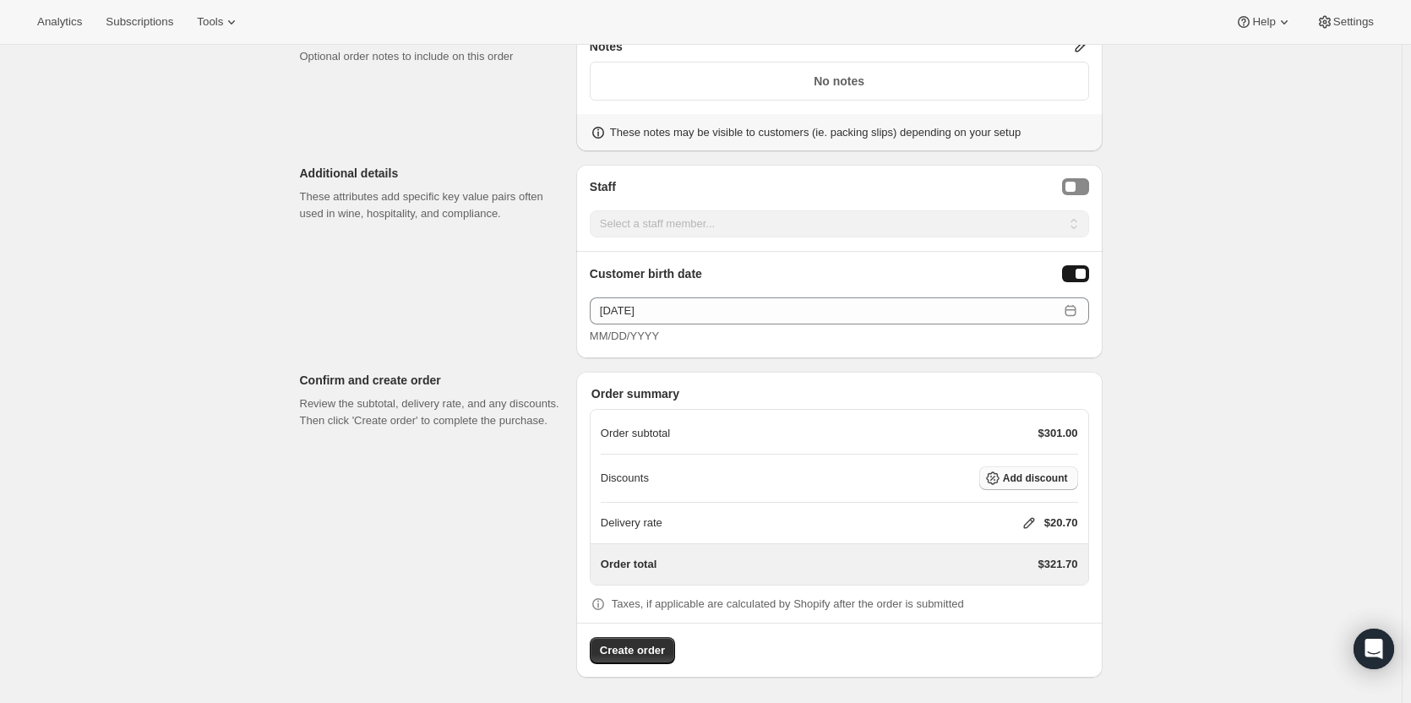
click at [1047, 472] on span "Add discount" at bounding box center [1035, 478] width 65 height 14
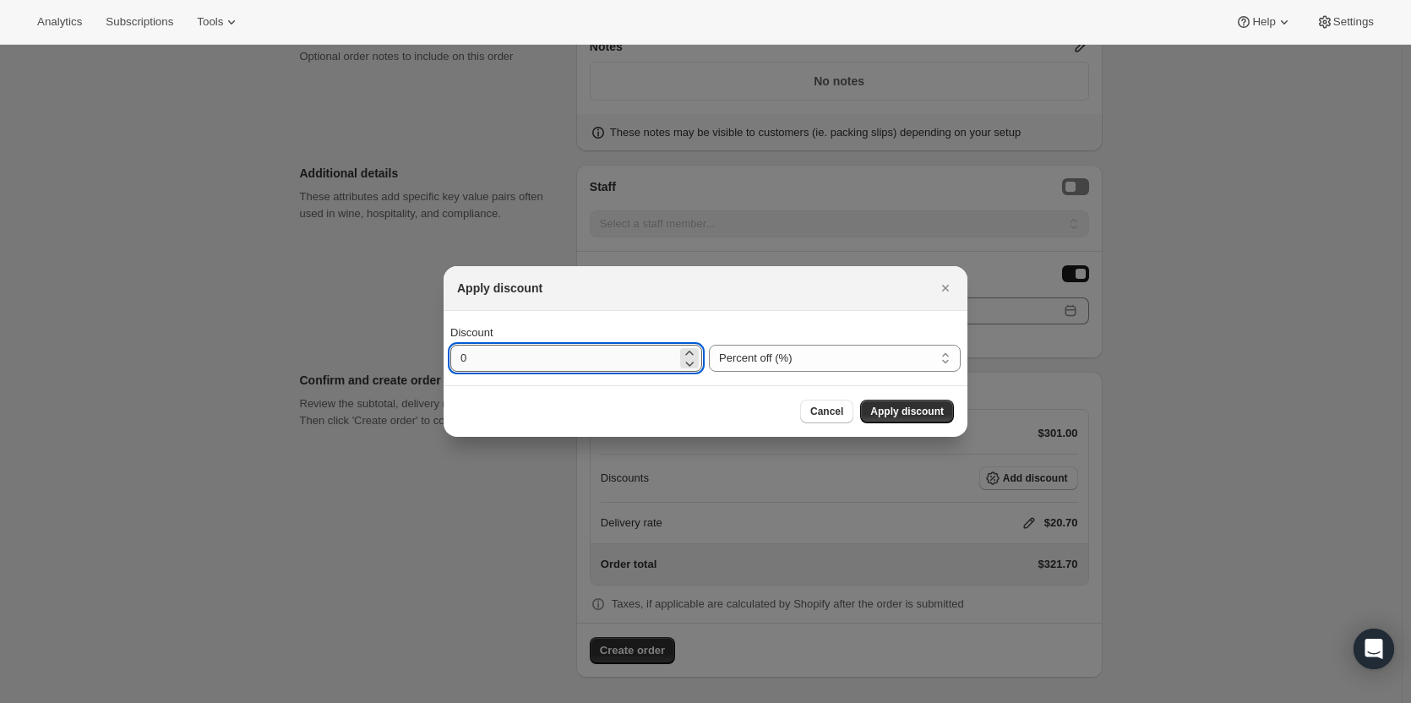
click at [489, 347] on input "0" at bounding box center [563, 358] width 226 height 27
type input "25"
click at [901, 416] on span "Apply discount" at bounding box center [907, 412] width 74 height 14
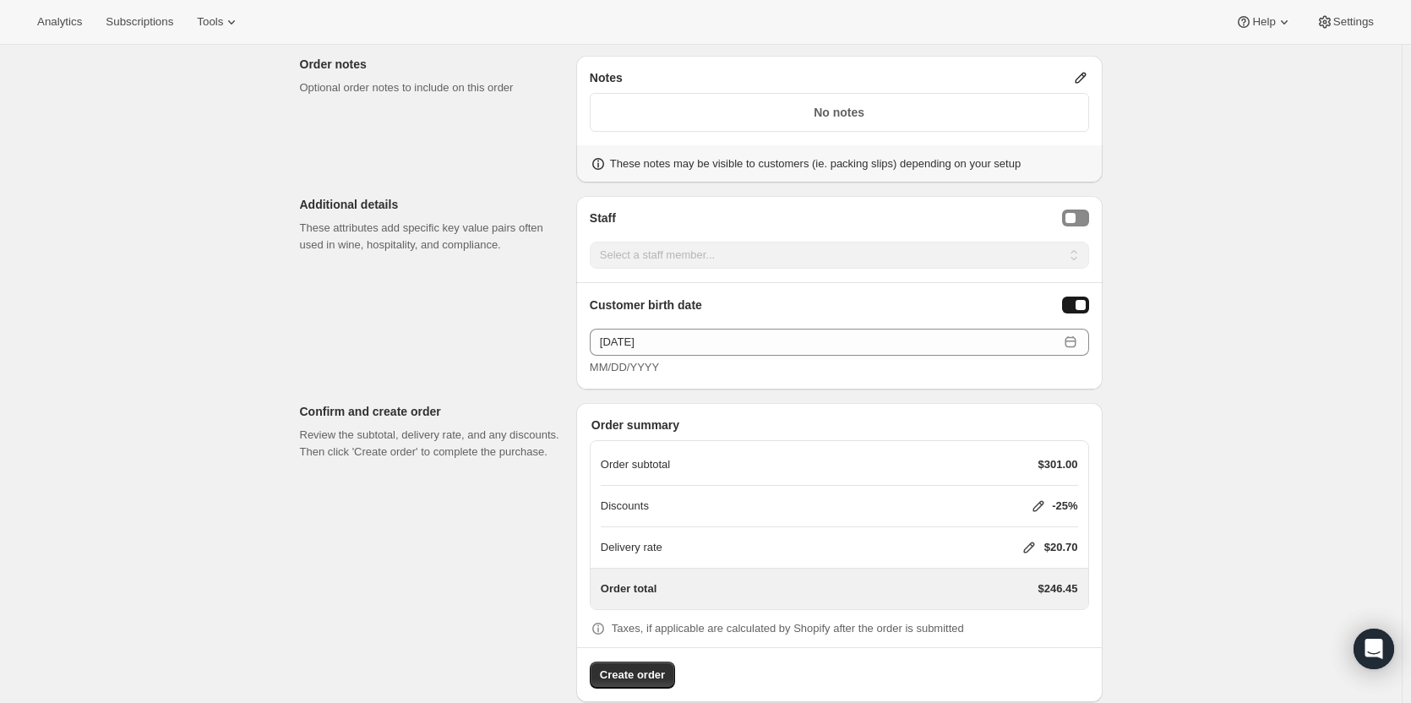
scroll to position [1262, 0]
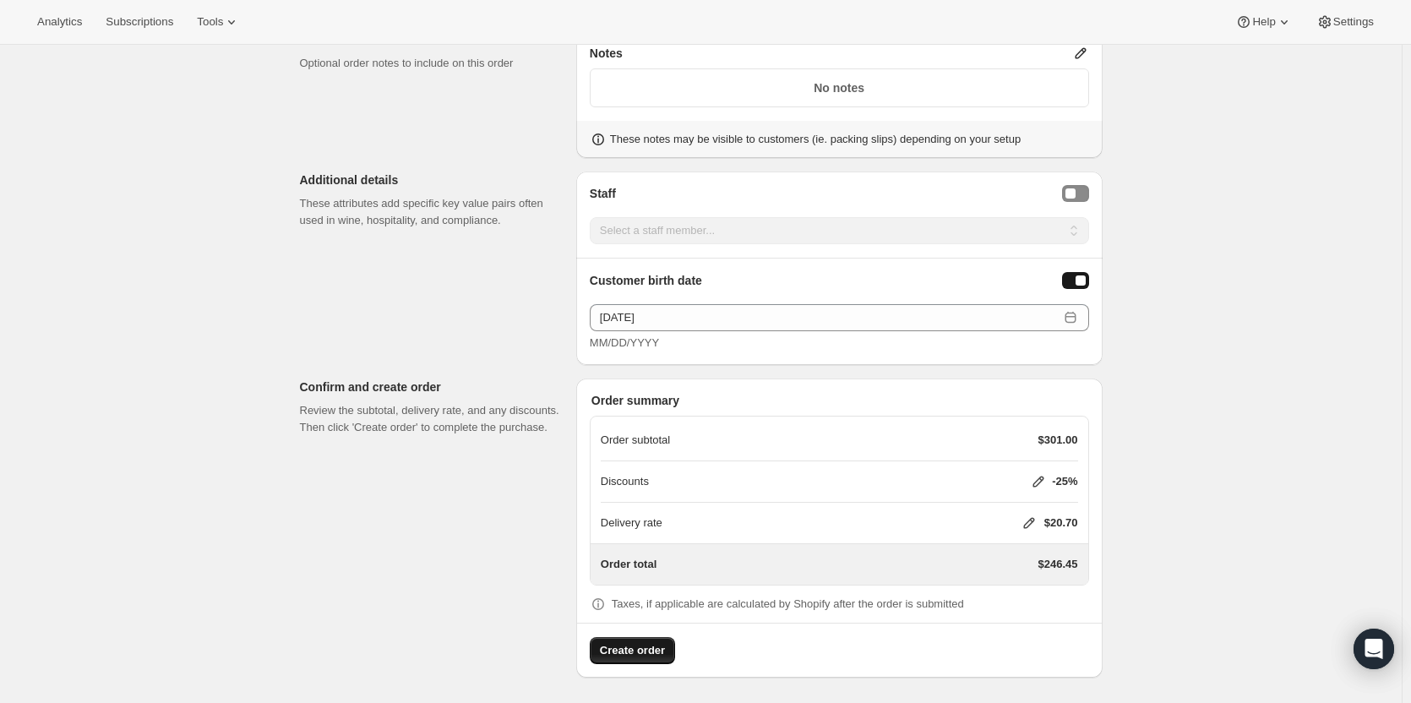
click at [620, 646] on span "Create order" at bounding box center [632, 650] width 65 height 17
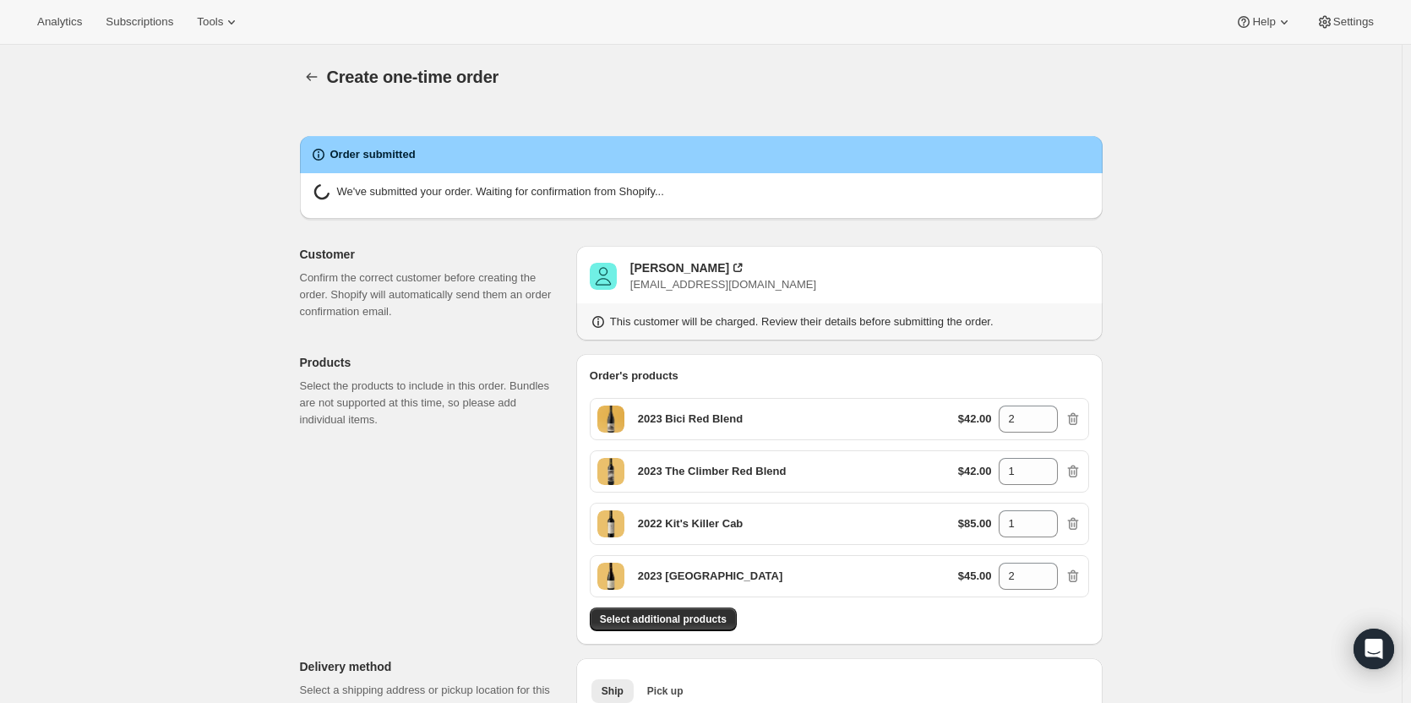
radio input "true"
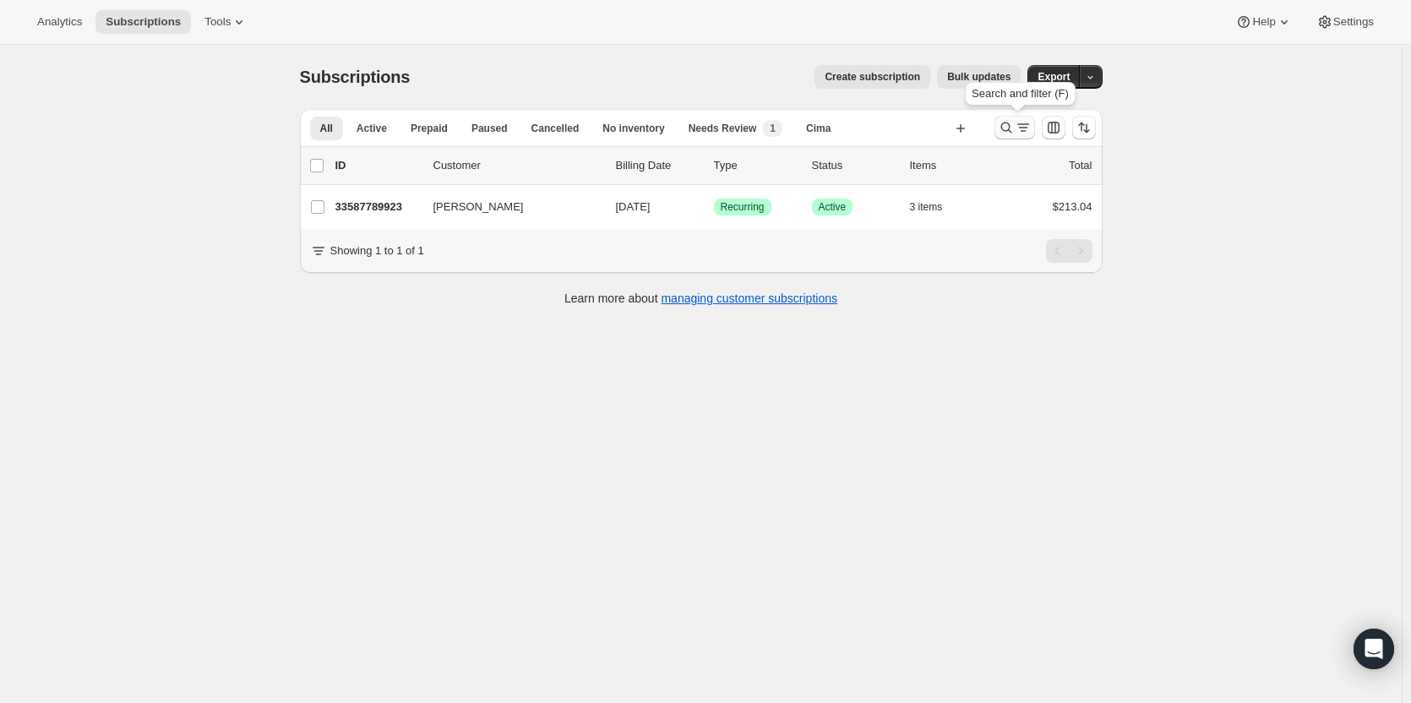
click at [1013, 128] on icon "Search and filter results" at bounding box center [1006, 127] width 17 height 17
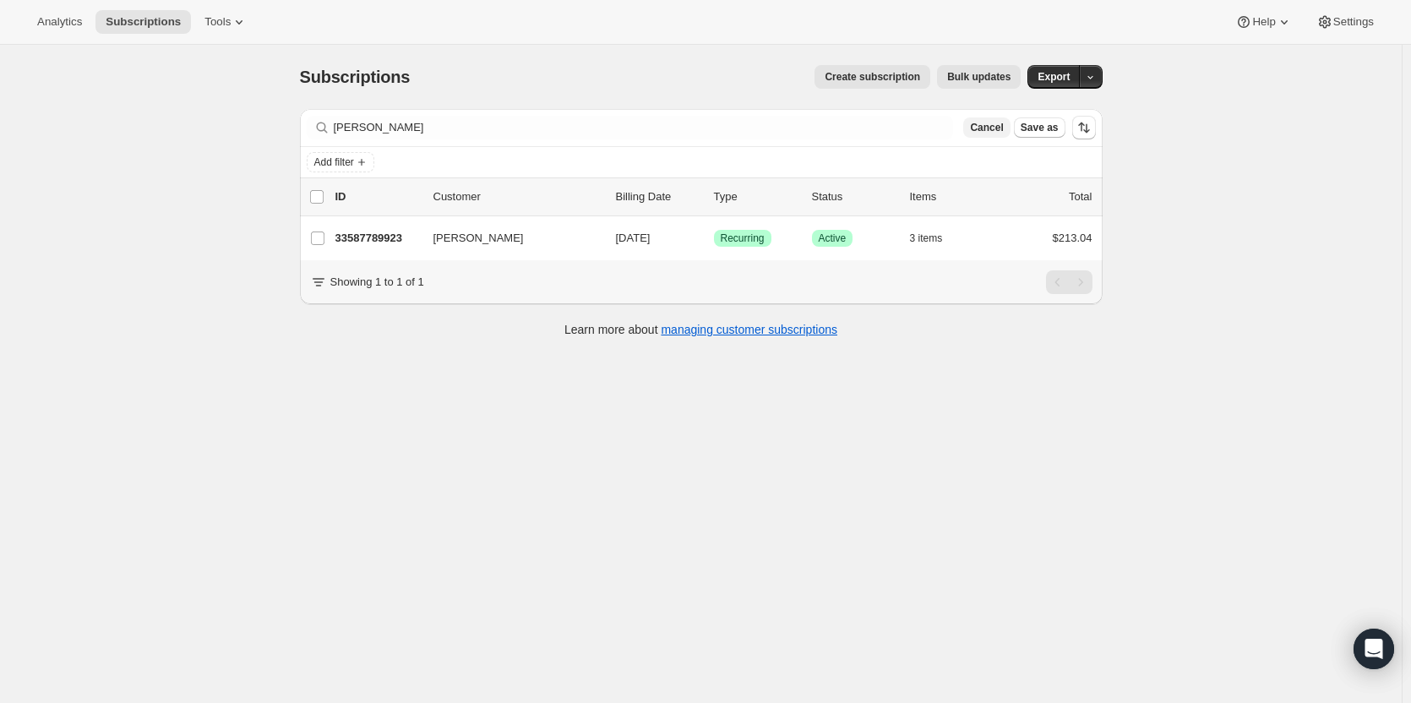
click at [999, 125] on span "Cancel" at bounding box center [986, 128] width 33 height 14
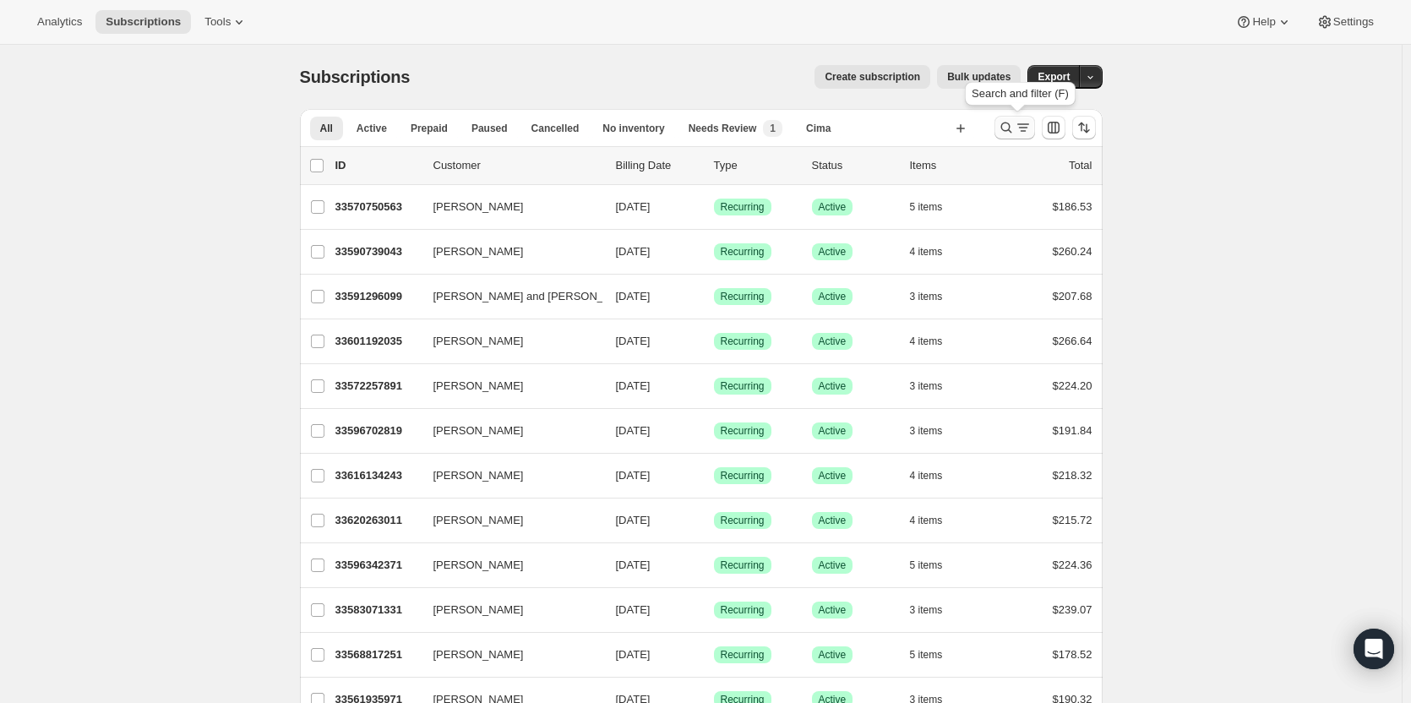
click at [1005, 124] on icon "Search and filter results" at bounding box center [1006, 127] width 17 height 17
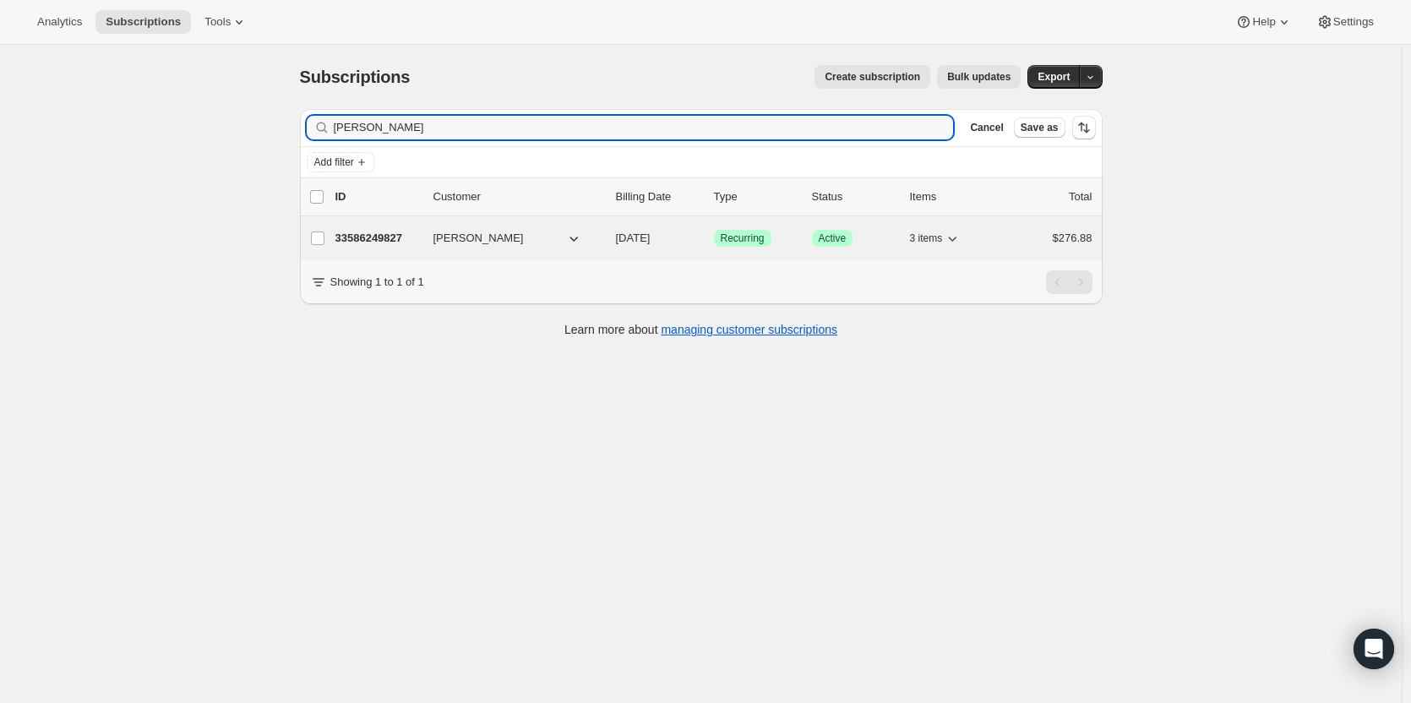
type input "[PERSON_NAME]"
click at [382, 233] on p "33586249827" at bounding box center [377, 238] width 84 height 17
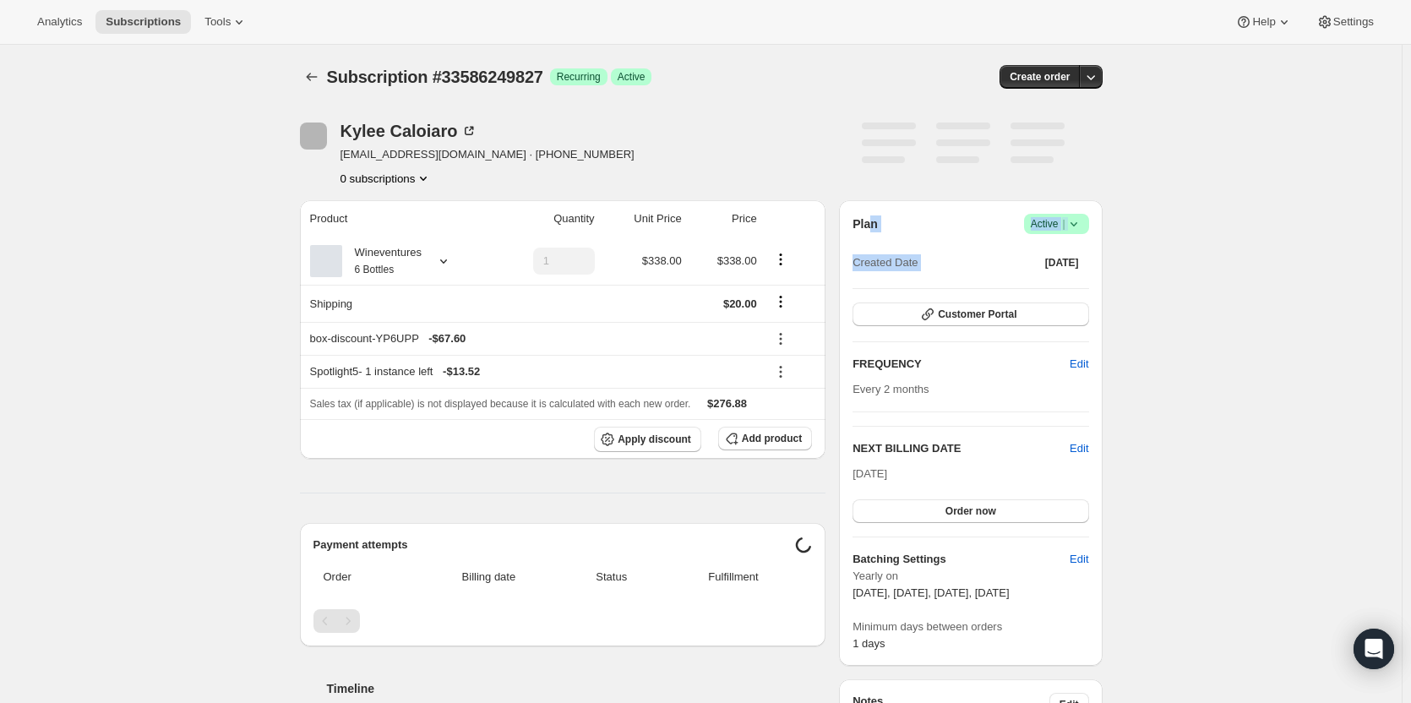
click at [1097, 81] on icon "button" at bounding box center [1090, 76] width 17 height 17
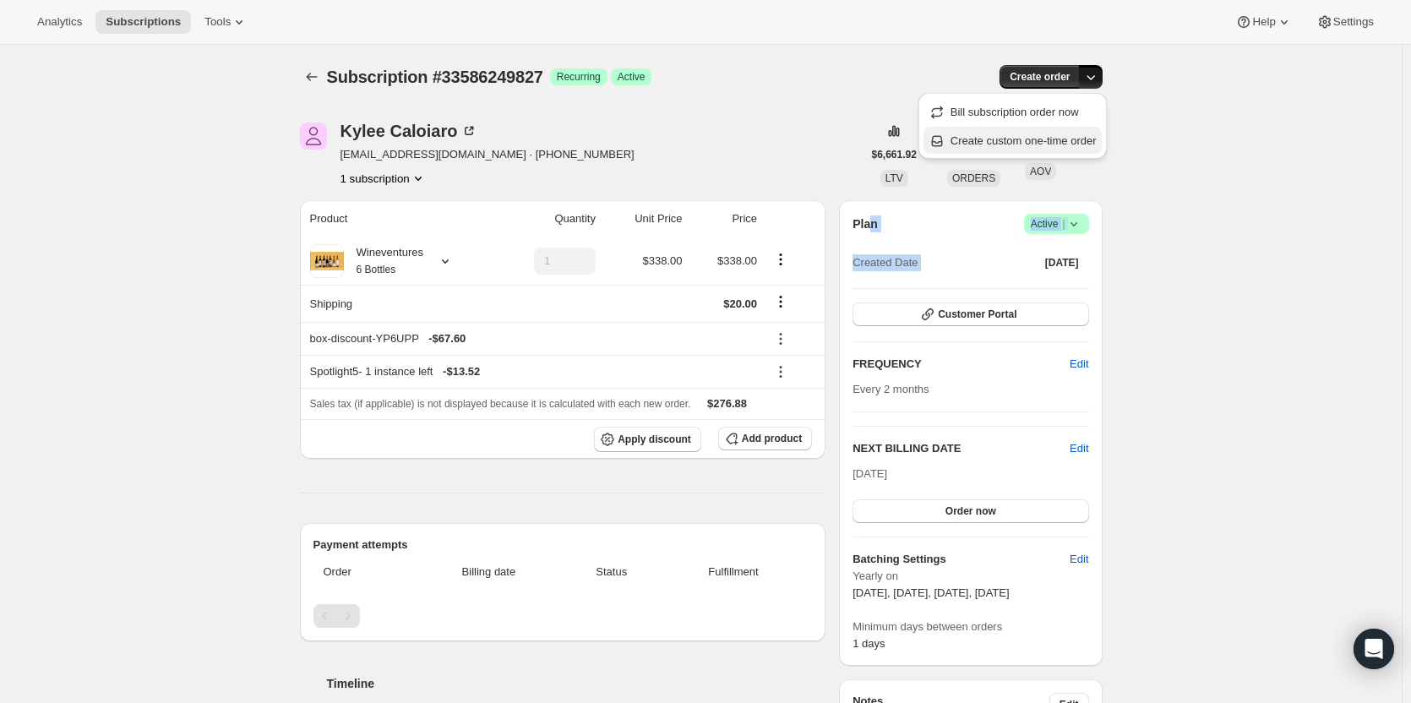
click at [1059, 142] on span "Create custom one-time order" at bounding box center [1023, 140] width 146 height 13
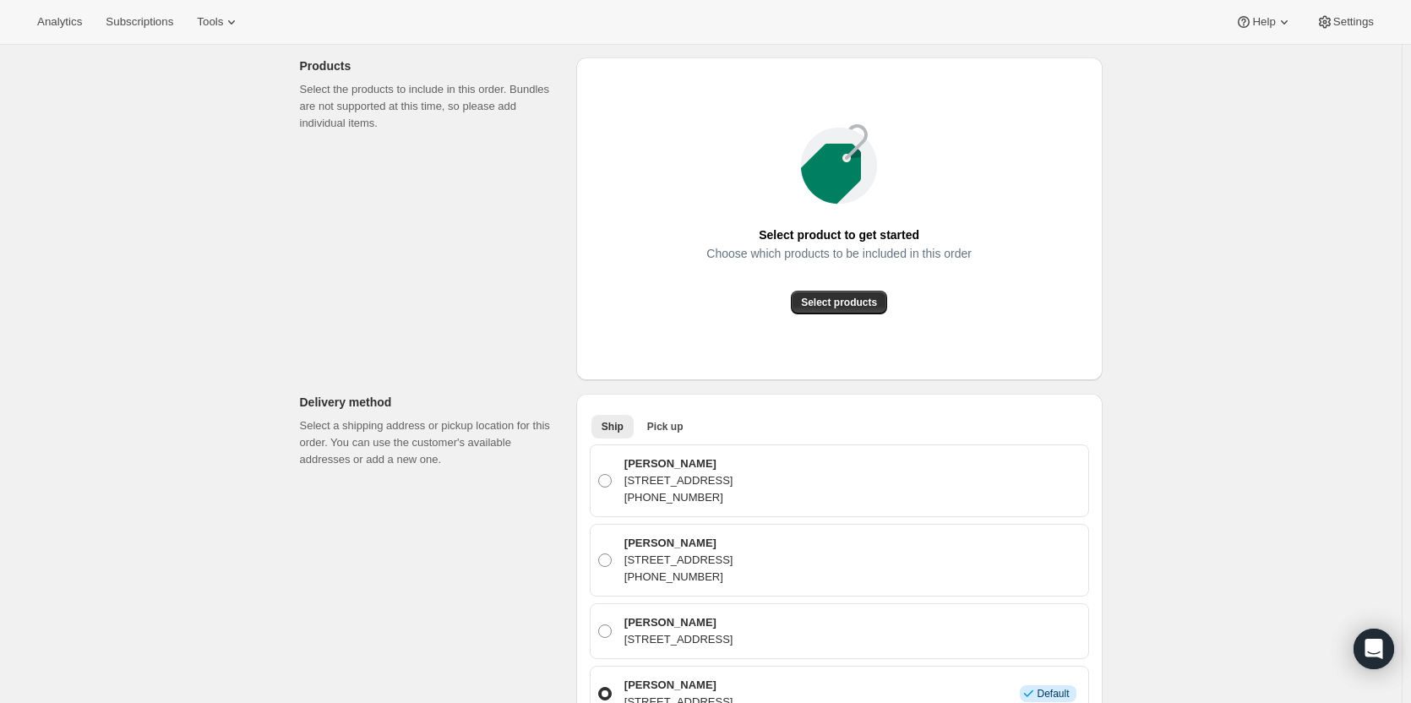
scroll to position [226, 0]
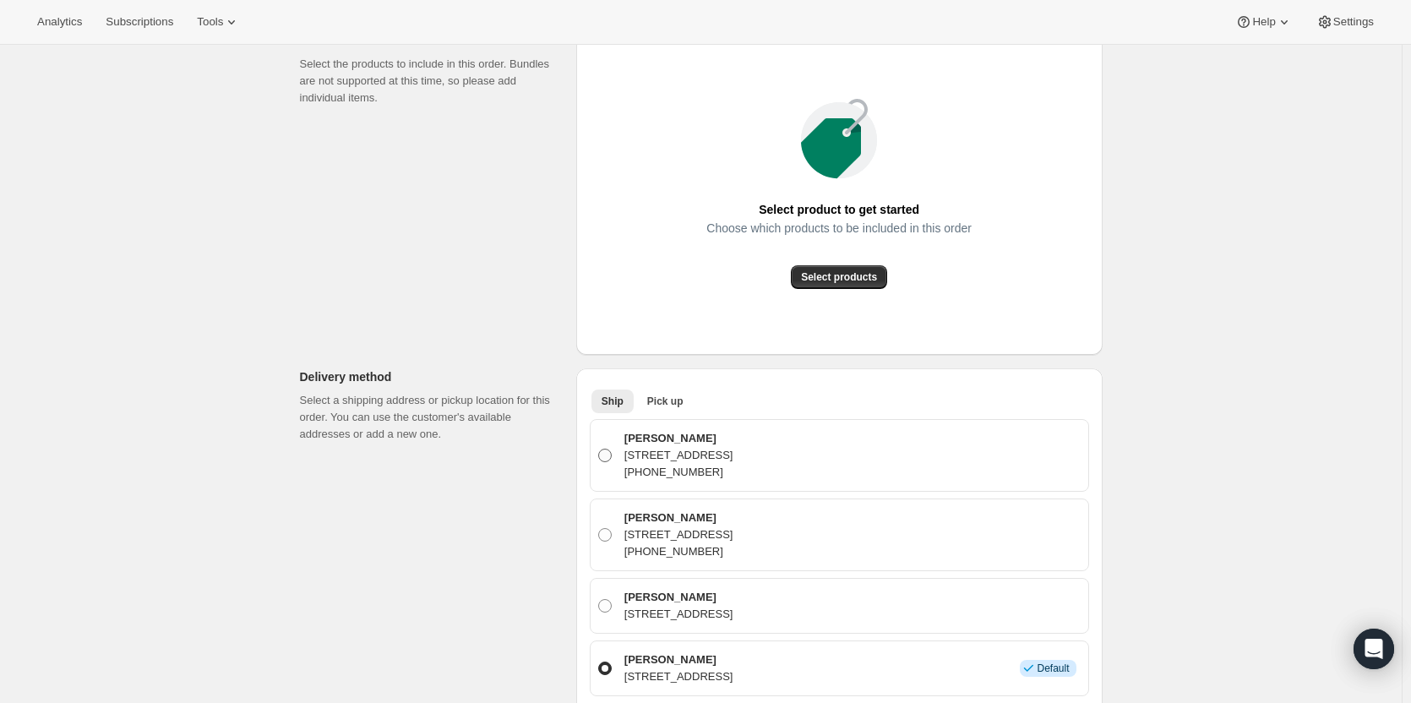
click at [611, 456] on span at bounding box center [605, 456] width 14 height 14
click at [599, 449] on input "Kylee Caloiaro 1609 River Hill Way, Reno, NV, 89523, United States +17757210219" at bounding box center [598, 449] width 1 height 1
radio input "true"
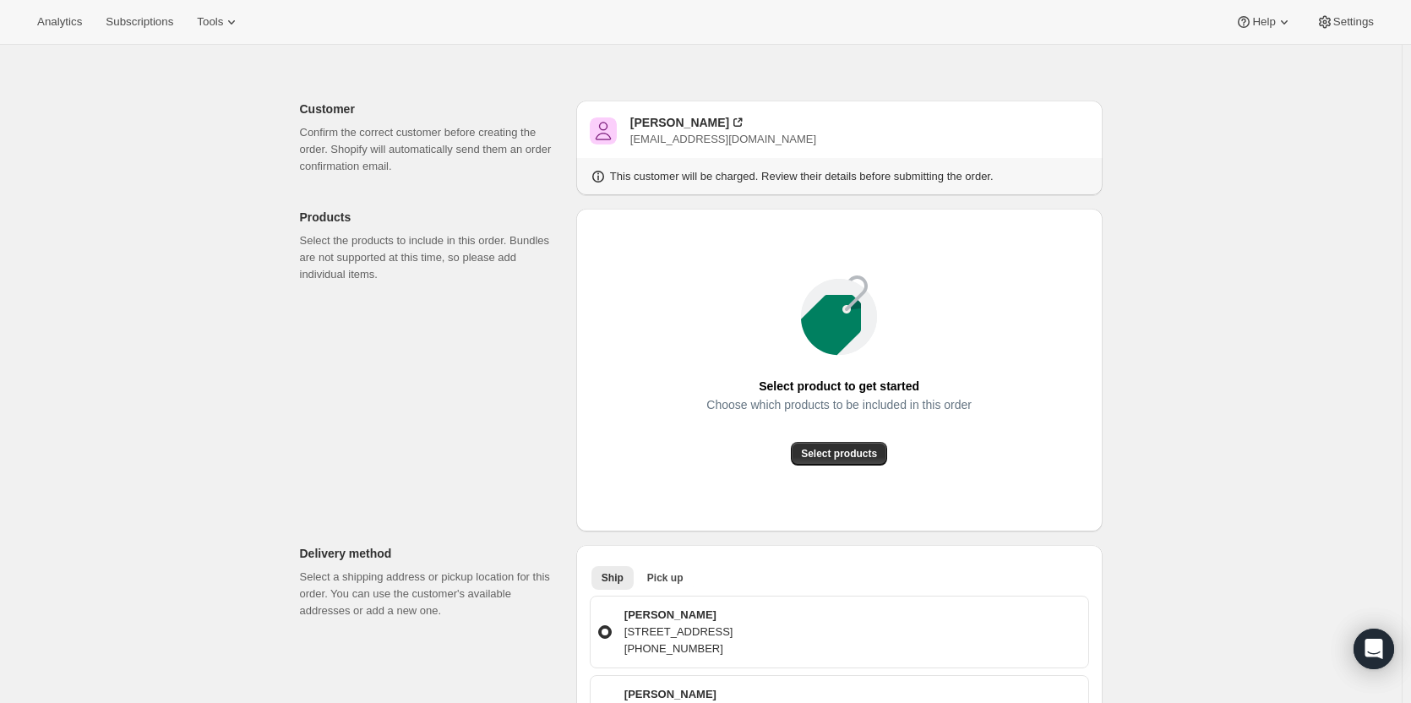
scroll to position [0, 0]
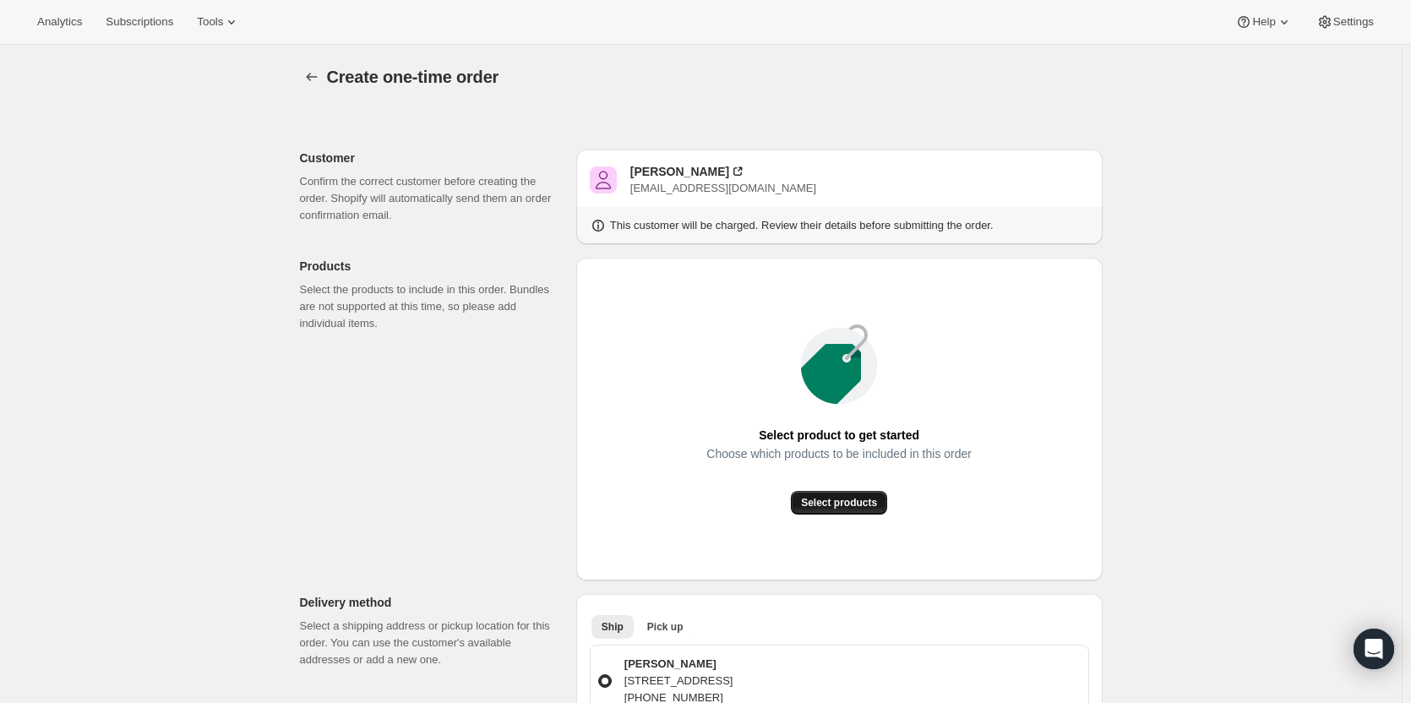
click at [863, 507] on span "Select products" at bounding box center [839, 503] width 76 height 14
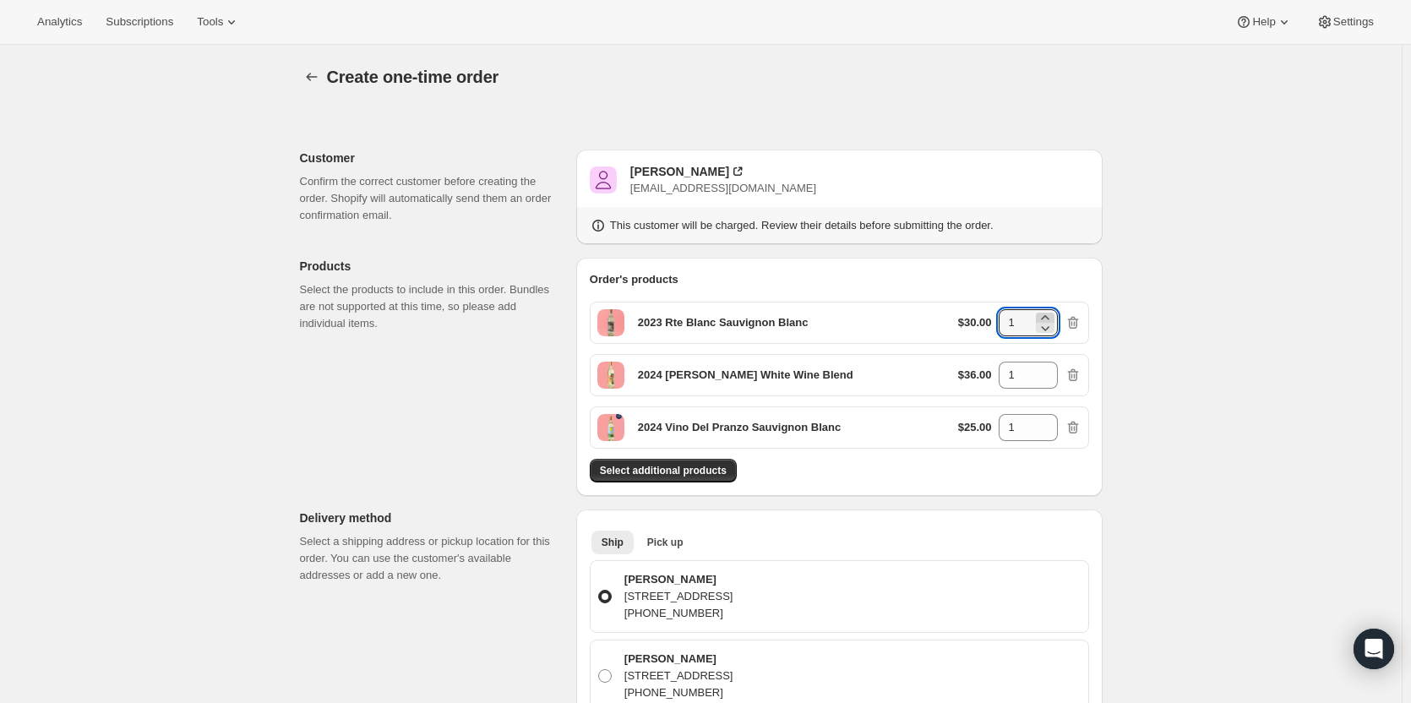
click at [1054, 318] on icon at bounding box center [1045, 317] width 17 height 17
type input "2"
click at [1048, 368] on icon at bounding box center [1045, 370] width 8 height 4
type input "2"
click at [1052, 422] on icon at bounding box center [1045, 422] width 17 height 17
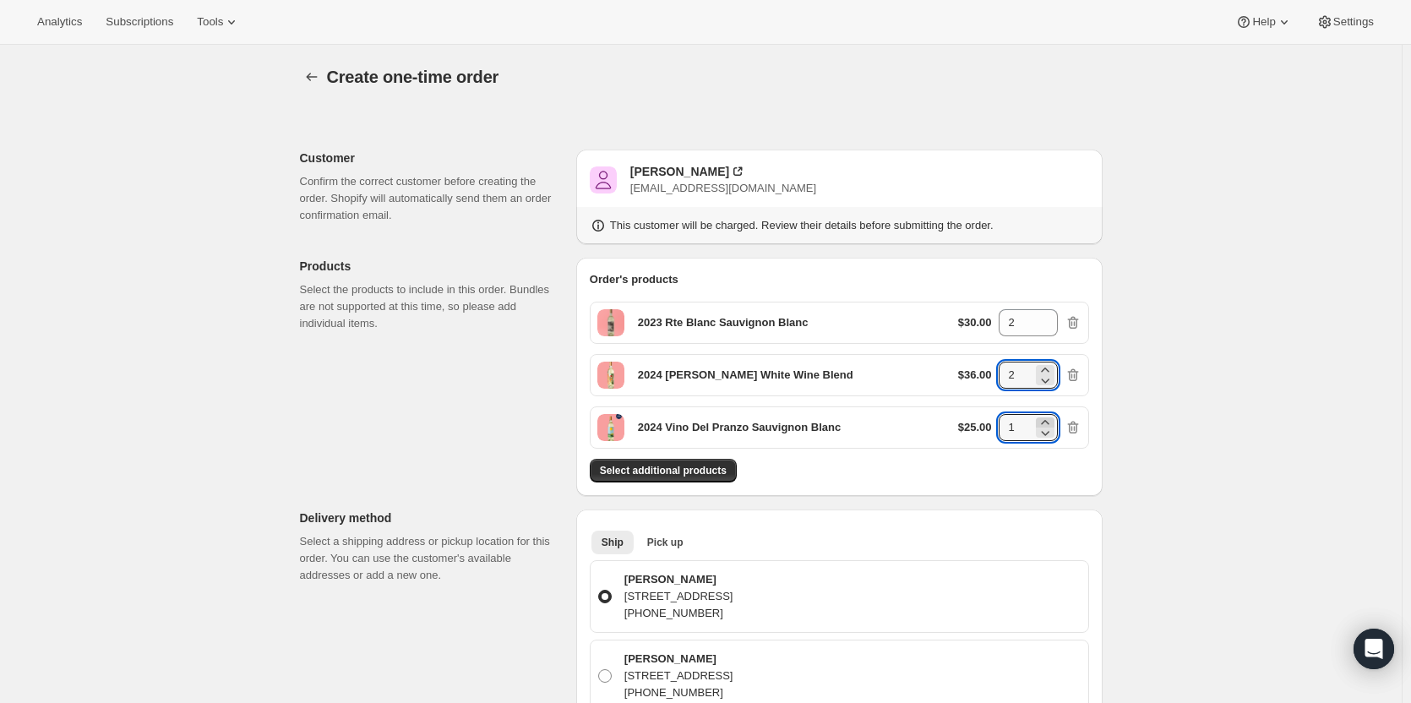
type input "2"
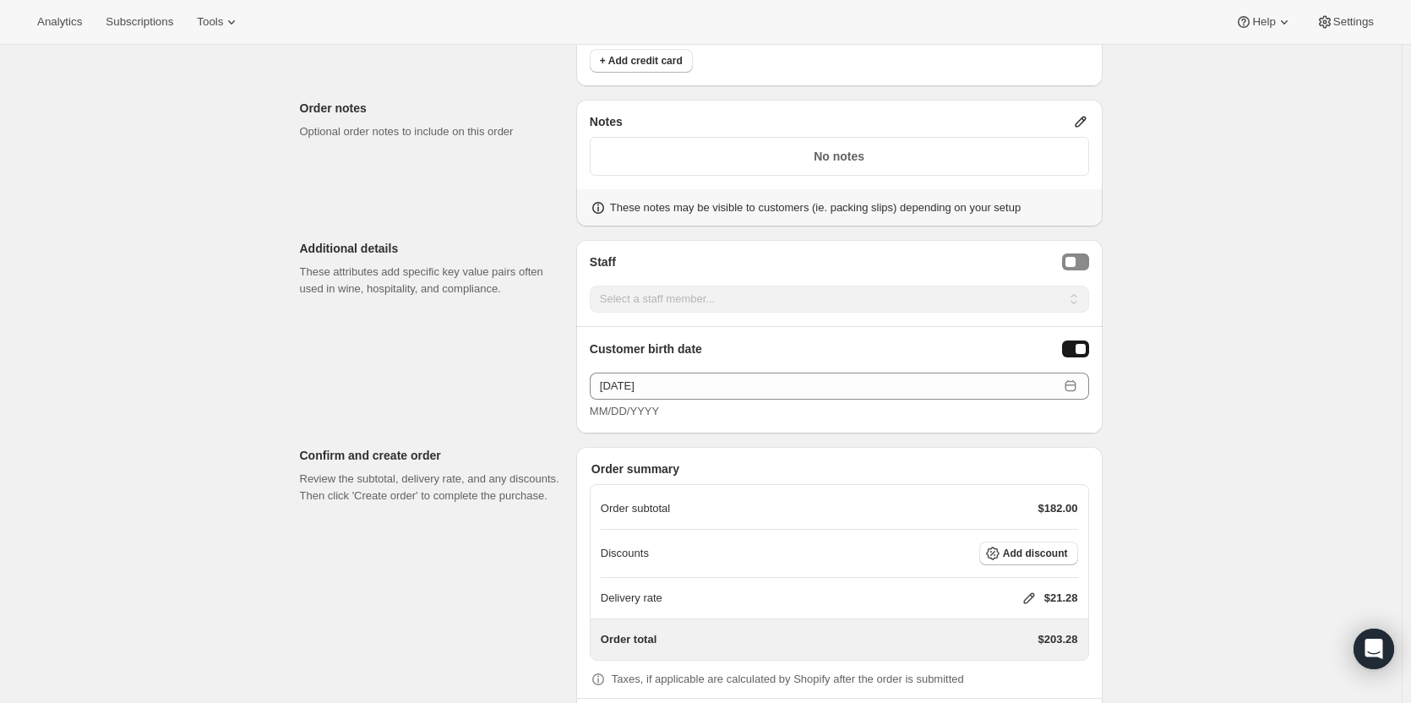
scroll to position [1092, 0]
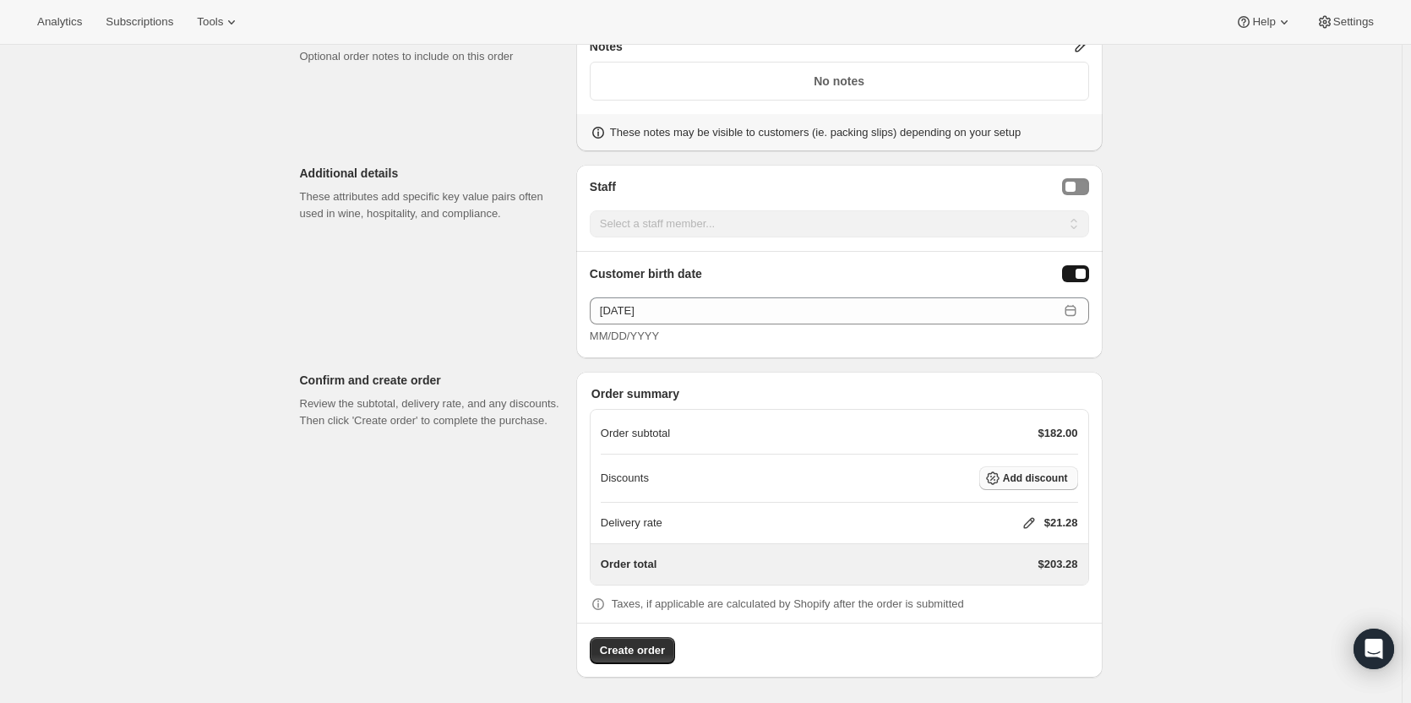
click at [1039, 479] on span "Add discount" at bounding box center [1035, 478] width 65 height 14
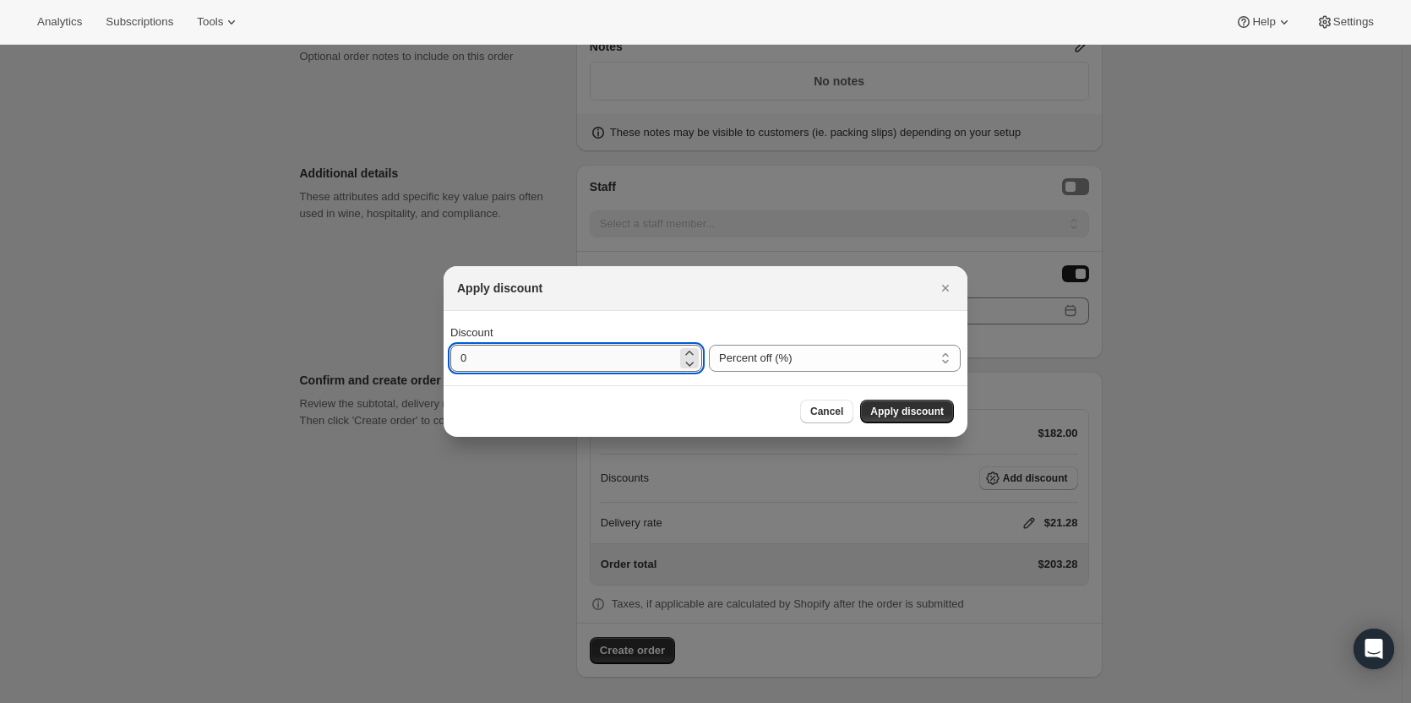
click at [582, 358] on input "0" at bounding box center [563, 358] width 226 height 27
type input "20"
click at [897, 413] on span "Apply discount" at bounding box center [907, 412] width 74 height 14
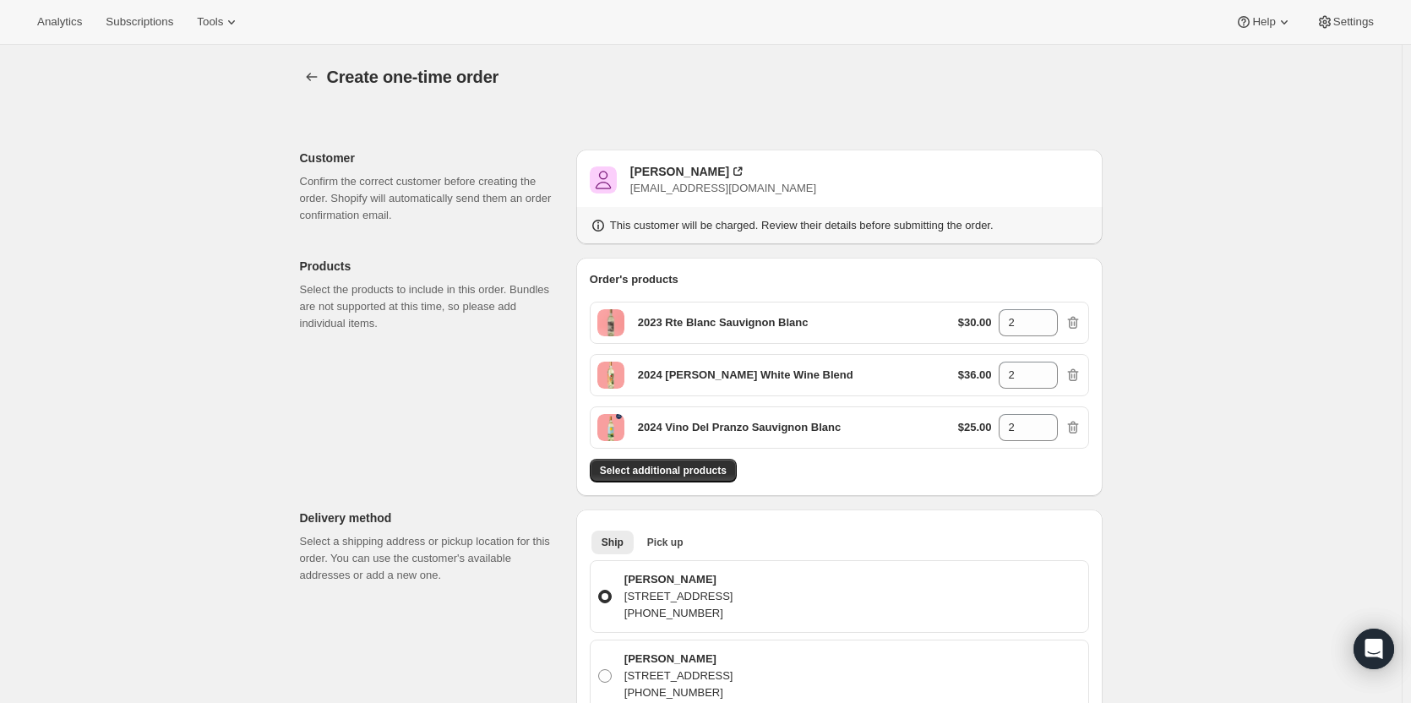
scroll to position [1085, 0]
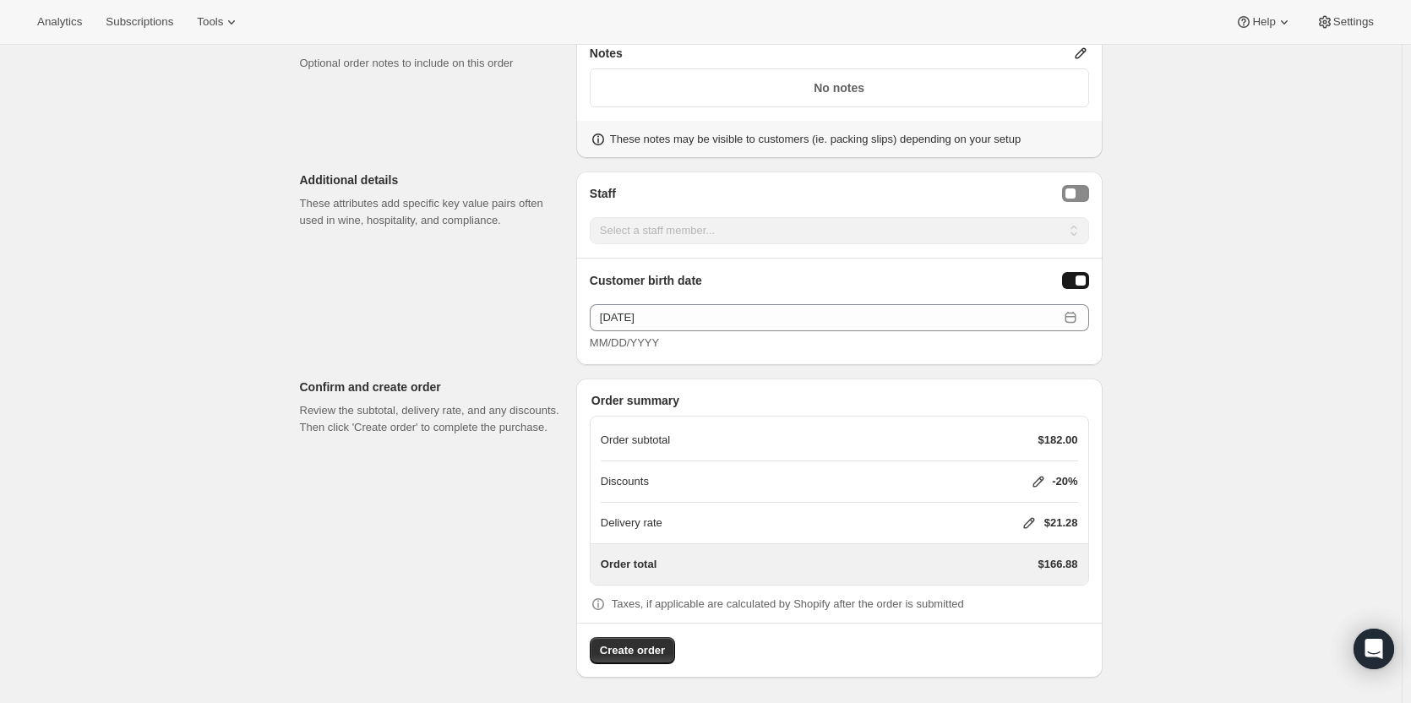
click at [1028, 520] on icon at bounding box center [1029, 523] width 17 height 17
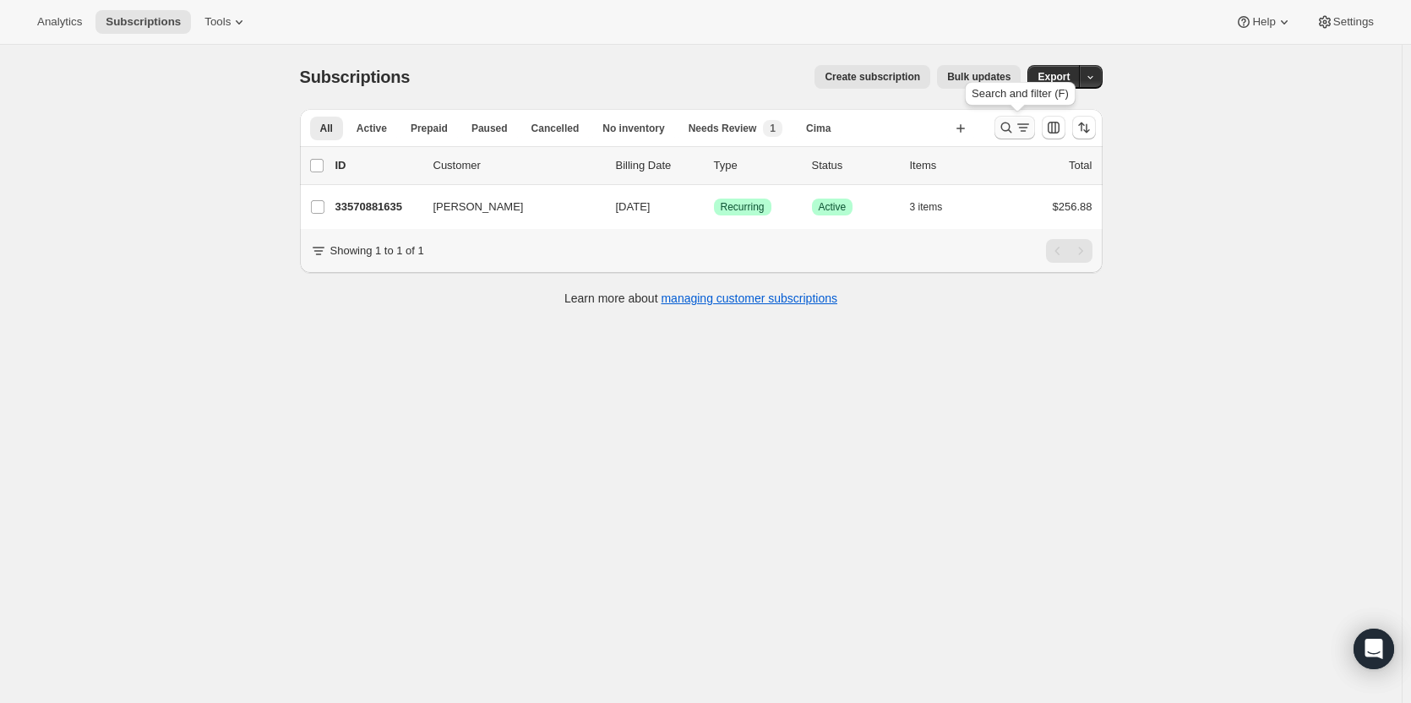
click at [1010, 130] on icon "Search and filter results" at bounding box center [1006, 127] width 17 height 17
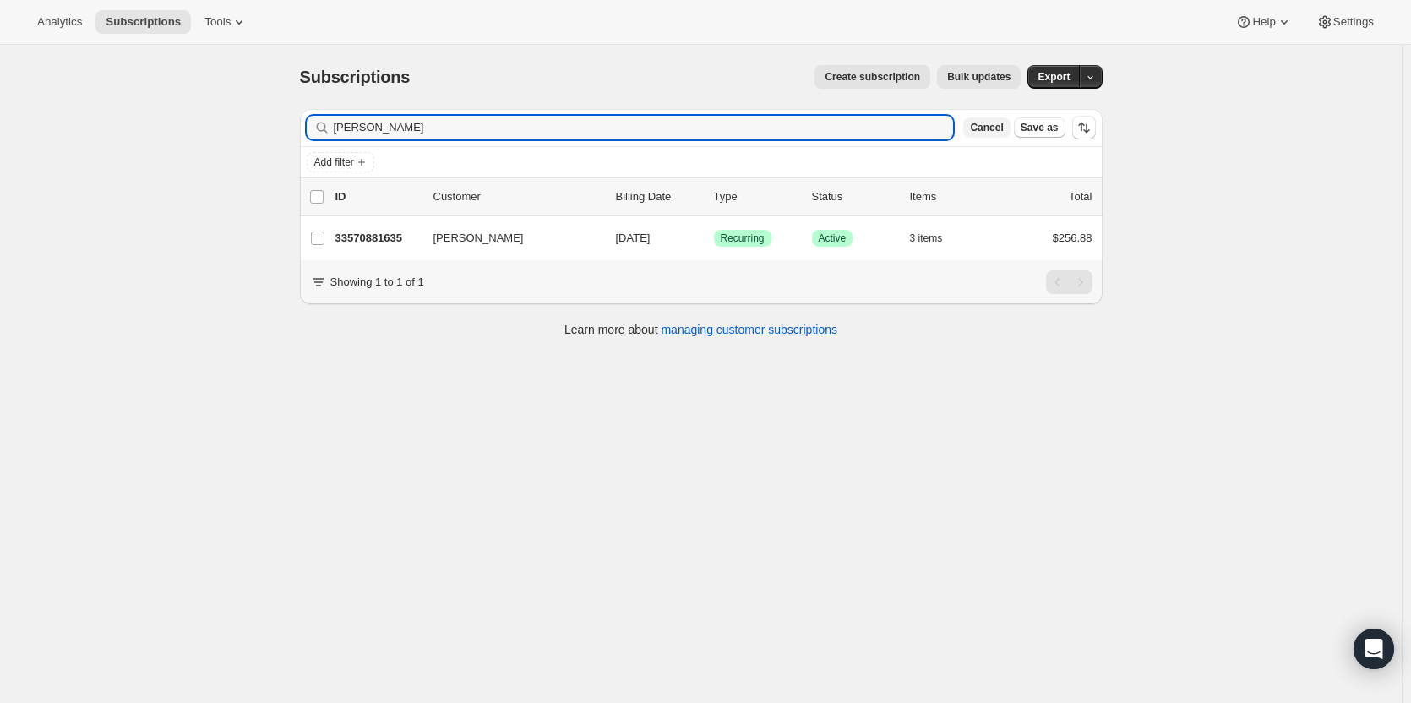
click at [1001, 133] on span "Cancel" at bounding box center [986, 128] width 33 height 14
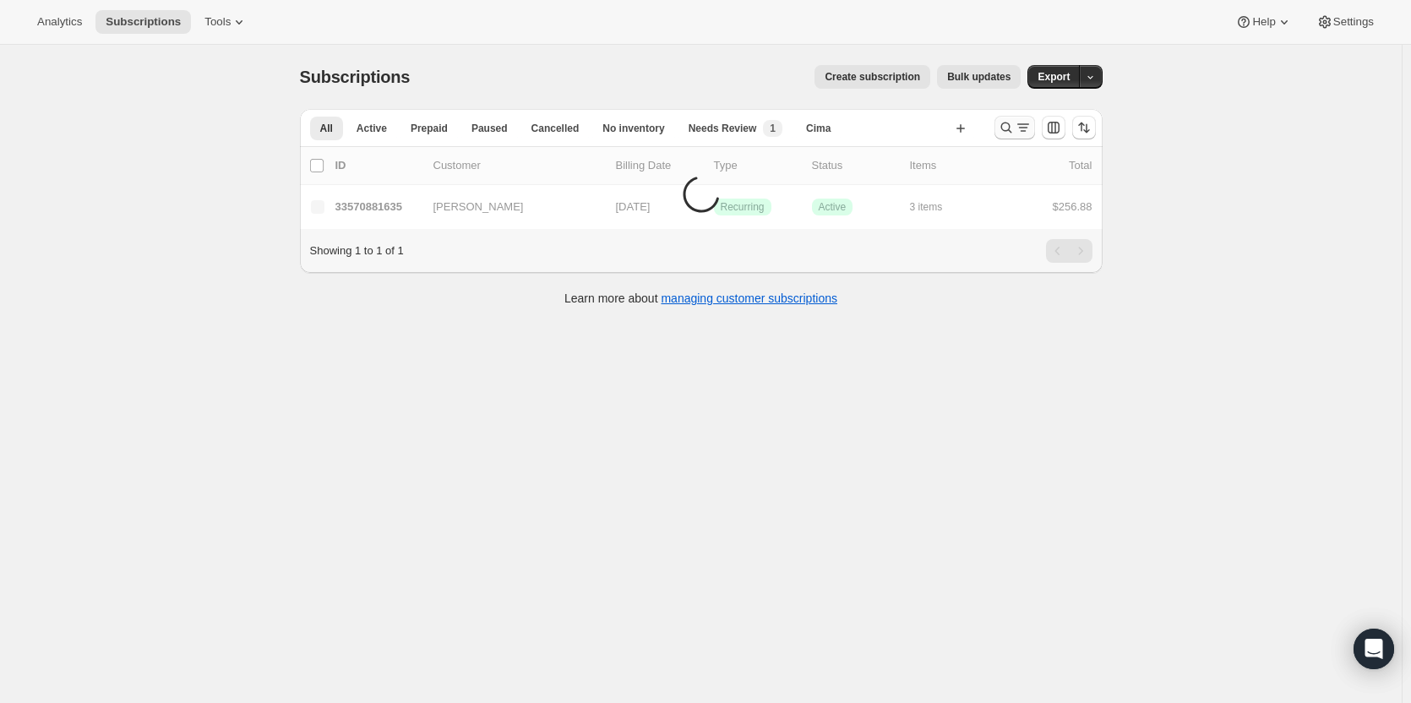
click at [999, 130] on button "Search and filter results" at bounding box center [1014, 128] width 41 height 24
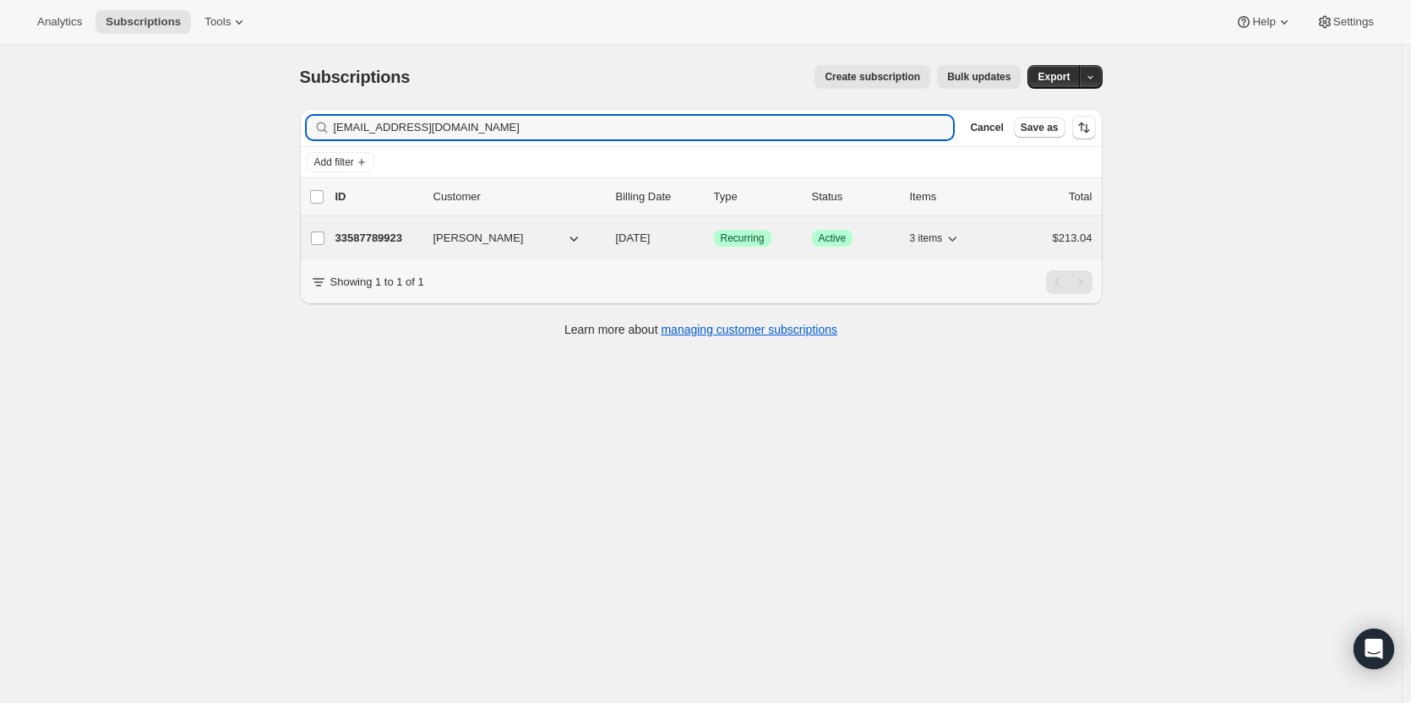
type input "[EMAIL_ADDRESS][DOMAIN_NAME]"
click at [380, 235] on p "33587789923" at bounding box center [377, 238] width 84 height 17
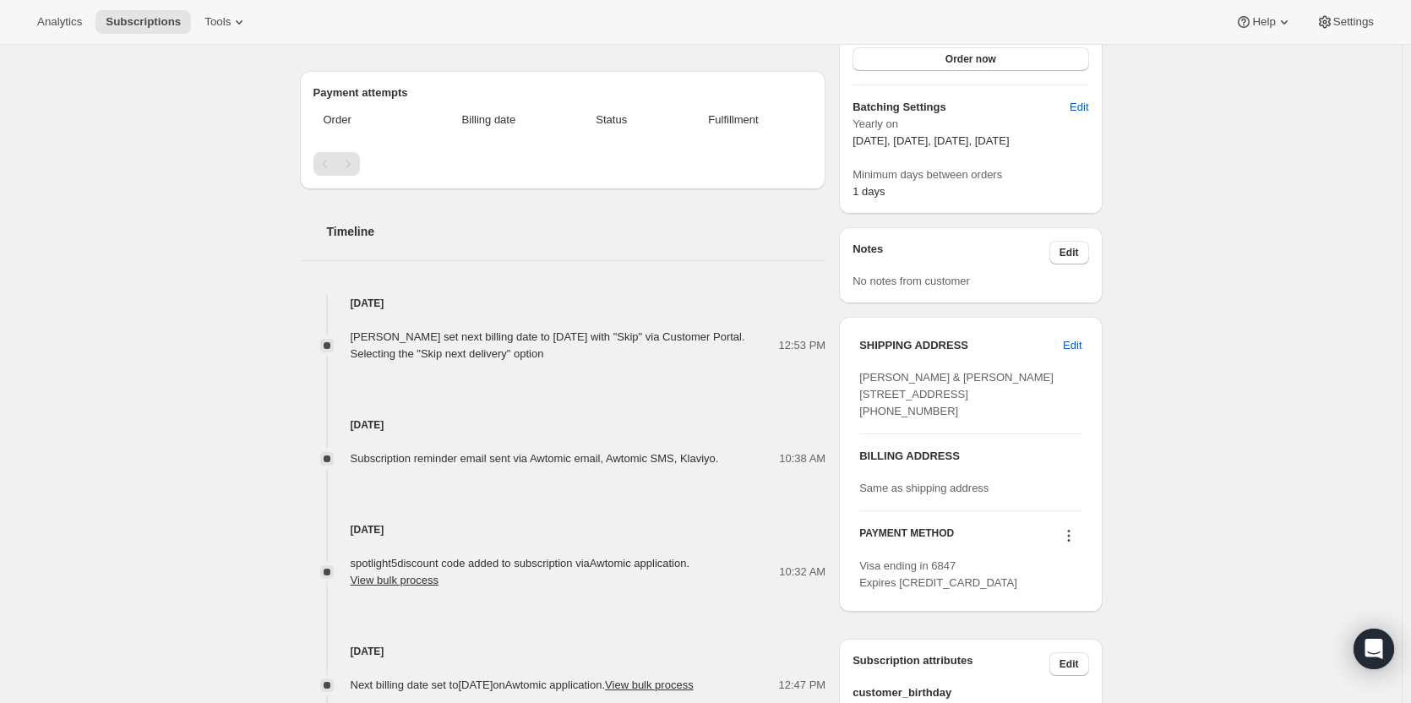
scroll to position [29, 0]
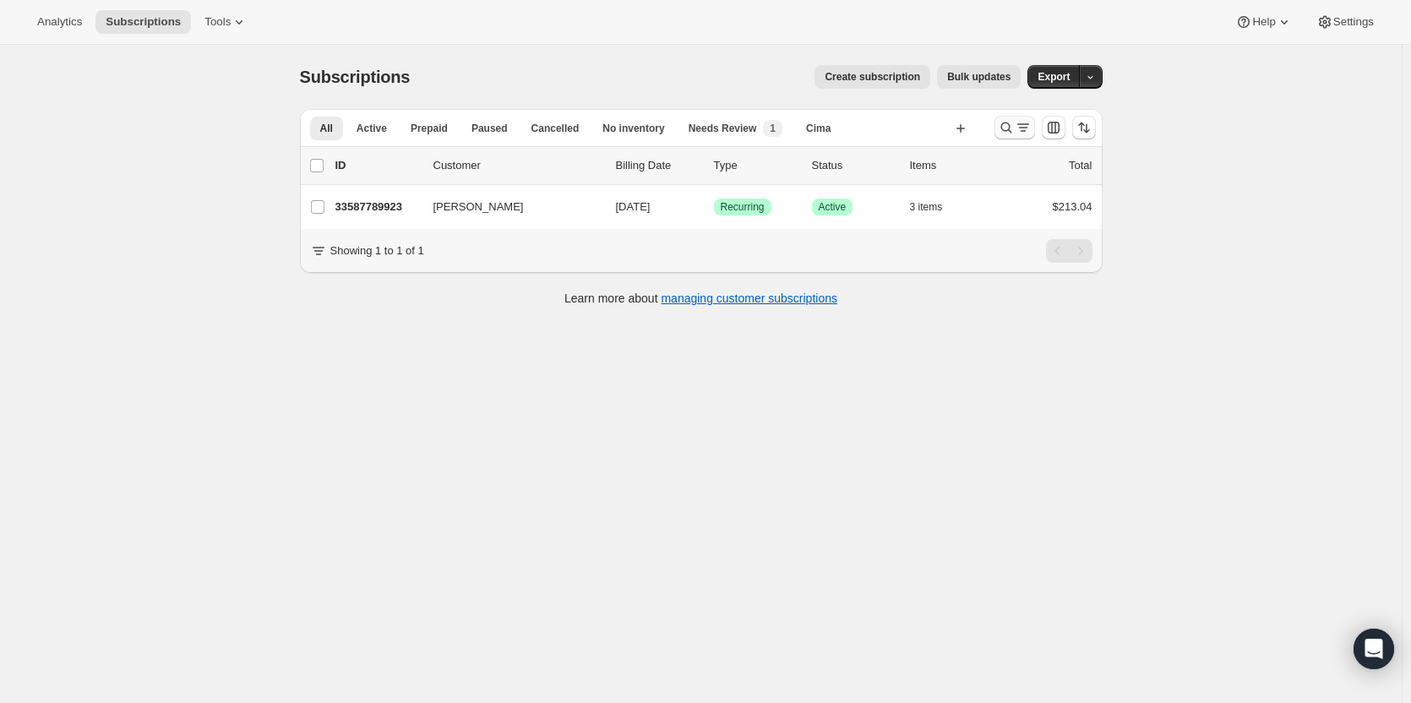
click at [1010, 131] on icon "Search and filter results" at bounding box center [1005, 128] width 11 height 11
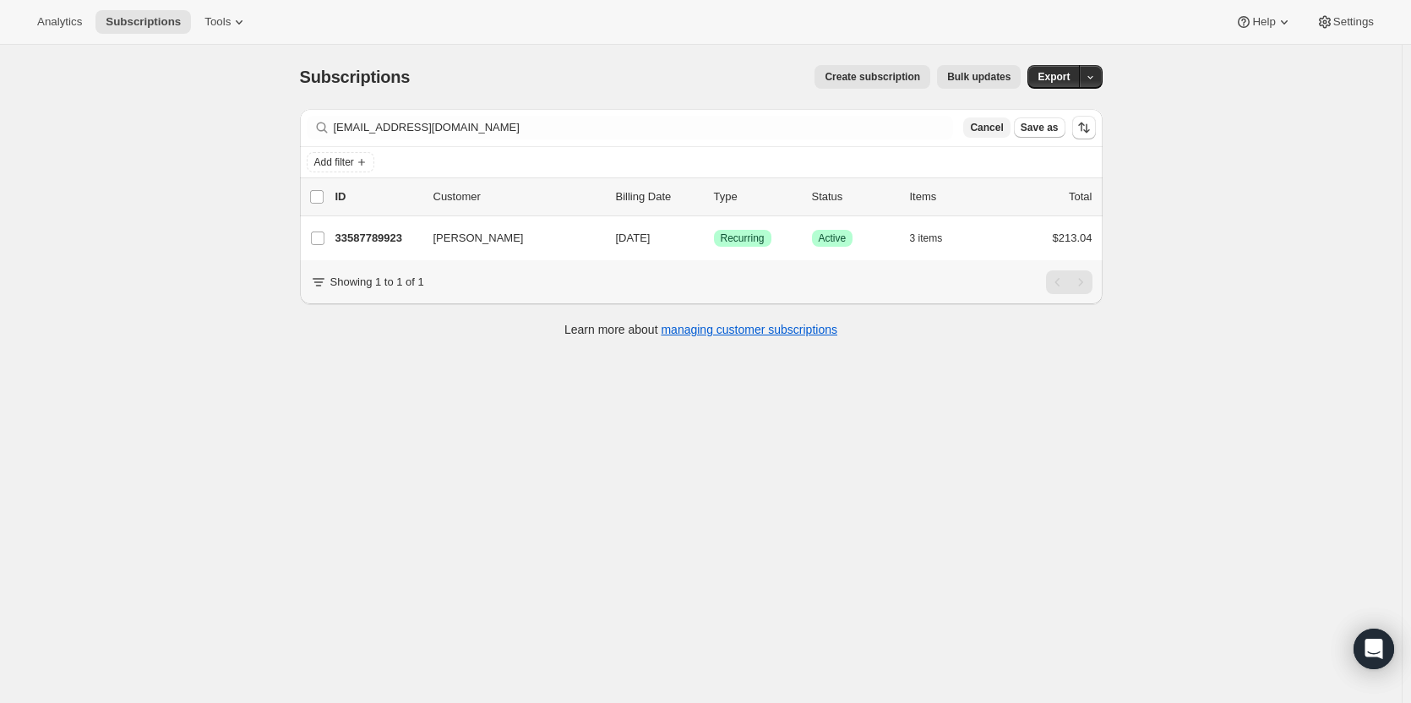
click at [997, 130] on span "Cancel" at bounding box center [986, 128] width 33 height 14
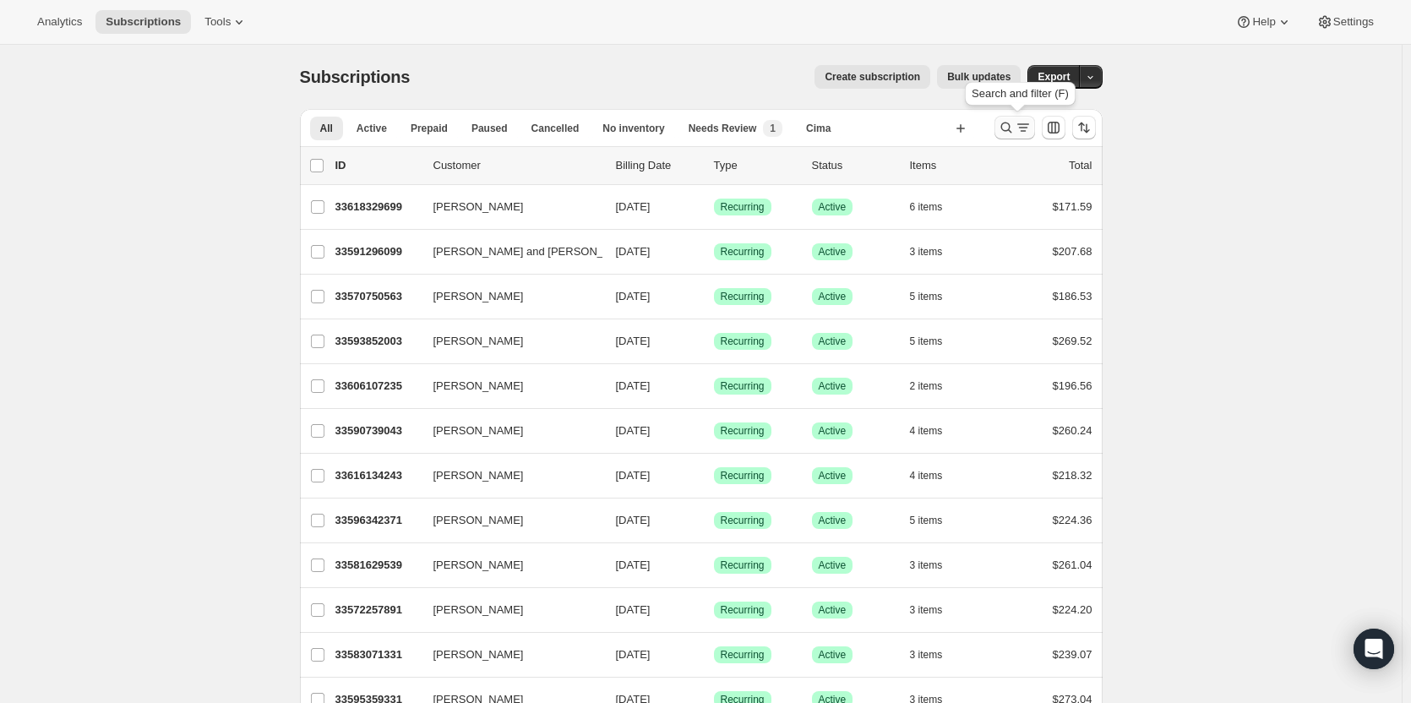
click at [1009, 126] on icon "Search and filter results" at bounding box center [1006, 127] width 17 height 17
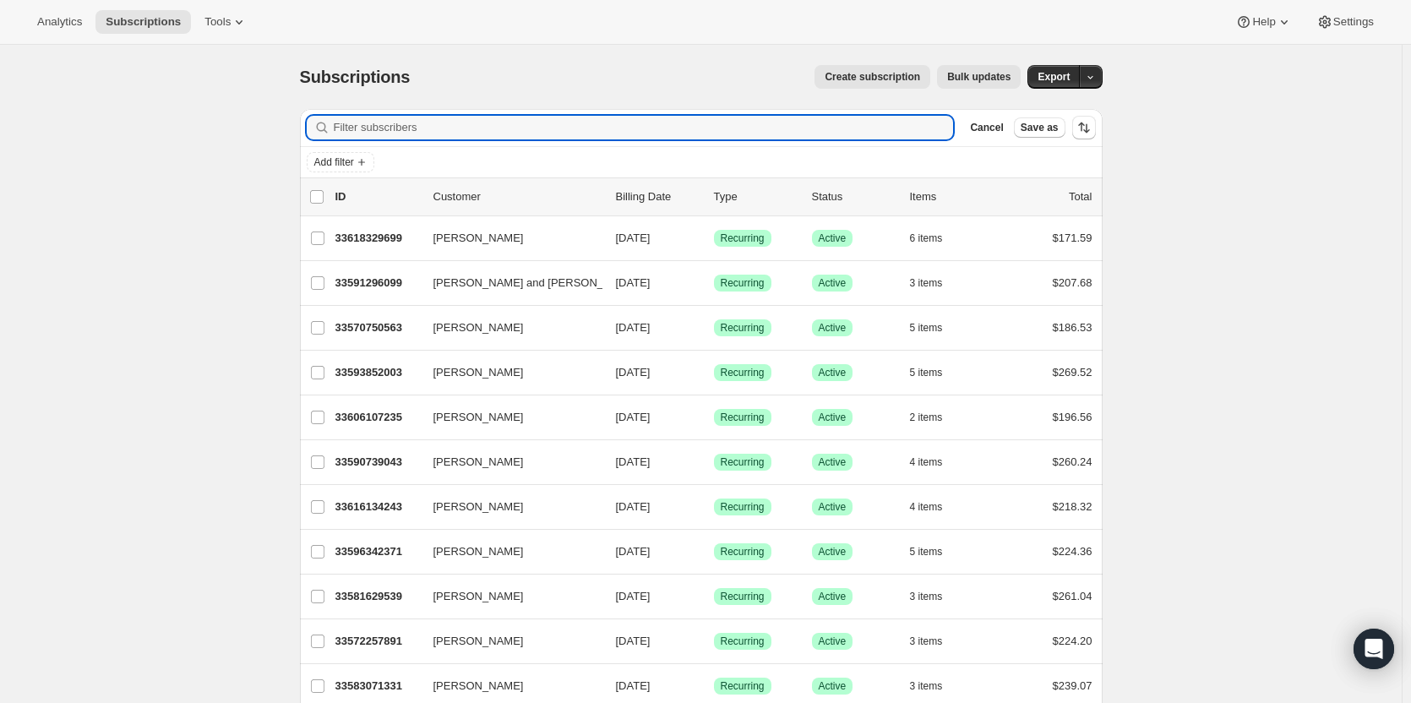
paste input "[PERSON_NAME]"
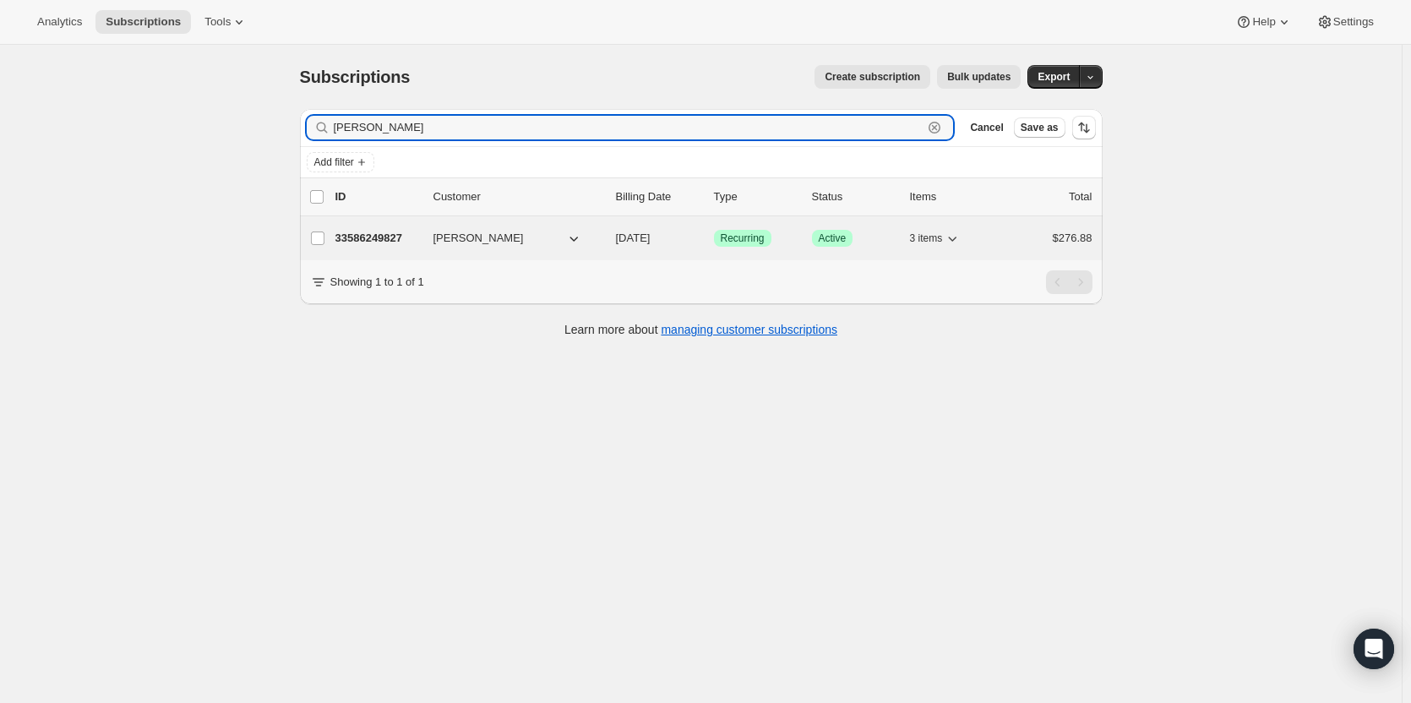
type input "[PERSON_NAME]"
click at [377, 229] on div "33586249827 [PERSON_NAME] [DATE] Success Recurring Success Active 3 items $276.…" at bounding box center [713, 238] width 757 height 24
